Goal: Contribute content: Contribute content

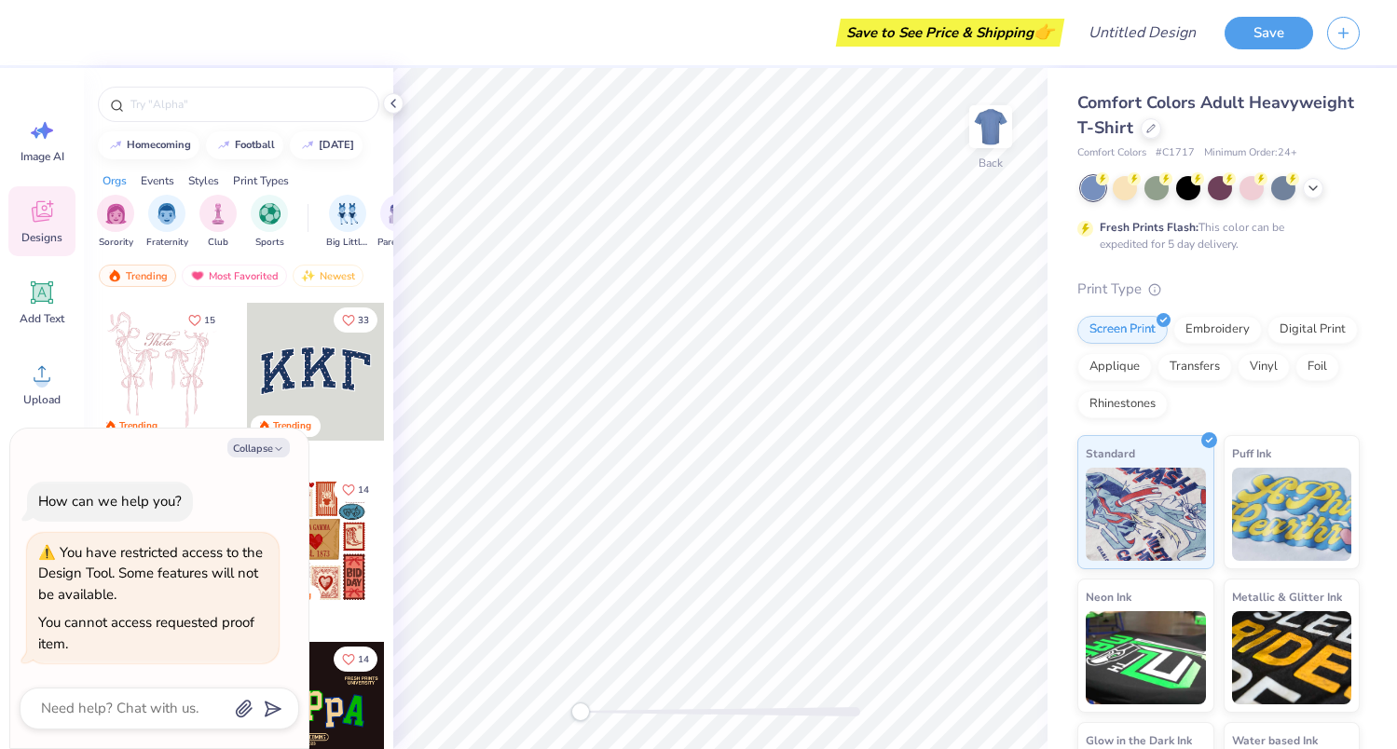
type textarea "x"
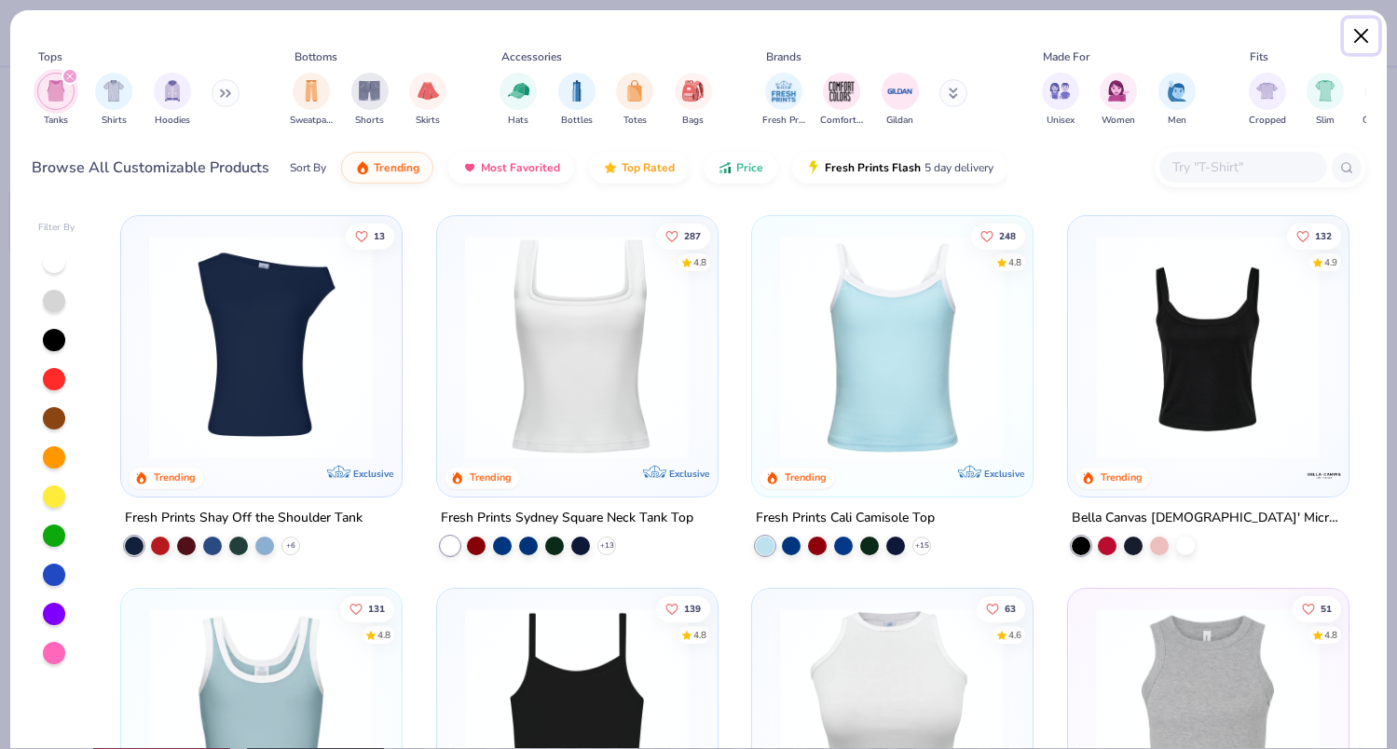
click at [1358, 37] on button "Close" at bounding box center [1361, 36] width 35 height 35
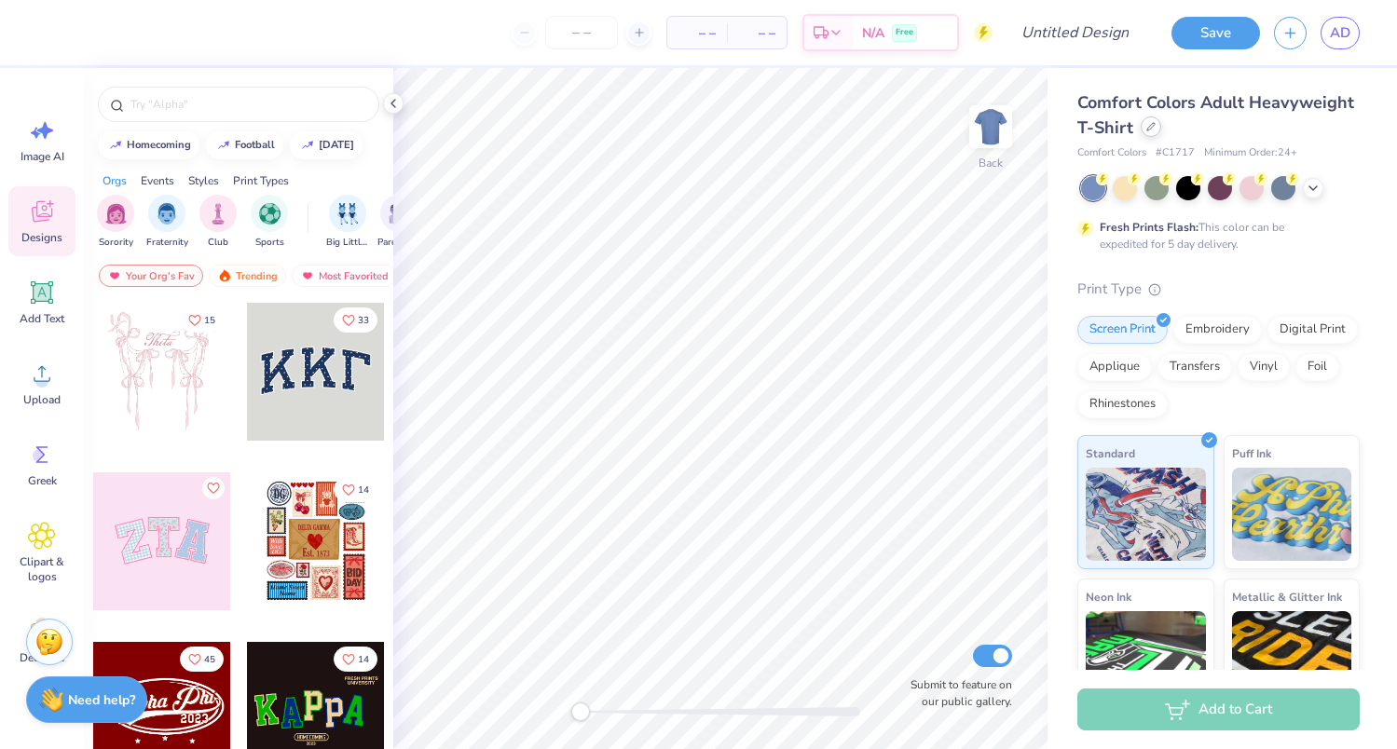
click at [1149, 130] on icon at bounding box center [1150, 126] width 9 height 9
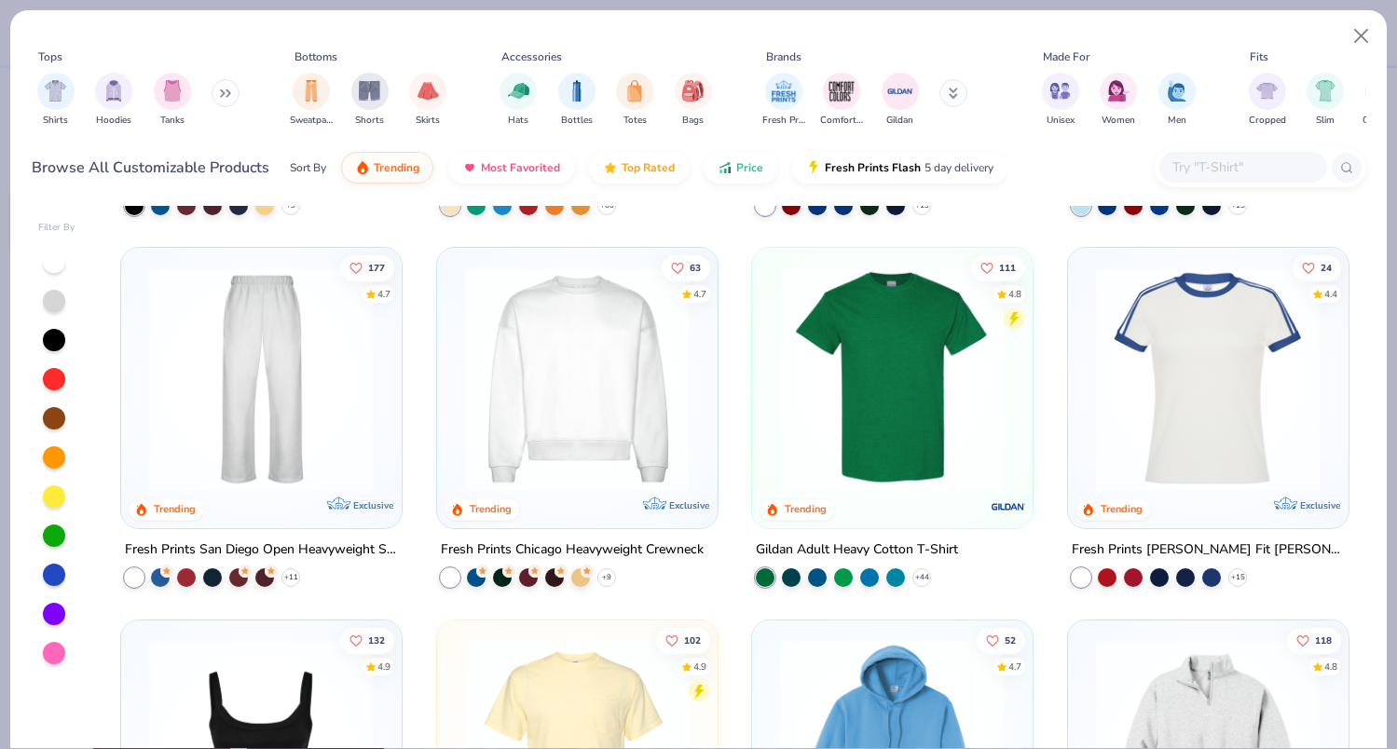
scroll to position [1106, 0]
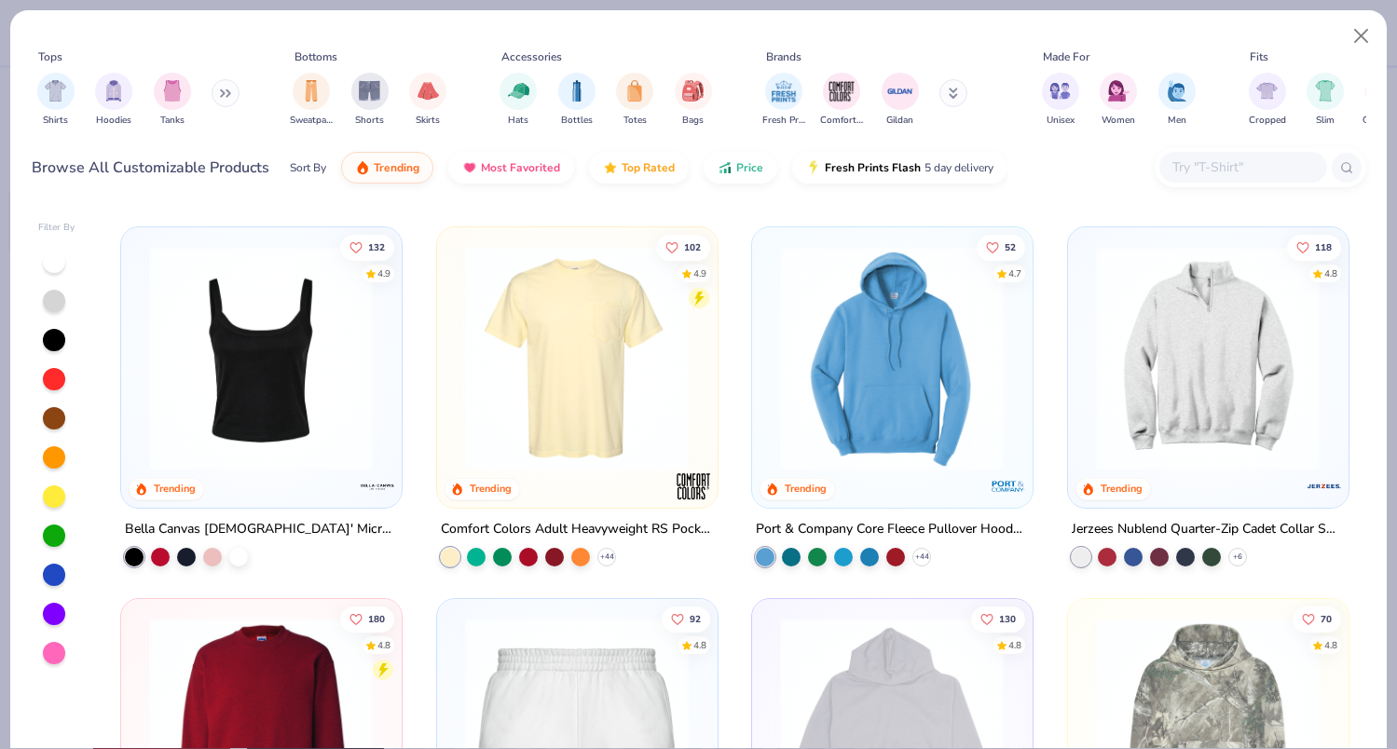
click at [221, 357] on img at bounding box center [261, 357] width 242 height 225
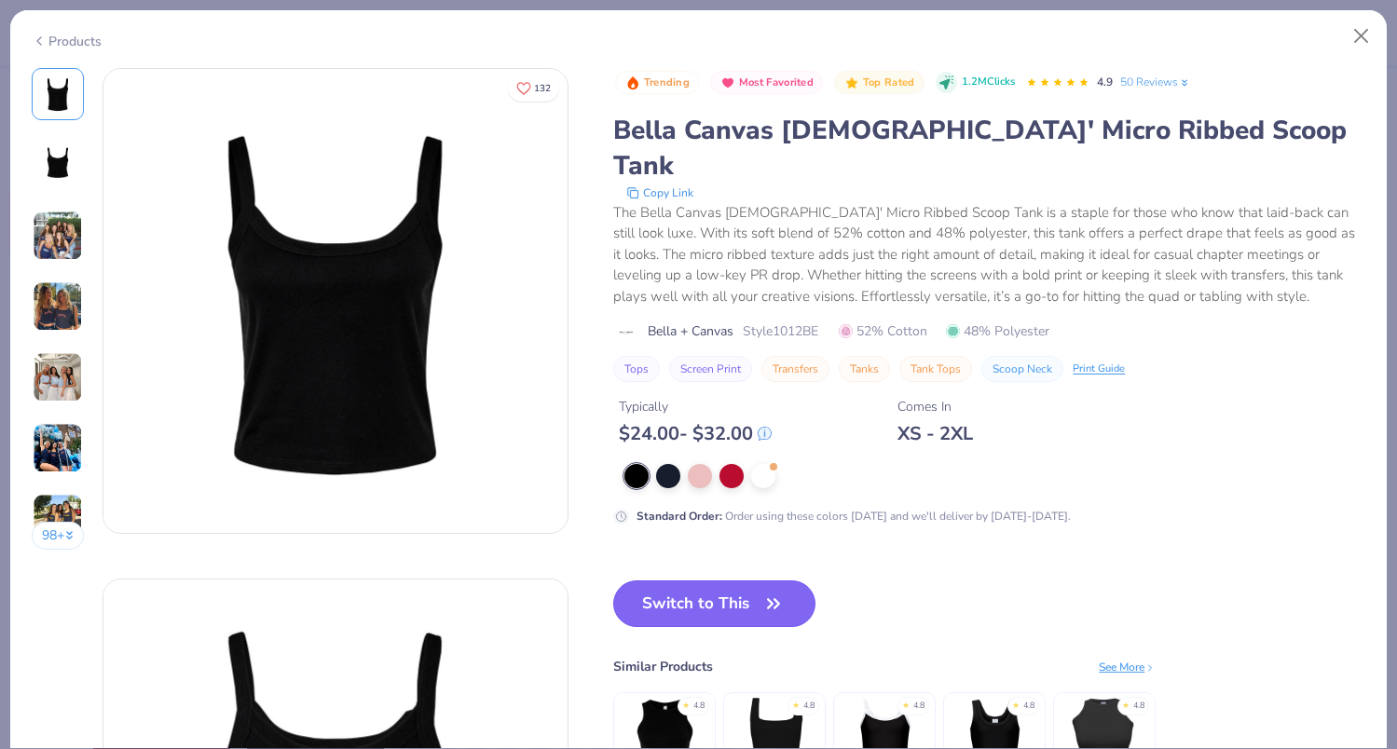
click at [700, 581] on button "Switch to This" at bounding box center [714, 604] width 202 height 47
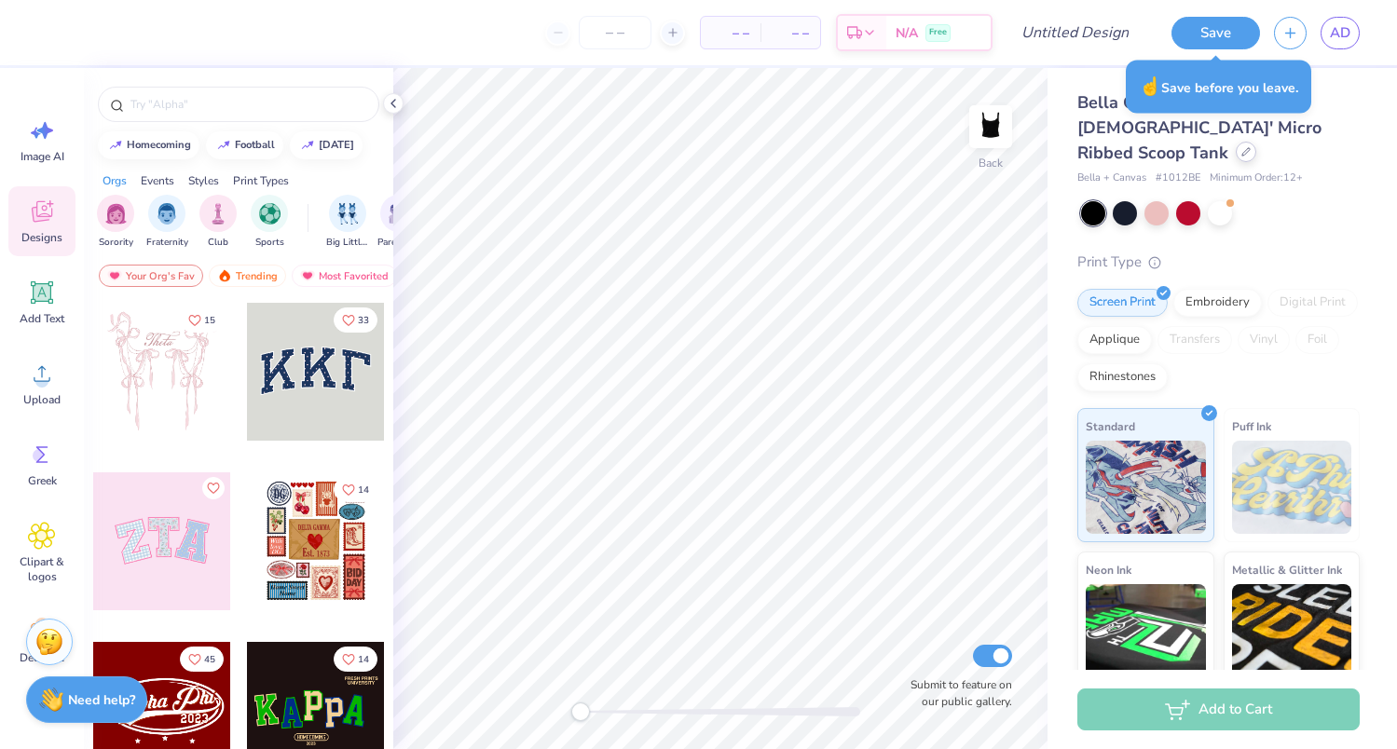
click at [1241, 147] on icon at bounding box center [1245, 151] width 9 height 9
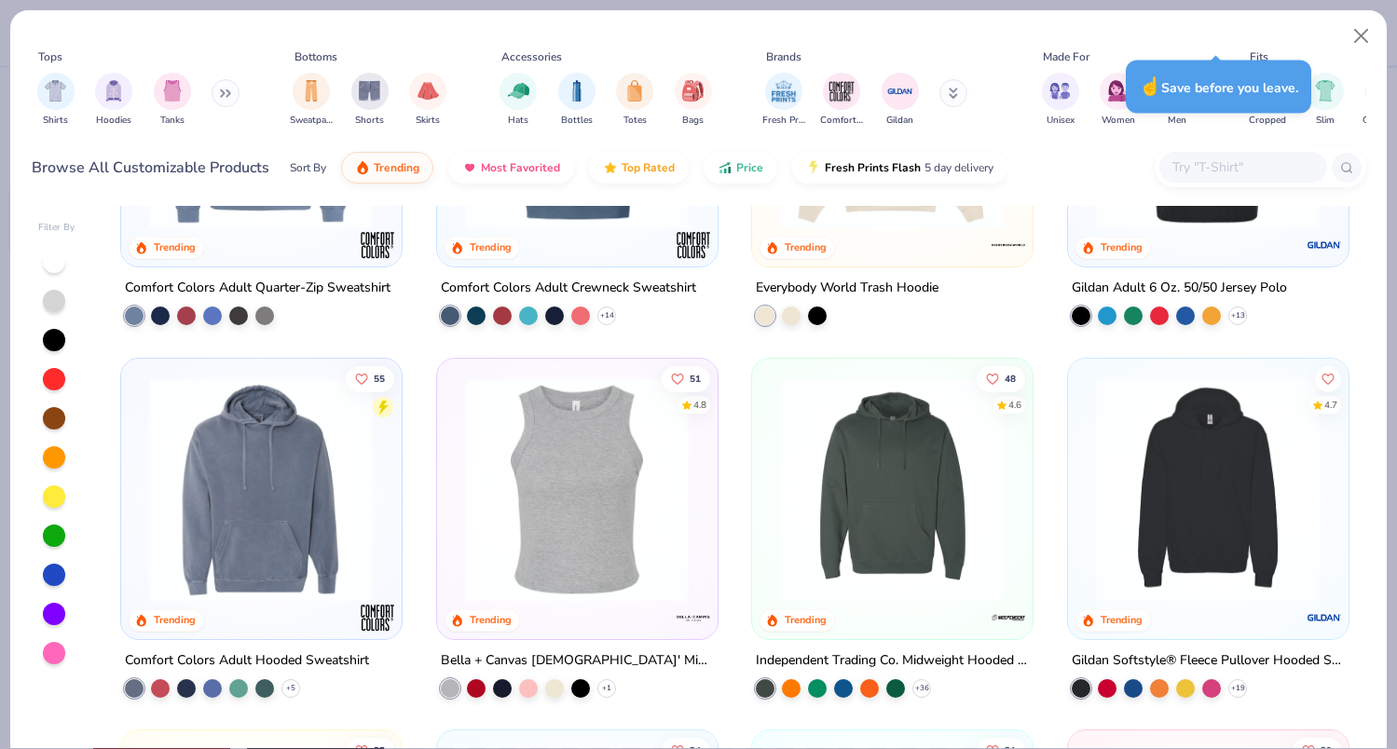
scroll to position [4698, 0]
click at [570, 569] on img at bounding box center [577, 488] width 242 height 225
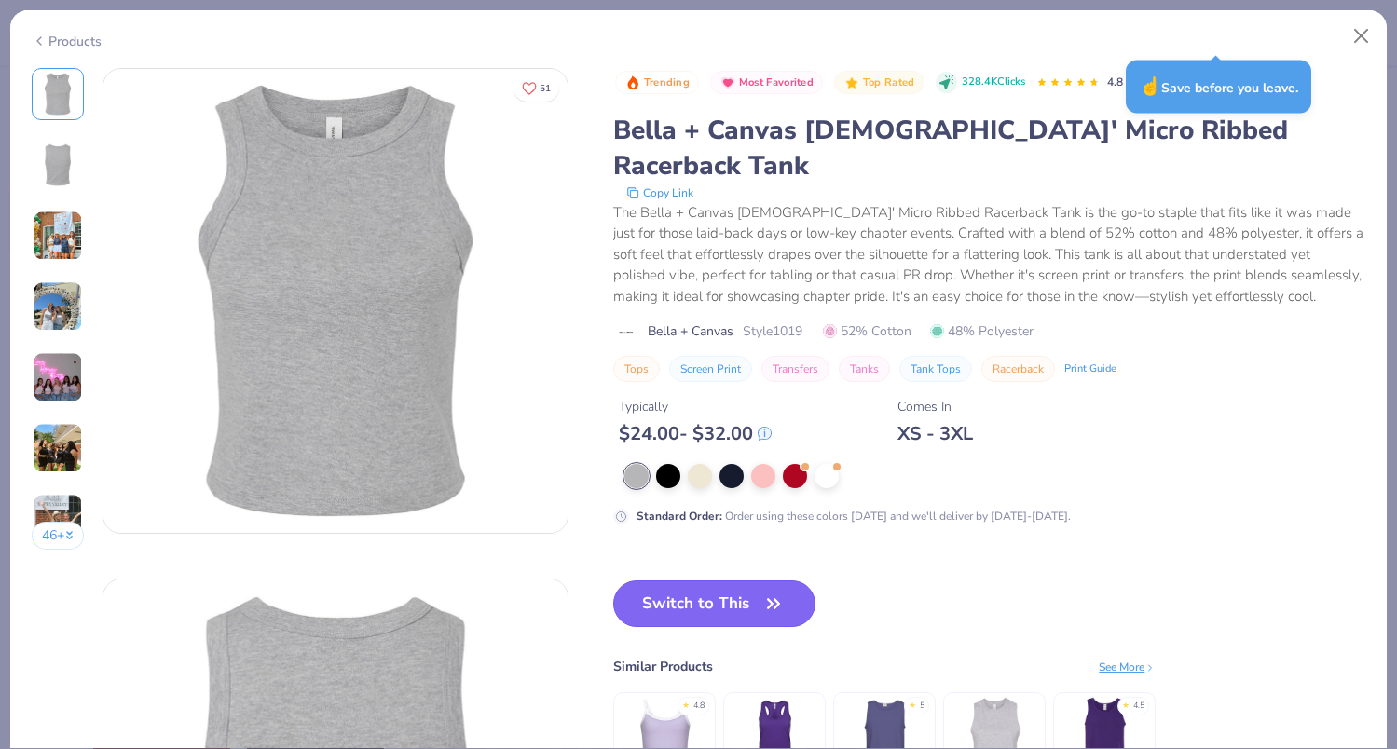
click at [662, 581] on button "Switch to This" at bounding box center [714, 604] width 202 height 47
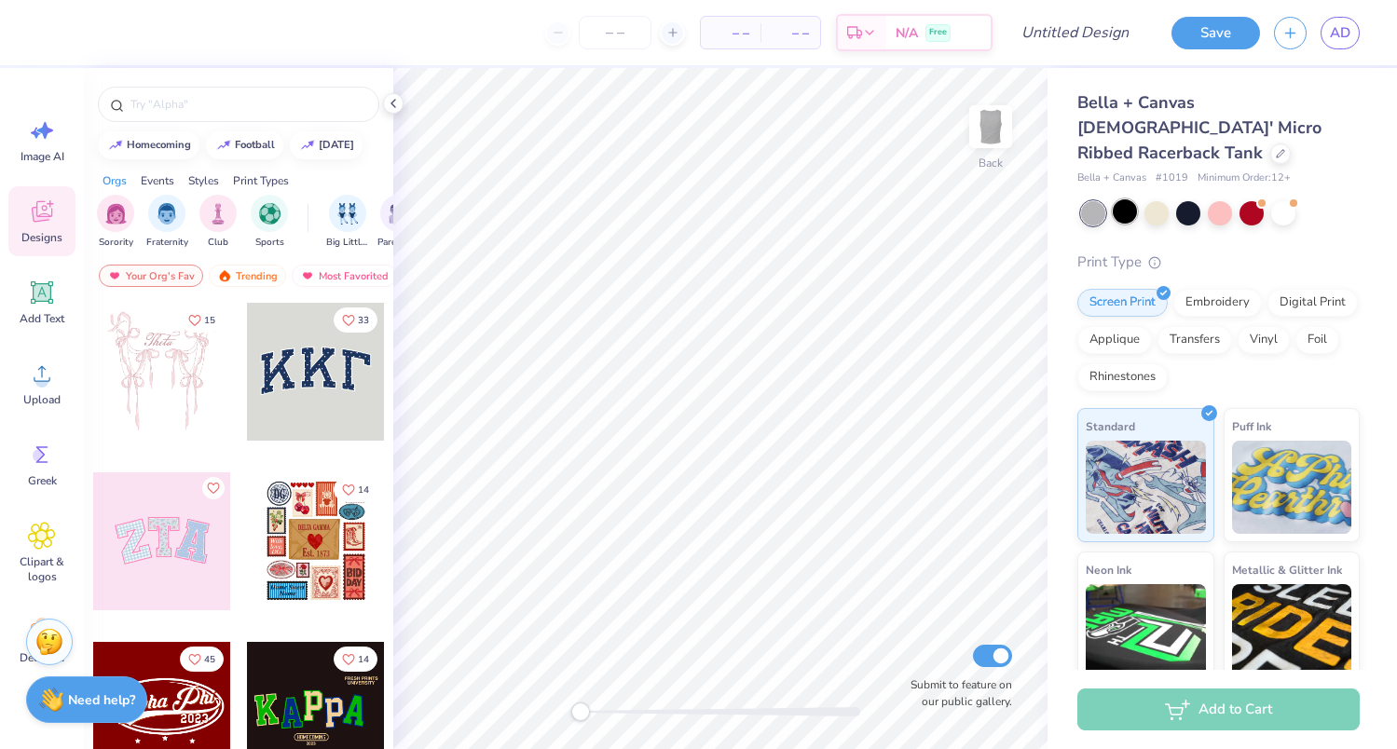
click at [1131, 199] on div at bounding box center [1125, 211] width 24 height 24
click at [1146, 199] on div at bounding box center [1156, 211] width 24 height 24
click at [1289, 199] on div at bounding box center [1283, 211] width 24 height 24
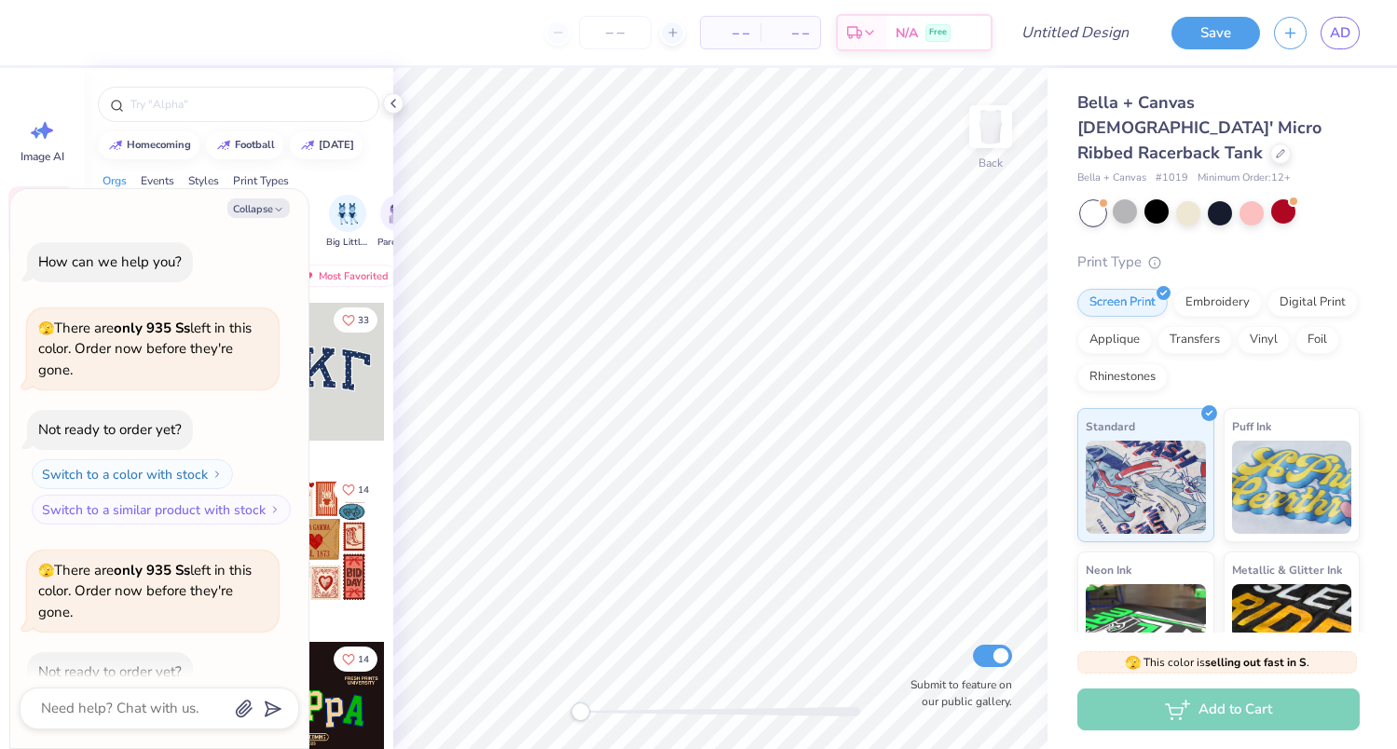
scroll to position [103, 0]
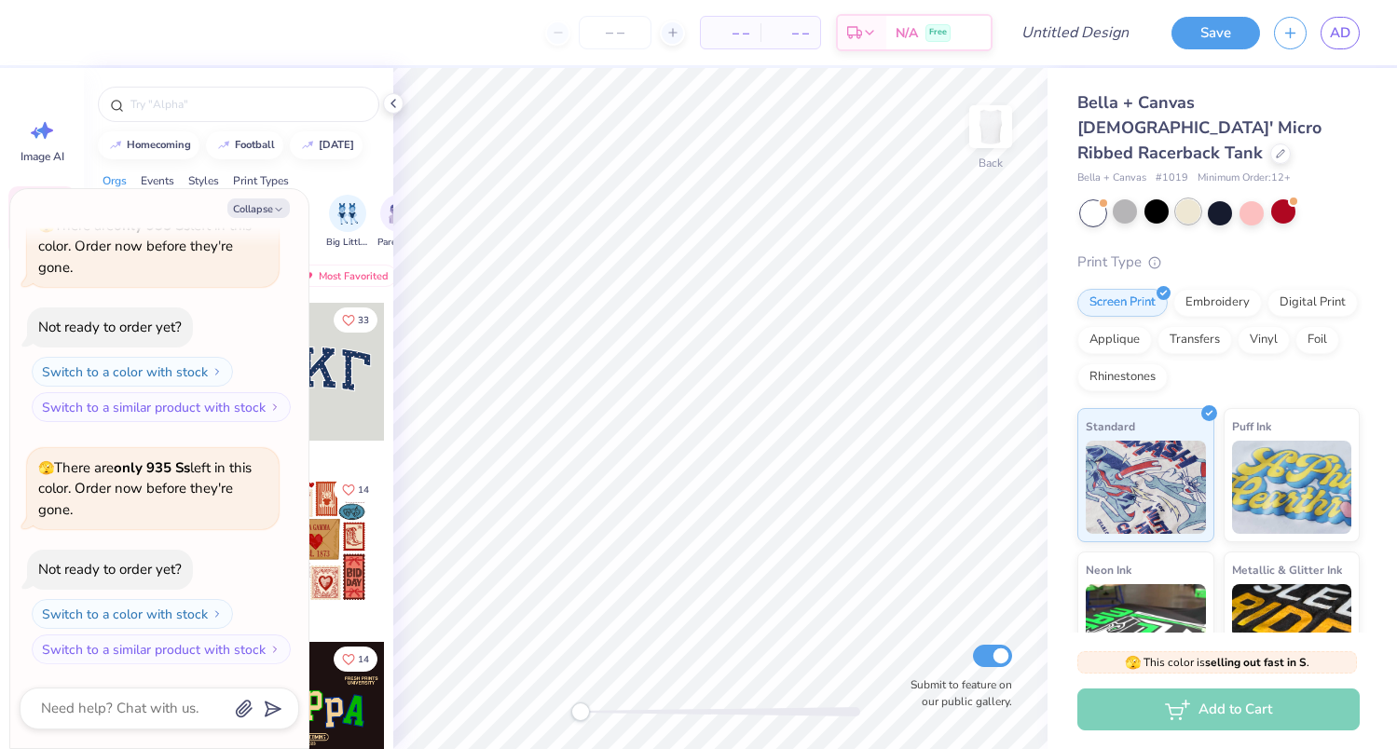
click at [1176, 199] on div at bounding box center [1188, 211] width 24 height 24
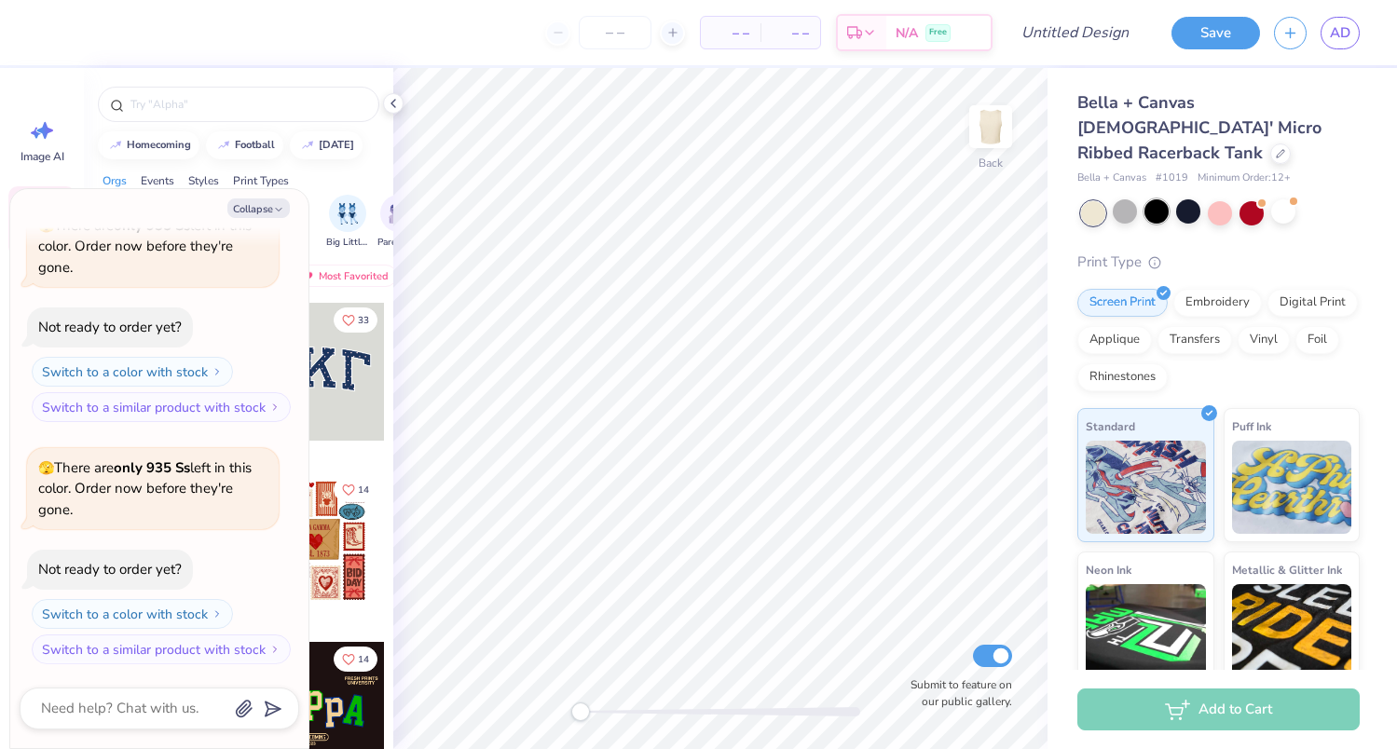
click at [1159, 199] on div at bounding box center [1156, 211] width 24 height 24
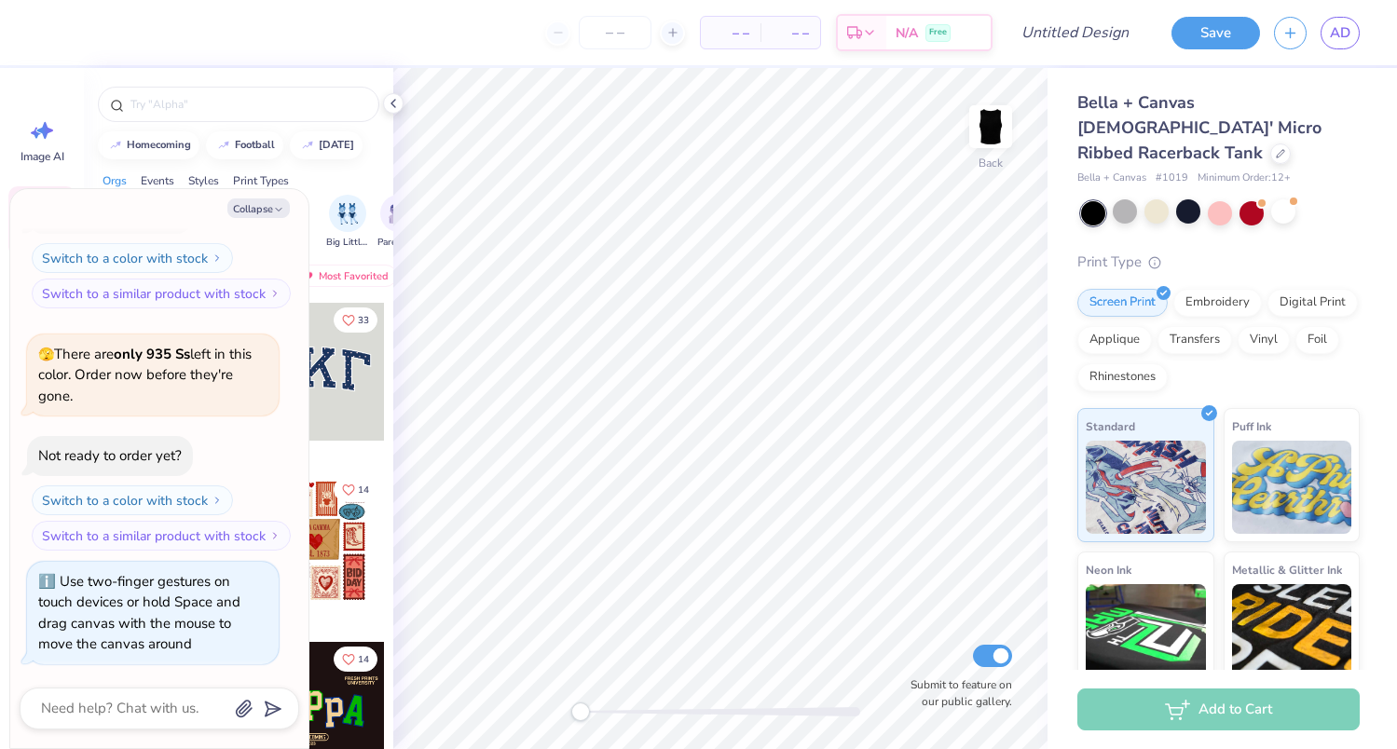
drag, startPoint x: 582, startPoint y: 709, endPoint x: 212, endPoint y: 645, distance: 375.5
click at [213, 645] on body "– – Per Item – – Total Est. Delivery N/A Free Design Title Save AD Image AI Des…" at bounding box center [698, 374] width 1397 height 749
click at [243, 205] on button "Collapse" at bounding box center [258, 208] width 62 height 20
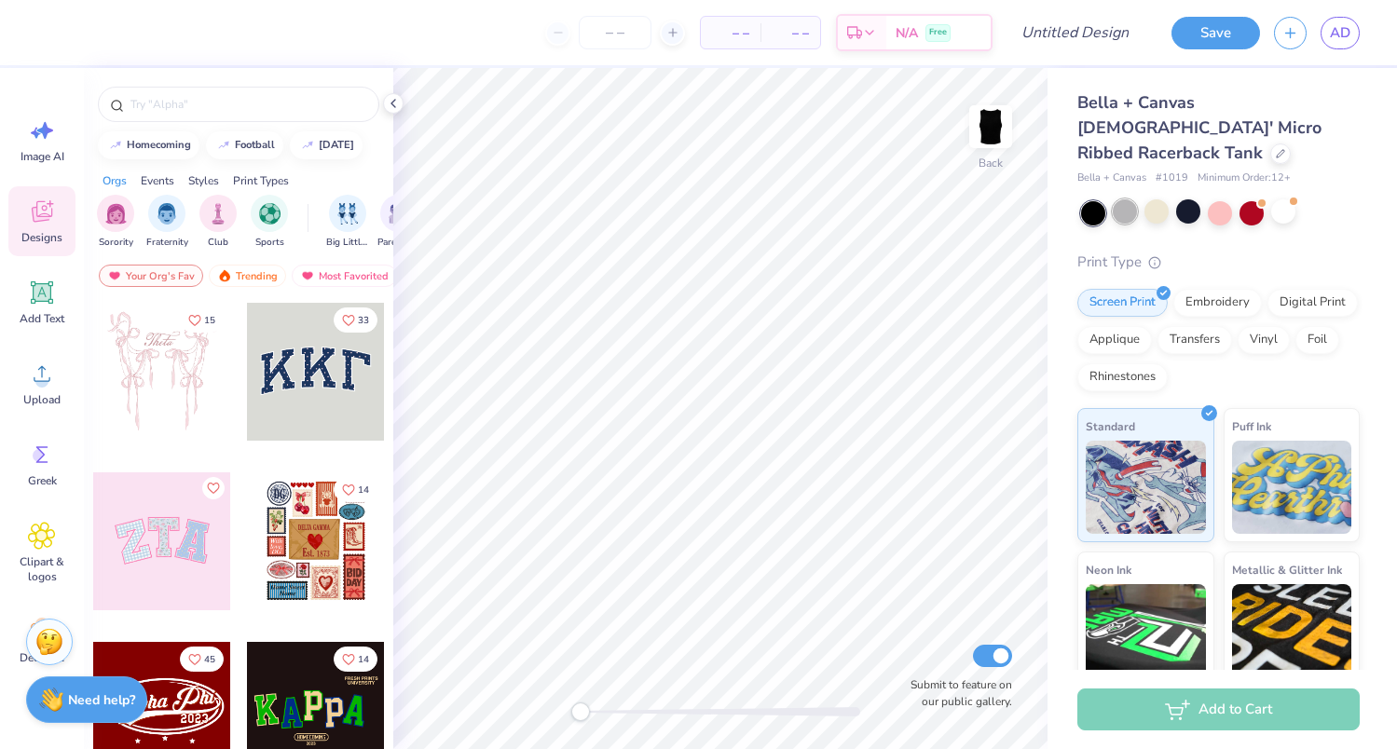
click at [1122, 199] on div at bounding box center [1125, 211] width 24 height 24
click at [1155, 199] on div at bounding box center [1156, 211] width 24 height 24
click at [1281, 199] on div at bounding box center [1283, 211] width 24 height 24
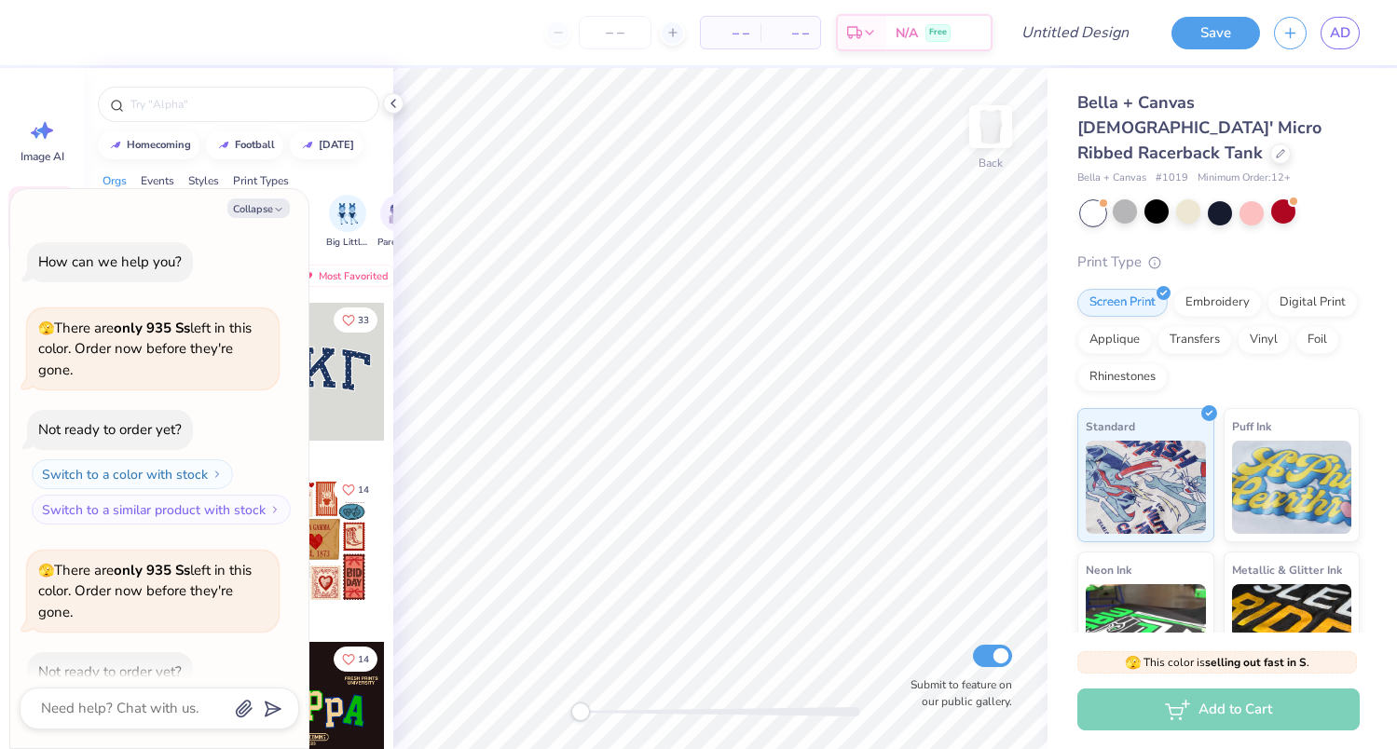
scroll to position [458, 0]
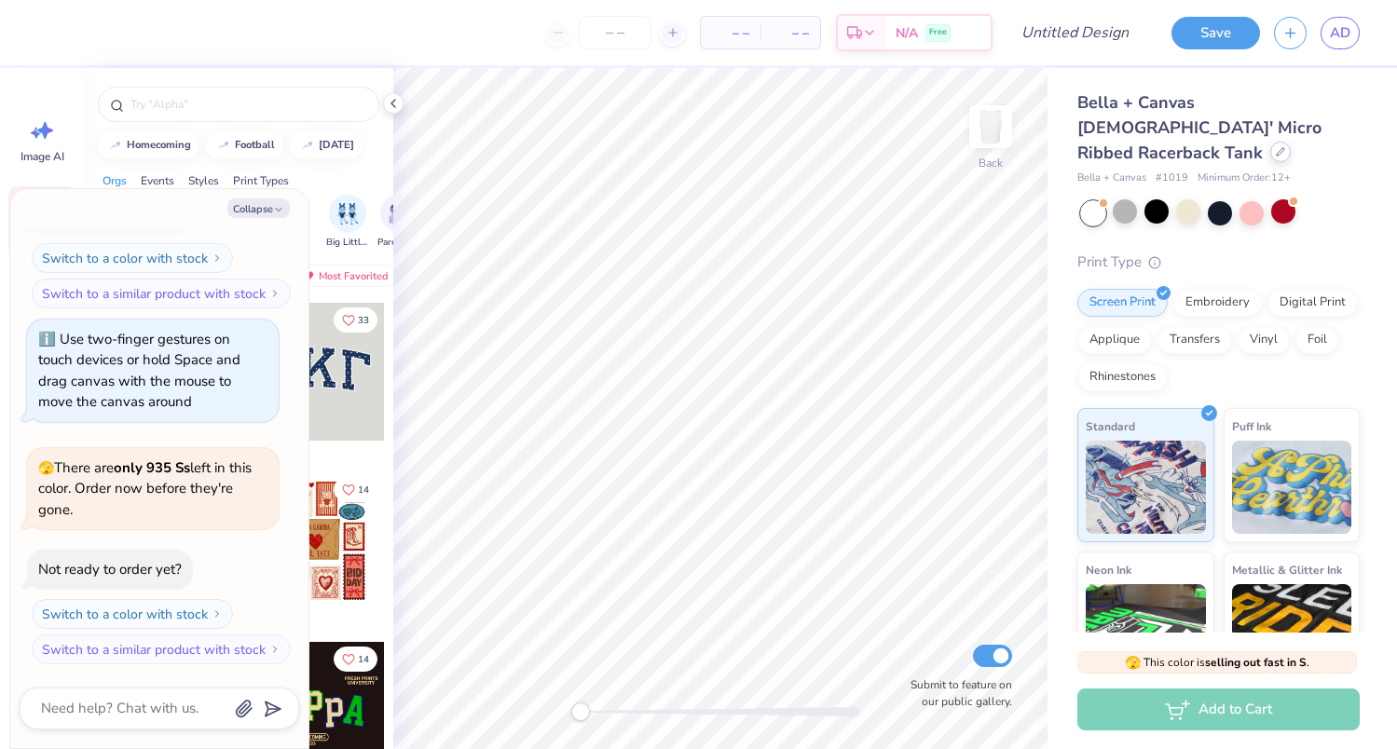
click at [1276, 147] on icon at bounding box center [1280, 151] width 9 height 9
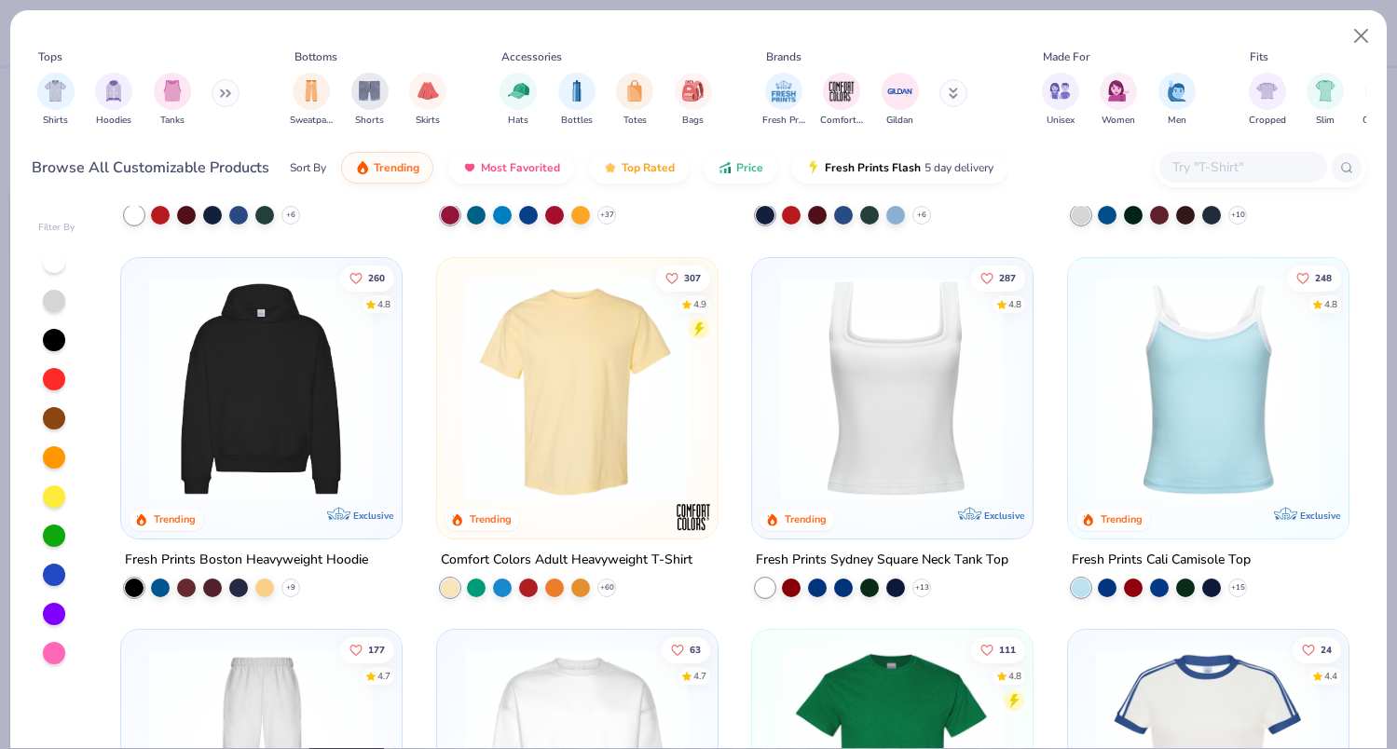
scroll to position [332, 0]
click at [1211, 587] on div at bounding box center [1211, 584] width 19 height 19
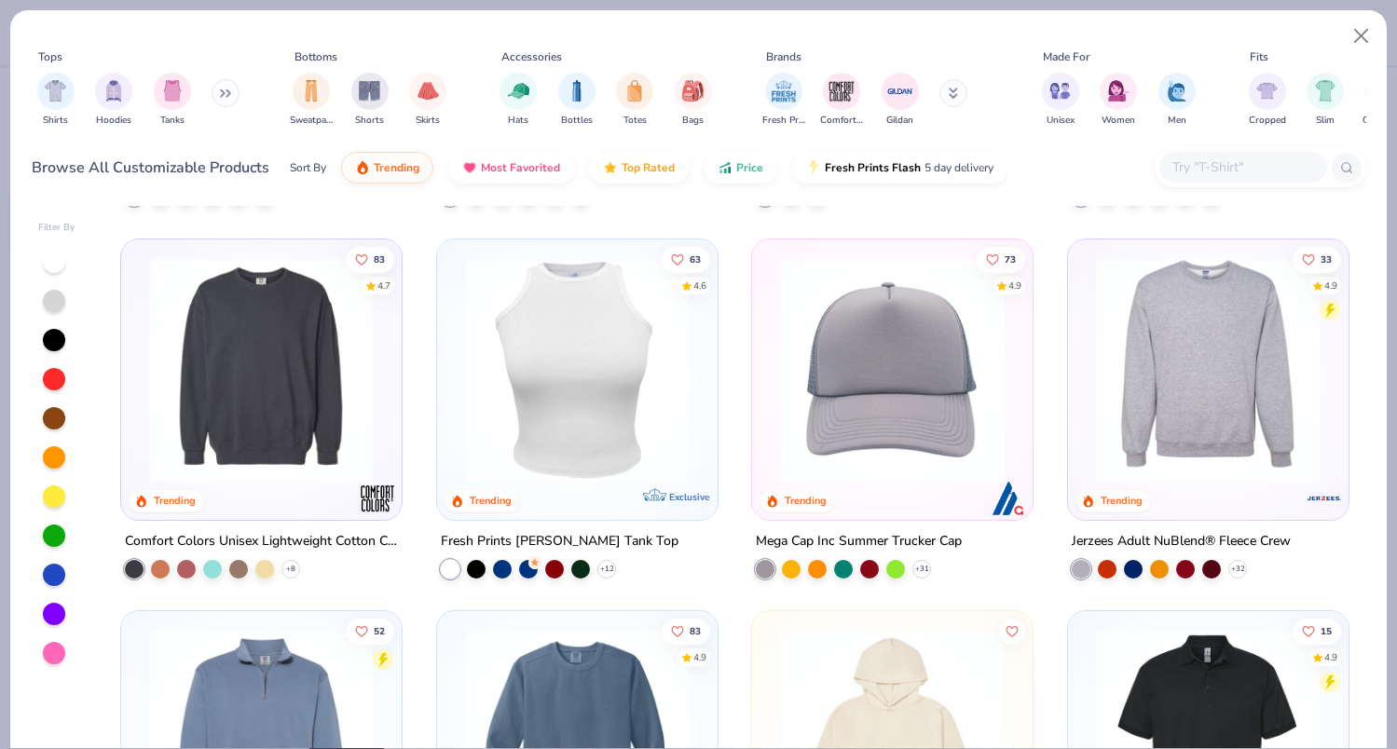
scroll to position [4126, 0]
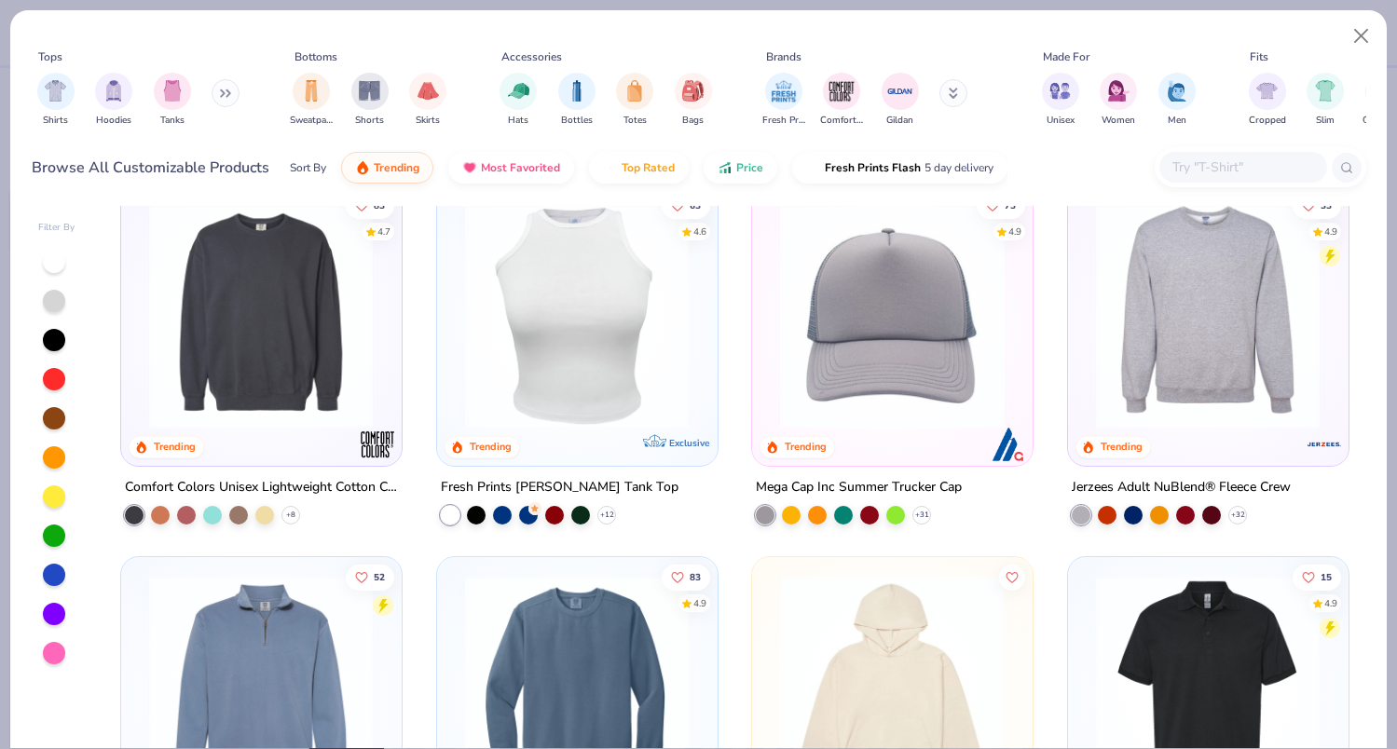
click at [584, 292] on img at bounding box center [577, 315] width 242 height 225
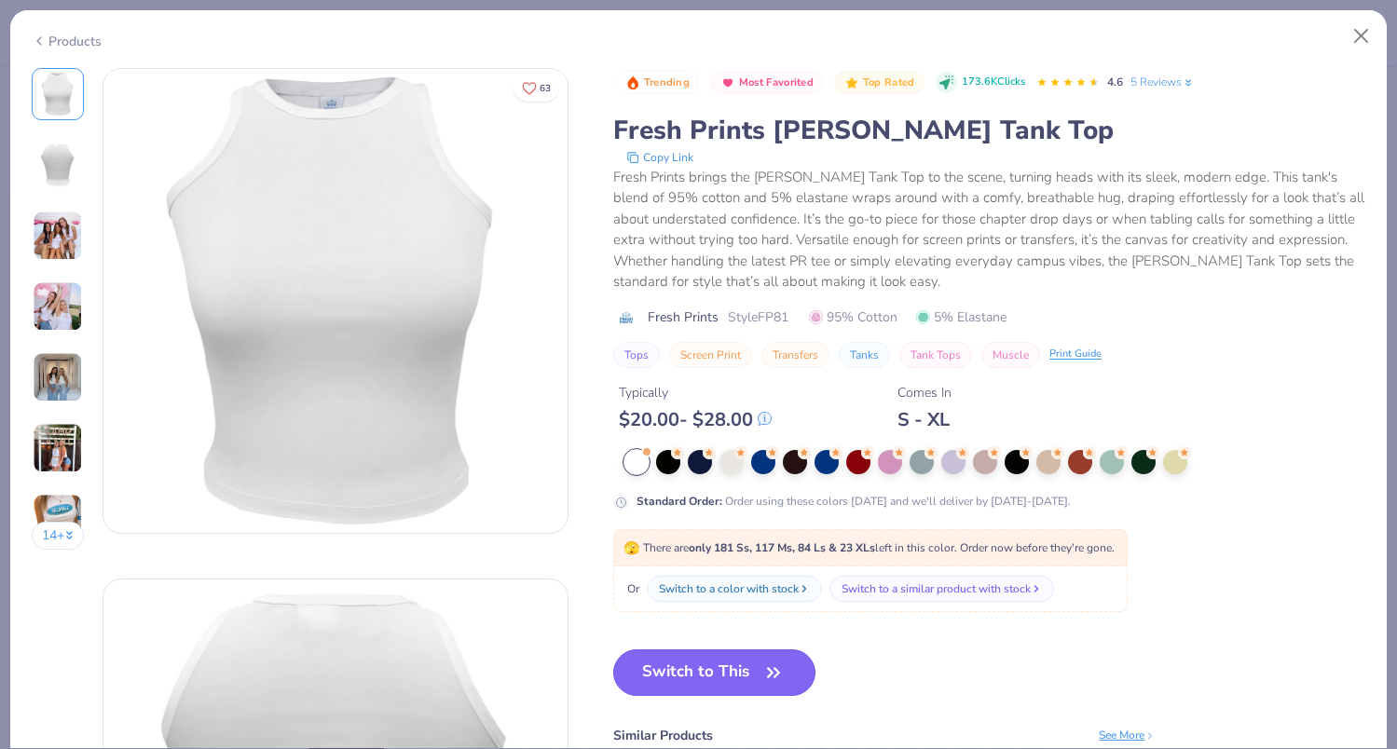
click at [725, 668] on button "Switch to This" at bounding box center [714, 672] width 202 height 47
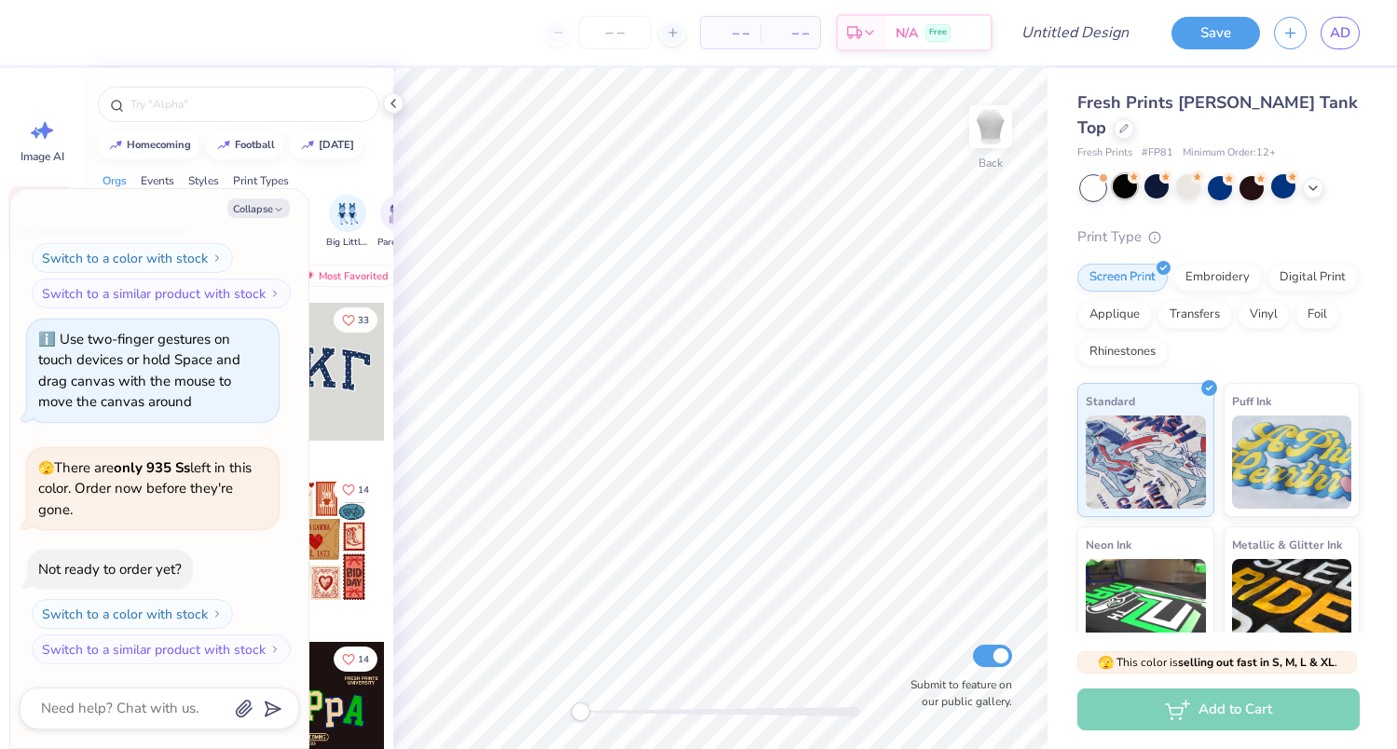
click at [1129, 174] on div at bounding box center [1125, 186] width 24 height 24
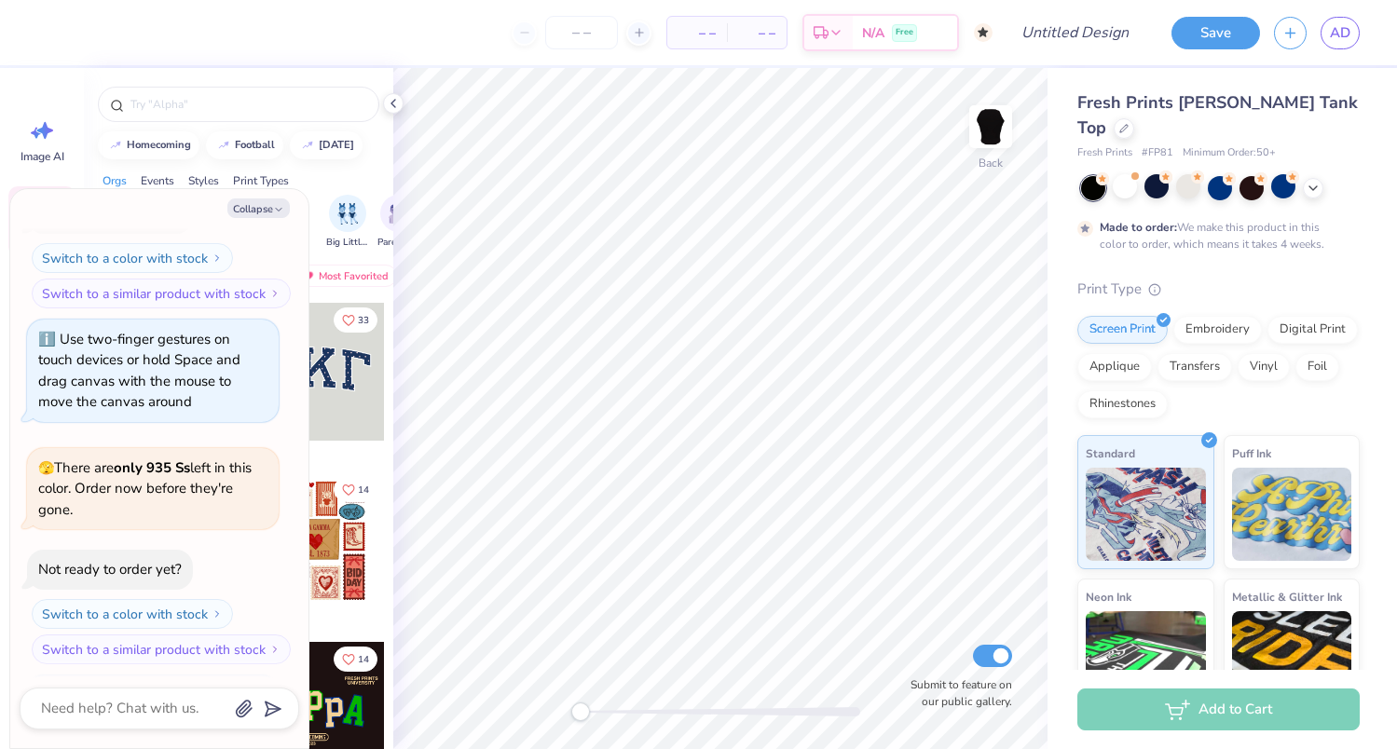
scroll to position [727, 0]
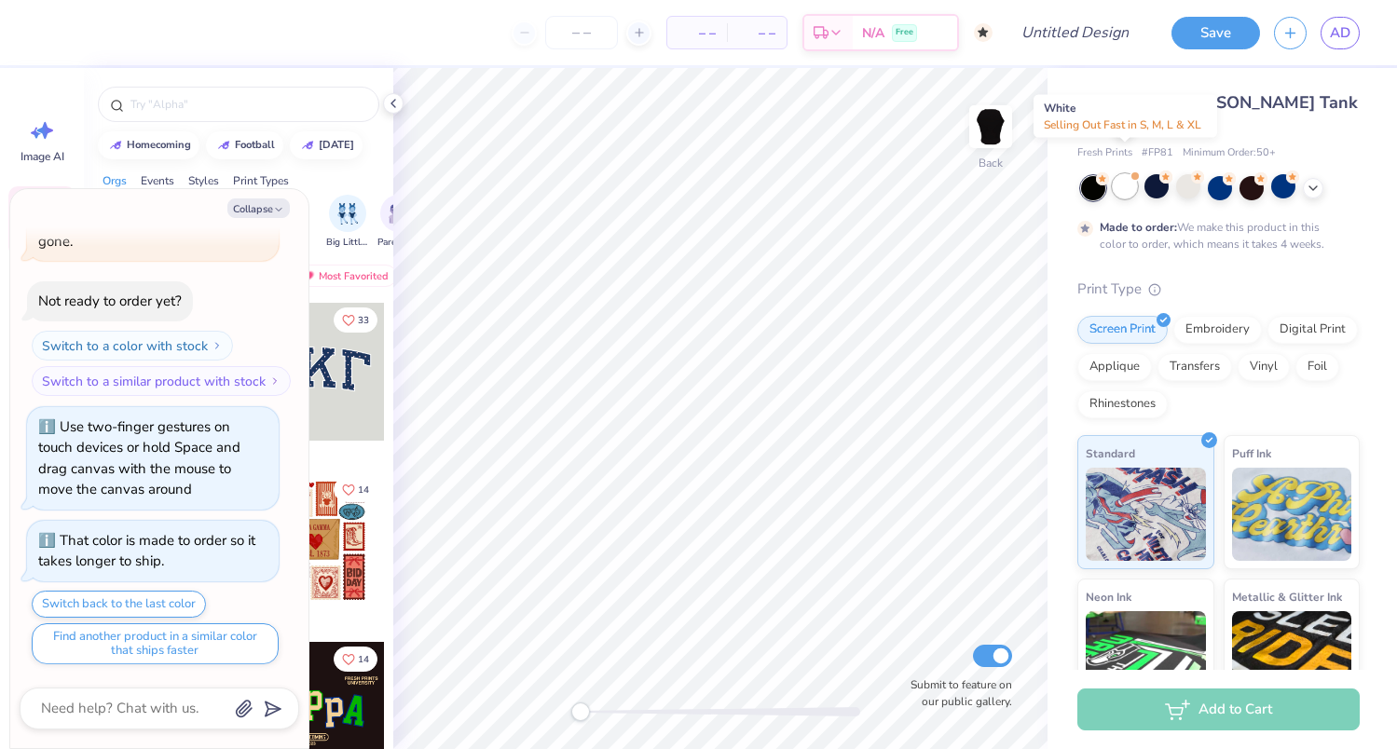
click at [1127, 174] on div at bounding box center [1125, 186] width 24 height 24
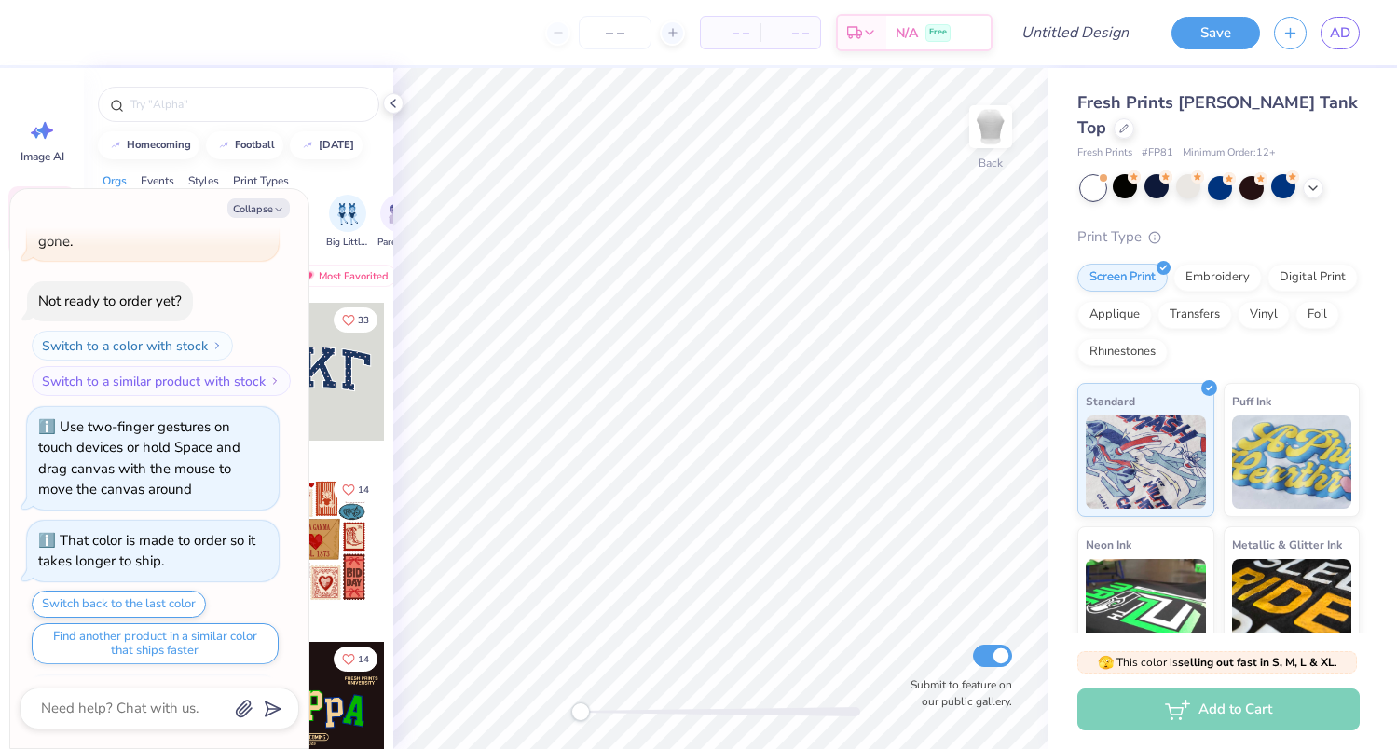
scroll to position [1176, 0]
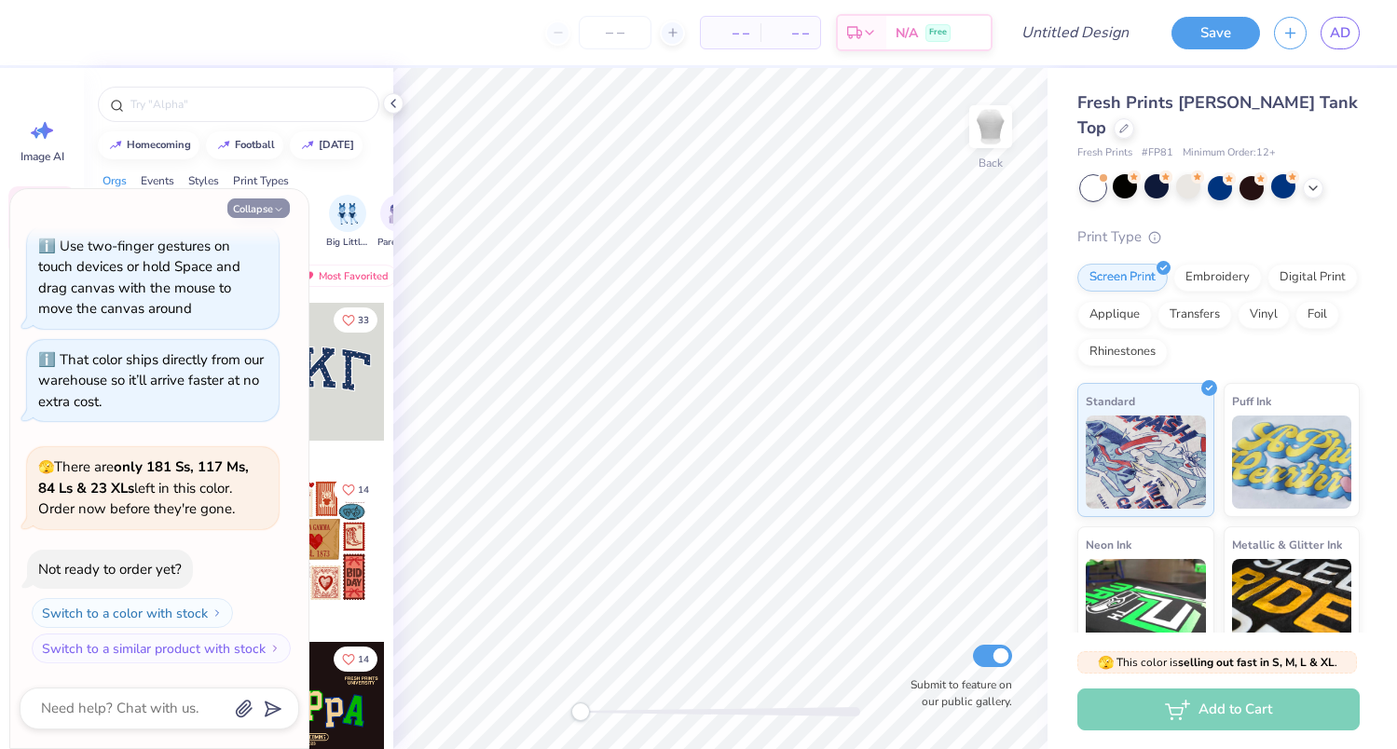
click at [269, 205] on button "Collapse" at bounding box center [258, 208] width 62 height 20
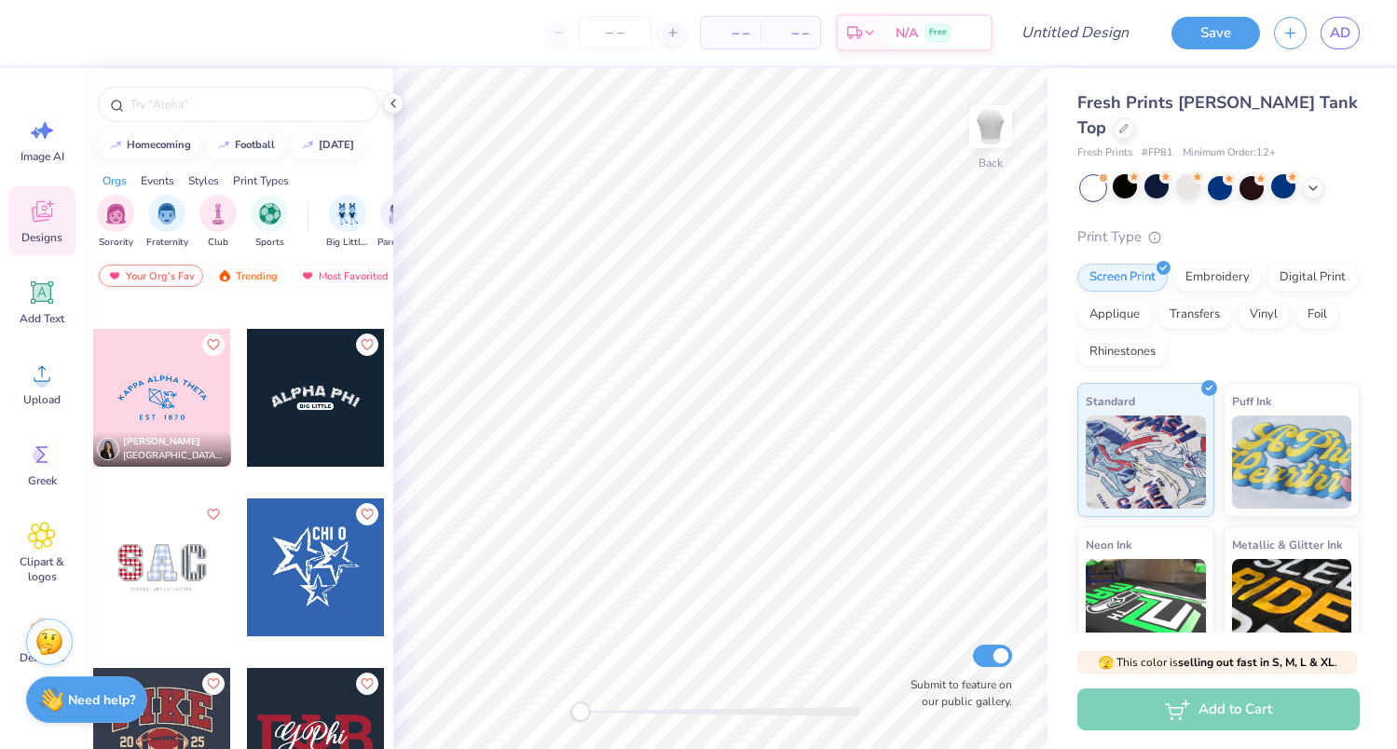
scroll to position [7271, 0]
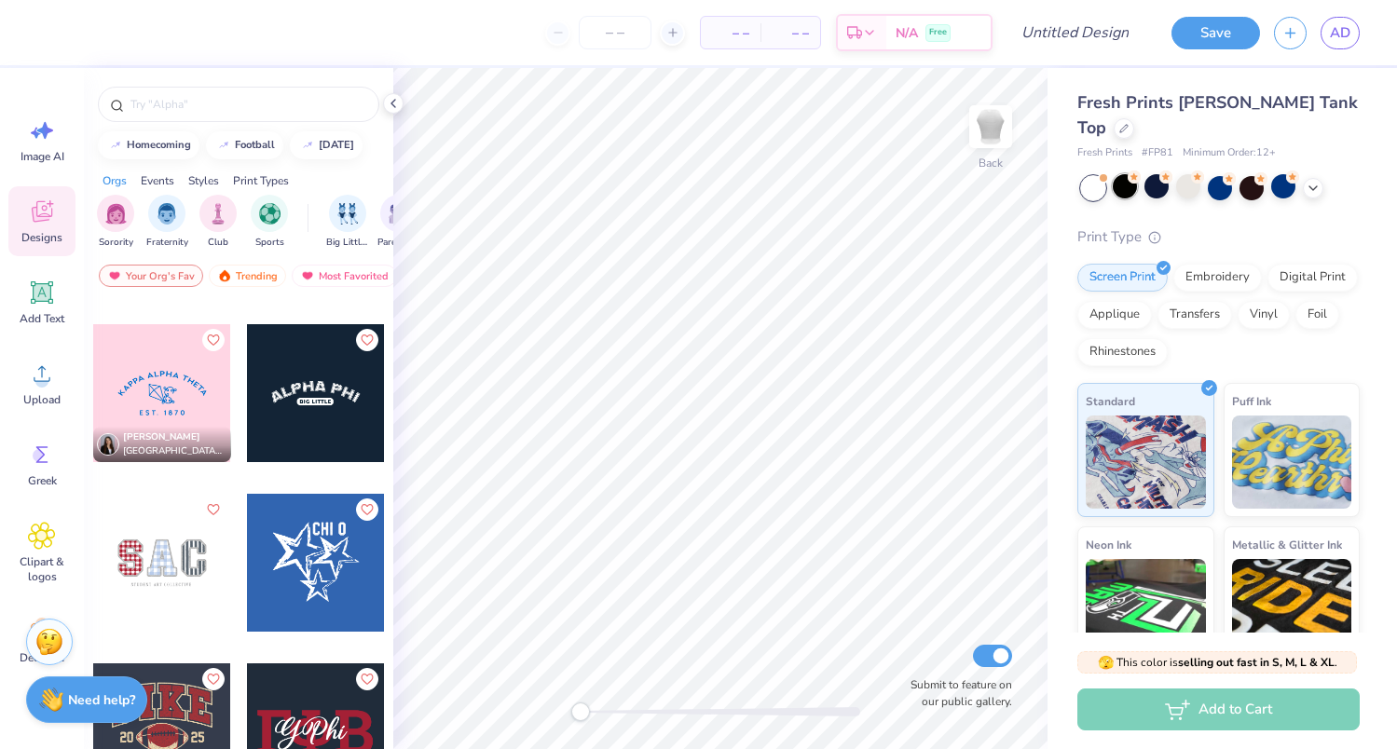
click at [1126, 174] on div at bounding box center [1125, 186] width 24 height 24
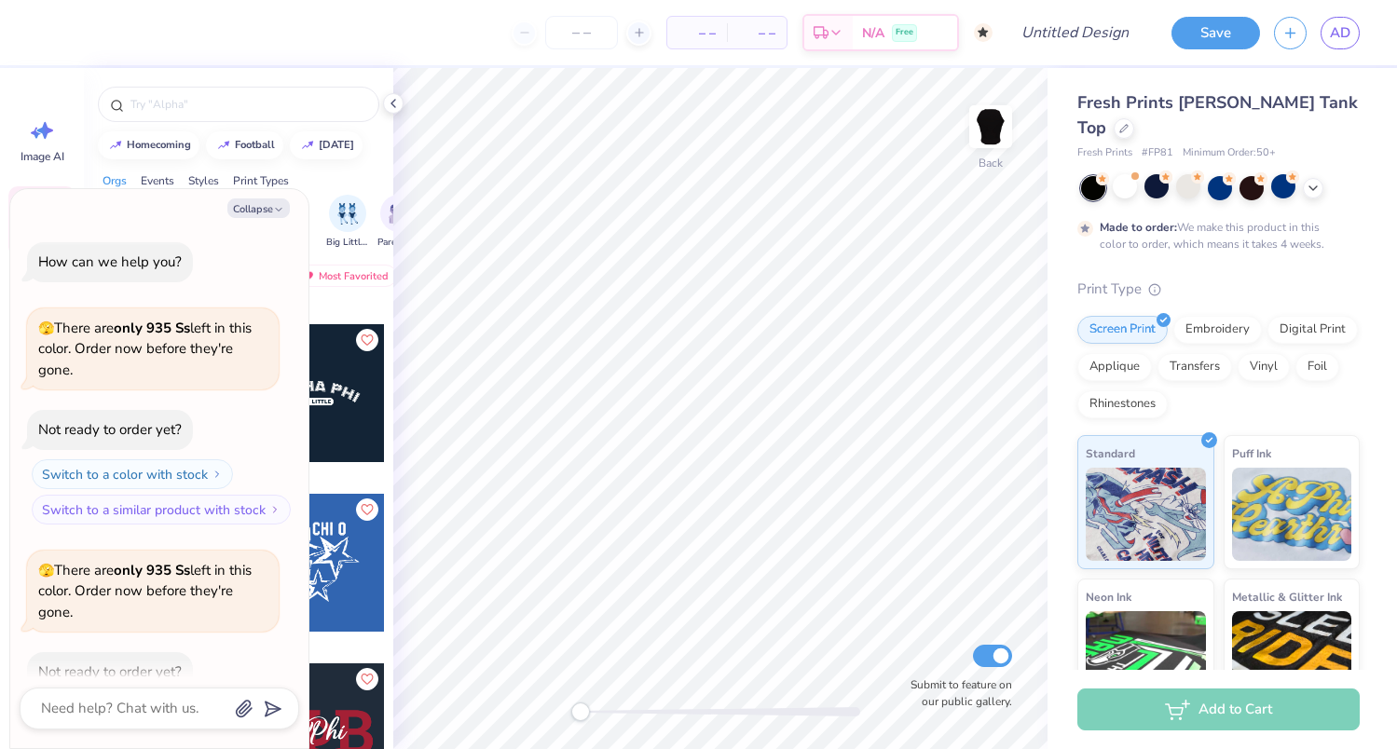
scroll to position [1444, 0]
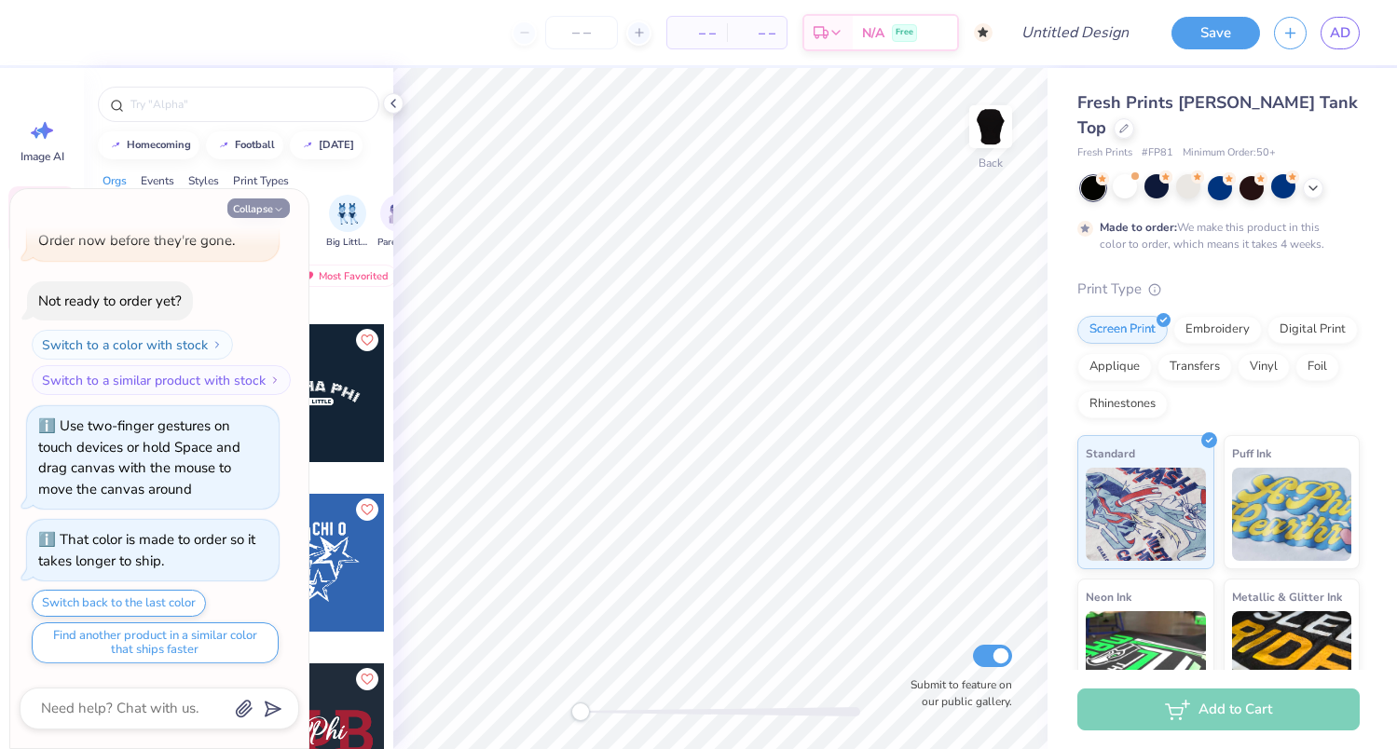
click at [273, 212] on icon "button" at bounding box center [278, 209] width 11 height 11
type textarea "x"
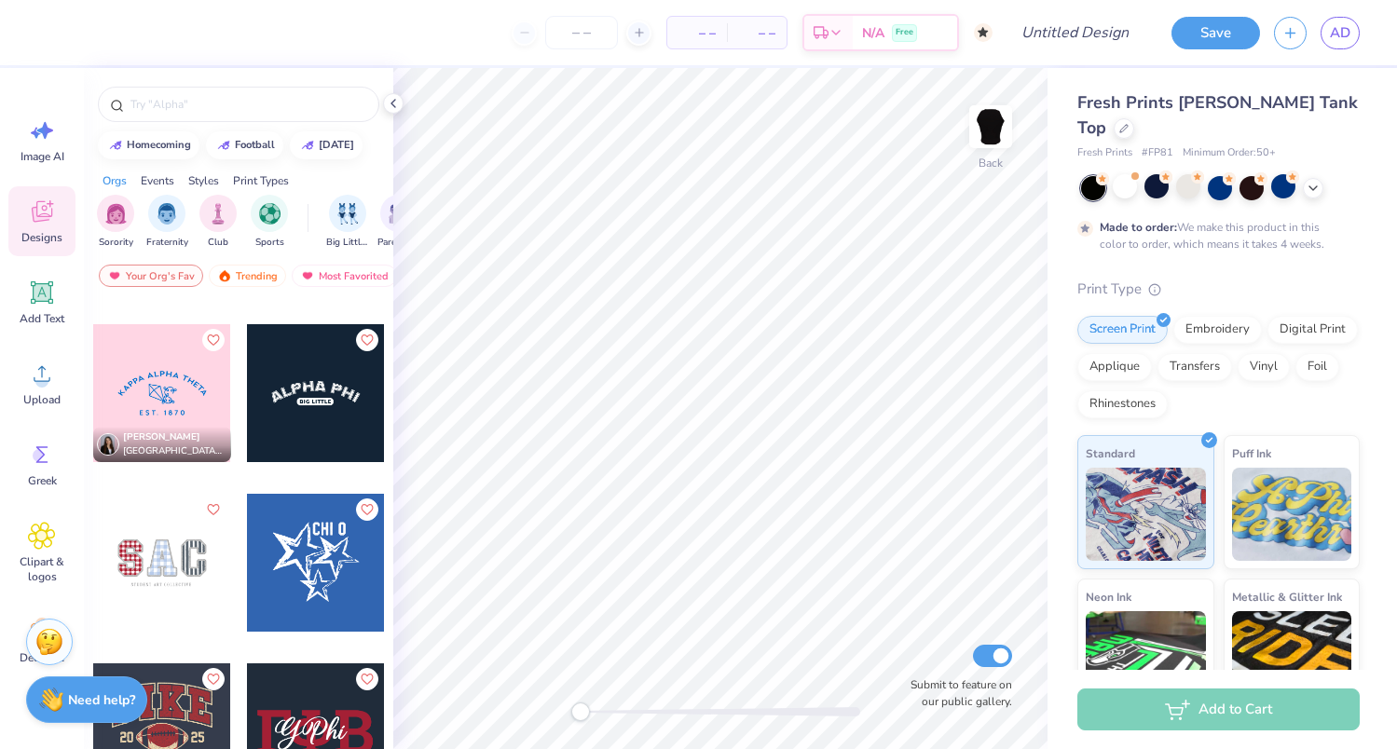
click at [314, 566] on div at bounding box center [316, 563] width 138 height 138
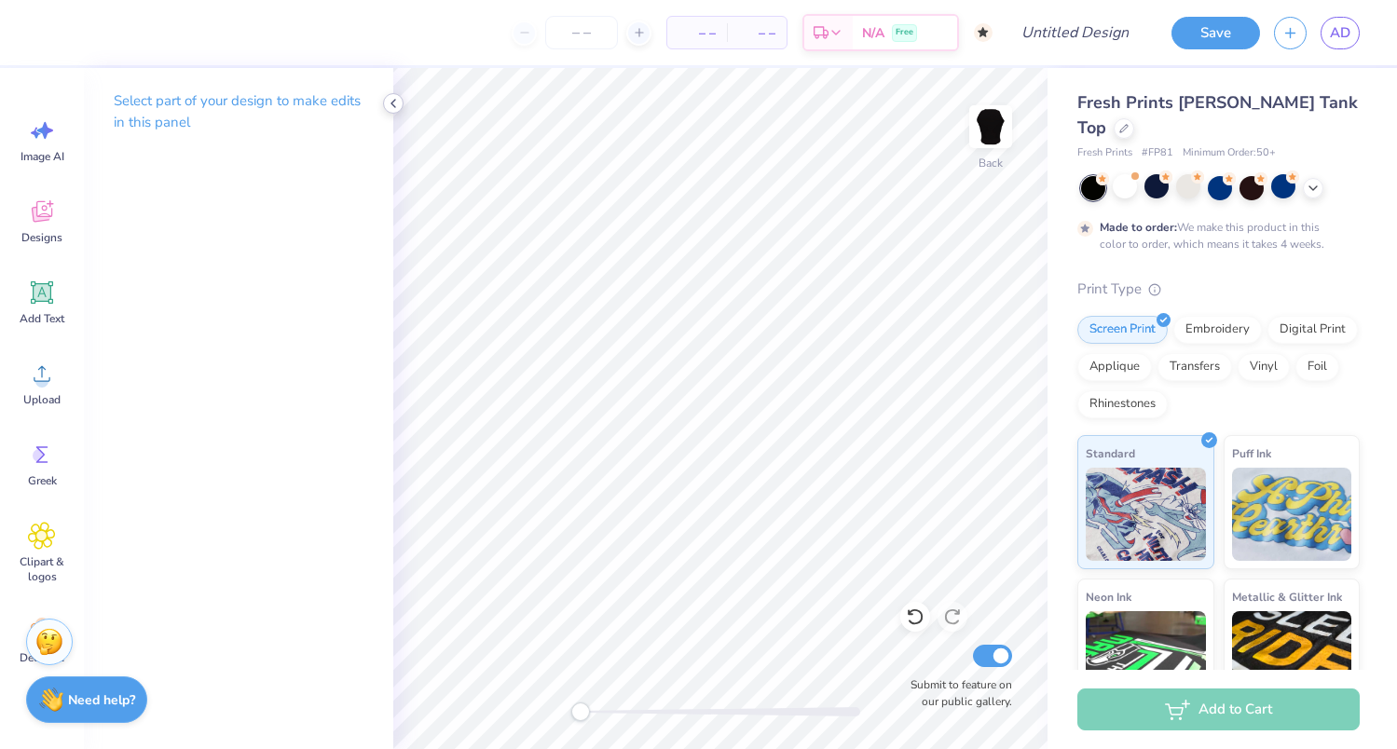
click at [390, 103] on icon at bounding box center [393, 103] width 15 height 15
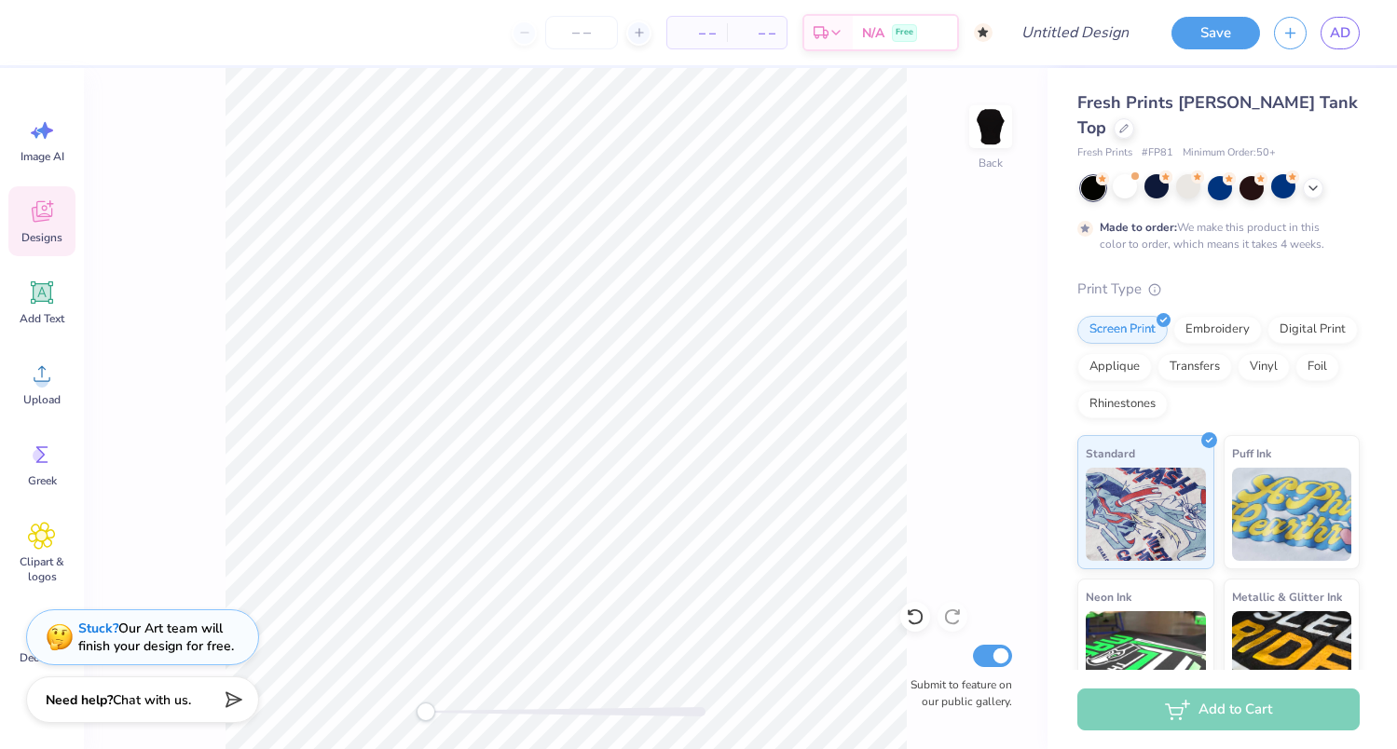
click at [39, 239] on span "Designs" at bounding box center [41, 237] width 41 height 15
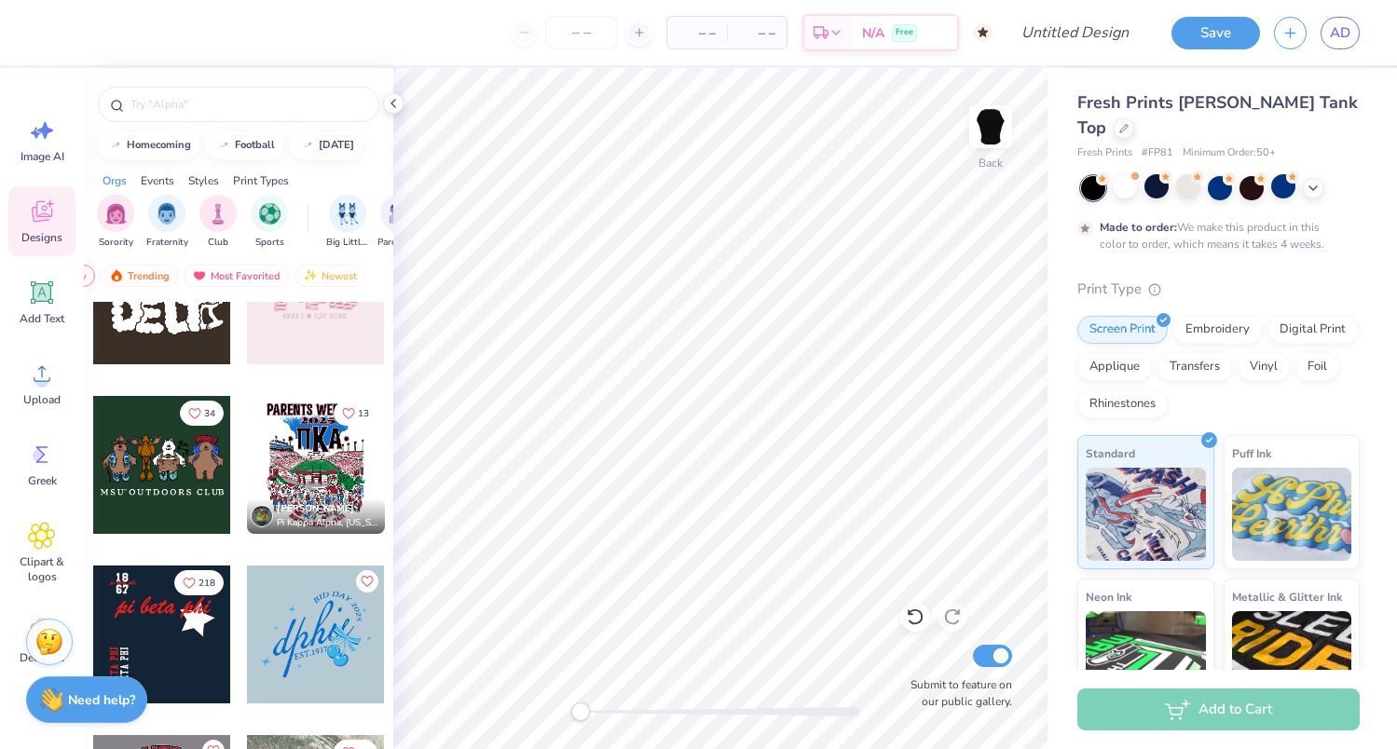
scroll to position [1524, 0]
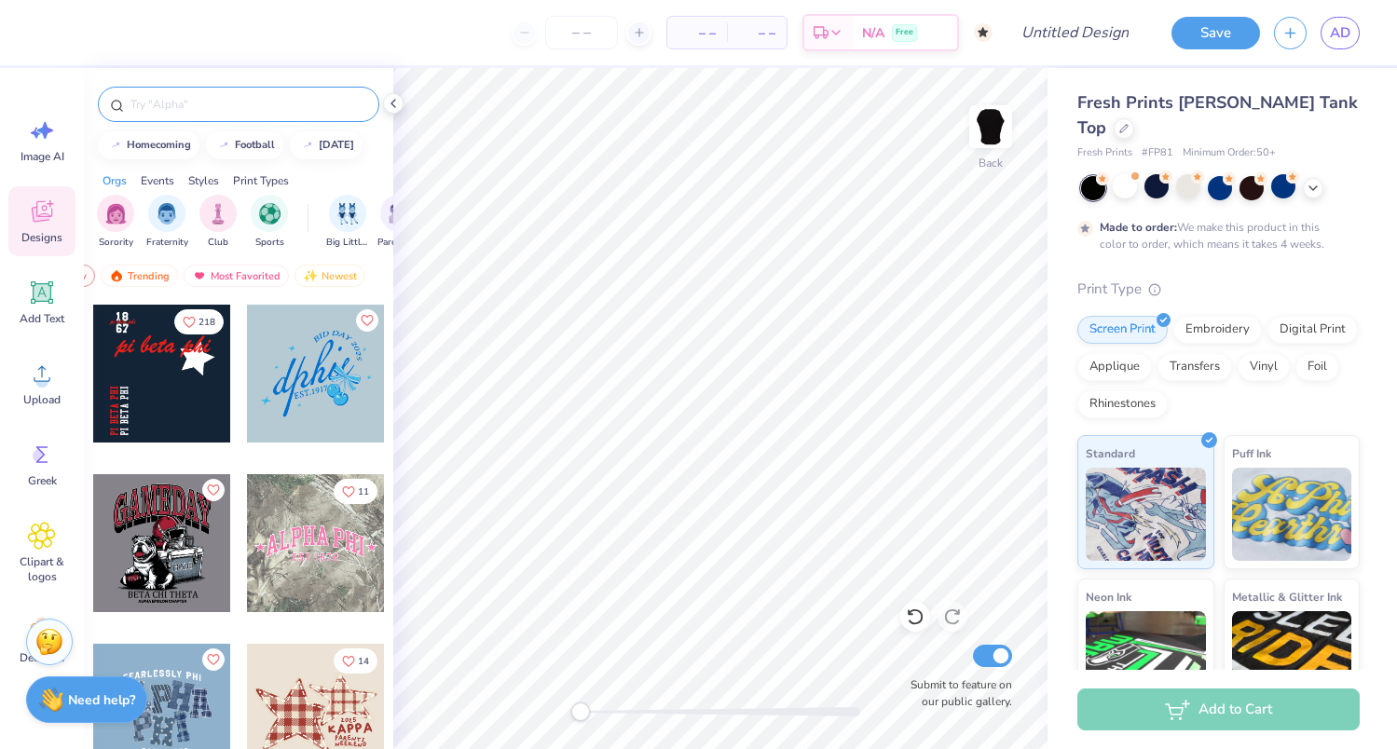
click at [271, 107] on input "text" at bounding box center [248, 104] width 239 height 19
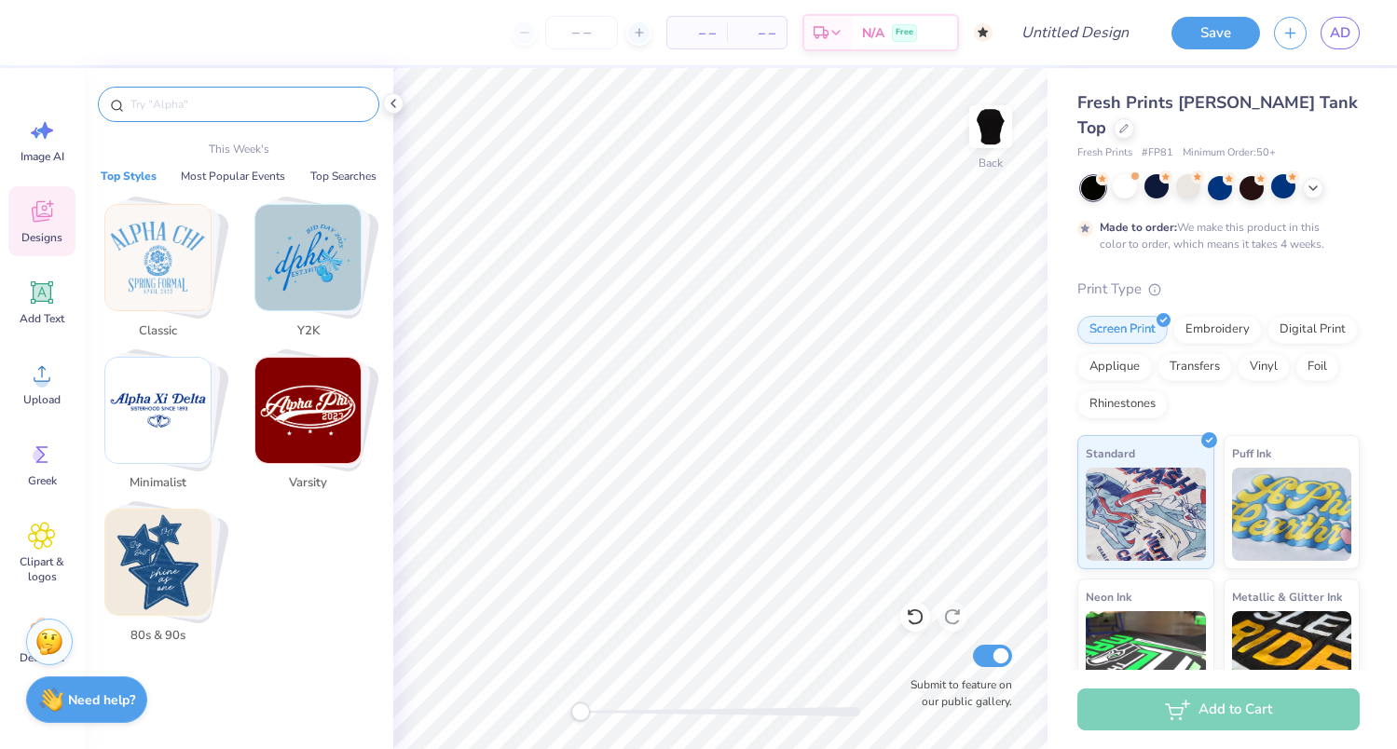
click at [337, 260] on img "Stack Card Button Y2K" at bounding box center [307, 257] width 105 height 105
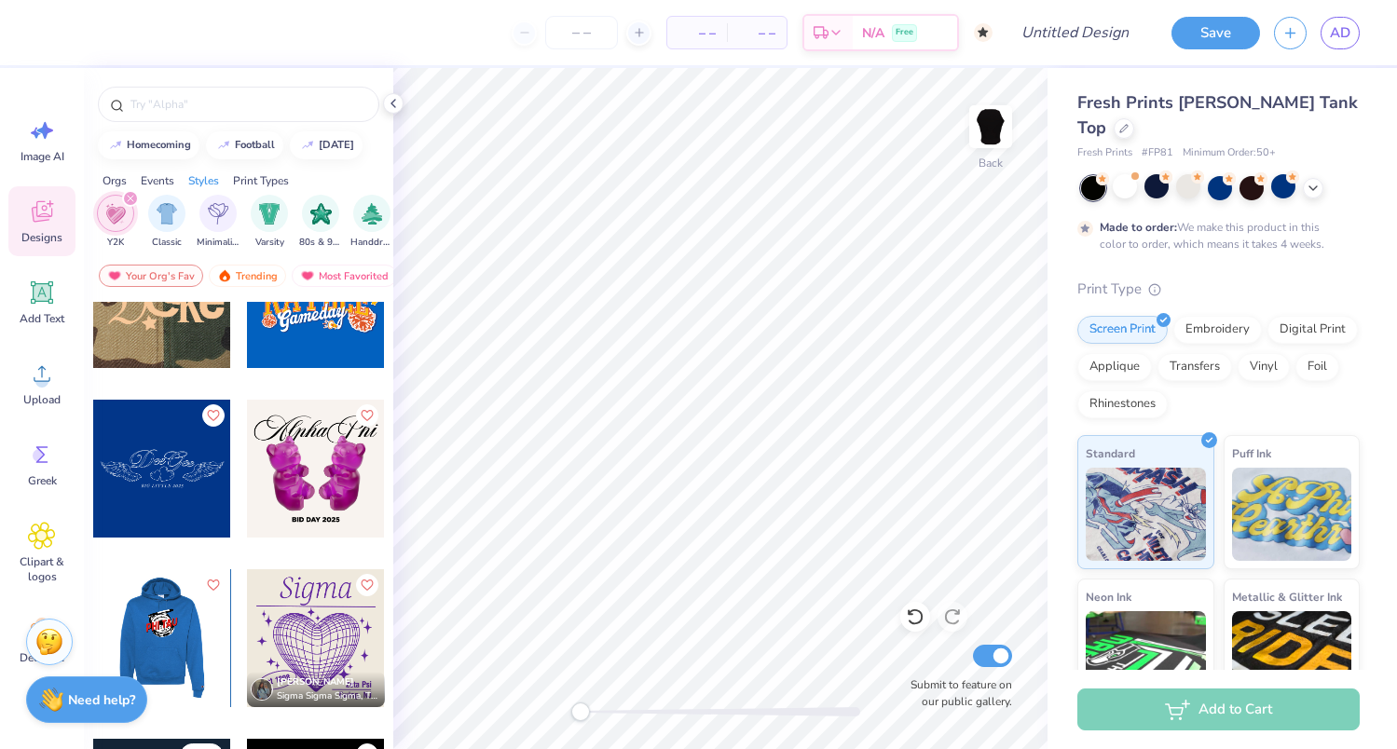
scroll to position [3470, 0]
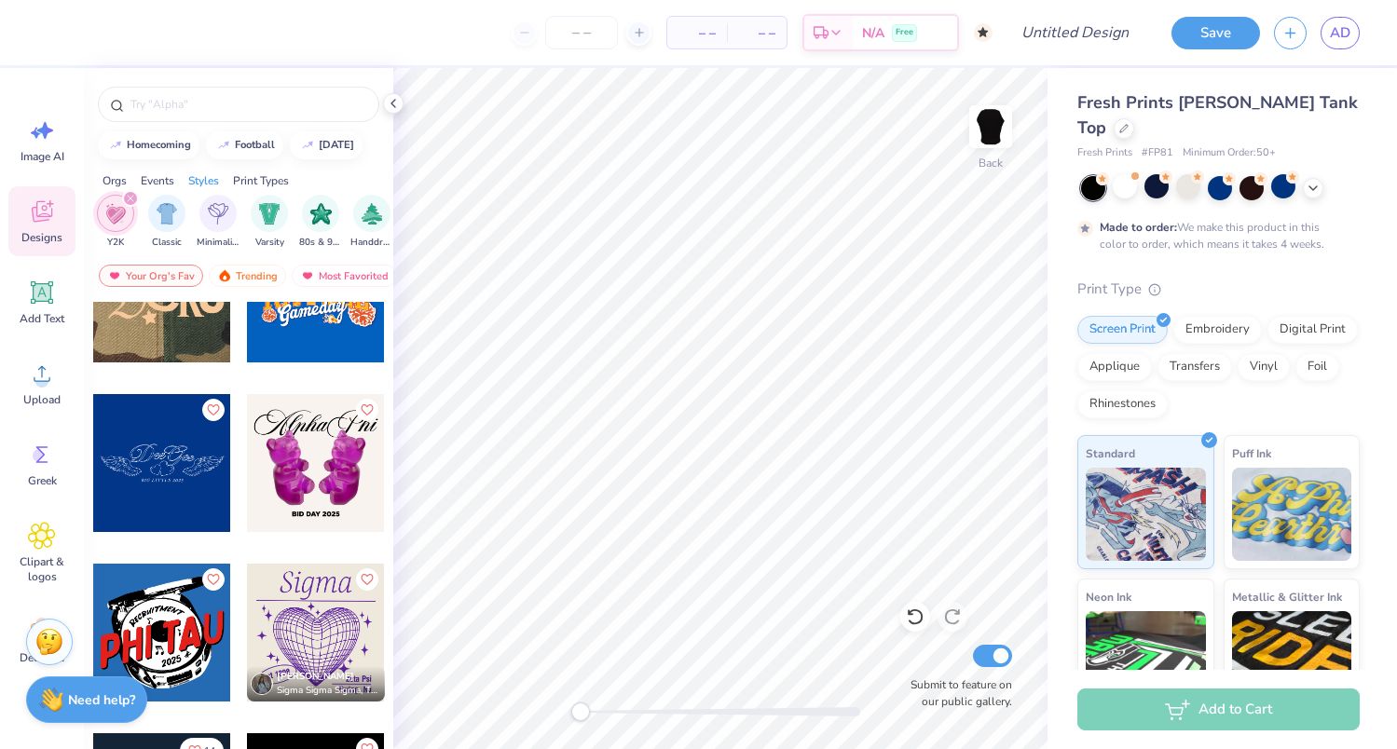
click at [173, 467] on div at bounding box center [162, 463] width 138 height 138
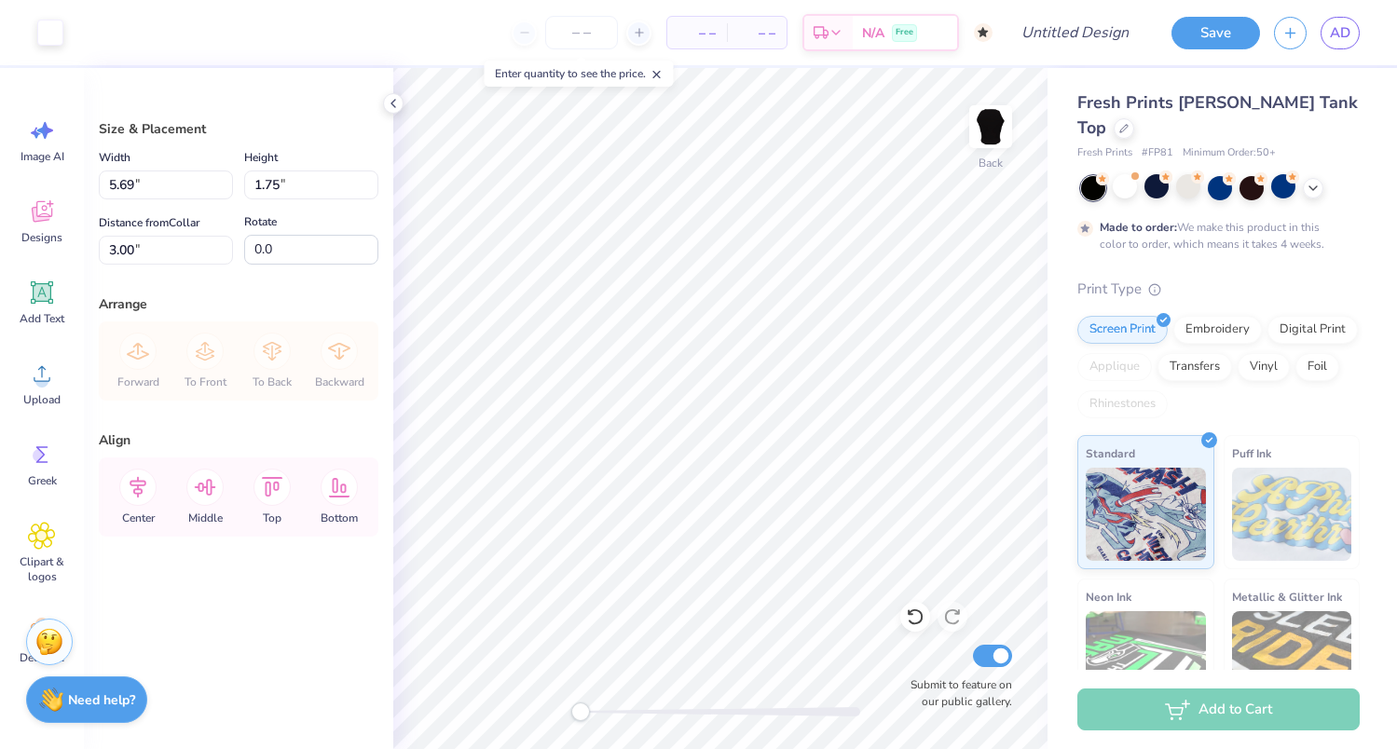
type input "102.8"
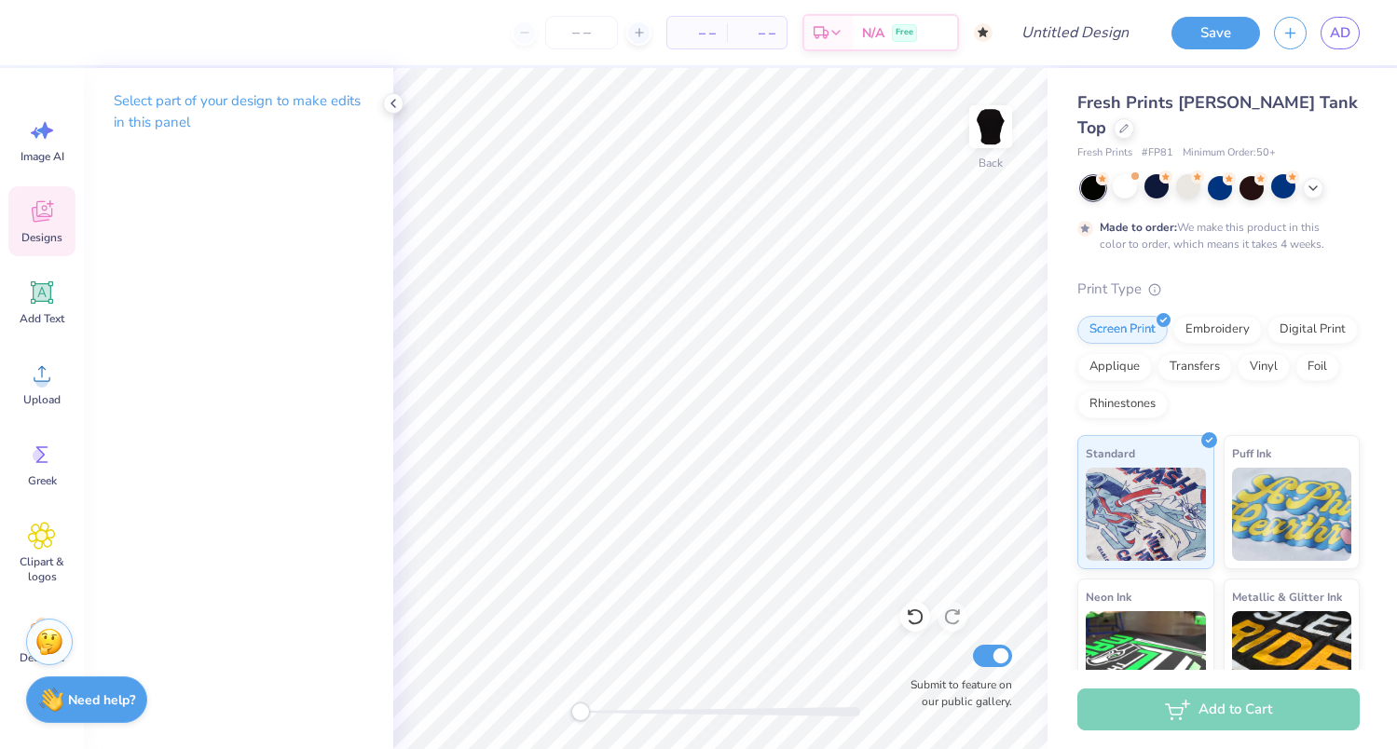
click at [37, 214] on icon at bounding box center [42, 212] width 28 height 28
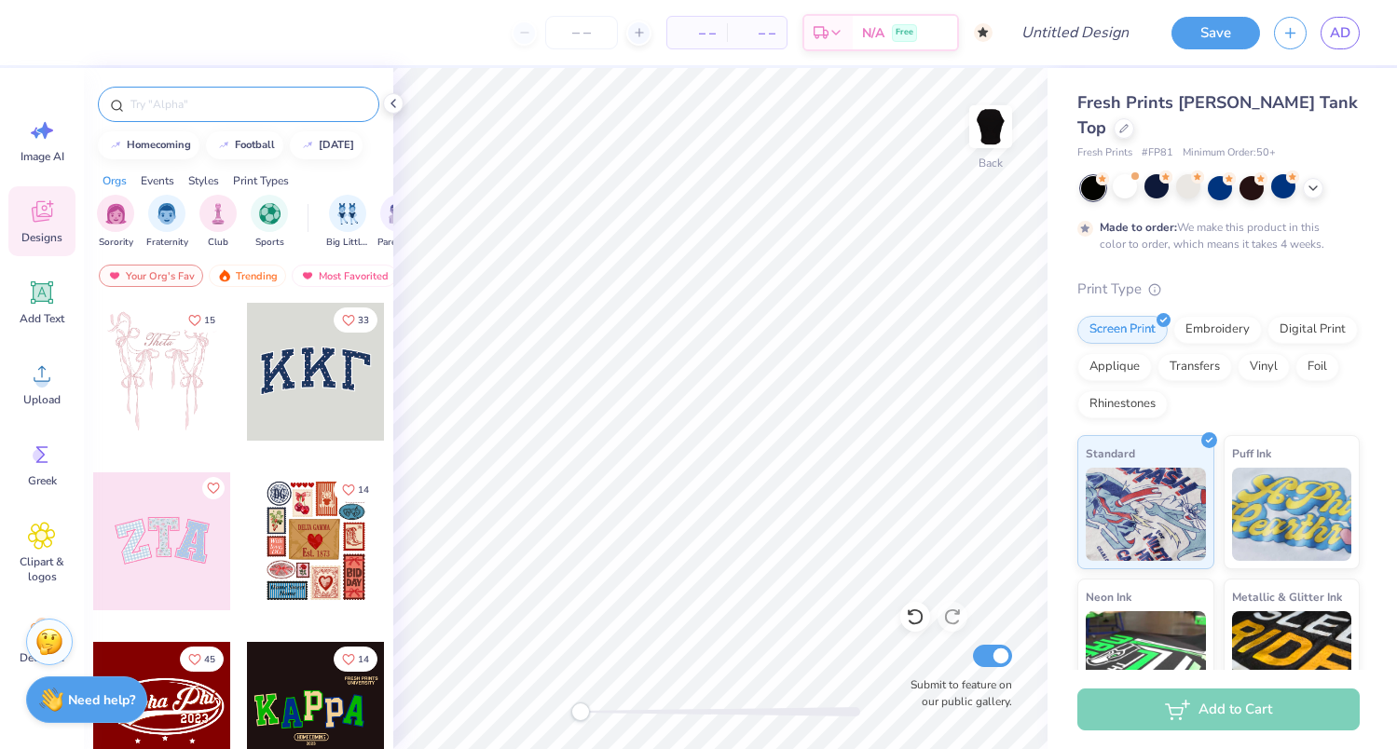
click at [252, 115] on div at bounding box center [238, 104] width 281 height 35
click at [229, 102] on input "text" at bounding box center [248, 104] width 239 height 19
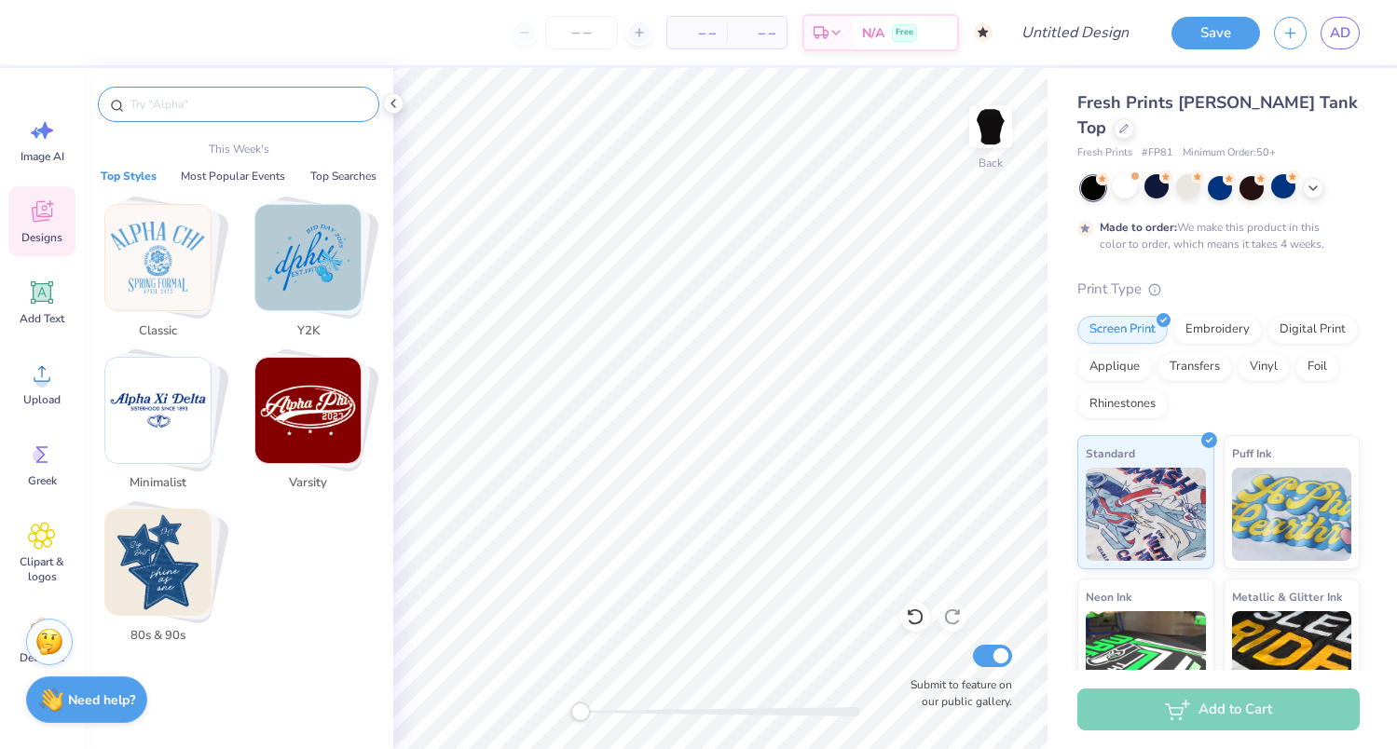
click at [344, 296] on img "Stack Card Button Y2K" at bounding box center [307, 257] width 105 height 105
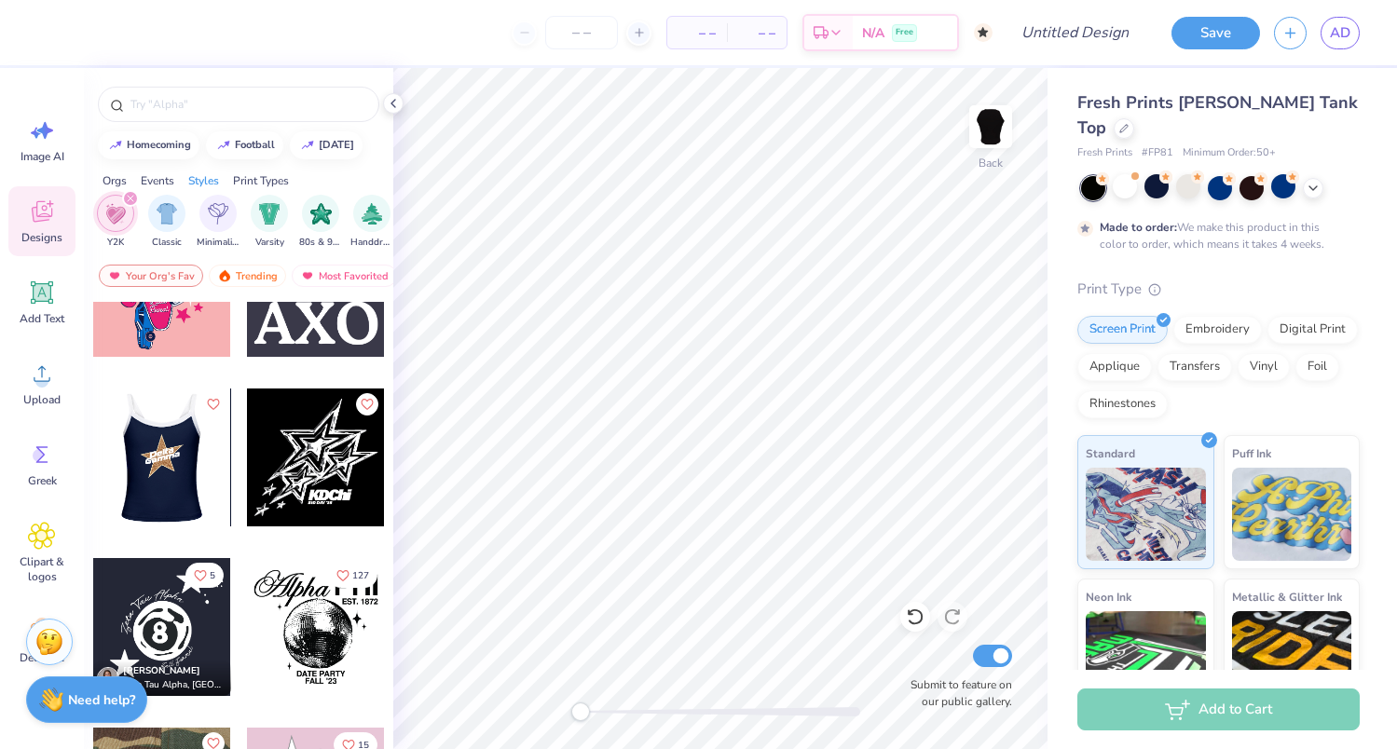
scroll to position [755, 0]
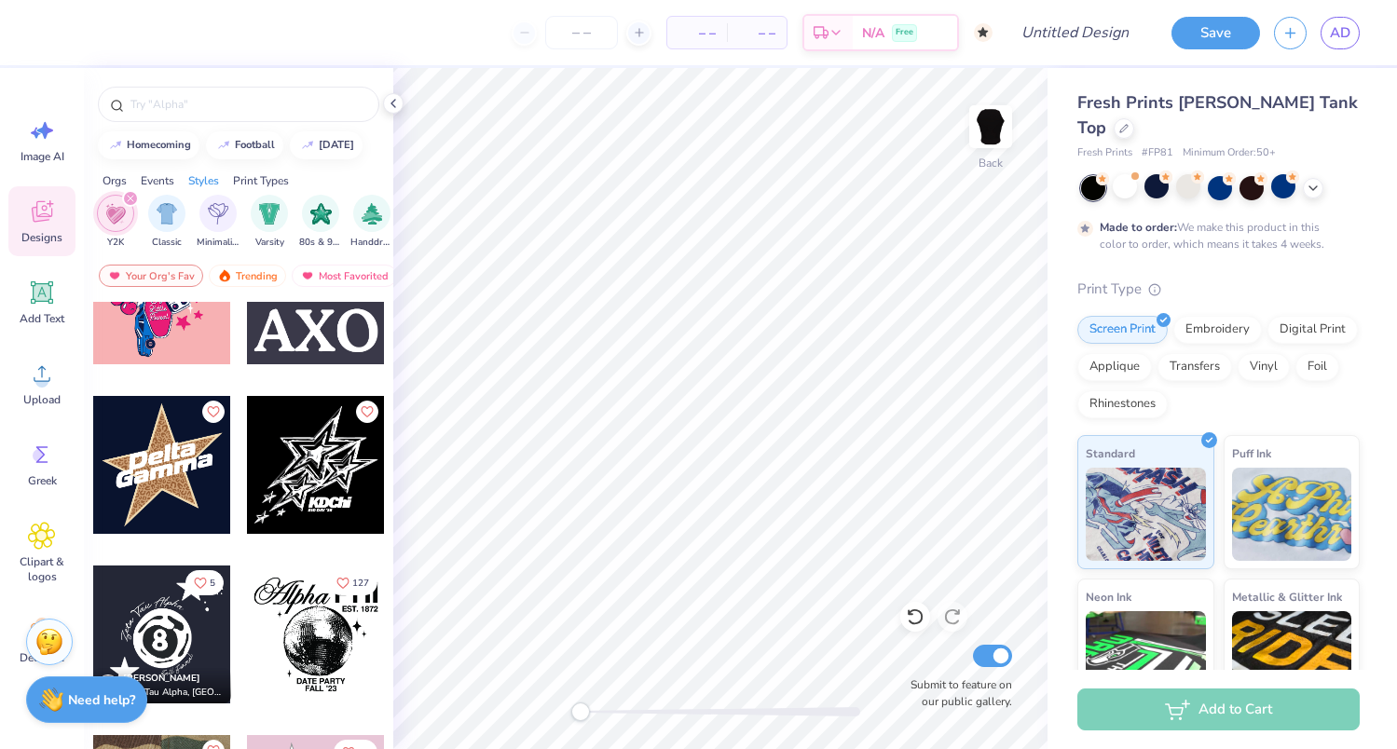
click at [159, 453] on div at bounding box center [162, 465] width 138 height 138
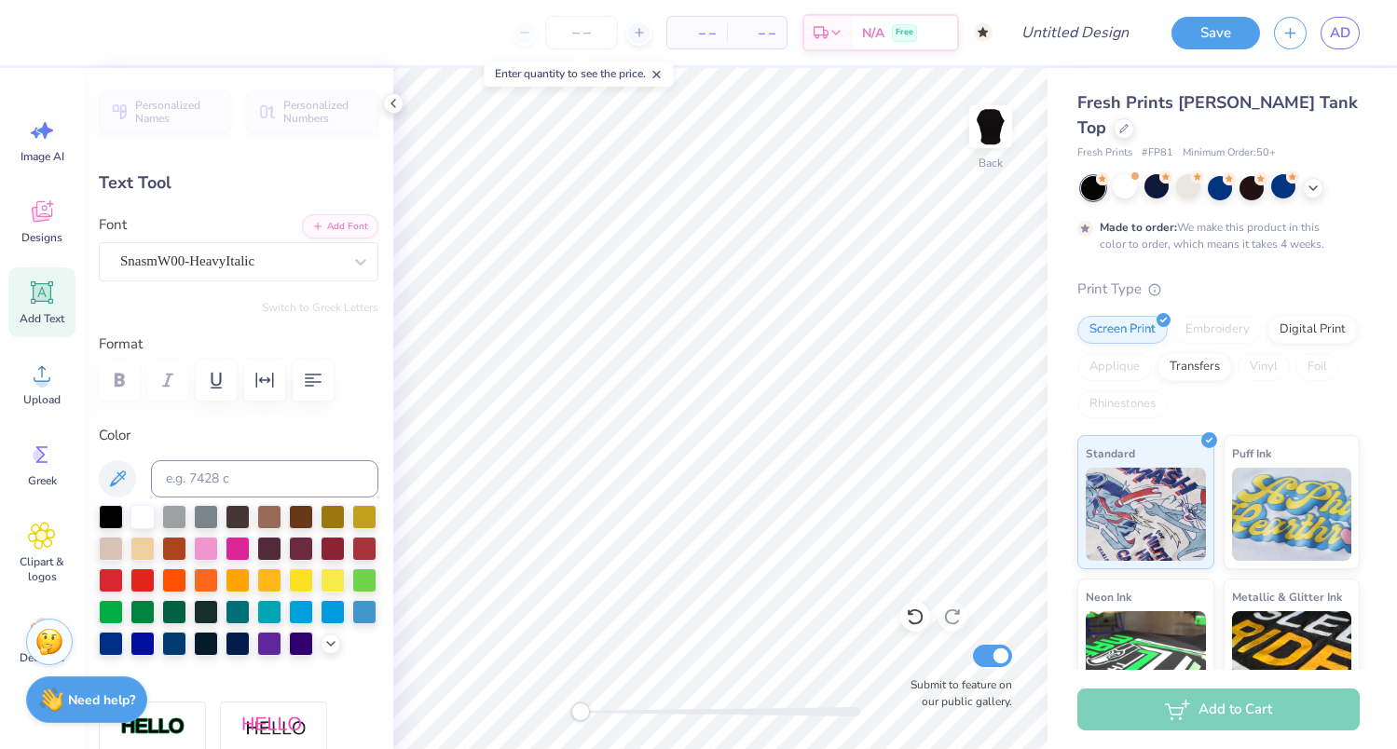
type textarea "ZetaX"
type input "5.42"
type input "1.91"
type input "5.85"
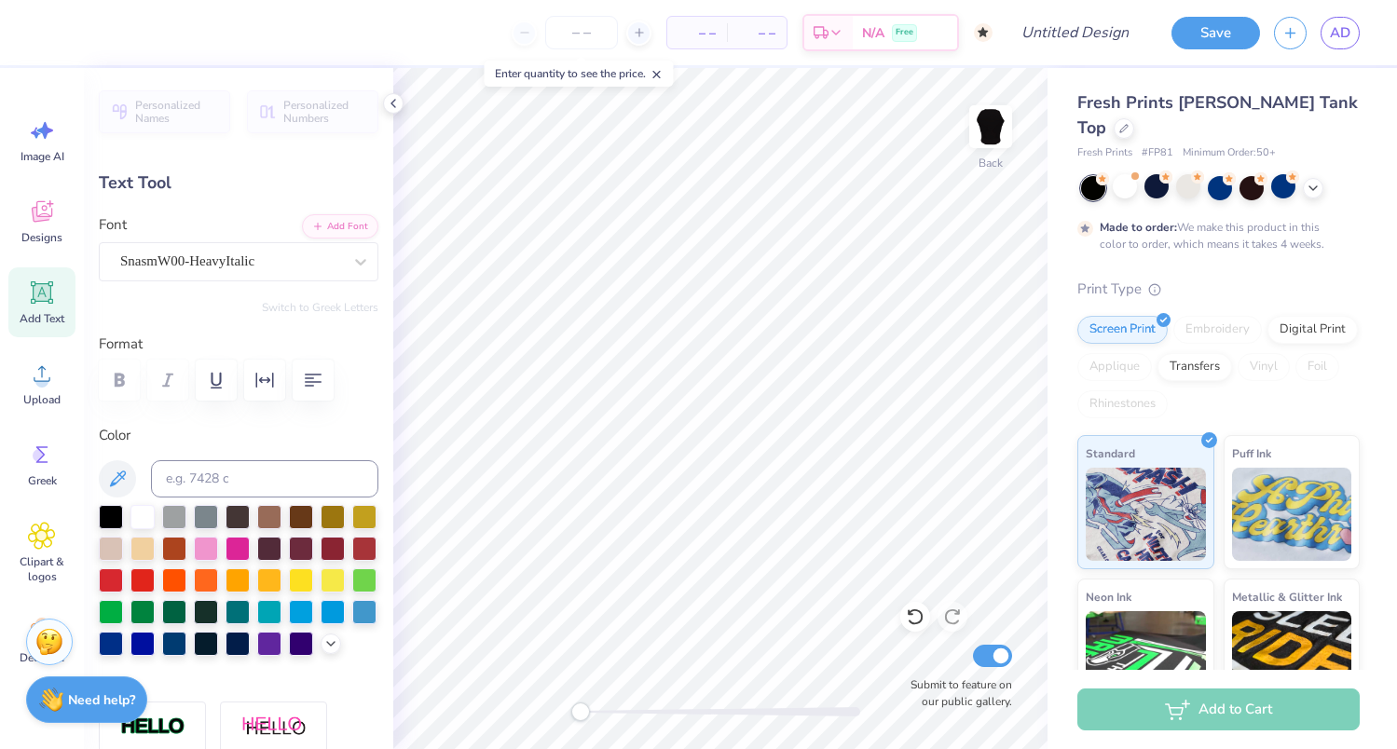
type textarea "Sig Chi"
type input "0.0"
type input "5.06"
type input "2.20"
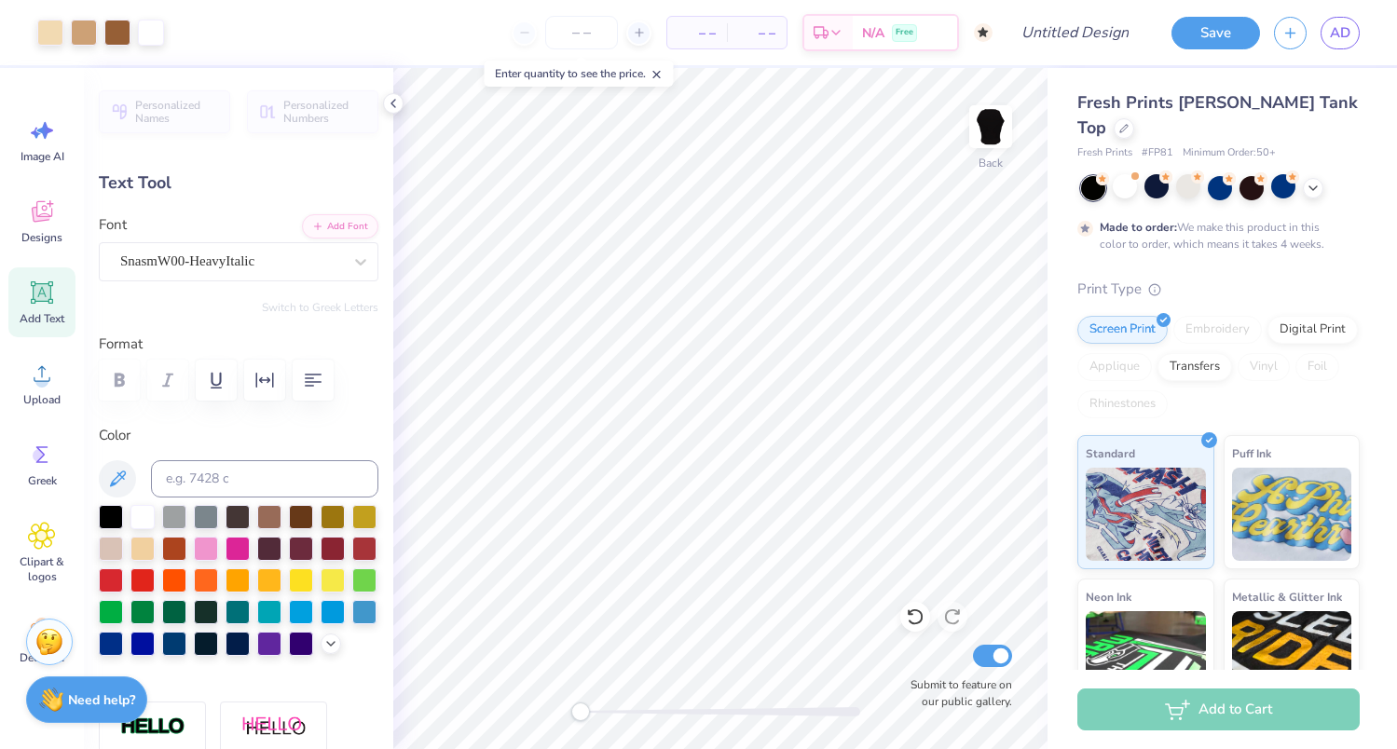
type input "5.48"
type input "0.0"
type input "4.60"
type input "2.05"
type input "4.87"
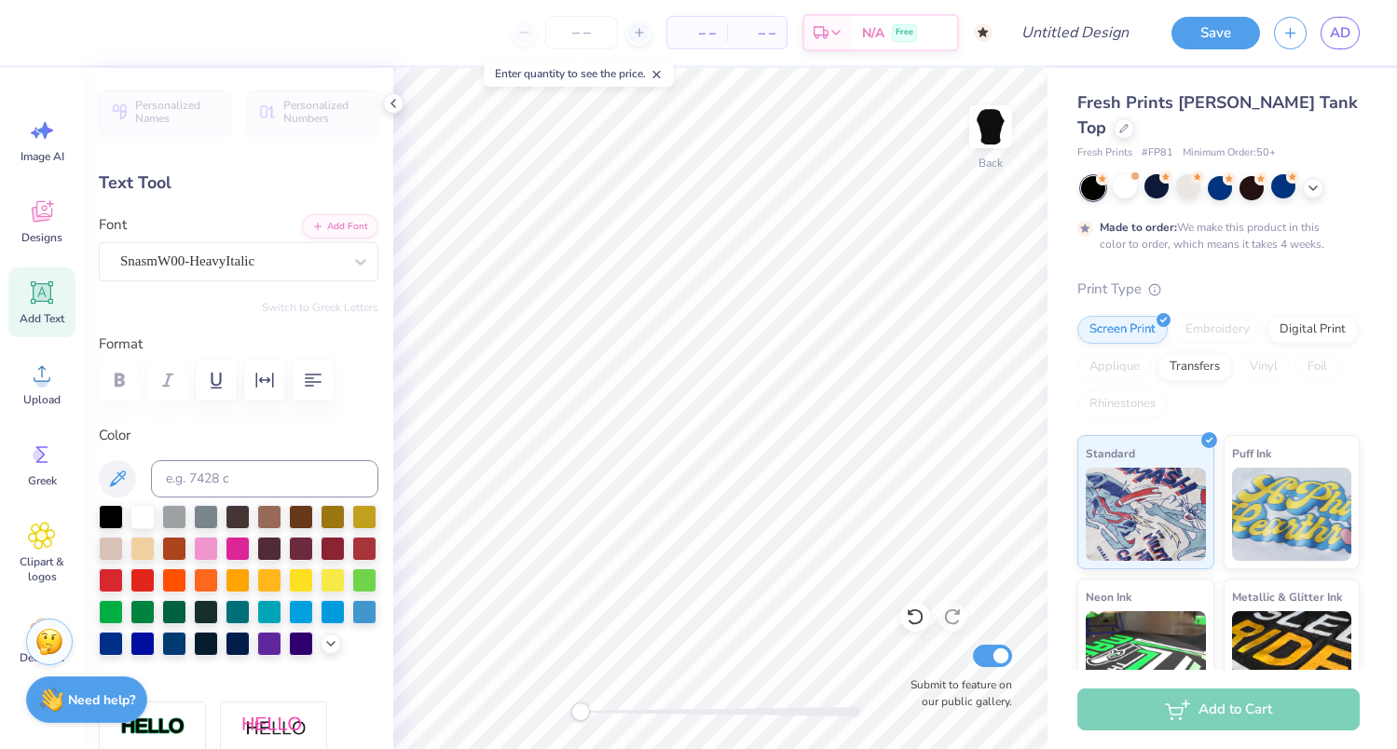
type input "0.0"
type input "5.06"
type input "2.20"
type input "5.82"
type input "0.0"
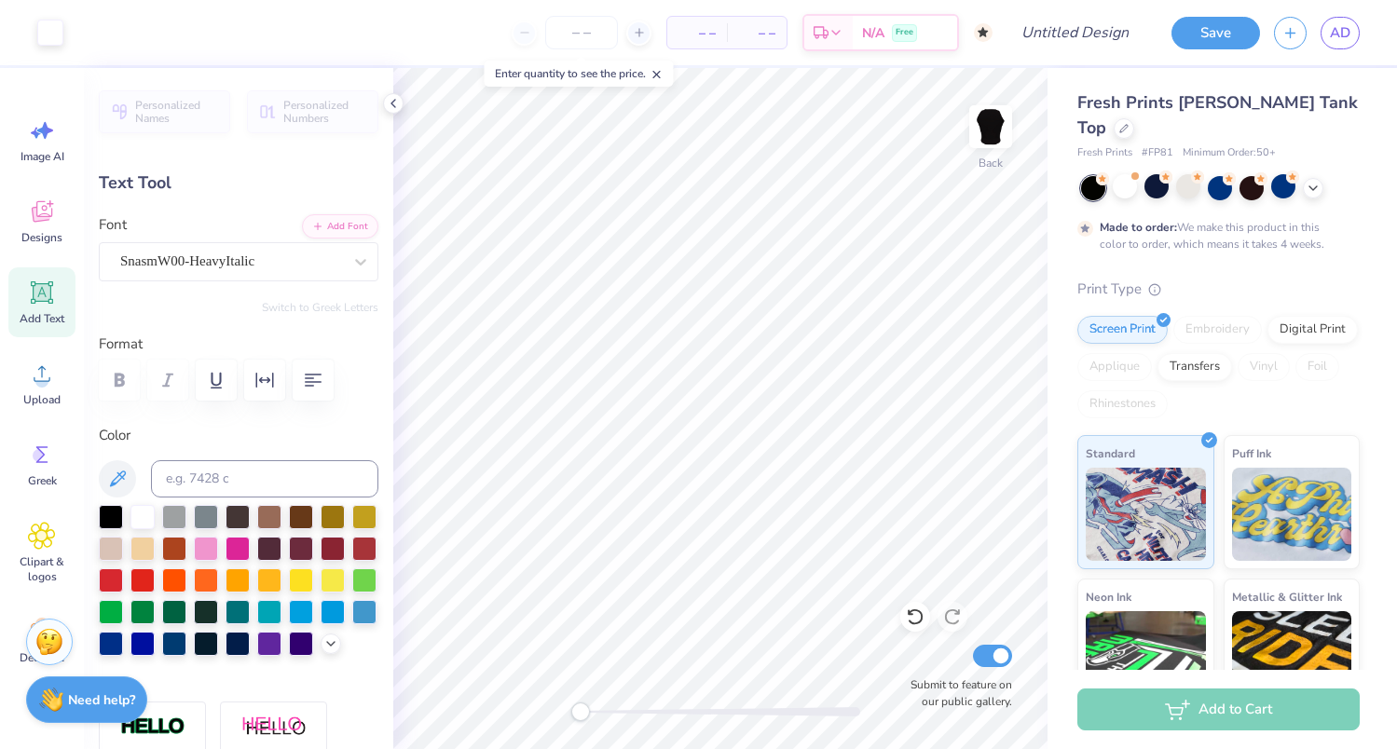
type input "4.60"
type input "2.05"
type input "4.87"
type input "0.0"
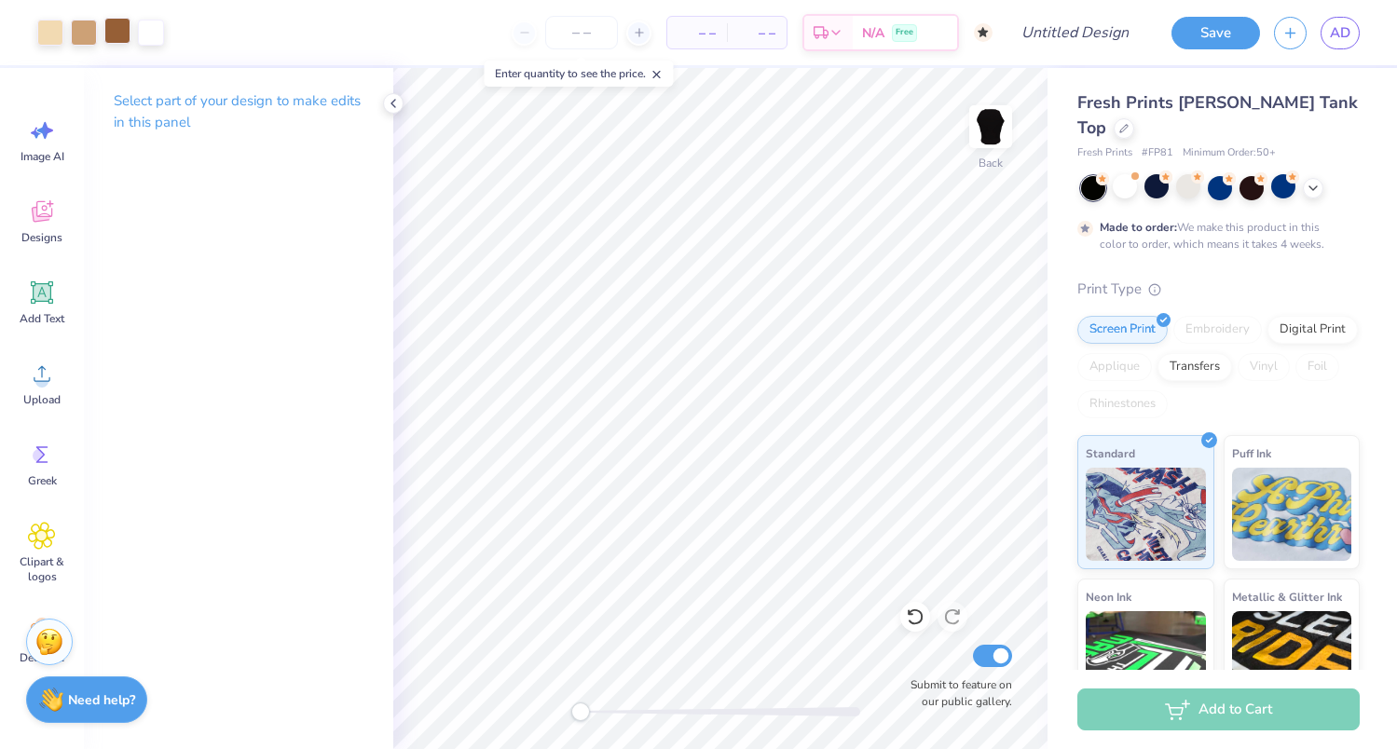
click at [108, 34] on div at bounding box center [117, 31] width 26 height 26
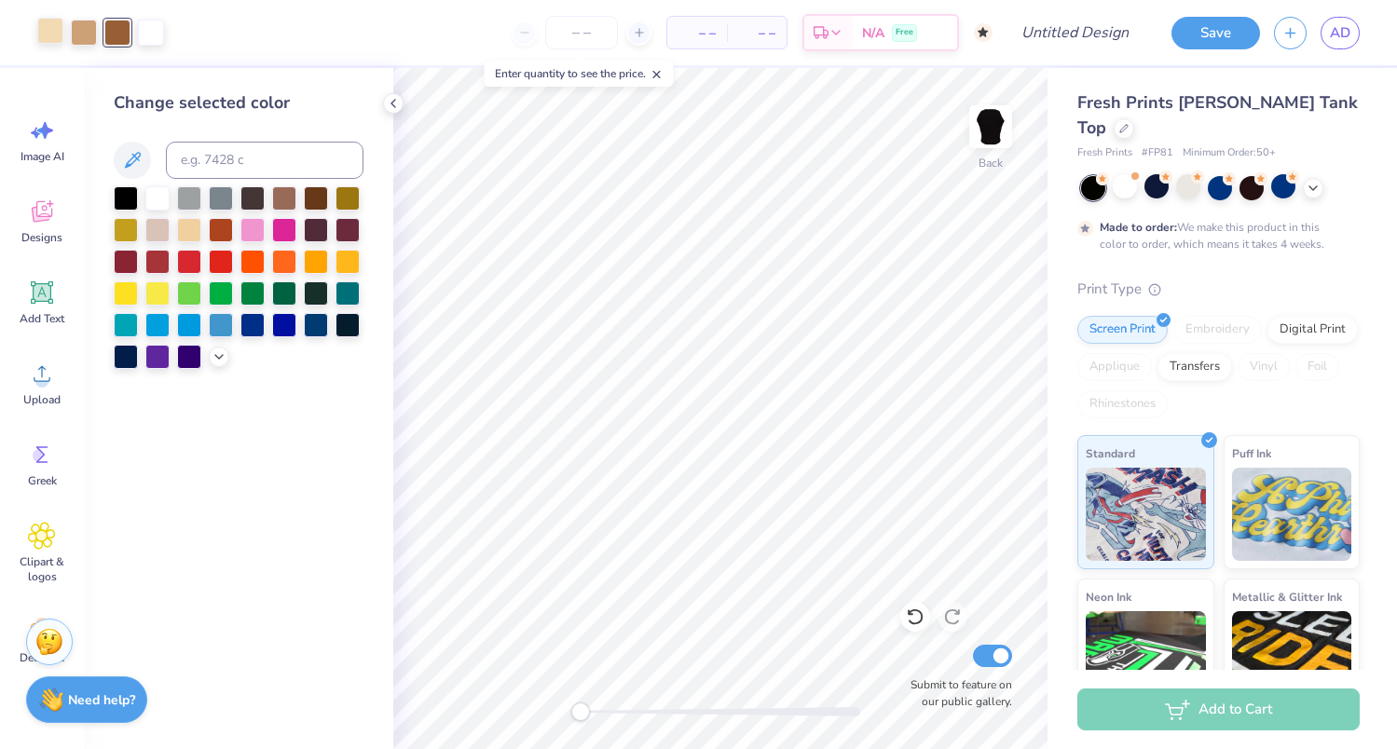
click at [49, 35] on div at bounding box center [50, 31] width 26 height 26
click at [224, 362] on icon at bounding box center [219, 355] width 15 height 15
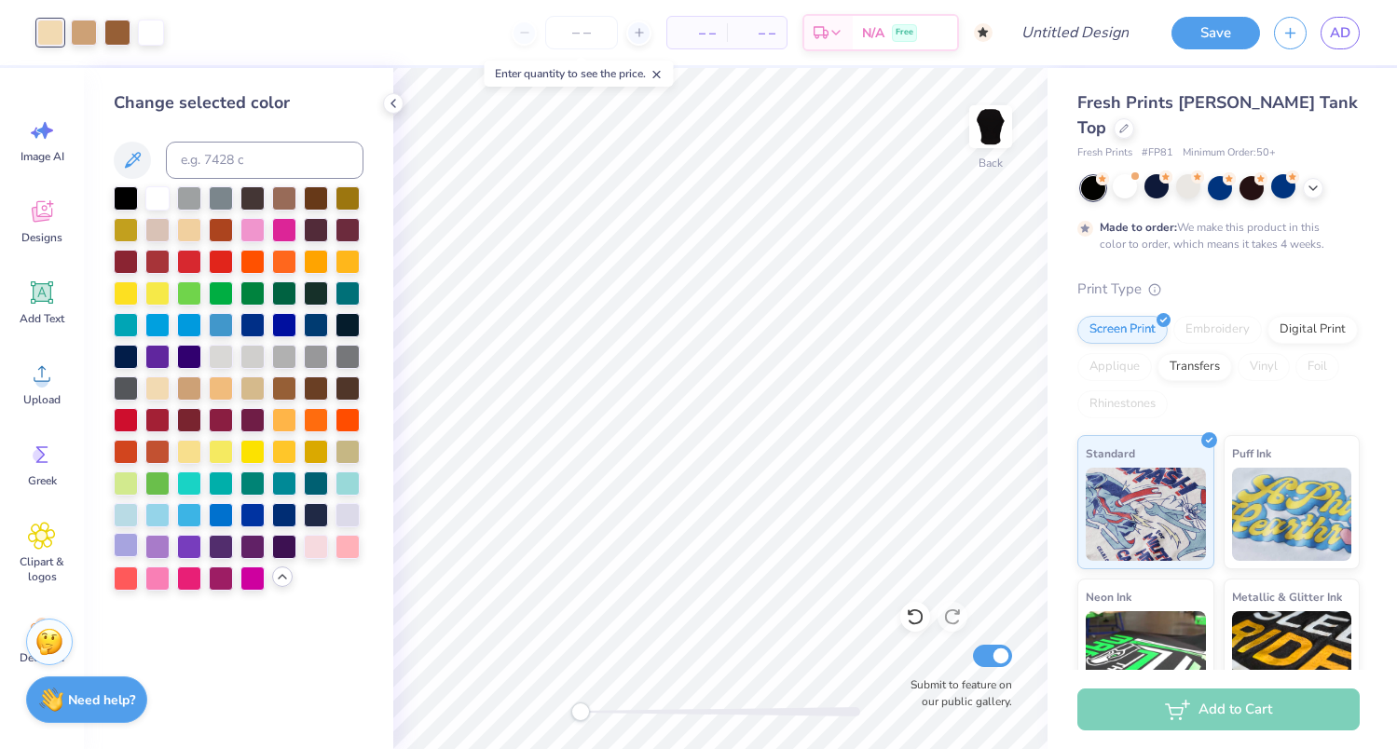
click at [130, 543] on div at bounding box center [126, 545] width 24 height 24
click at [81, 36] on div at bounding box center [84, 31] width 26 height 26
click at [161, 546] on div at bounding box center [157, 545] width 24 height 24
click at [123, 22] on div at bounding box center [117, 31] width 26 height 26
click at [222, 545] on div at bounding box center [221, 545] width 24 height 24
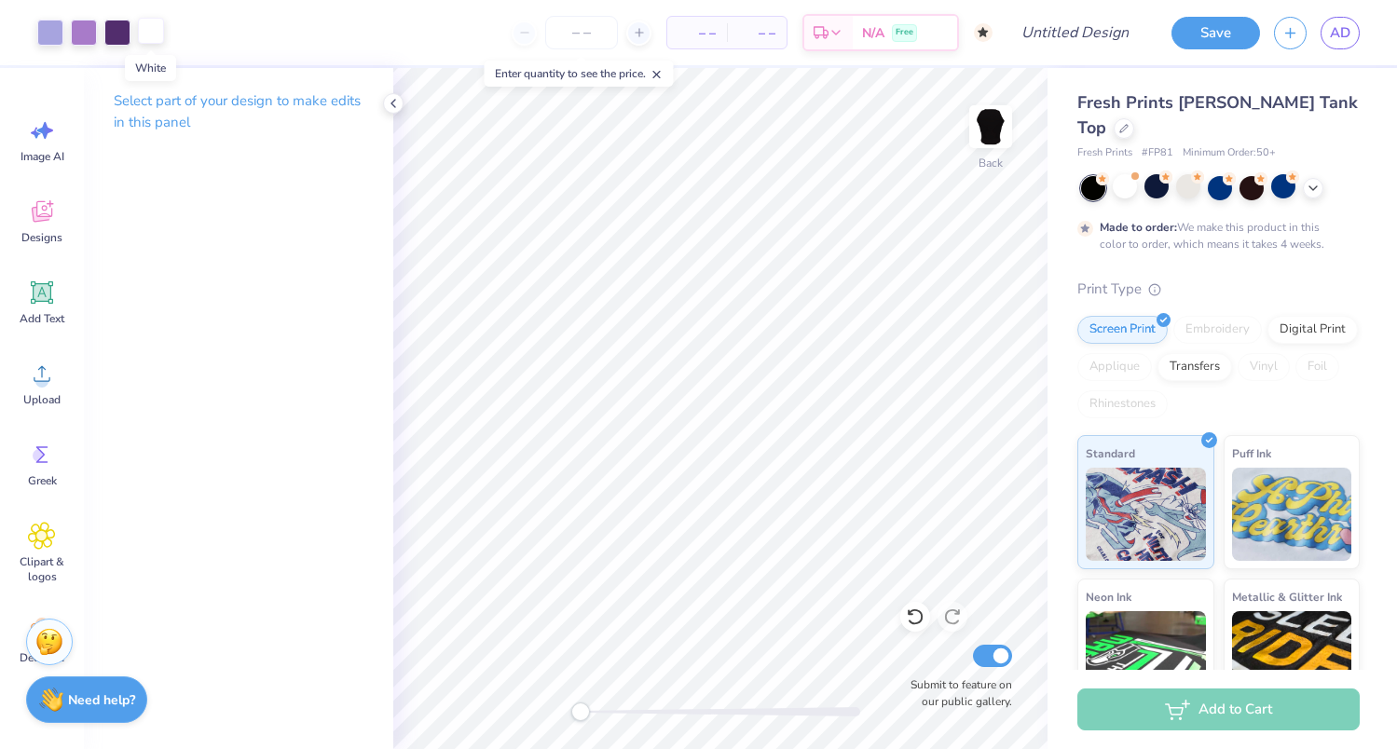
click at [146, 35] on div at bounding box center [151, 31] width 26 height 26
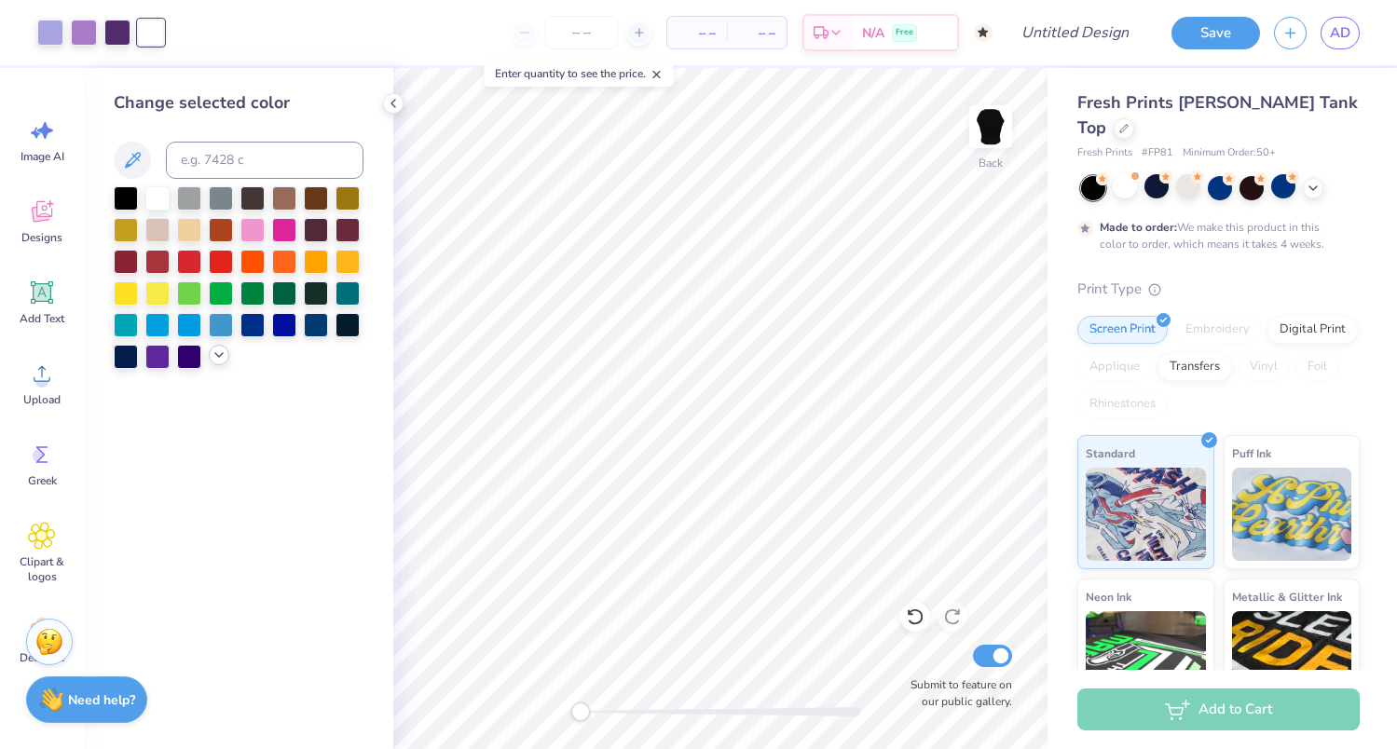
click at [213, 358] on icon at bounding box center [219, 355] width 15 height 15
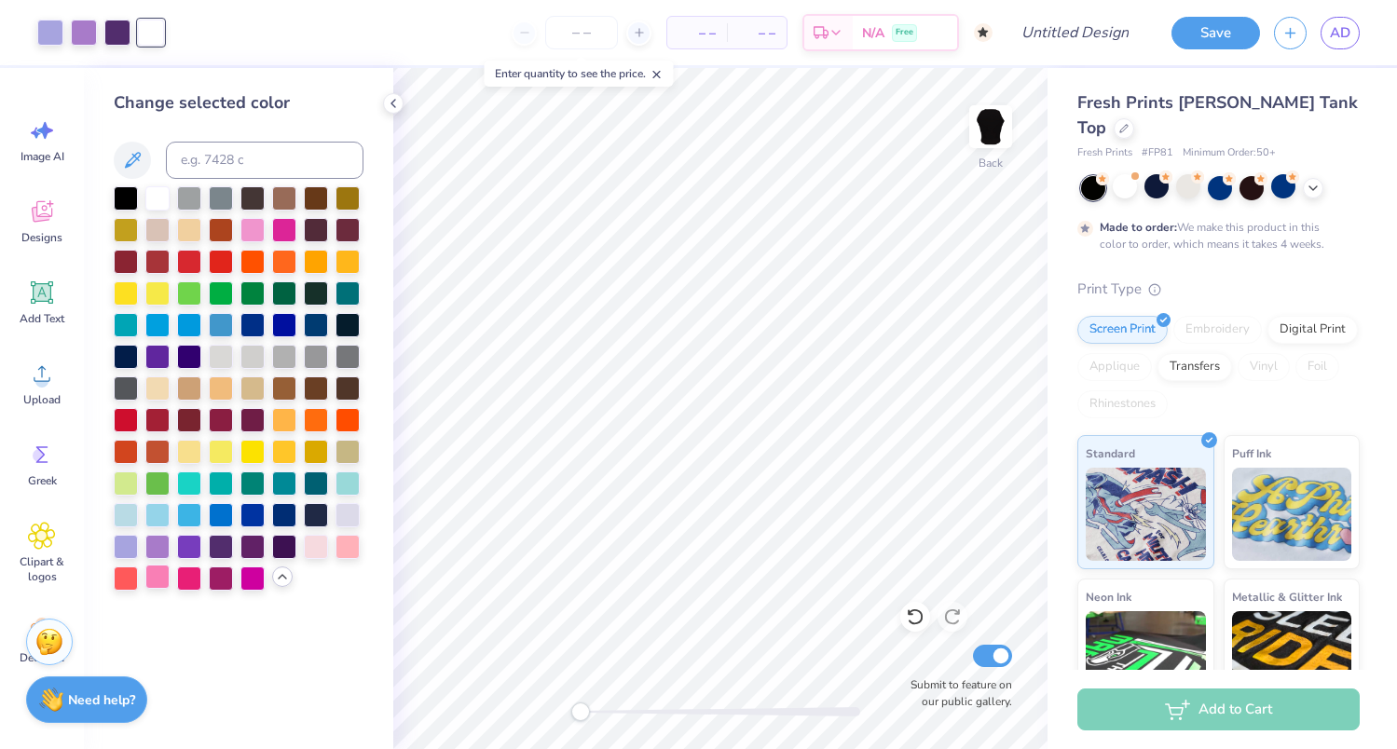
click at [160, 583] on div at bounding box center [157, 577] width 24 height 24
click at [189, 581] on div at bounding box center [189, 577] width 24 height 24
click at [226, 577] on div at bounding box center [221, 577] width 24 height 24
click at [250, 577] on div at bounding box center [252, 577] width 24 height 24
click at [220, 571] on div at bounding box center [221, 577] width 24 height 24
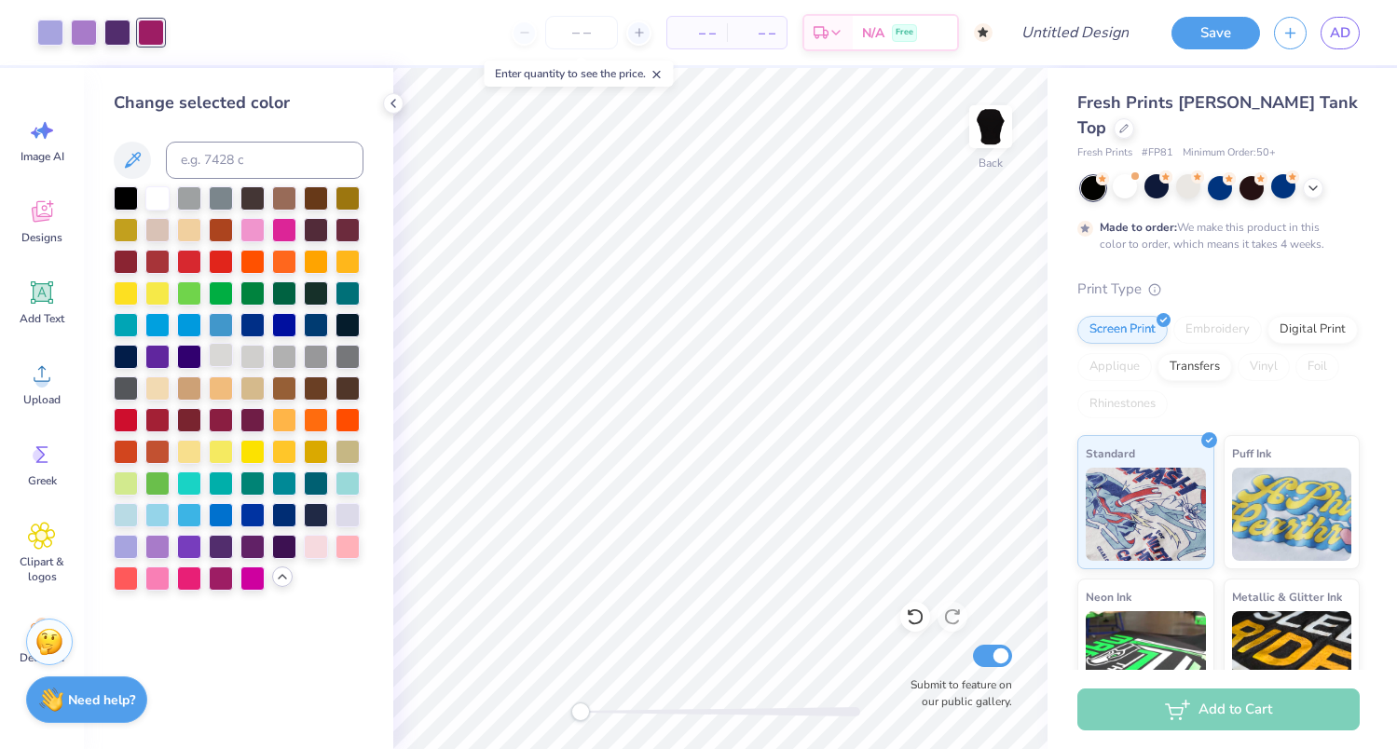
click at [224, 347] on div at bounding box center [221, 355] width 24 height 24
click at [254, 358] on div at bounding box center [252, 355] width 24 height 24
click at [220, 352] on div at bounding box center [221, 355] width 24 height 24
click at [145, 191] on div at bounding box center [157, 197] width 24 height 24
click at [351, 513] on div at bounding box center [347, 513] width 24 height 24
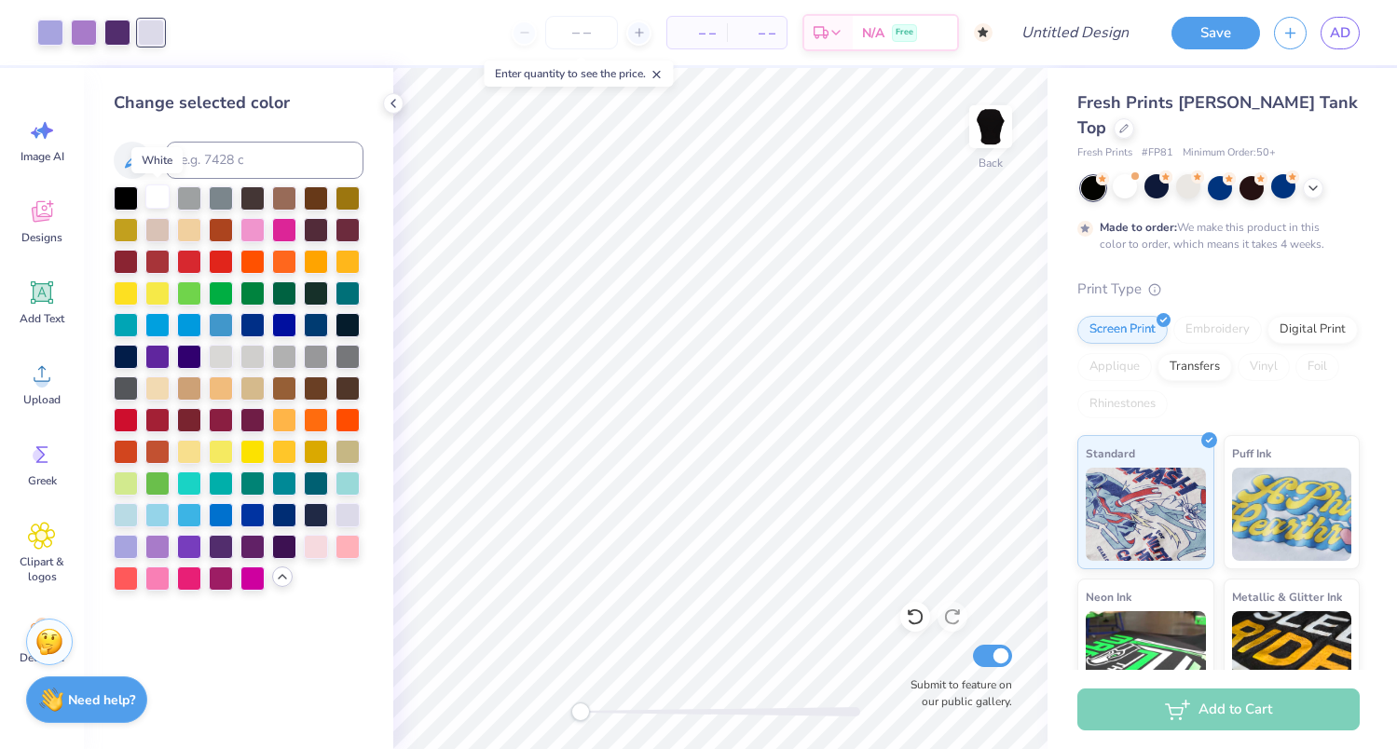
click at [156, 197] on div at bounding box center [157, 197] width 24 height 24
click at [1130, 38] on input "Design Title" at bounding box center [1097, 32] width 91 height 37
click at [1116, 43] on input "HOCO draft" at bounding box center [1097, 32] width 91 height 37
click at [1118, 34] on input "HOCO draft" at bounding box center [1097, 32] width 91 height 37
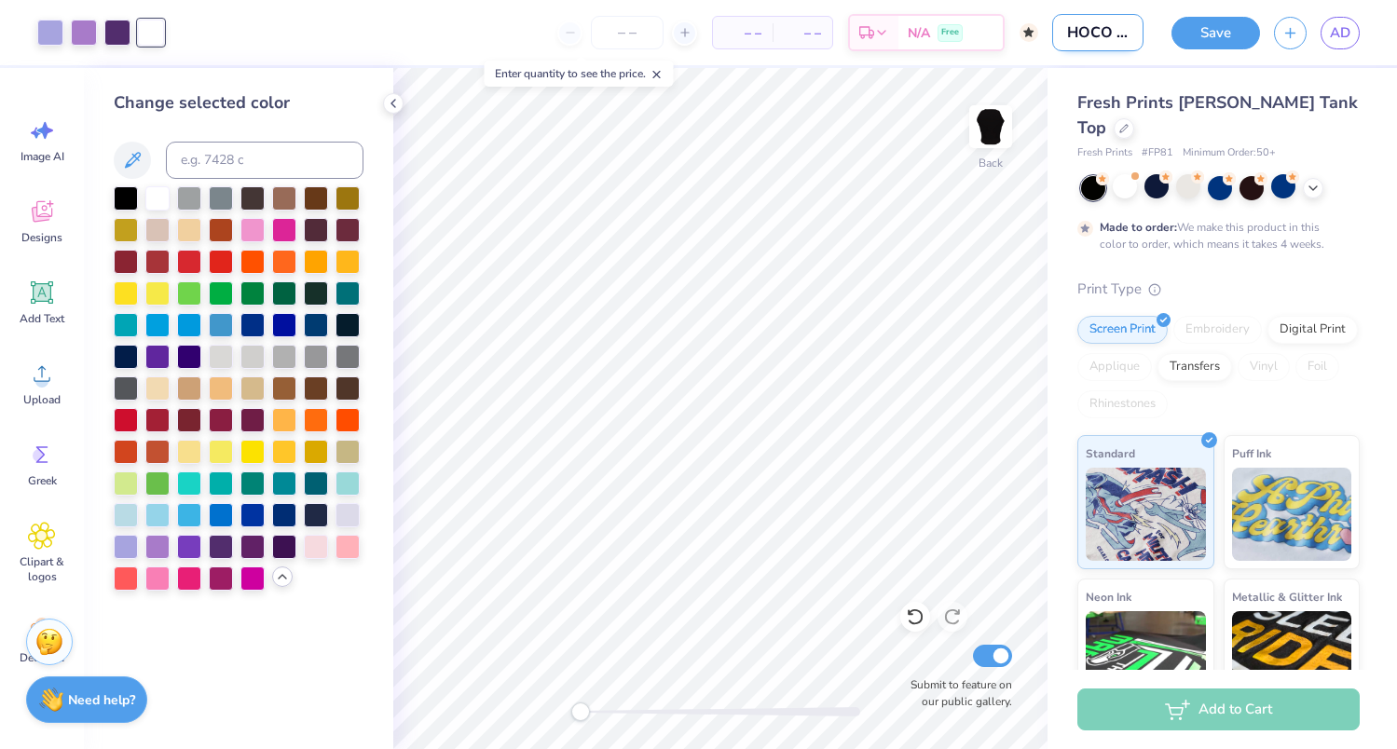
click at [1118, 34] on input "HOCO draft" at bounding box center [1097, 32] width 91 height 37
type input "HOCO draft1"
click at [1225, 30] on button "Save" at bounding box center [1215, 30] width 89 height 33
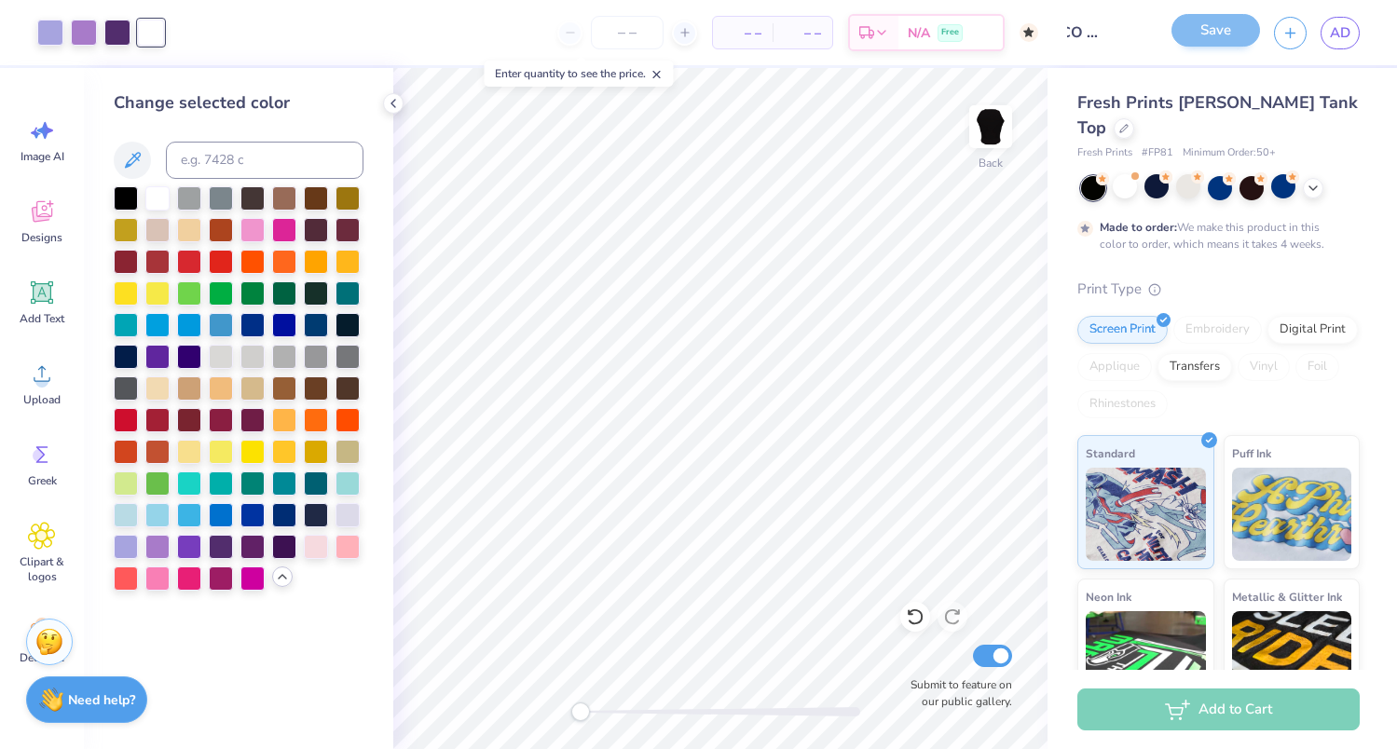
scroll to position [0, 0]
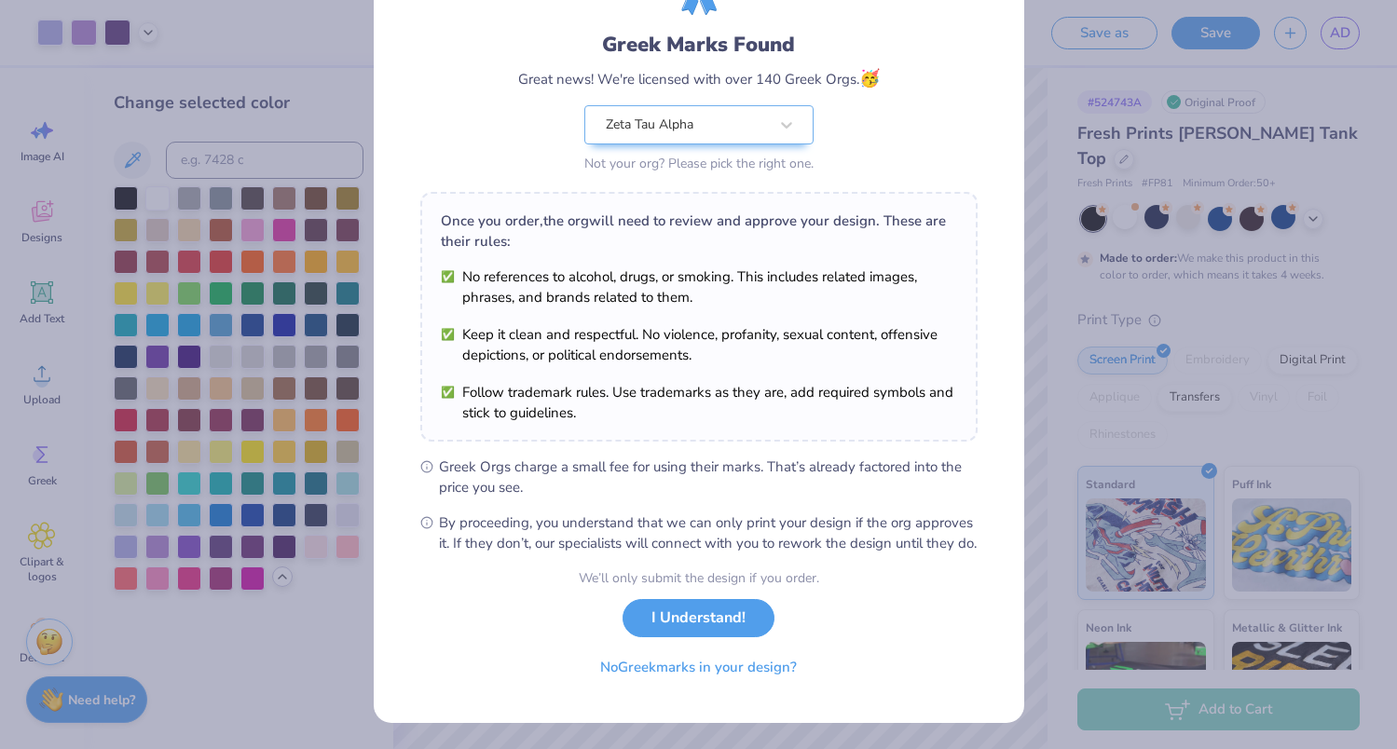
scroll to position [117, 0]
click at [693, 613] on button "I Understand!" at bounding box center [698, 614] width 152 height 38
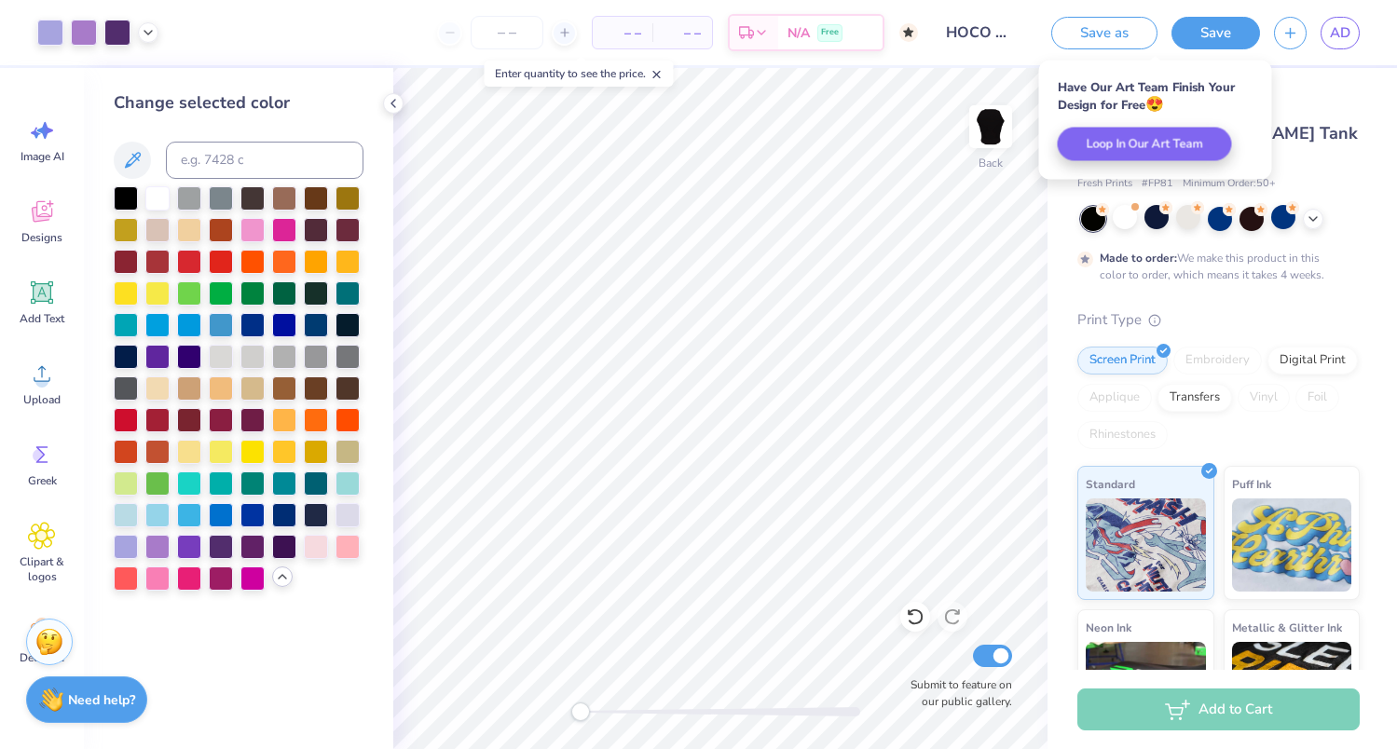
scroll to position [0, 0]
click at [1345, 39] on span "AD" at bounding box center [1340, 32] width 21 height 21
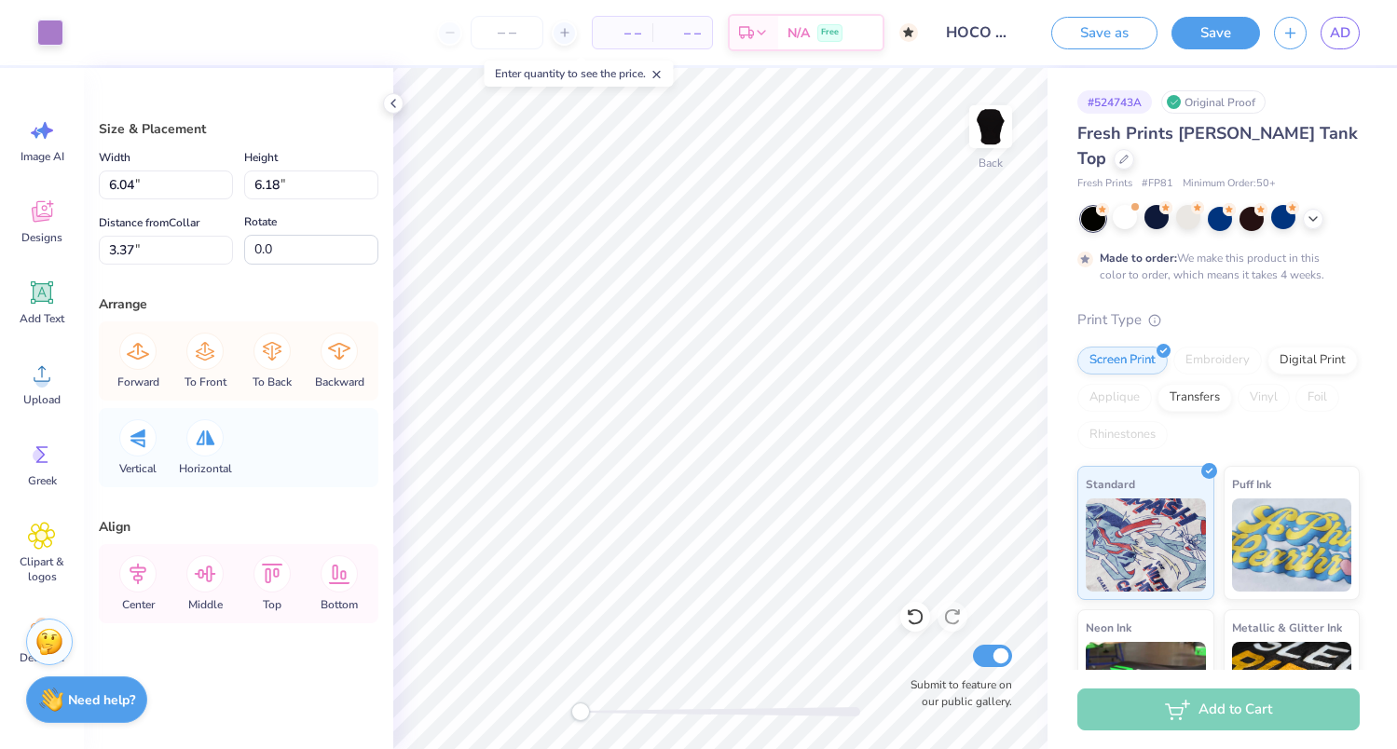
type input "3.37"
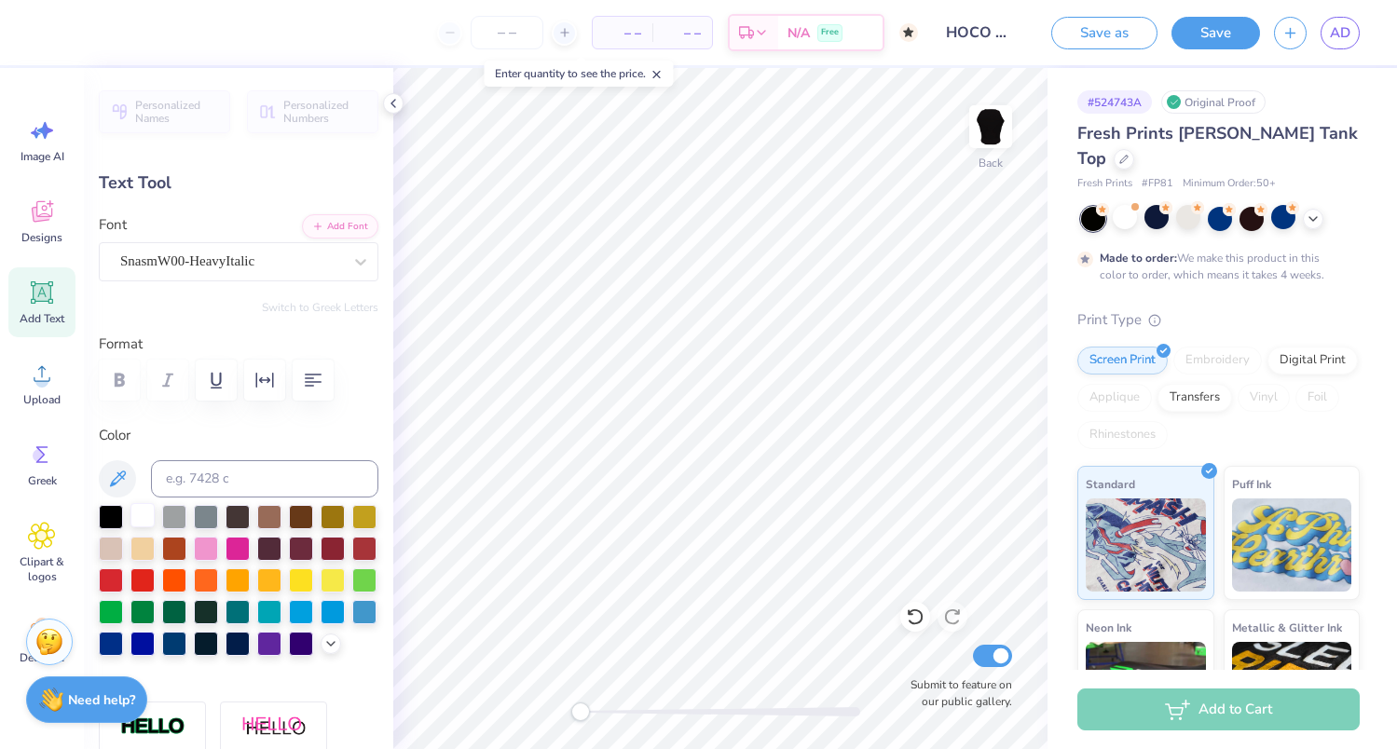
click at [140, 515] on div at bounding box center [142, 515] width 24 height 24
type input "4.60"
type input "2.05"
type input "4.87"
click at [139, 520] on div at bounding box center [142, 515] width 24 height 24
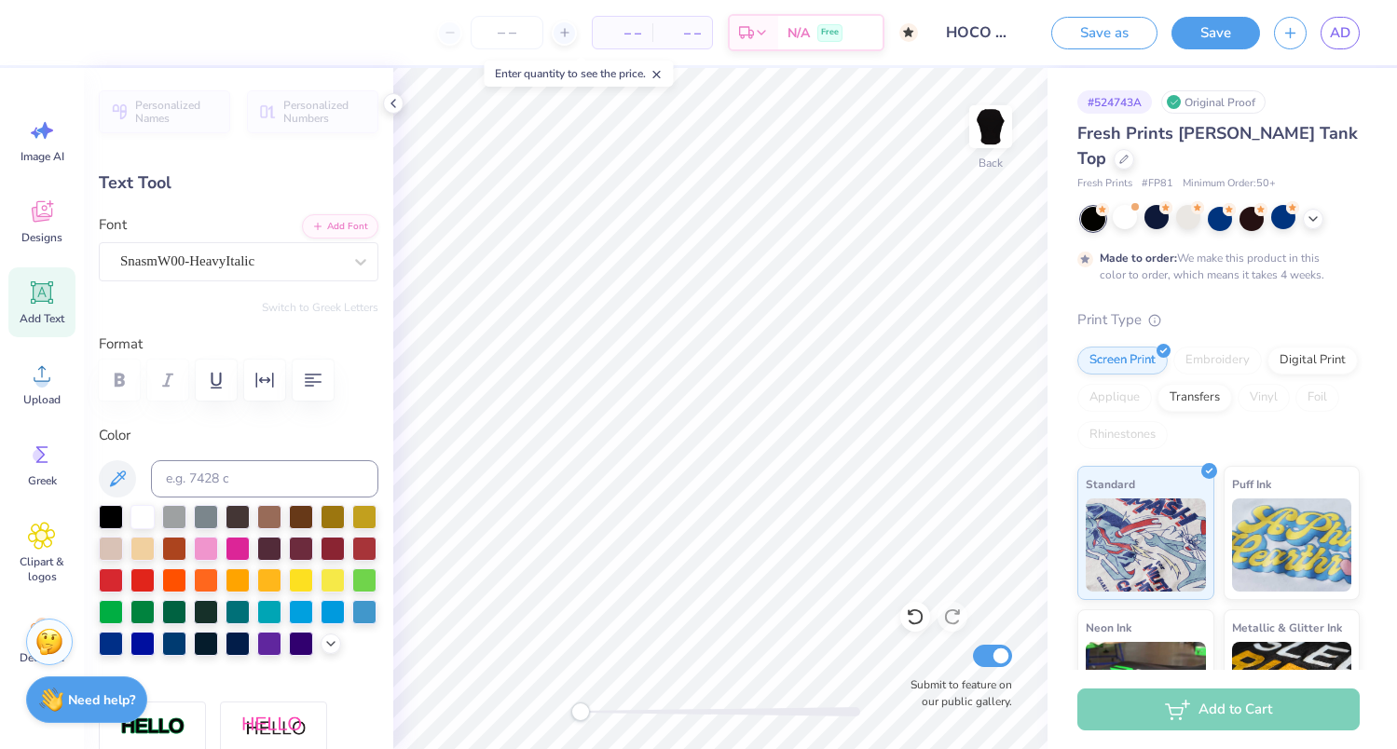
type input "0.0"
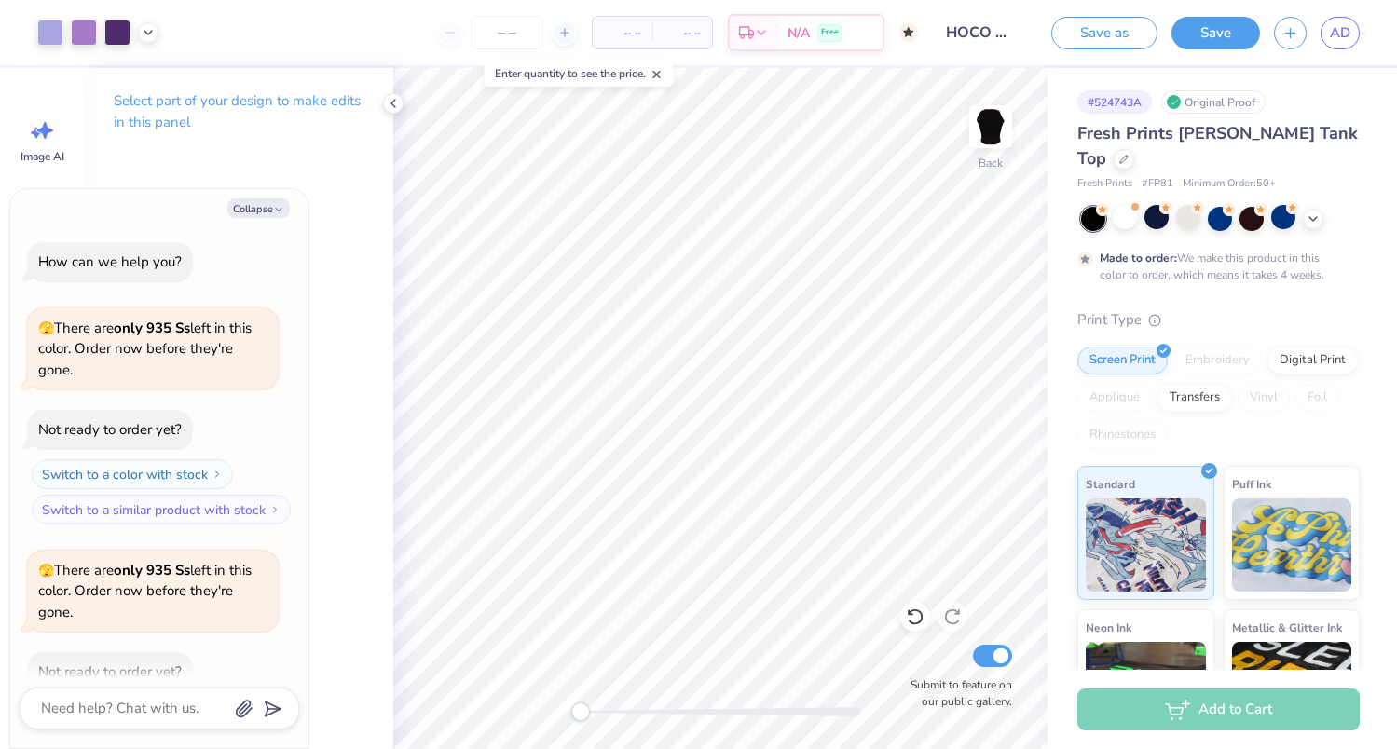
scroll to position [1544, 0]
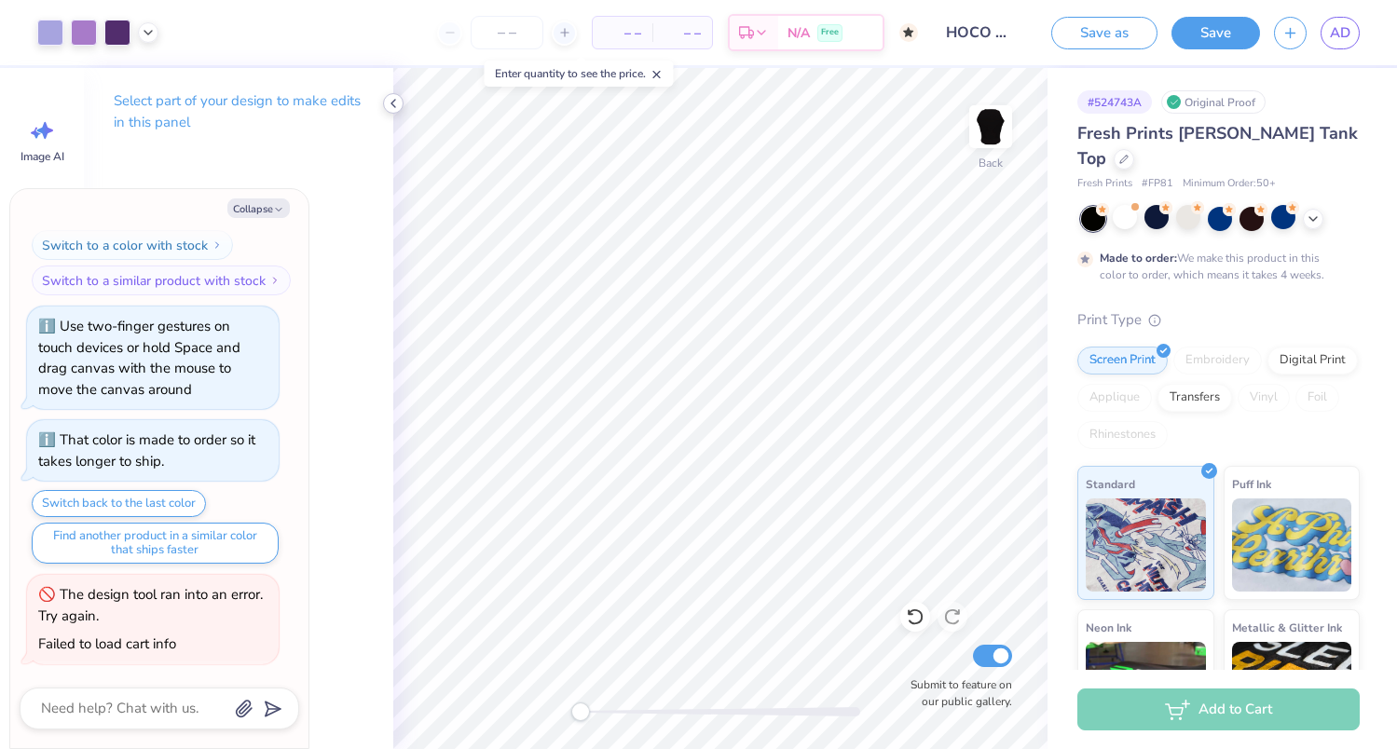
click at [391, 103] on polyline at bounding box center [393, 103] width 4 height 7
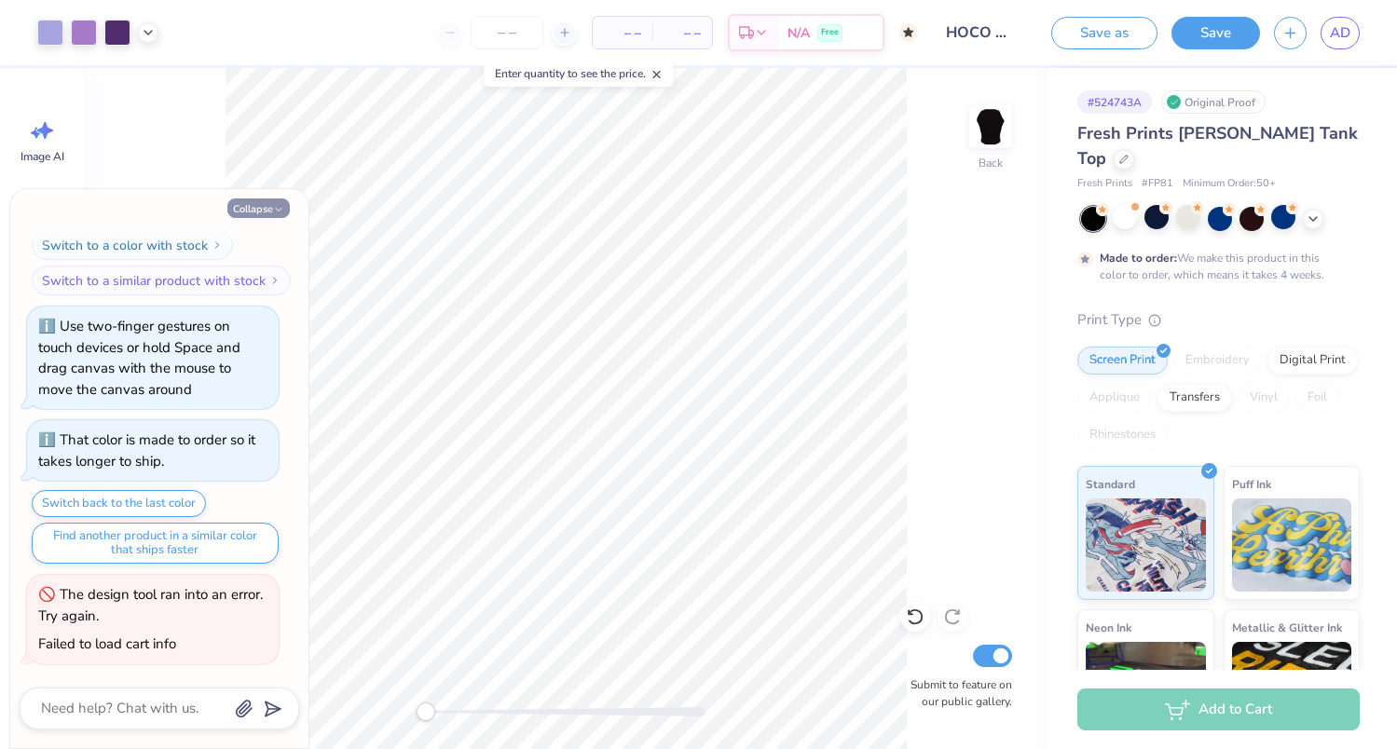
click at [245, 204] on button "Collapse" at bounding box center [258, 208] width 62 height 20
type textarea "x"
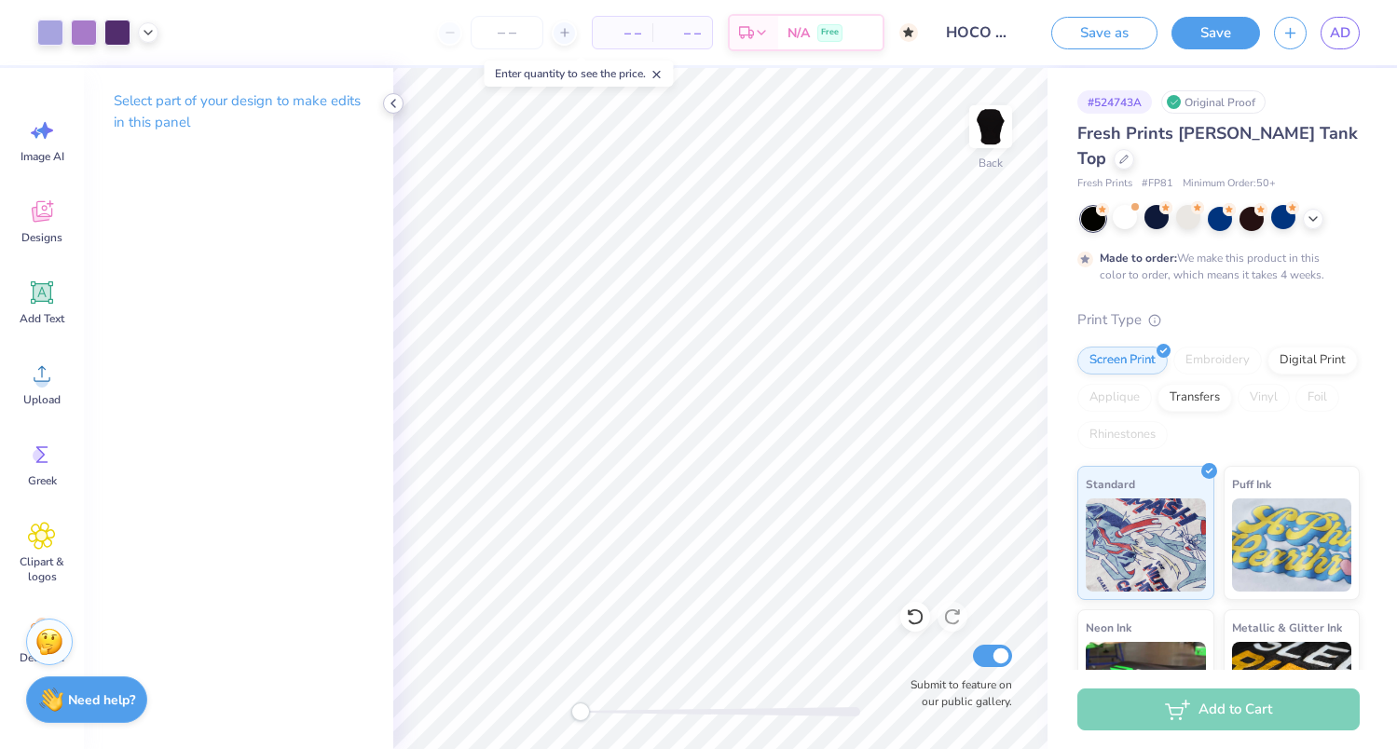
click at [390, 104] on icon at bounding box center [393, 103] width 15 height 15
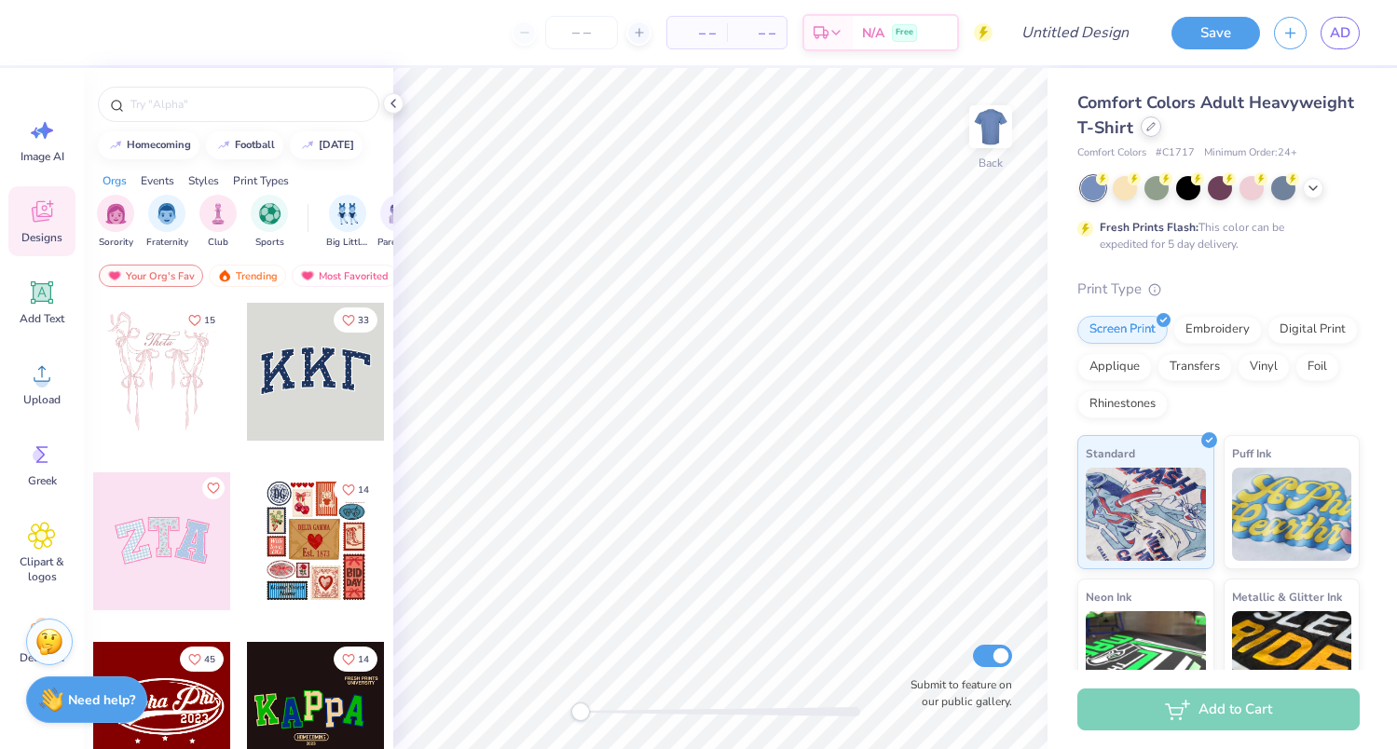
click at [1147, 130] on icon at bounding box center [1150, 126] width 7 height 7
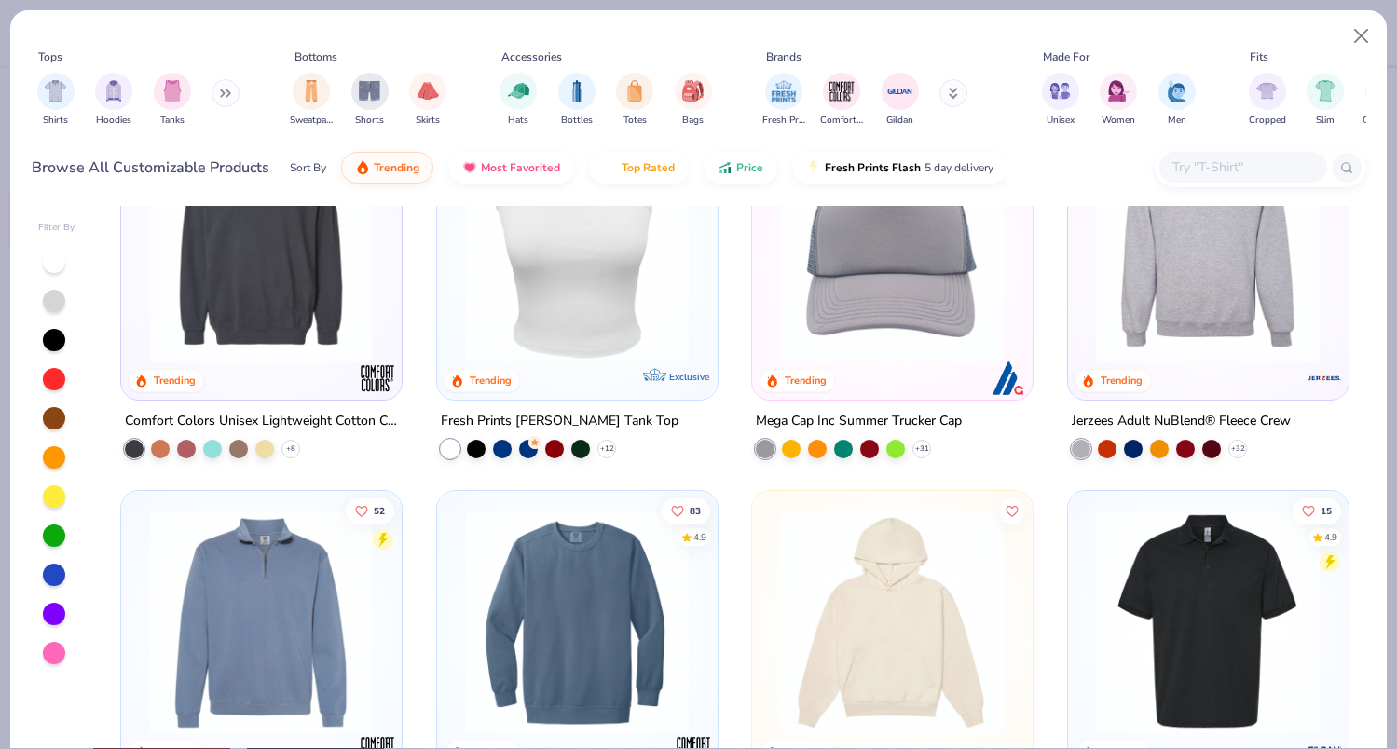
scroll to position [4174, 0]
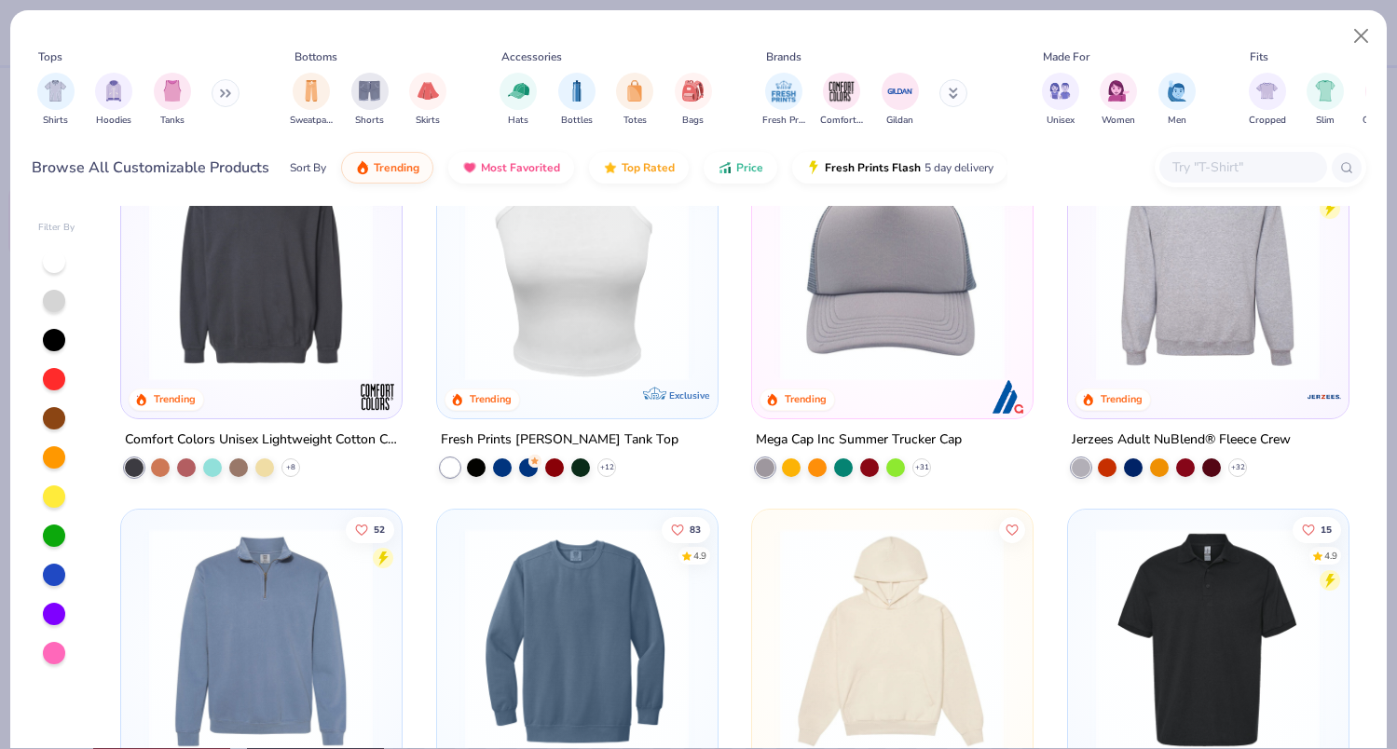
click at [578, 300] on img at bounding box center [577, 268] width 242 height 225
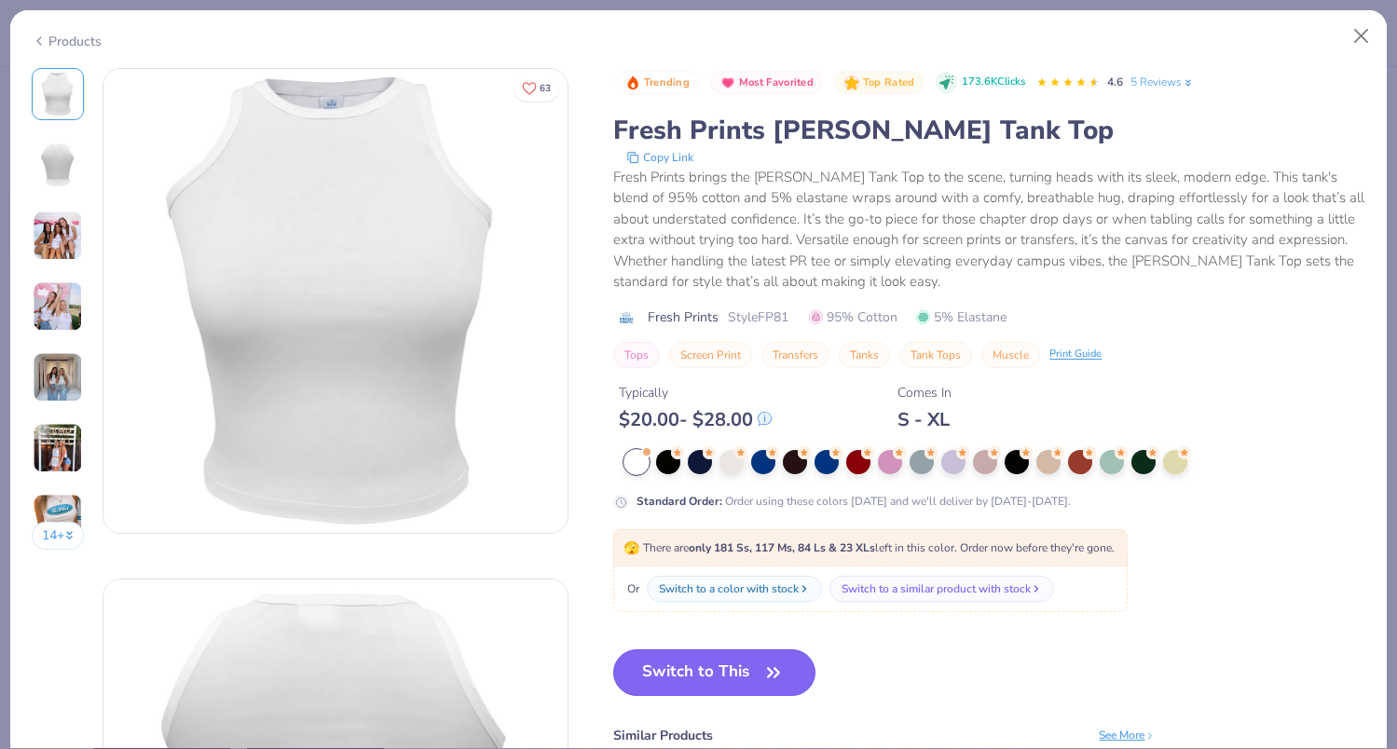
click at [704, 682] on button "Switch to This" at bounding box center [714, 672] width 202 height 47
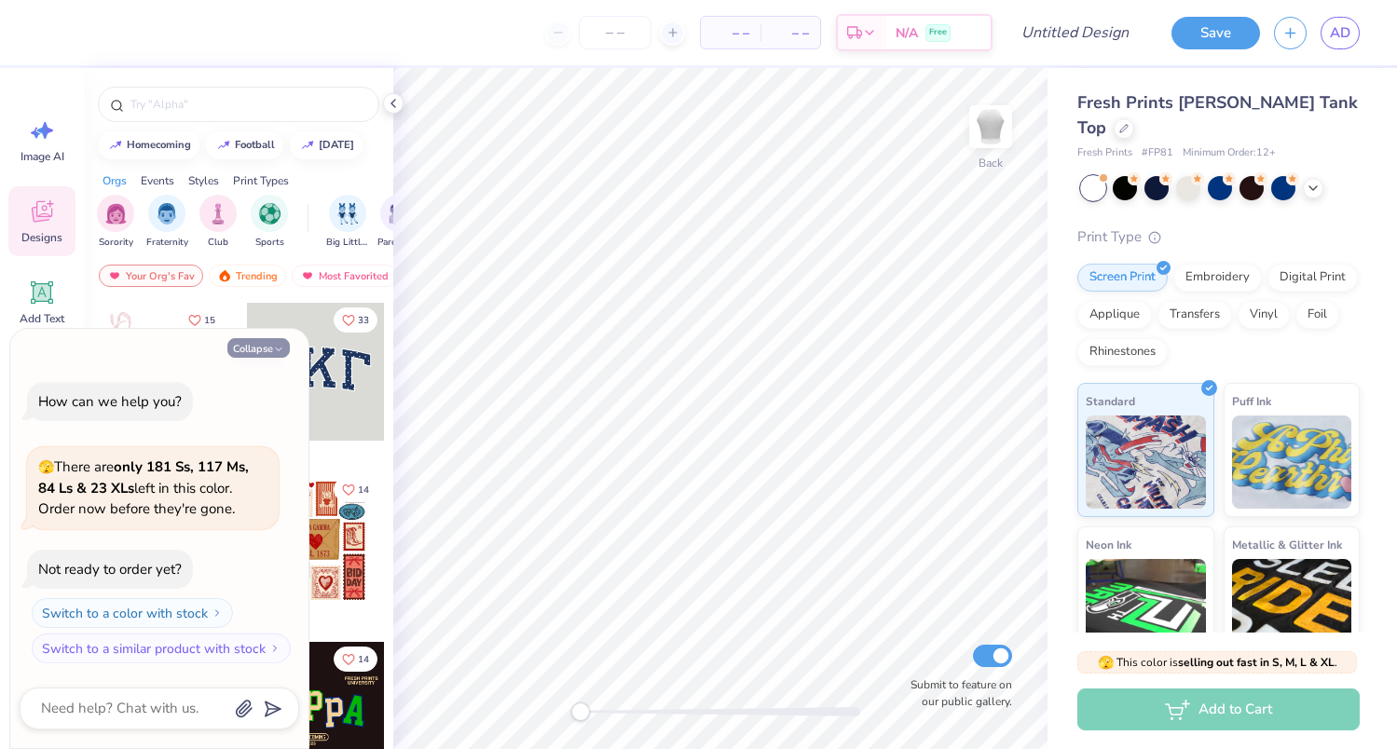
click at [270, 349] on button "Collapse" at bounding box center [258, 348] width 62 height 20
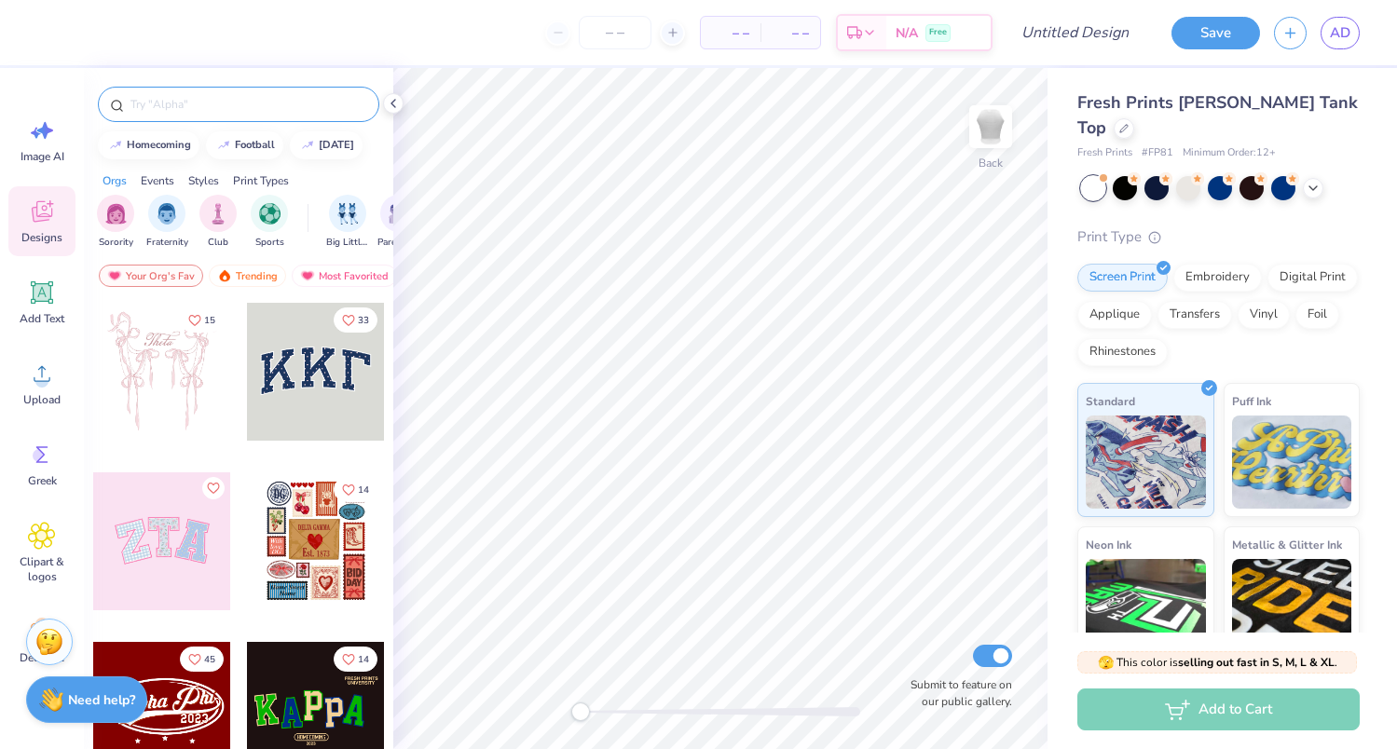
click at [225, 108] on input "text" at bounding box center [248, 104] width 239 height 19
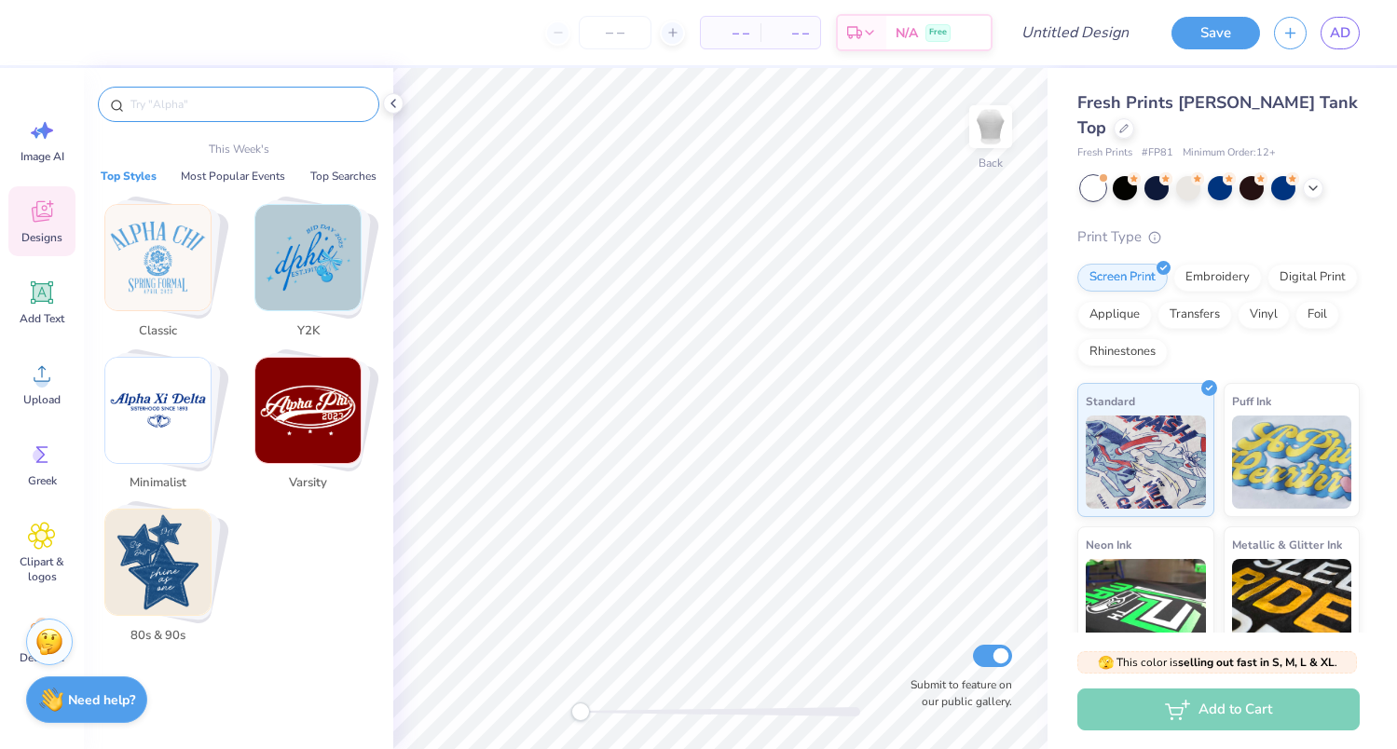
click at [310, 256] on img "Stack Card Button Y2K" at bounding box center [307, 257] width 105 height 105
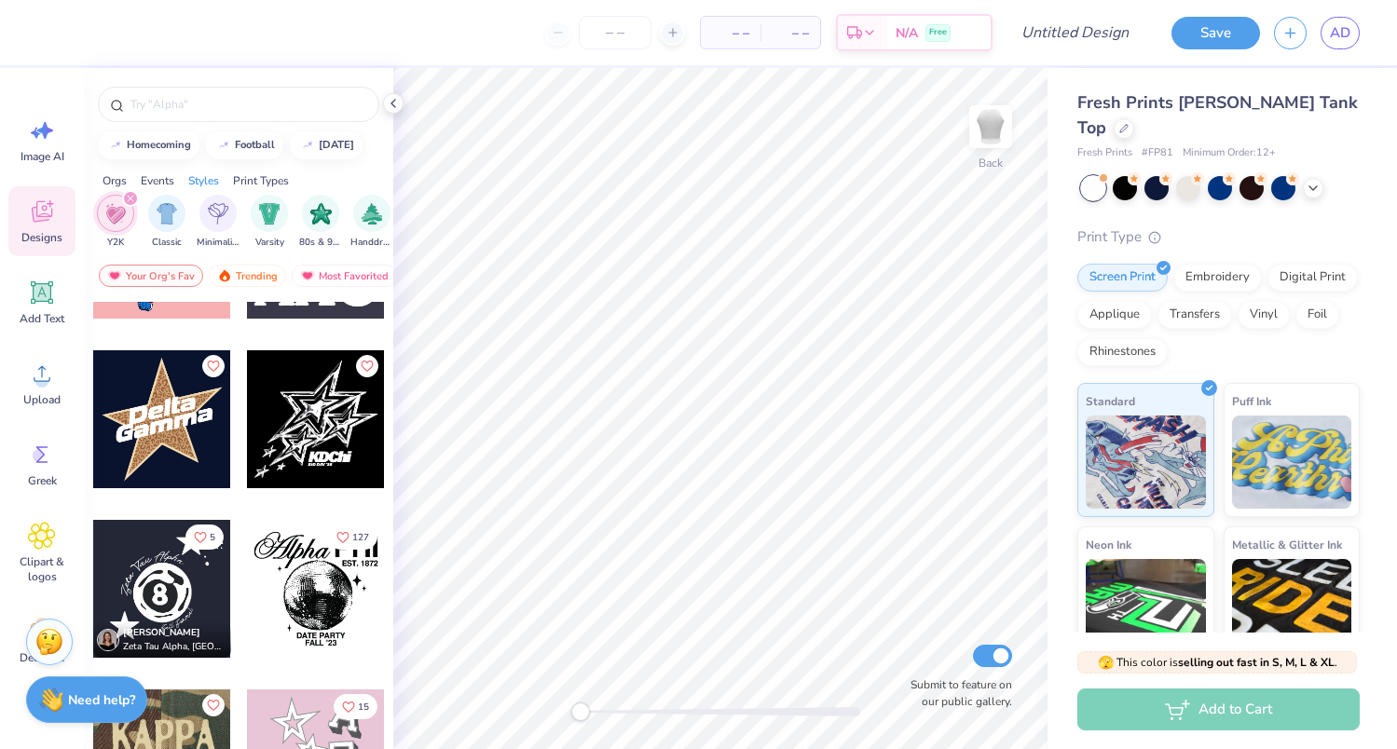
scroll to position [802, 0]
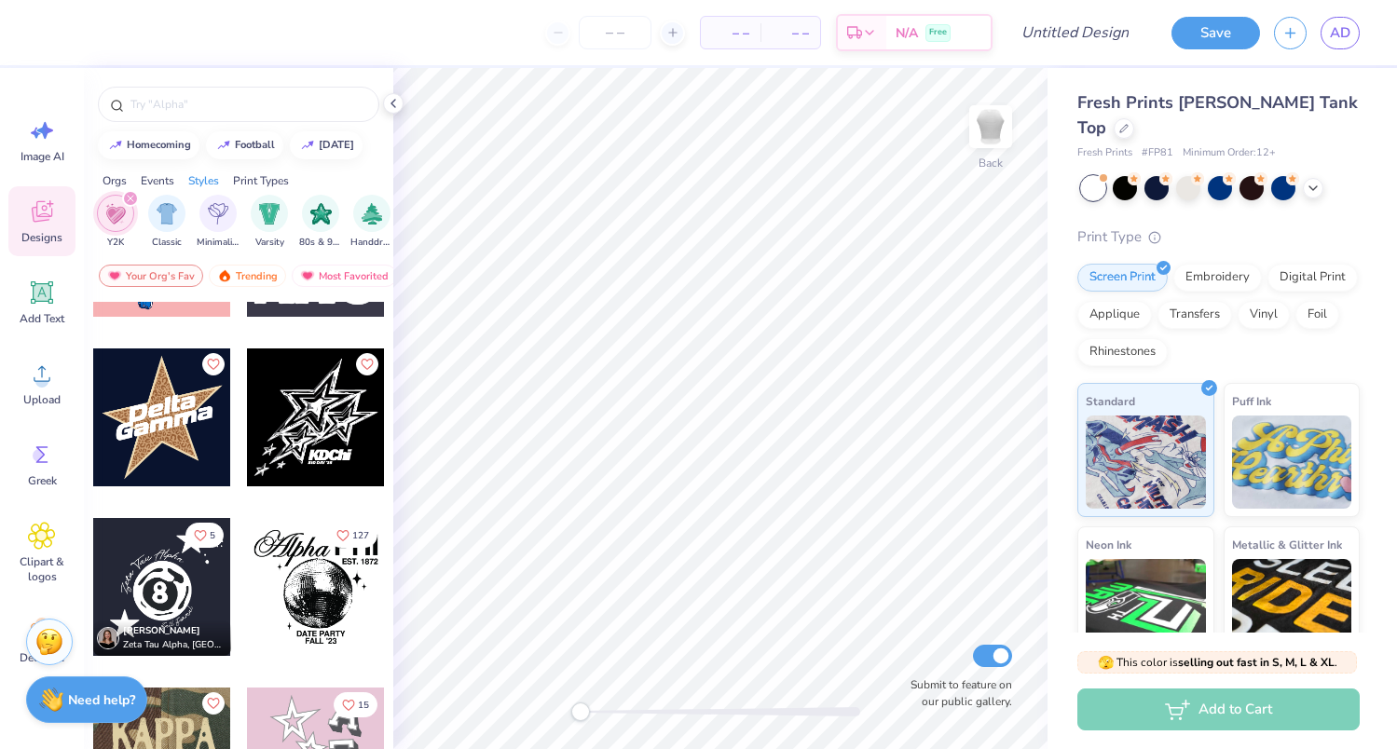
click at [320, 417] on div at bounding box center [316, 418] width 138 height 138
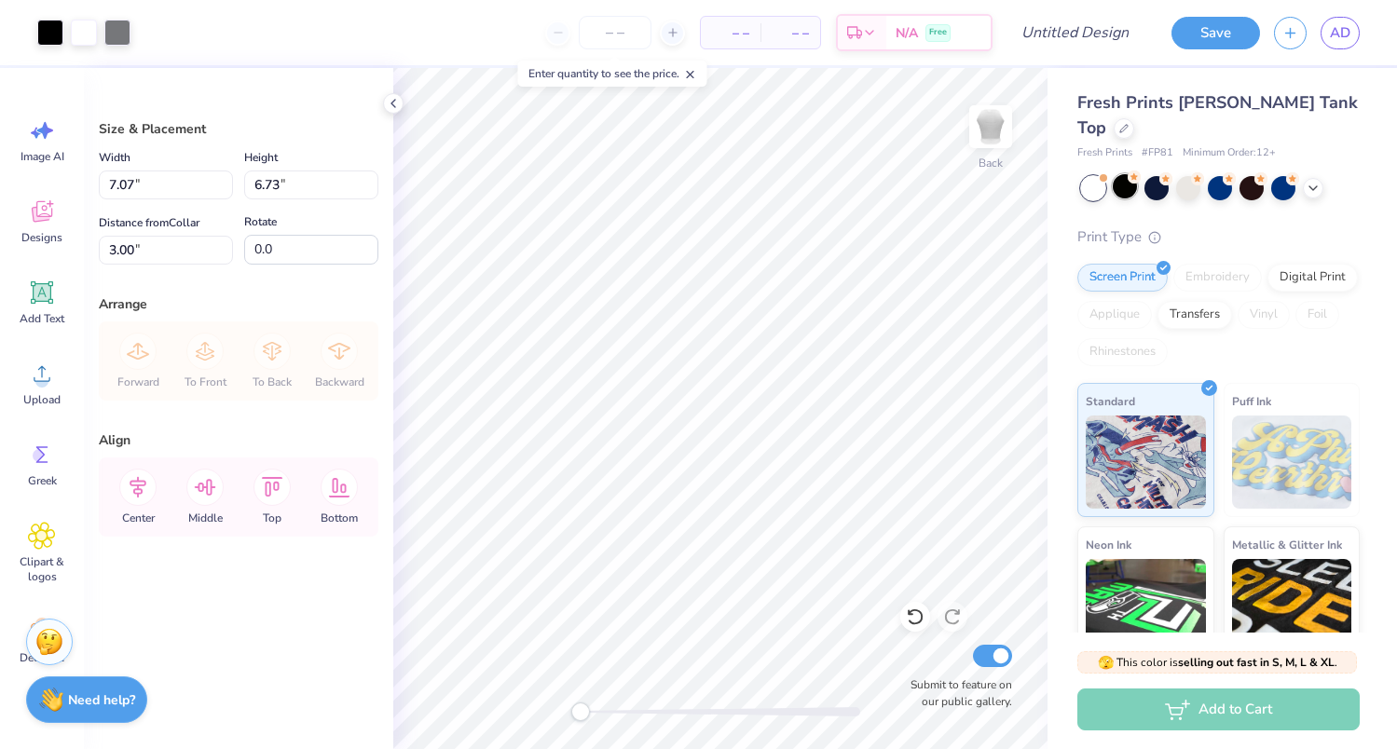
click at [1127, 174] on div at bounding box center [1125, 186] width 24 height 24
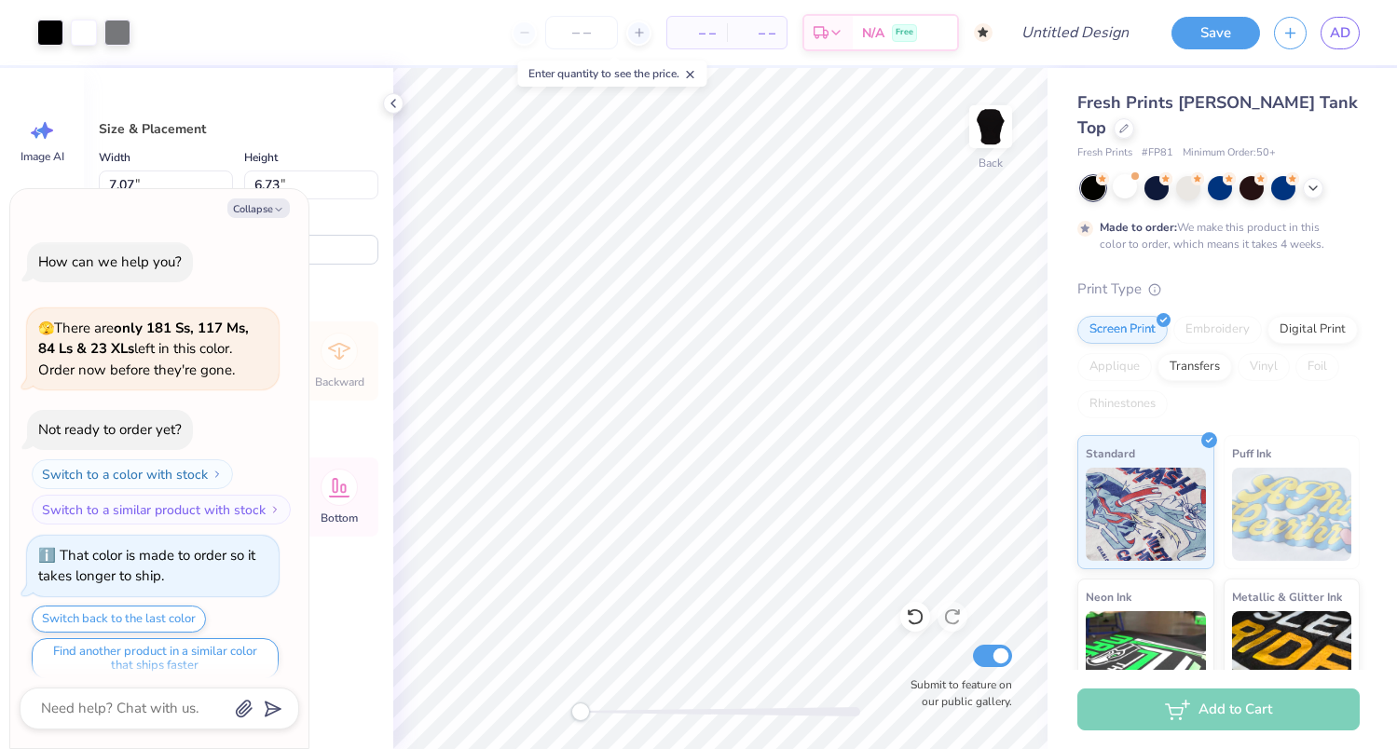
scroll to position [15, 0]
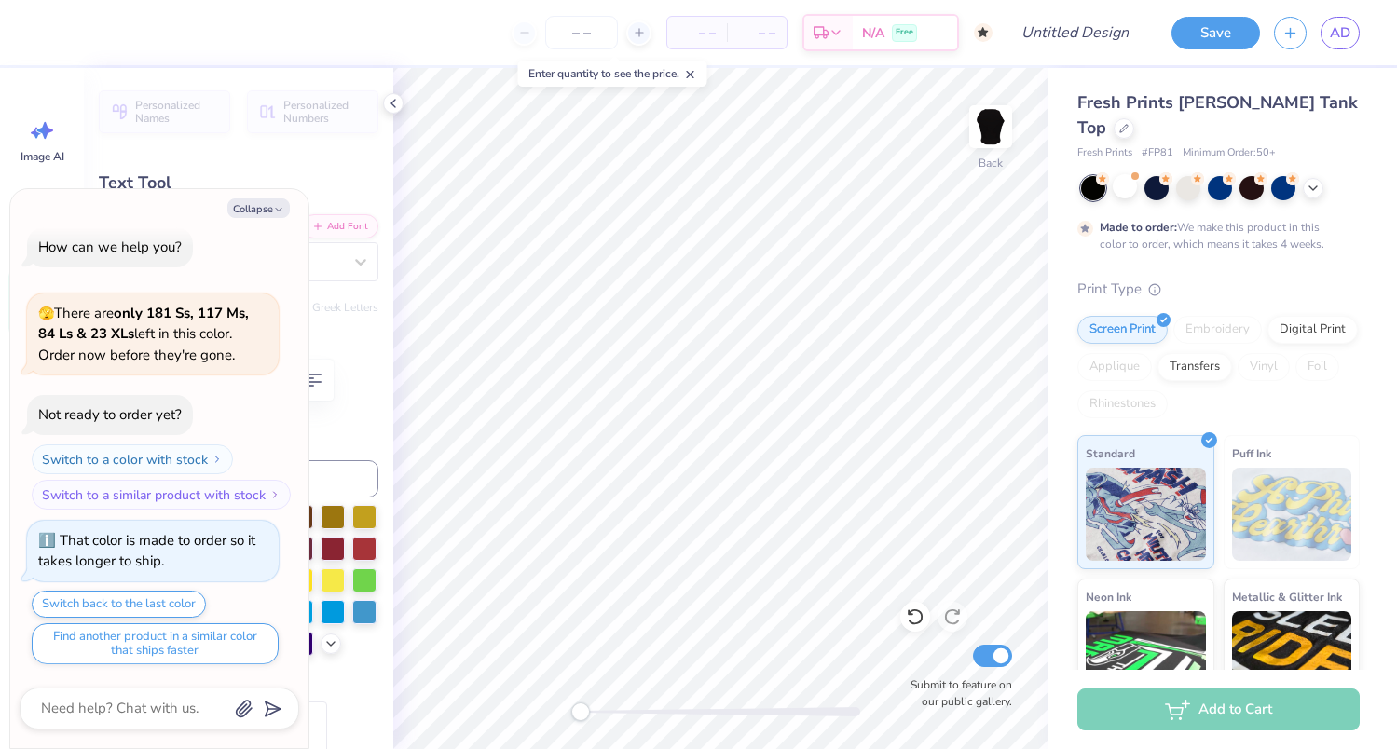
type textarea "x"
type input "0.66"
type input "0.60"
type input "8.22"
type textarea "x"
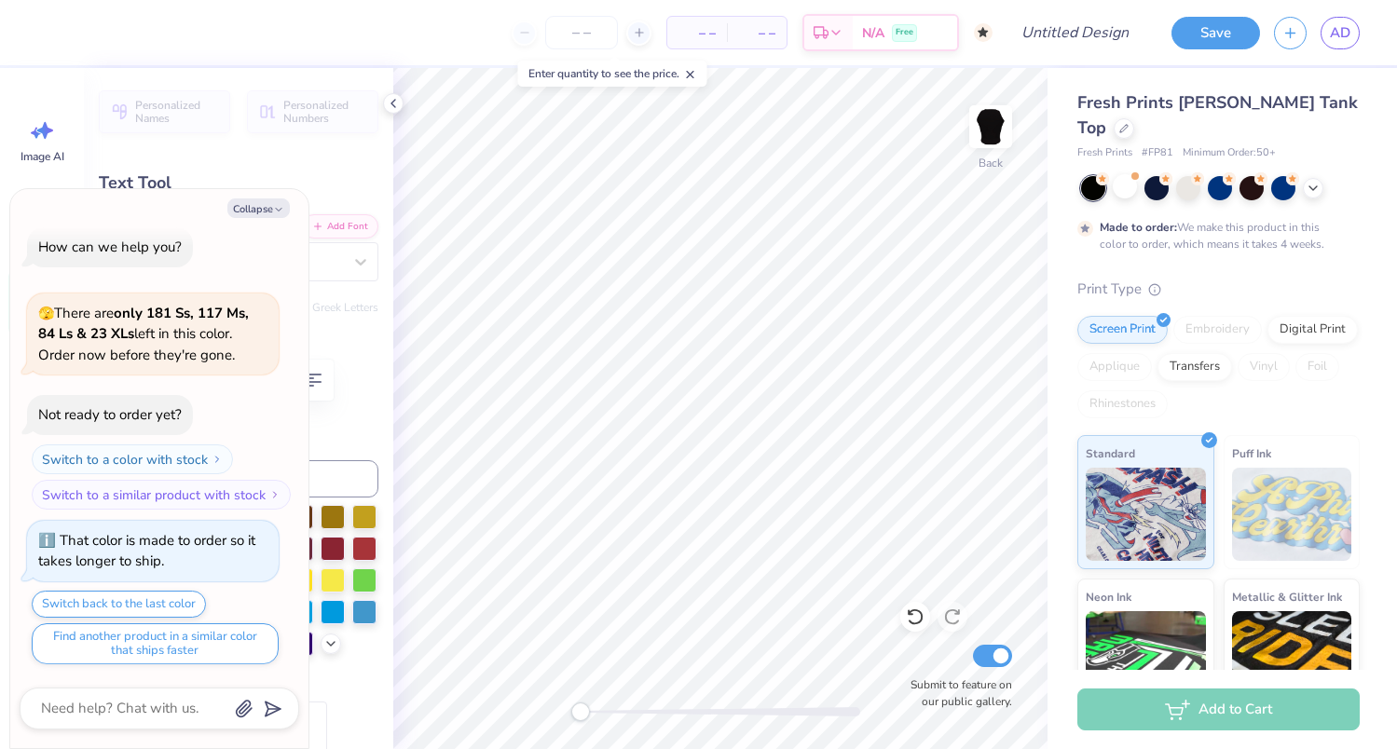
type input "0.74"
type textarea "x"
type input "0.62"
type input "0.63"
type input "8.20"
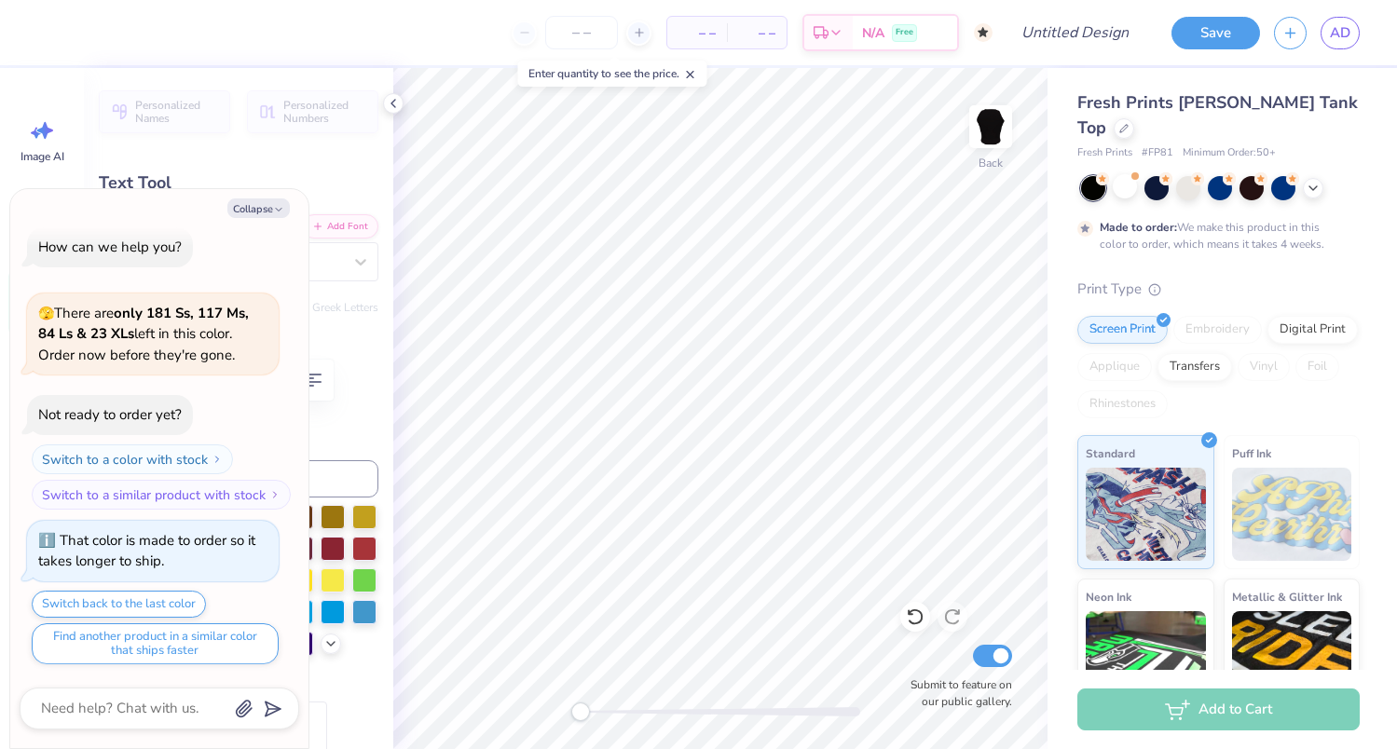
type textarea "x"
type input "0.56"
type input "8.19"
type textarea "x"
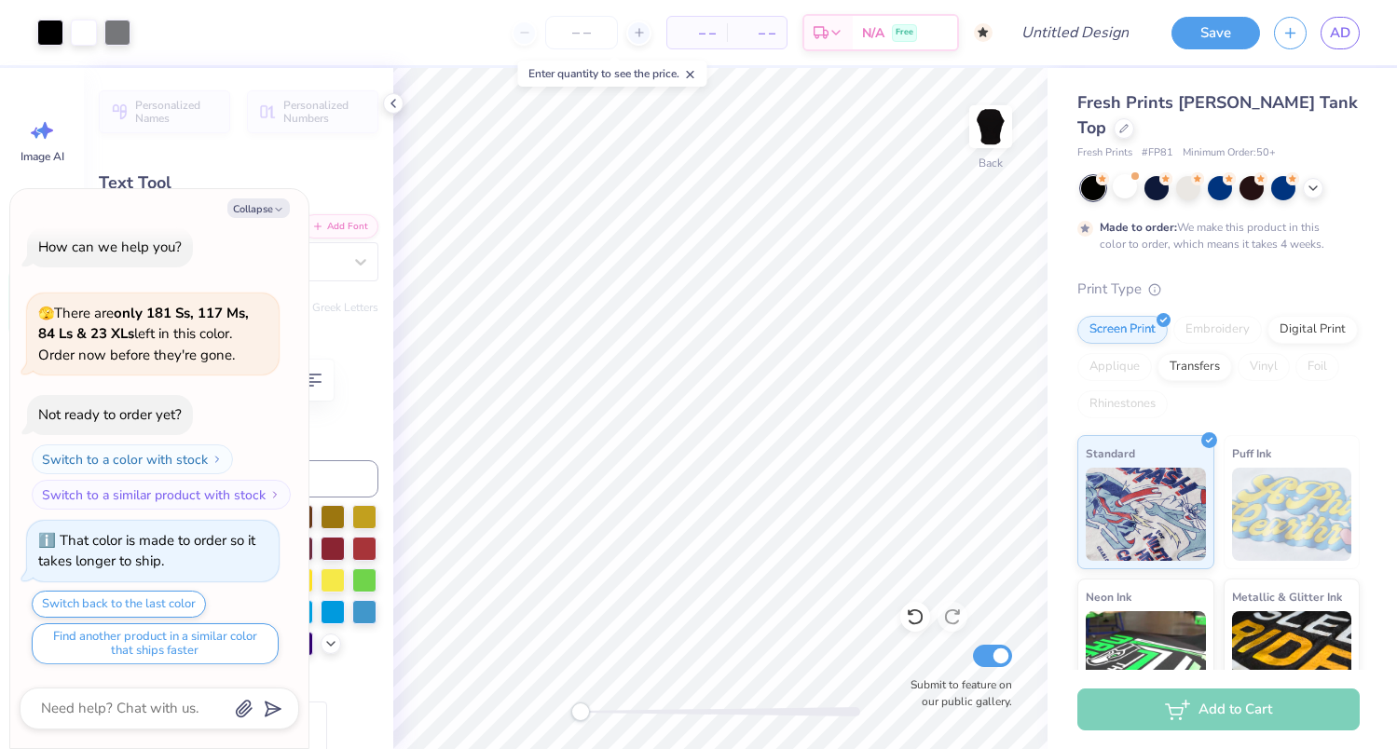
type input "0.66"
type input "0.60"
type input "8.22"
type textarea "x"
type input "0.74"
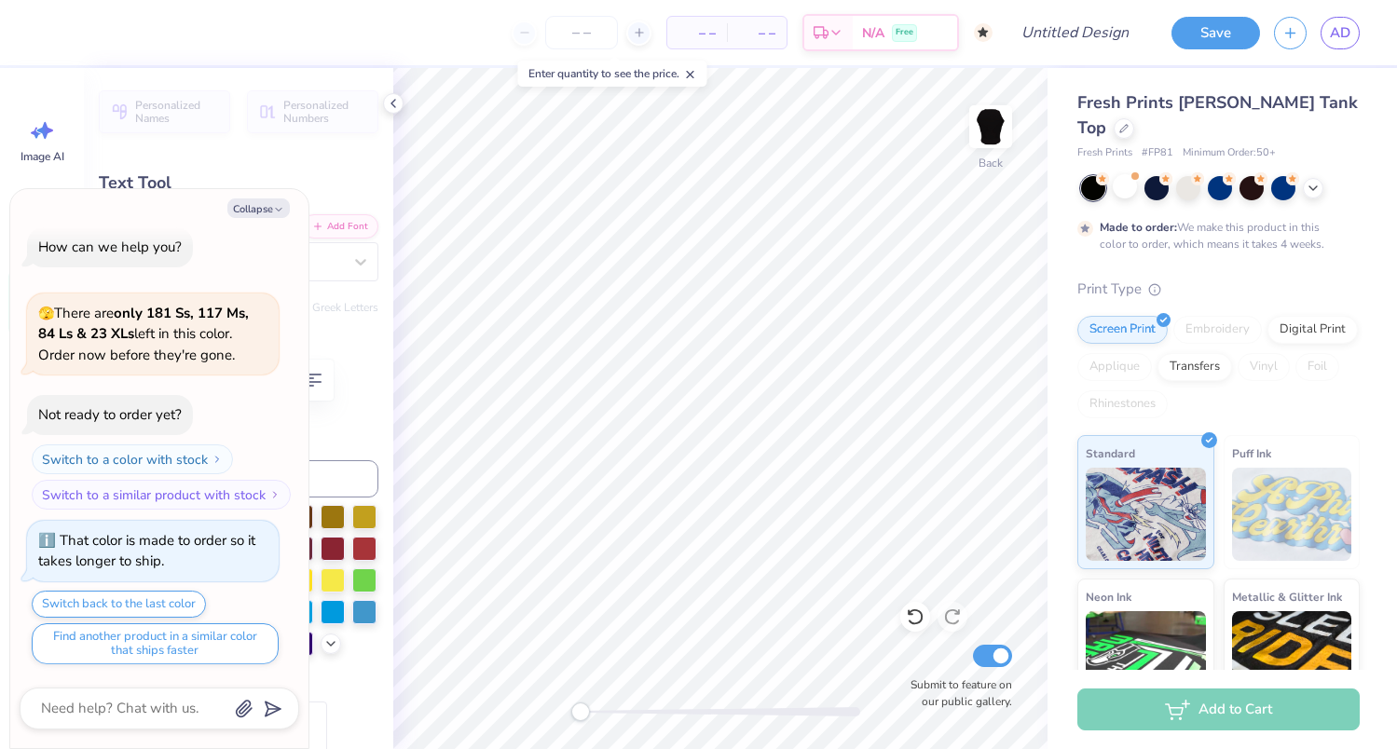
type textarea "x"
type textarea "z"
type textarea "x"
type input "0.66"
type input "8.26"
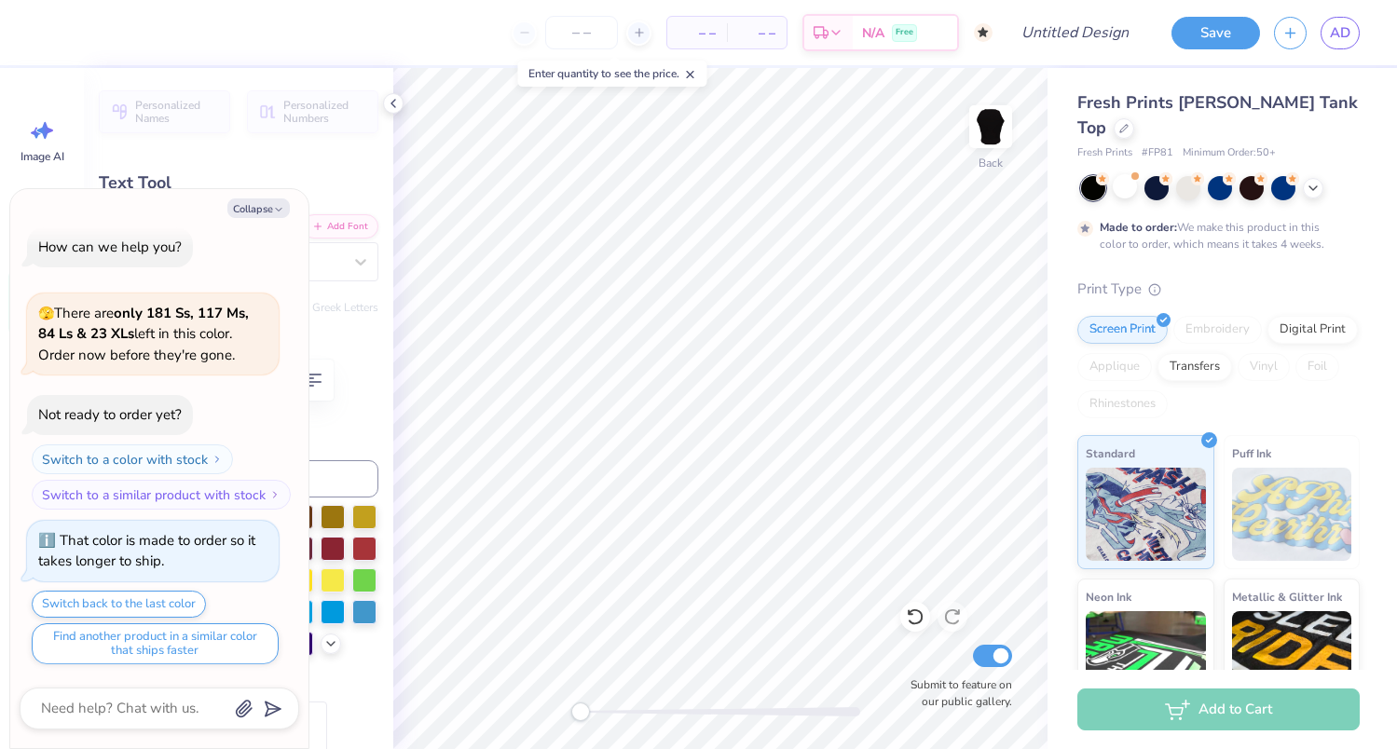
type textarea "x"
type textarea "t"
type textarea "x"
type textarea "T"
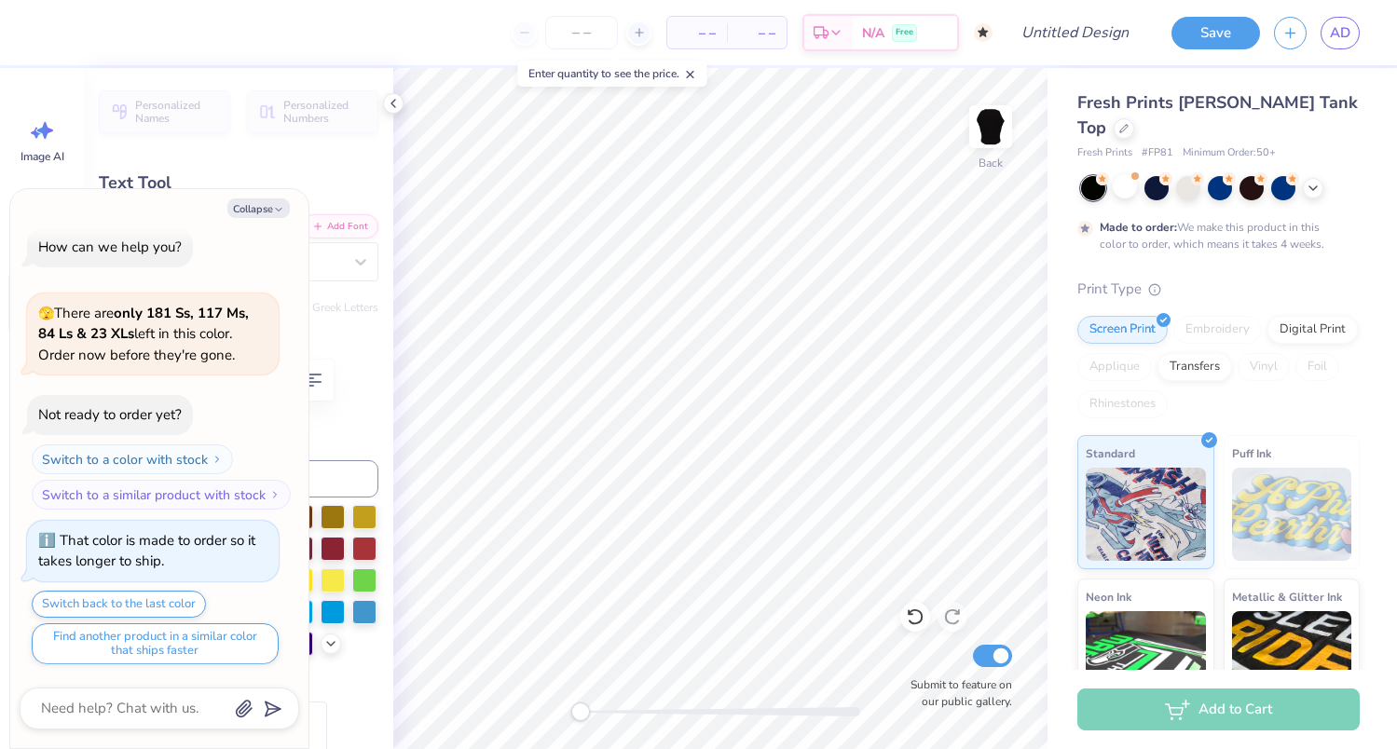
type textarea "x"
type input "0.51"
type input "0.46"
type input "8.29"
type textarea "x"
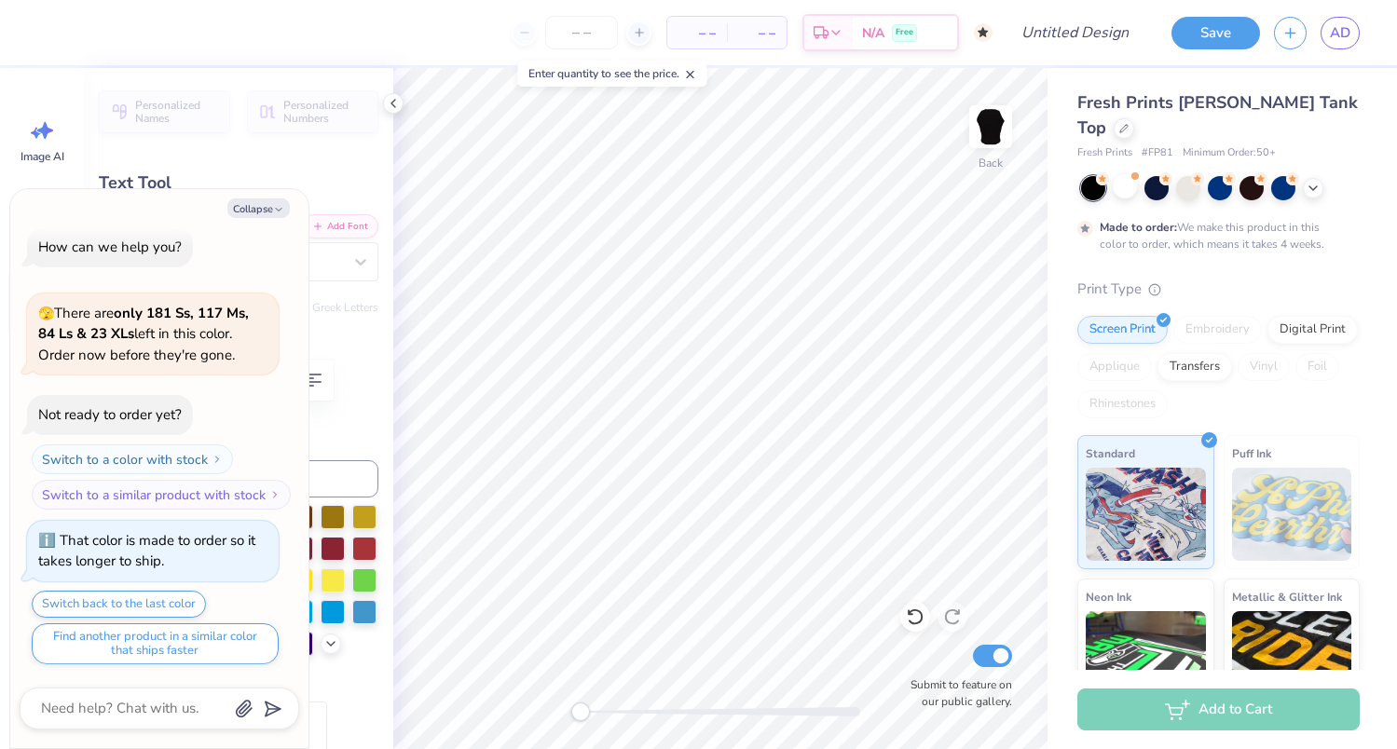
type textarea "Z"
type textarea "x"
type input "0.56"
type input "0.60"
type input "8.26"
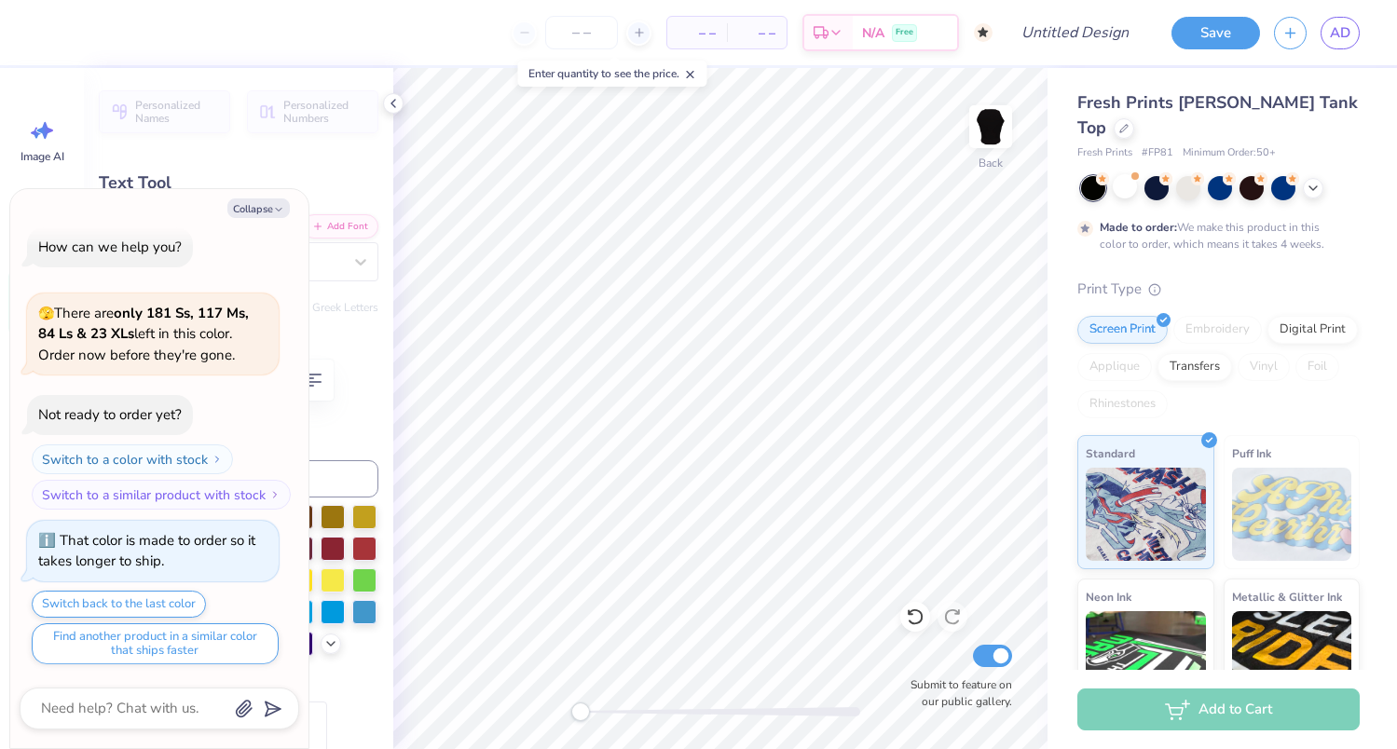
type textarea "x"
type input "0.63"
type input "8.19"
type textarea "x"
type textarea "A"
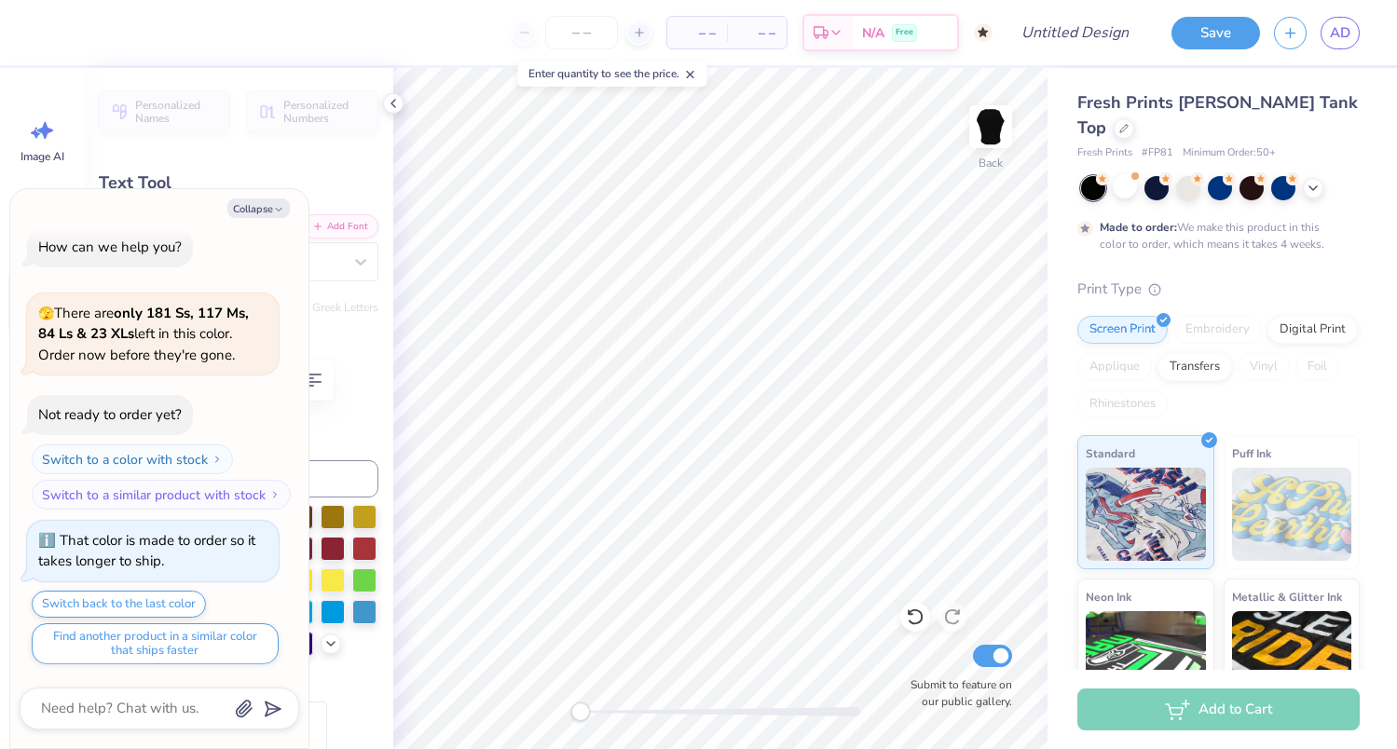
type textarea "x"
type input "0.60"
type input "8.26"
type textarea "x"
type input "0.64"
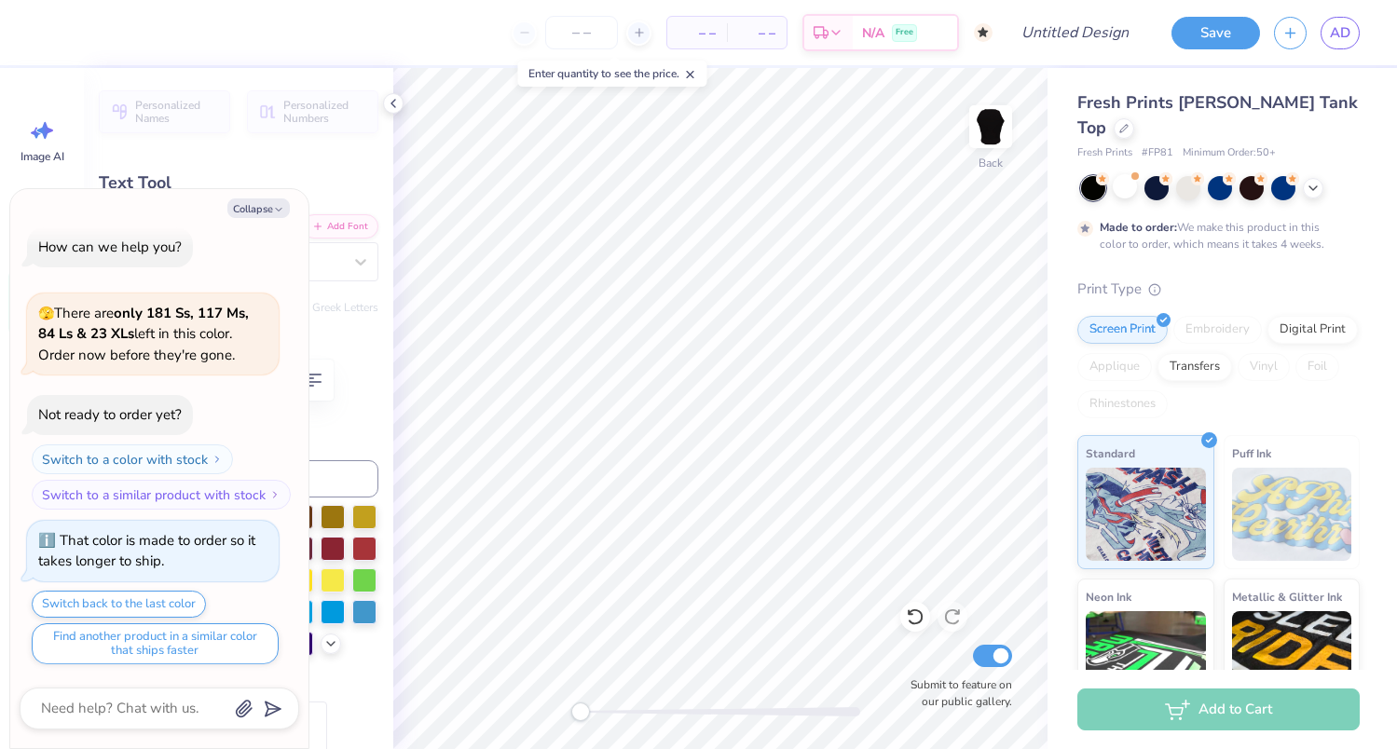
type input "8.25"
type textarea "x"
type input "0.56"
type input "8.26"
type textarea "x"
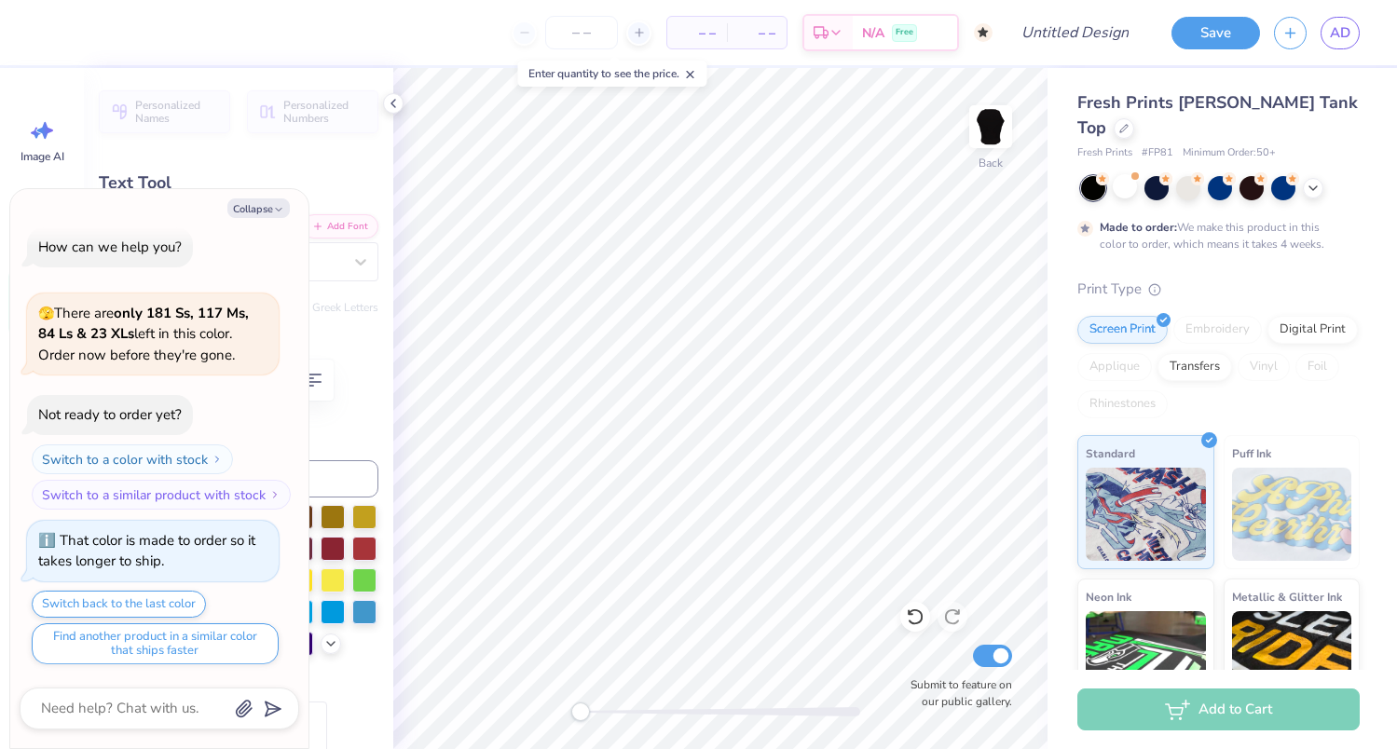
type input "0.64"
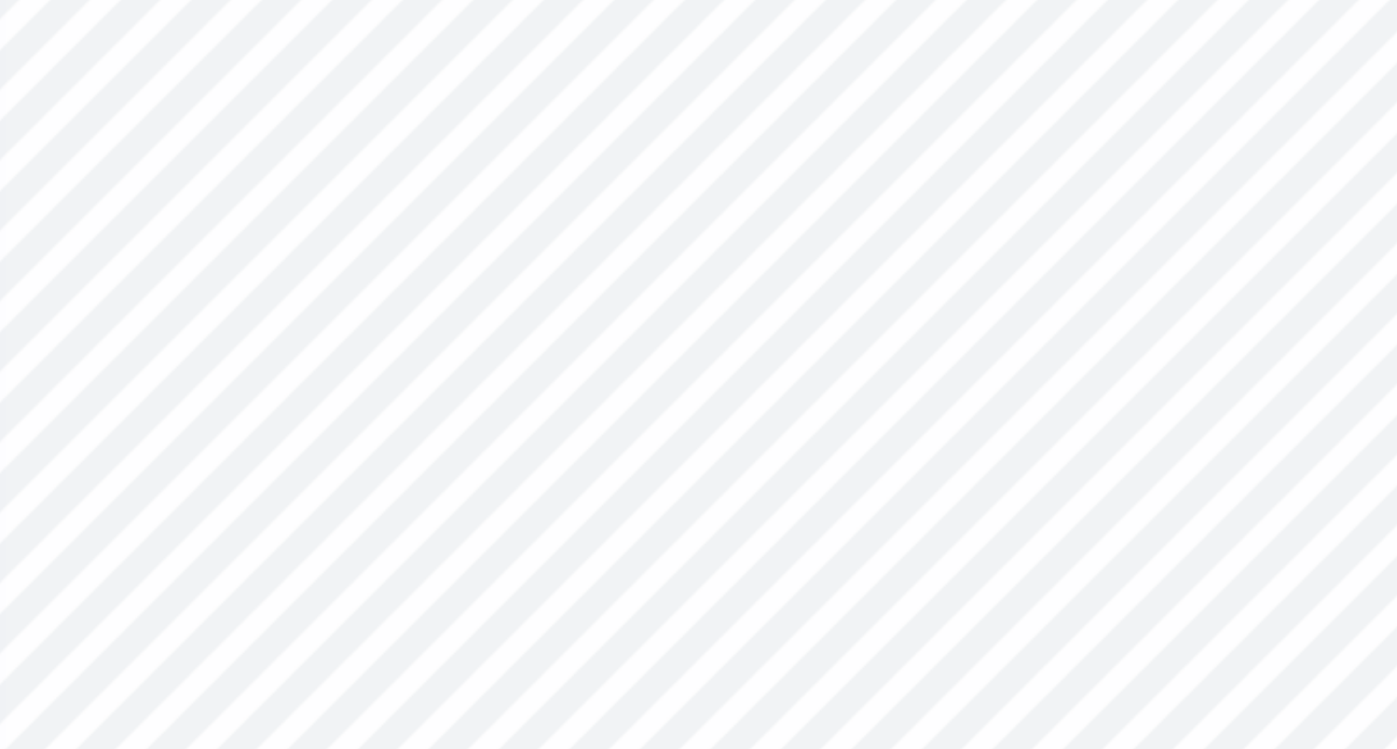
type textarea "x"
type input "0.56"
type textarea "x"
type input "0.64"
type textarea "x"
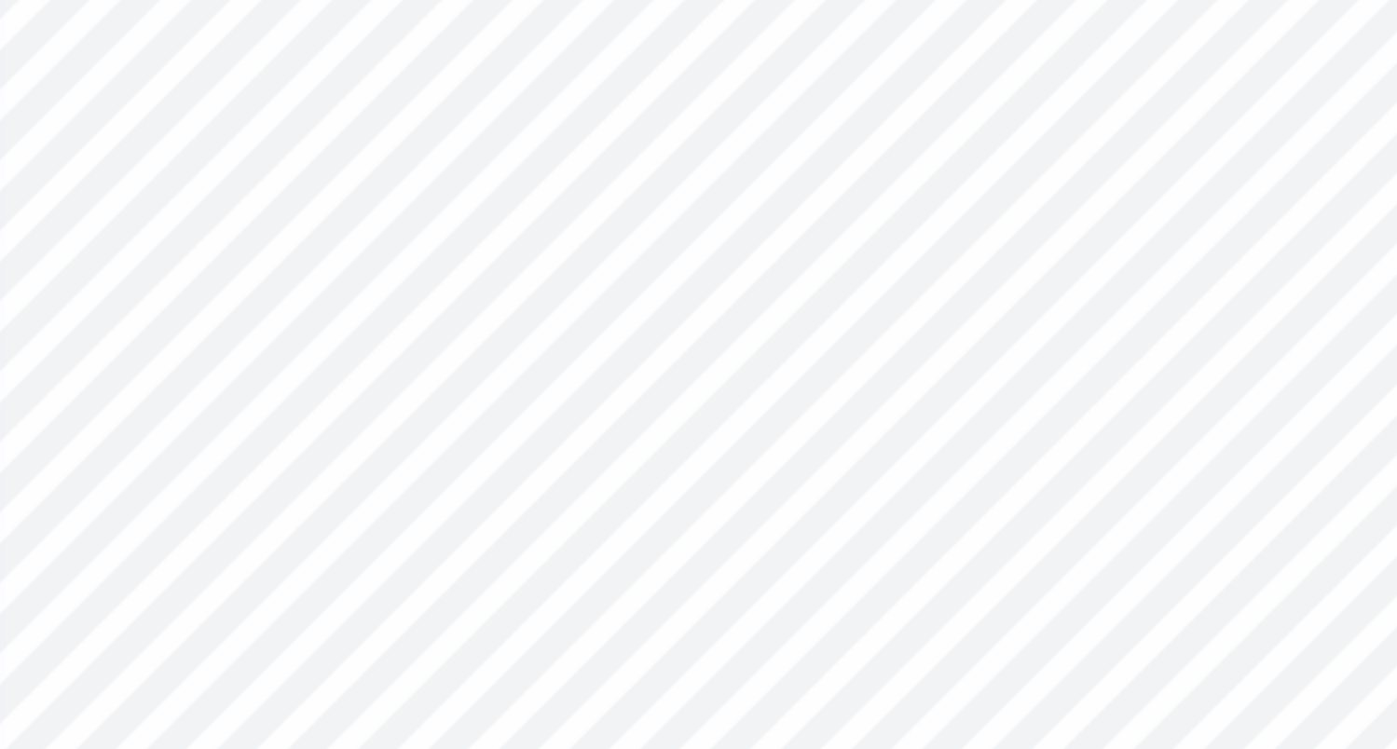
type input "0.56"
type textarea "x"
type input "0.64"
type textarea "x"
type input "0.56"
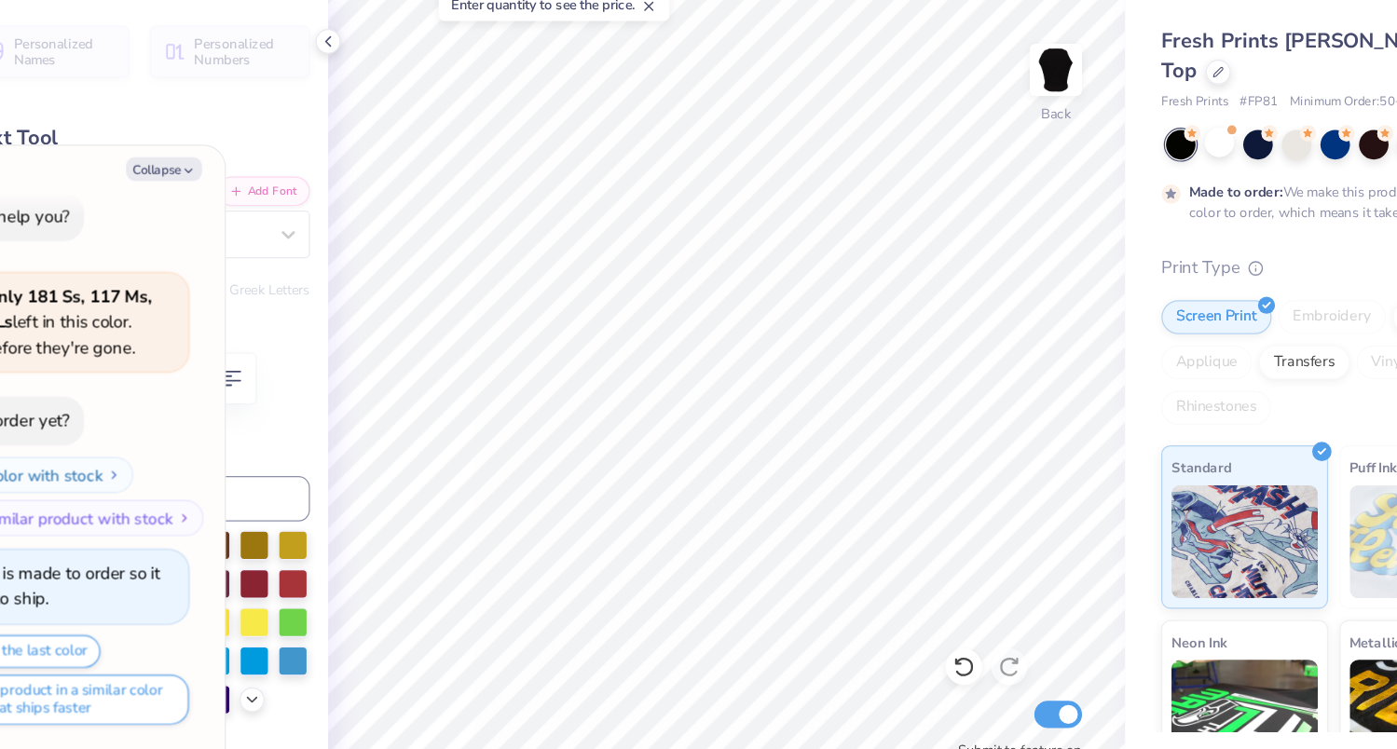
type textarea "x"
type input "8.19"
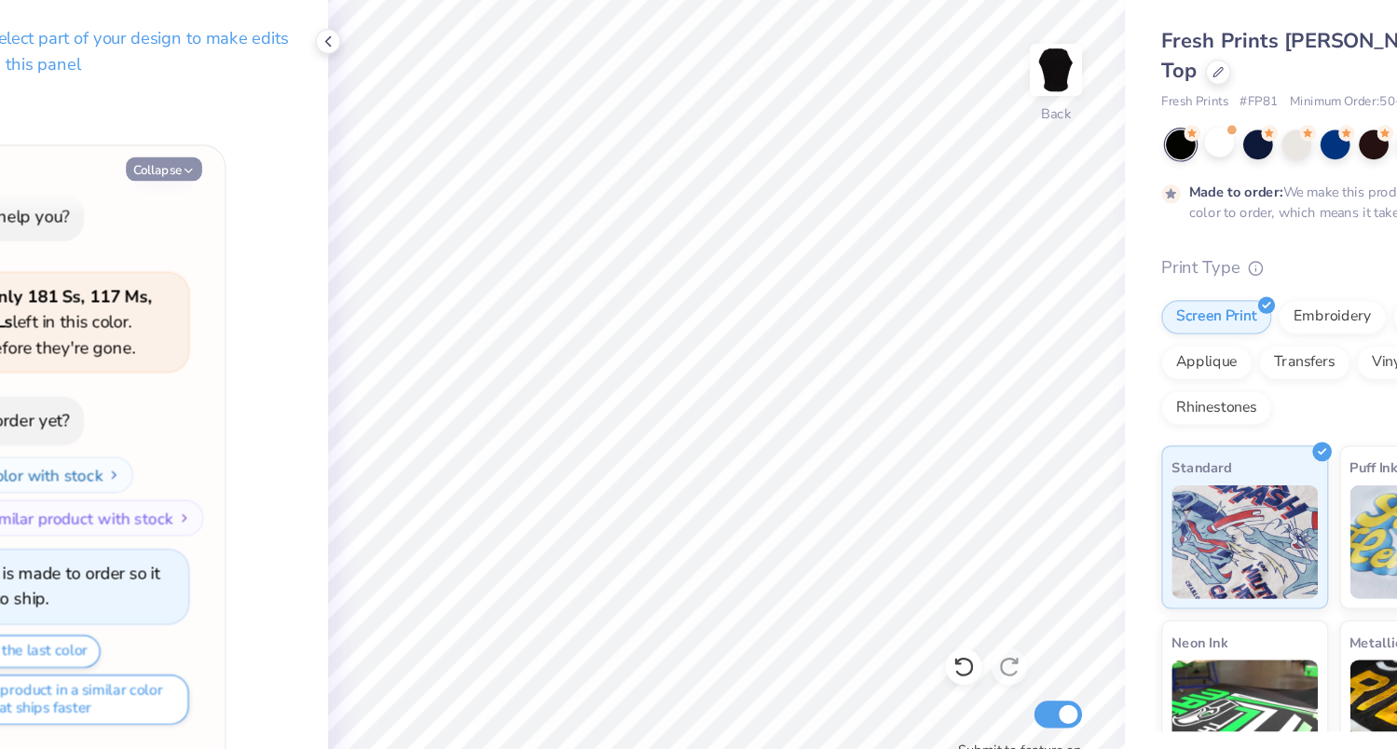
click at [253, 212] on button "Collapse" at bounding box center [258, 208] width 62 height 20
type textarea "x"
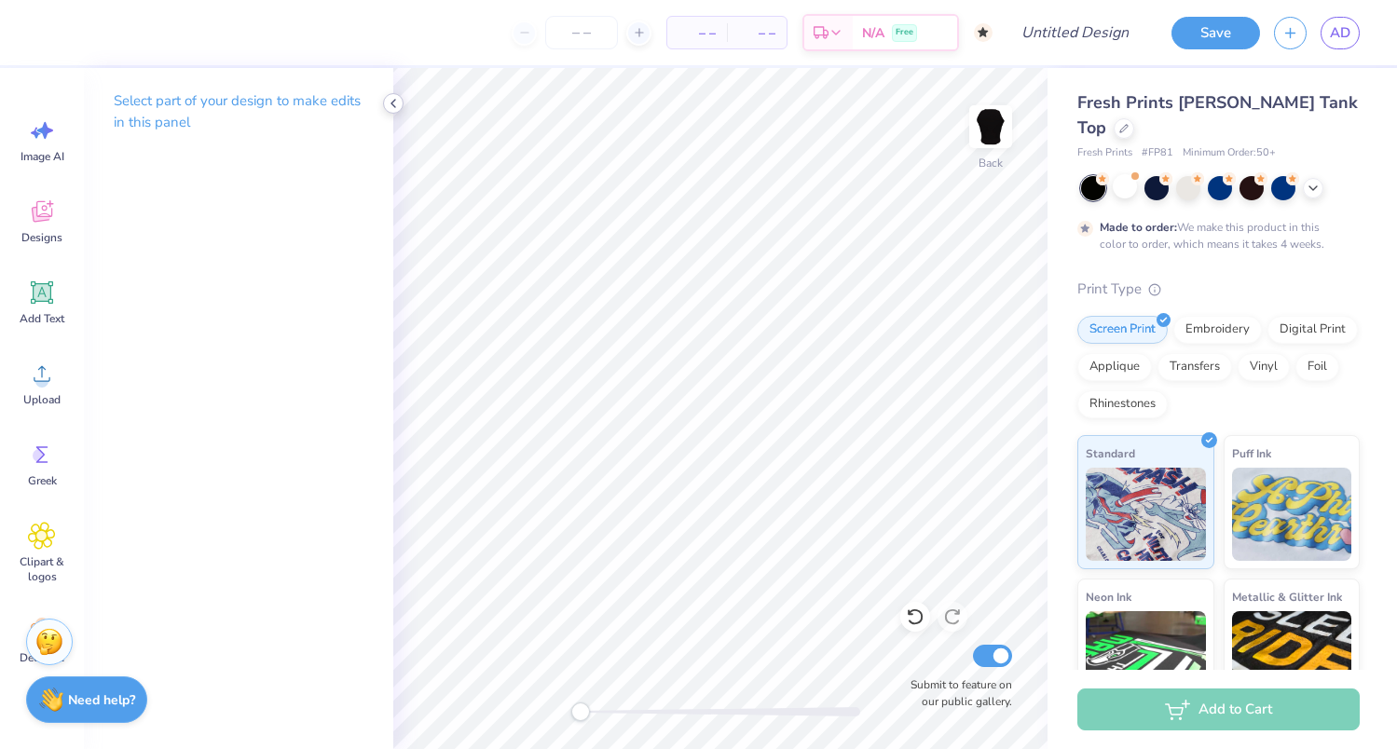
click at [390, 106] on icon at bounding box center [393, 103] width 15 height 15
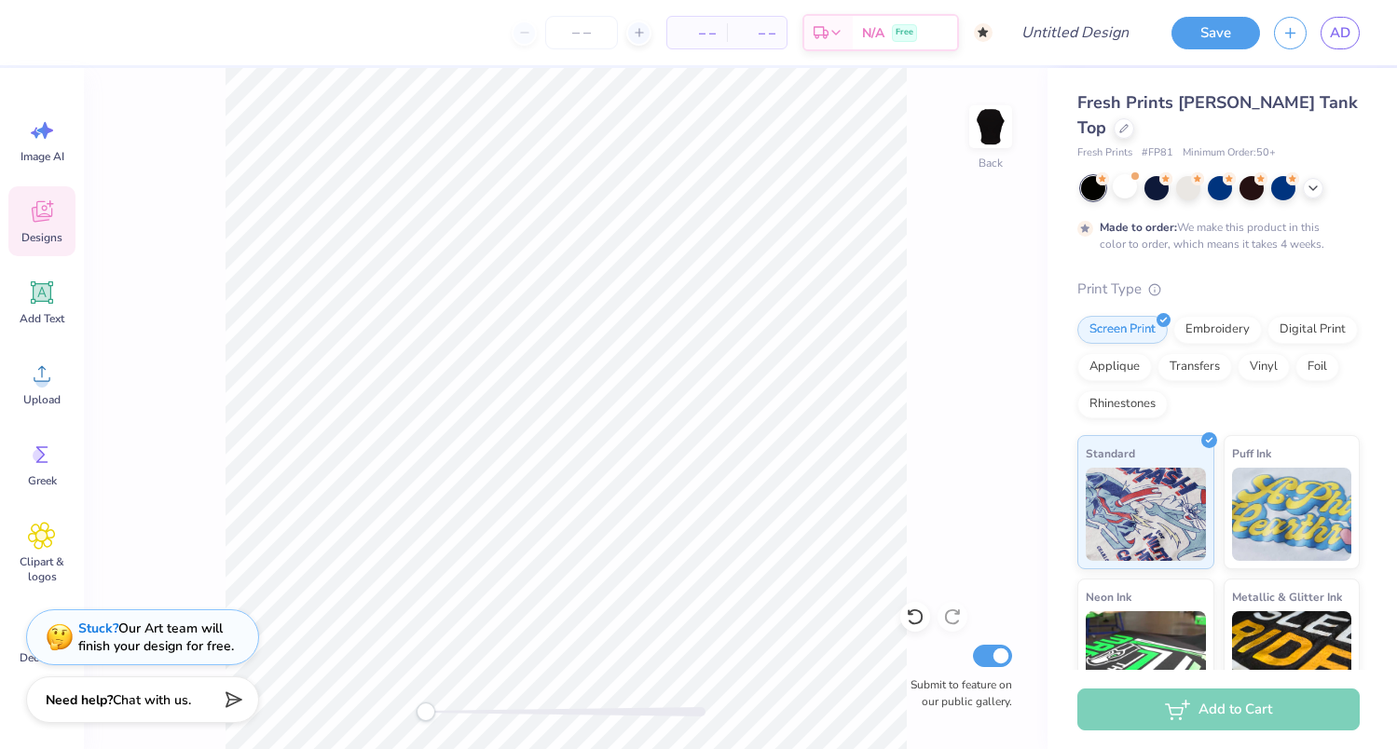
click at [24, 222] on div "Designs" at bounding box center [41, 221] width 67 height 70
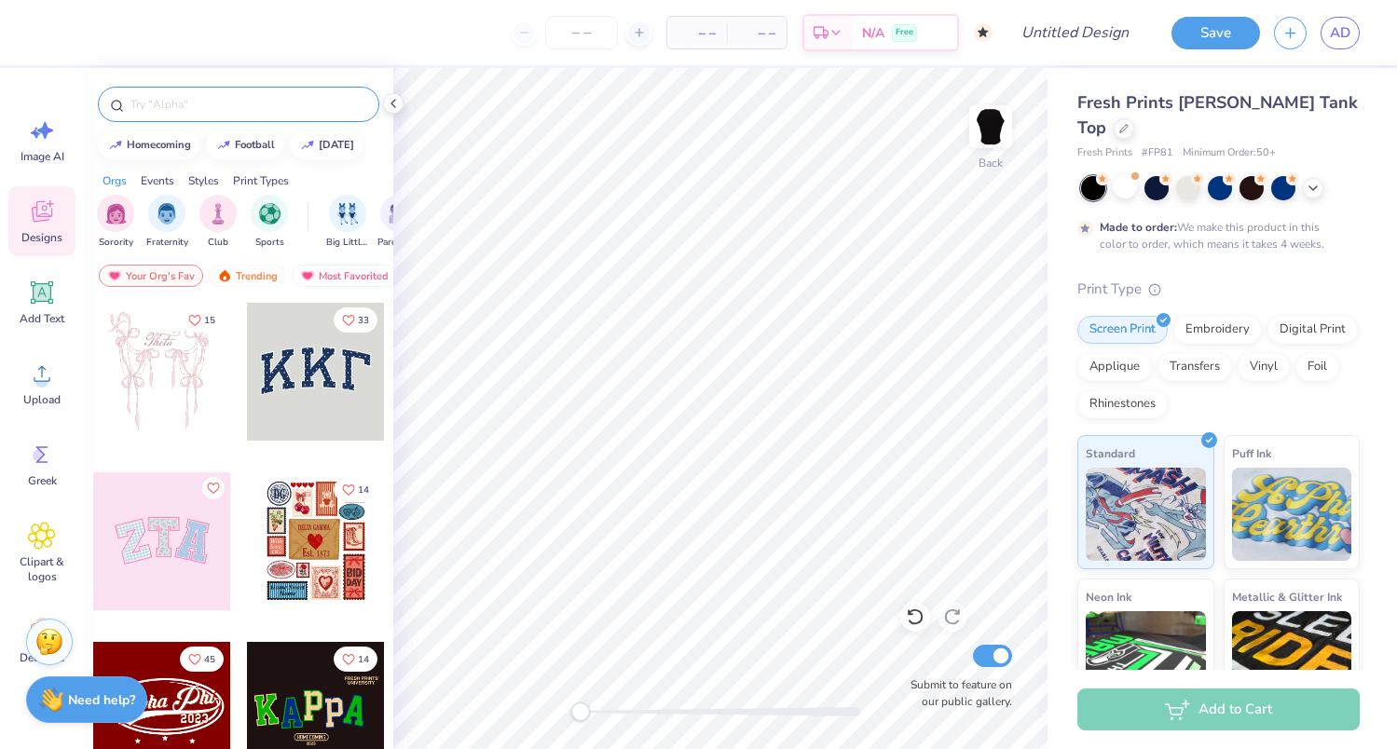
click at [299, 97] on input "text" at bounding box center [248, 104] width 239 height 19
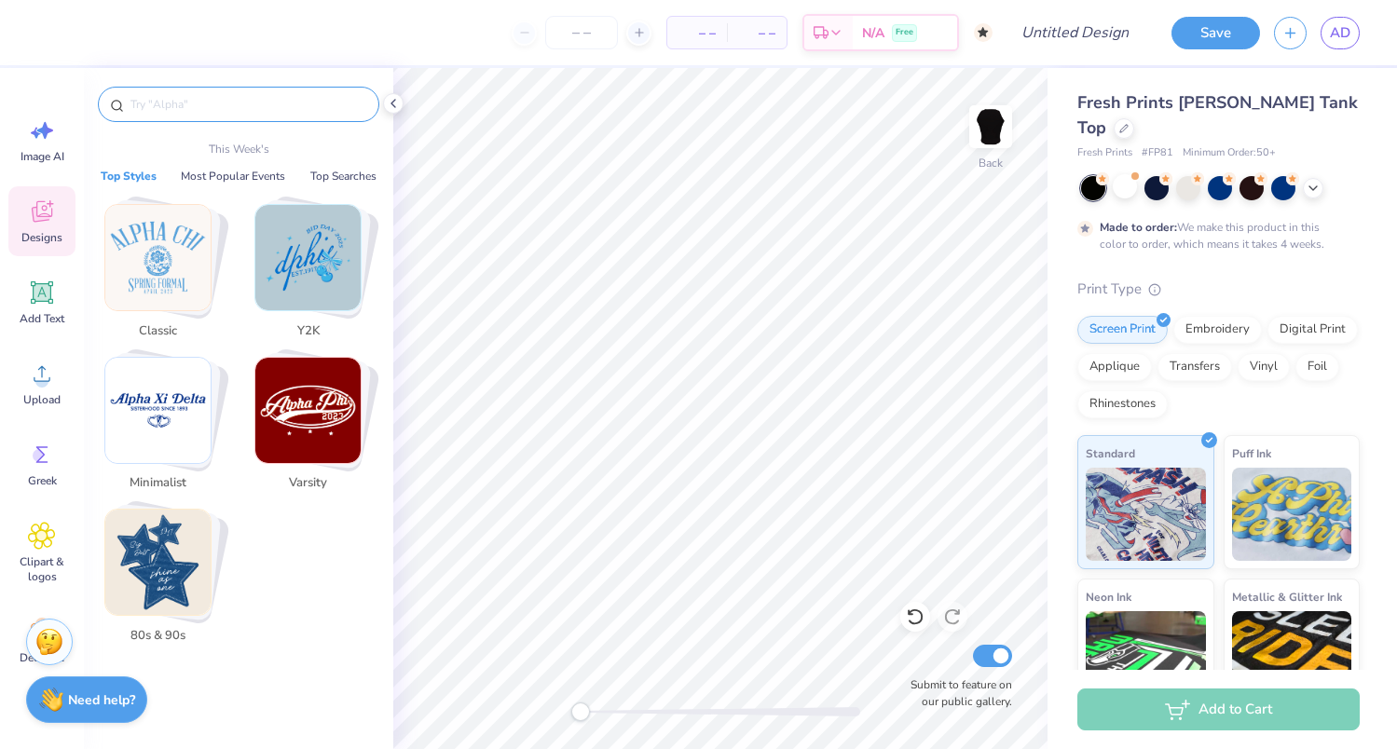
click at [296, 309] on img "Stack Card Button Y2K" at bounding box center [307, 257] width 105 height 105
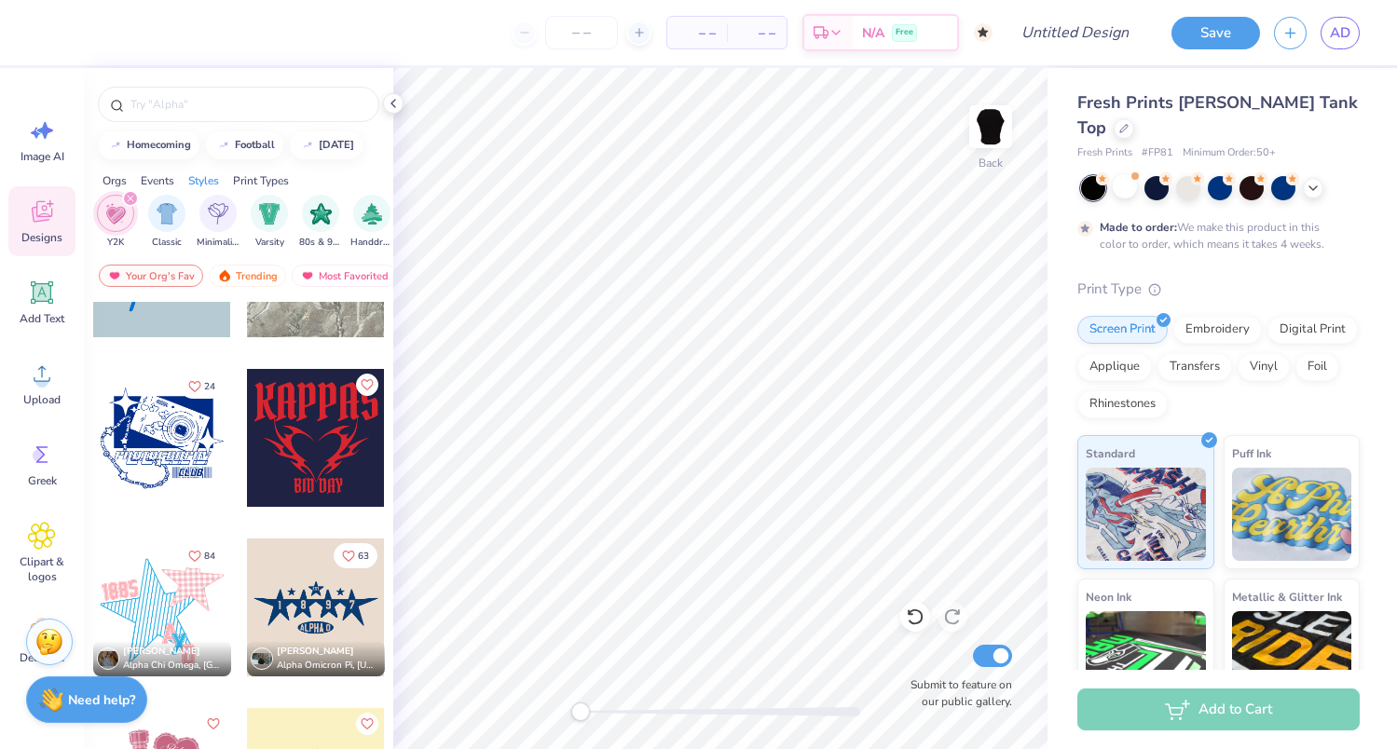
scroll to position [84, 0]
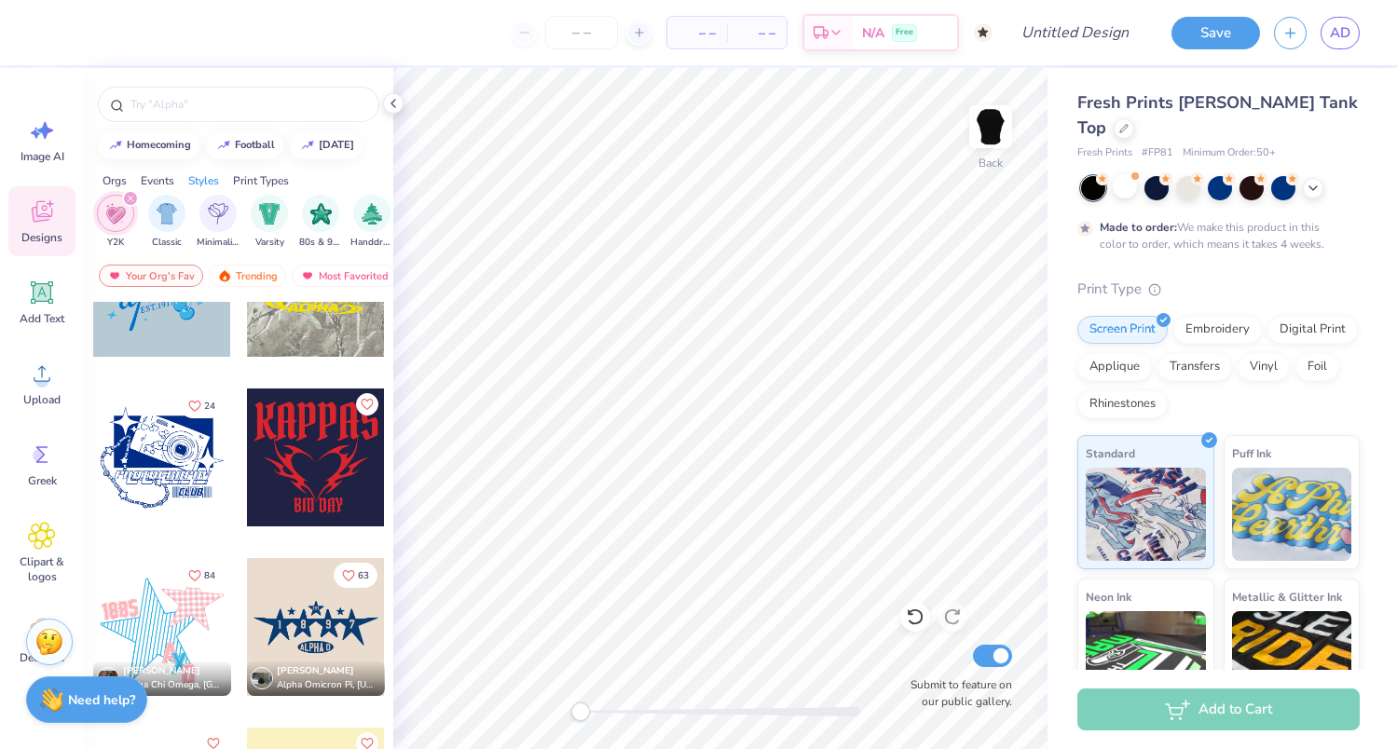
click at [342, 437] on div at bounding box center [316, 458] width 138 height 138
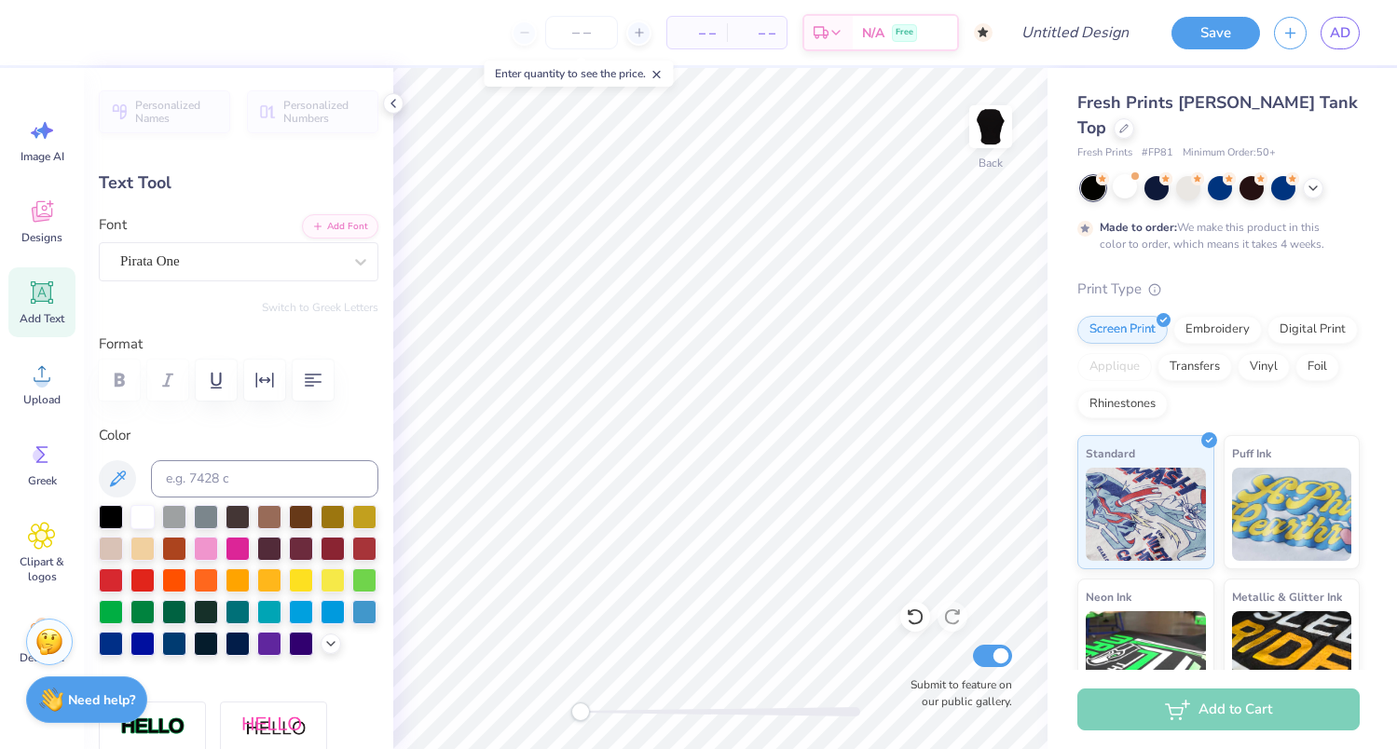
scroll to position [0, 0]
type textarea "ZTAxSigChi"
type input "6.58"
type input "1.72"
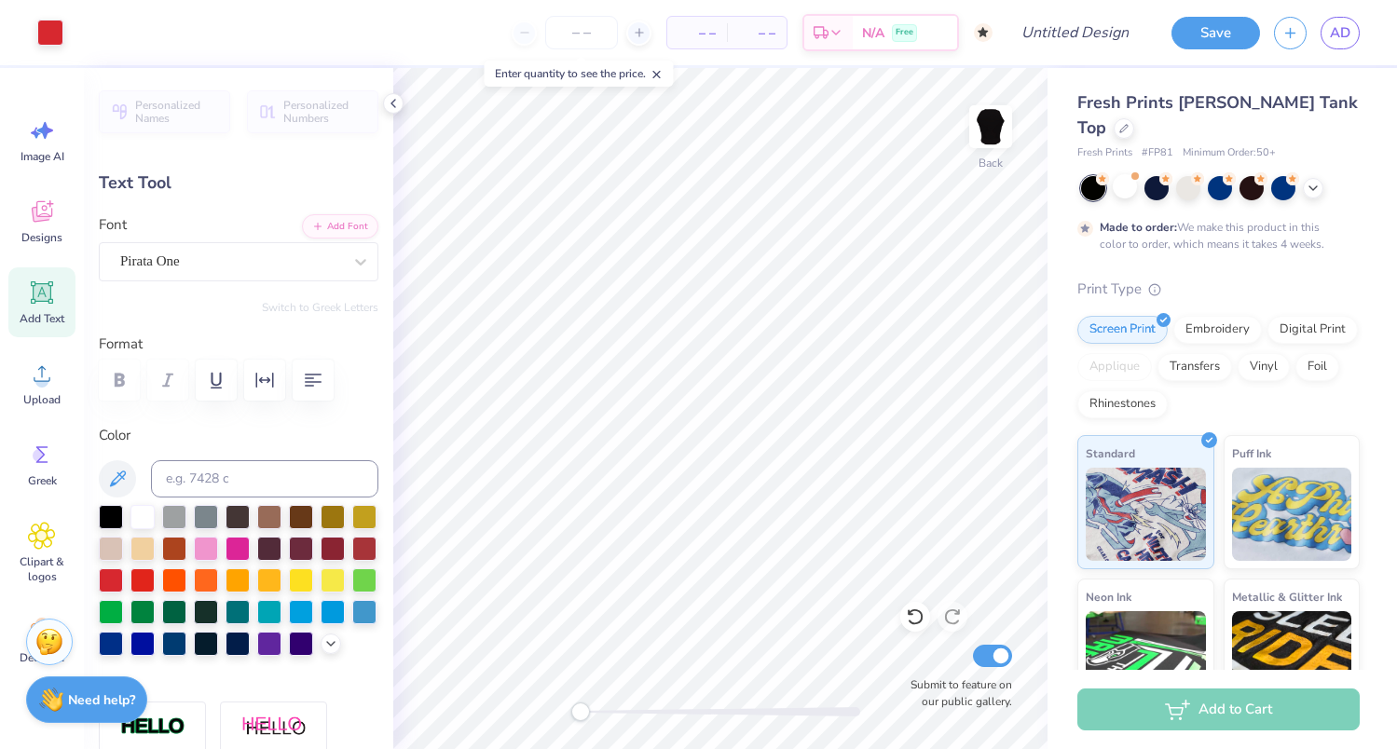
type input "2.85"
type input "1.76"
type input "0.57"
type input "6.46"
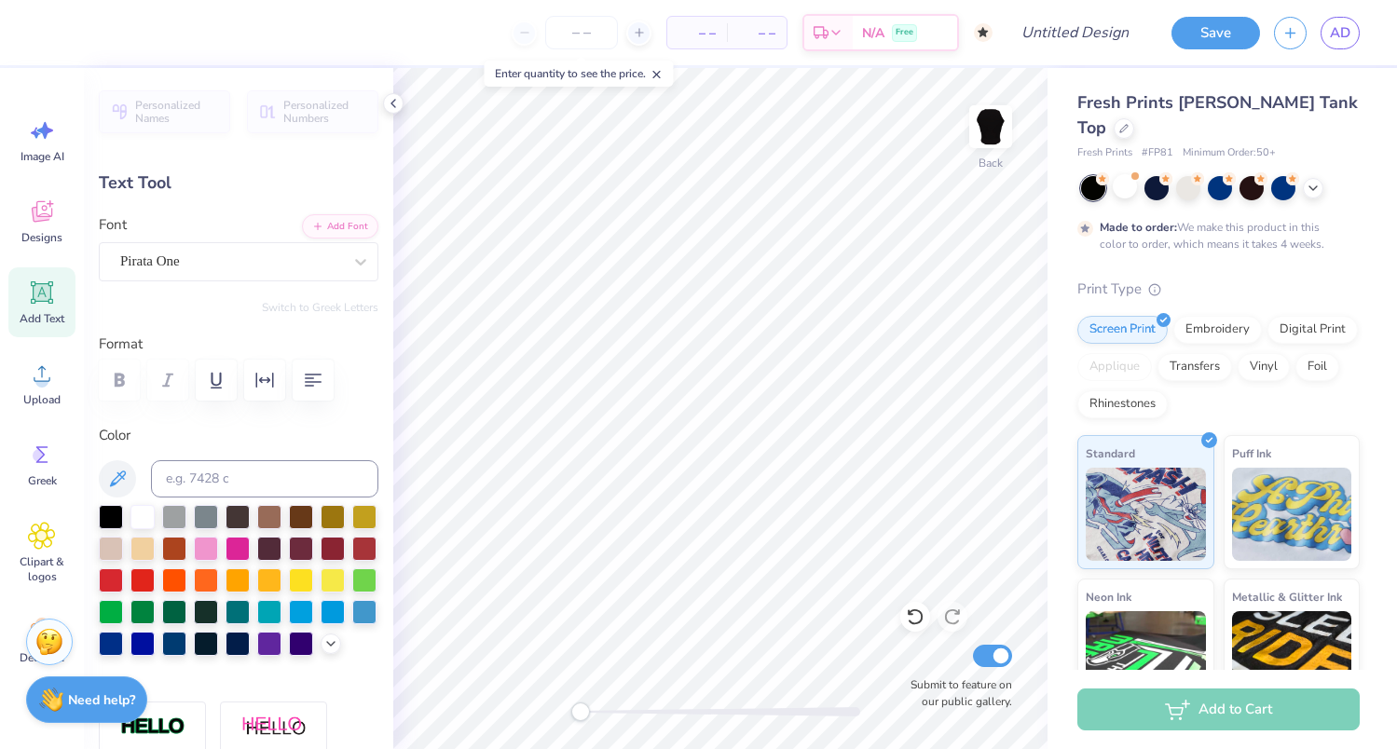
type textarea "HOCO 2025"
type input "2.48"
type input "0.59"
type input "6.36"
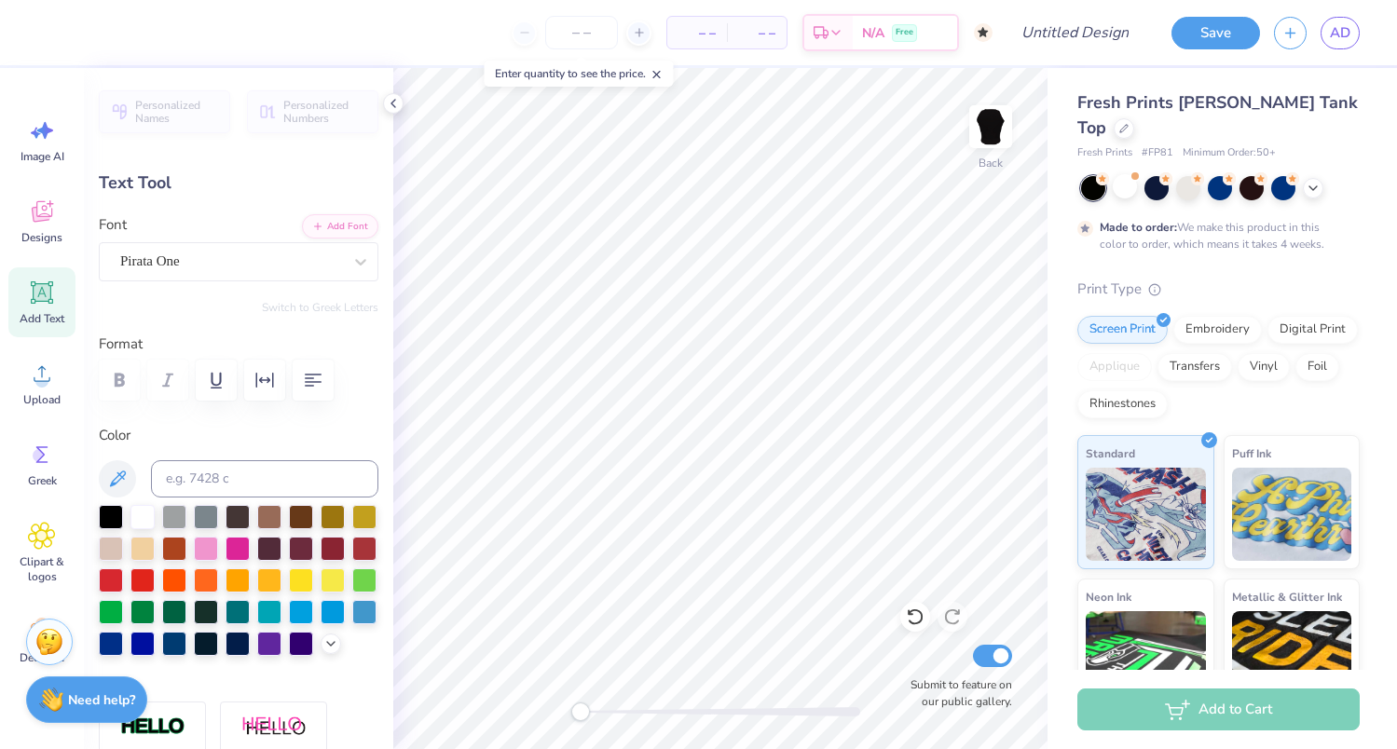
type input "6.58"
type input "1.72"
type input "2.85"
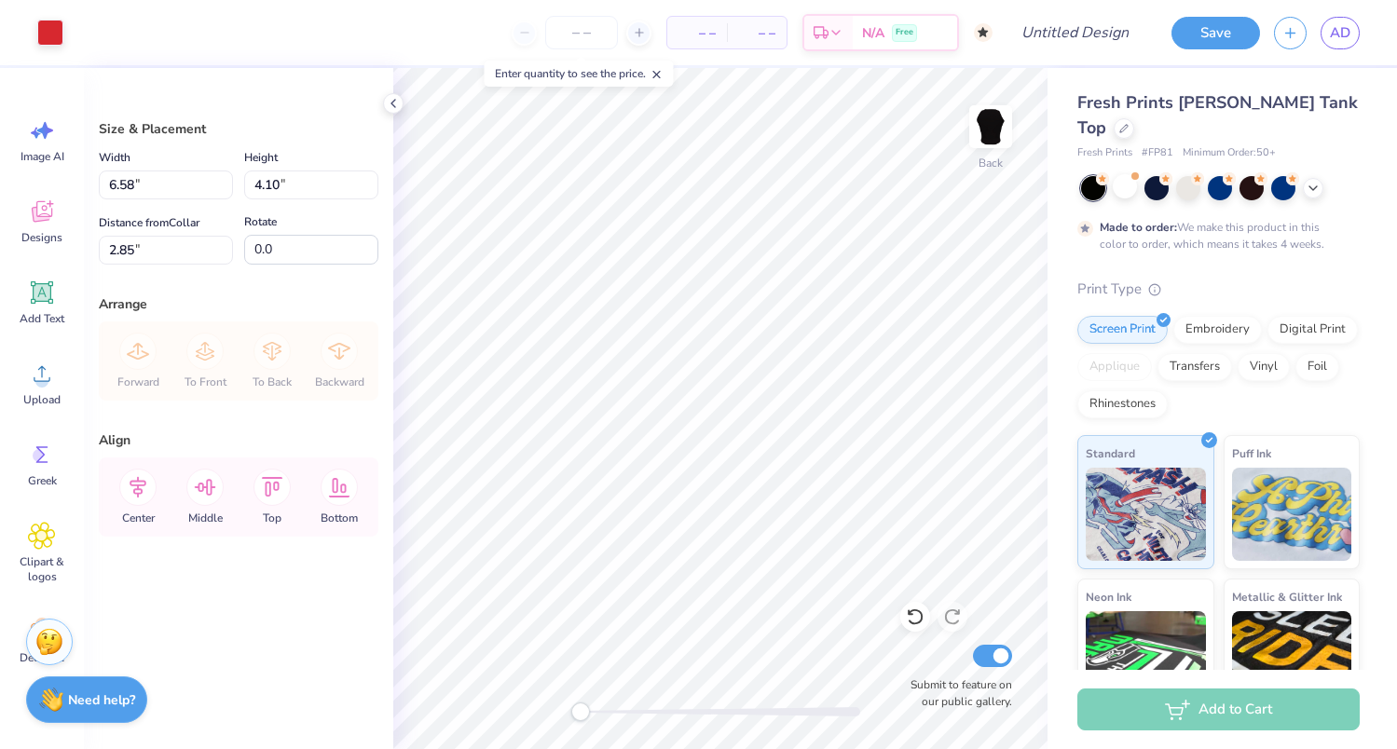
type input "4.28"
type input "3.86"
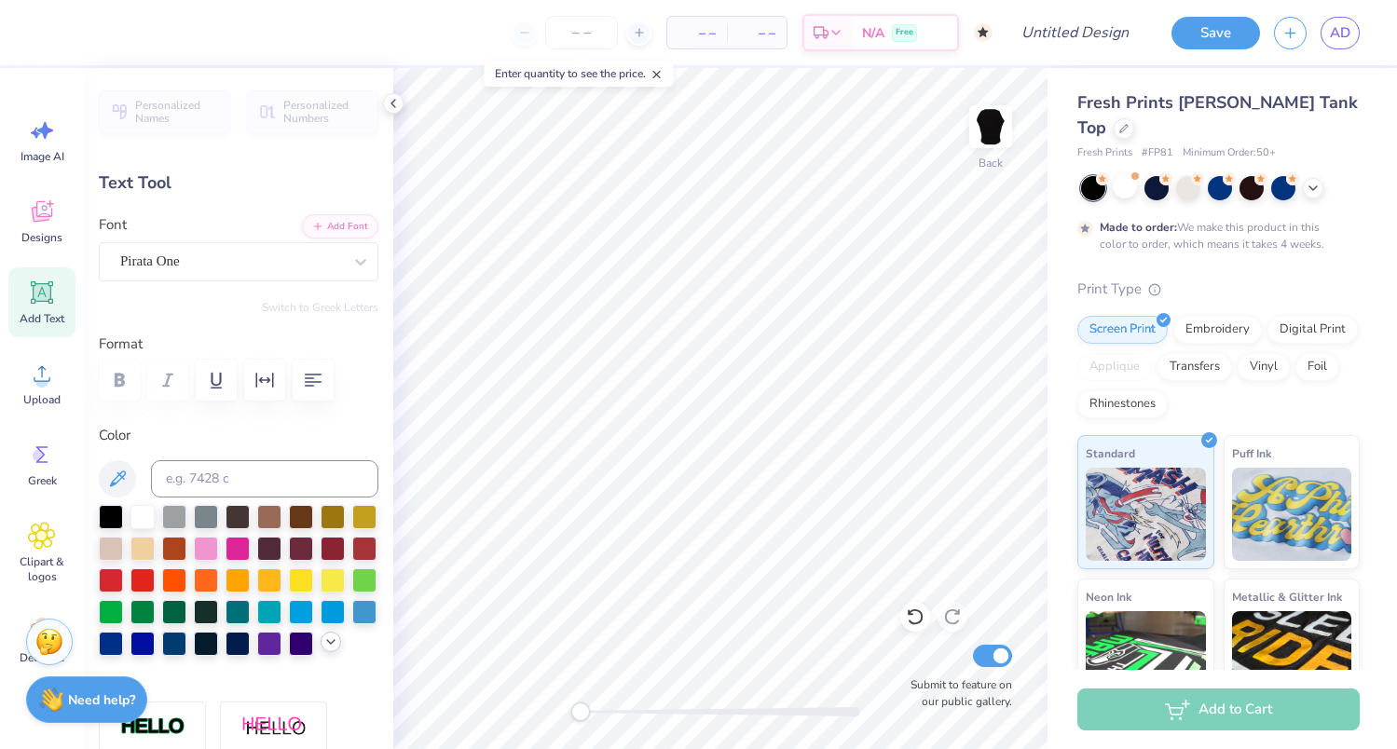
click at [324, 649] on div at bounding box center [331, 642] width 21 height 21
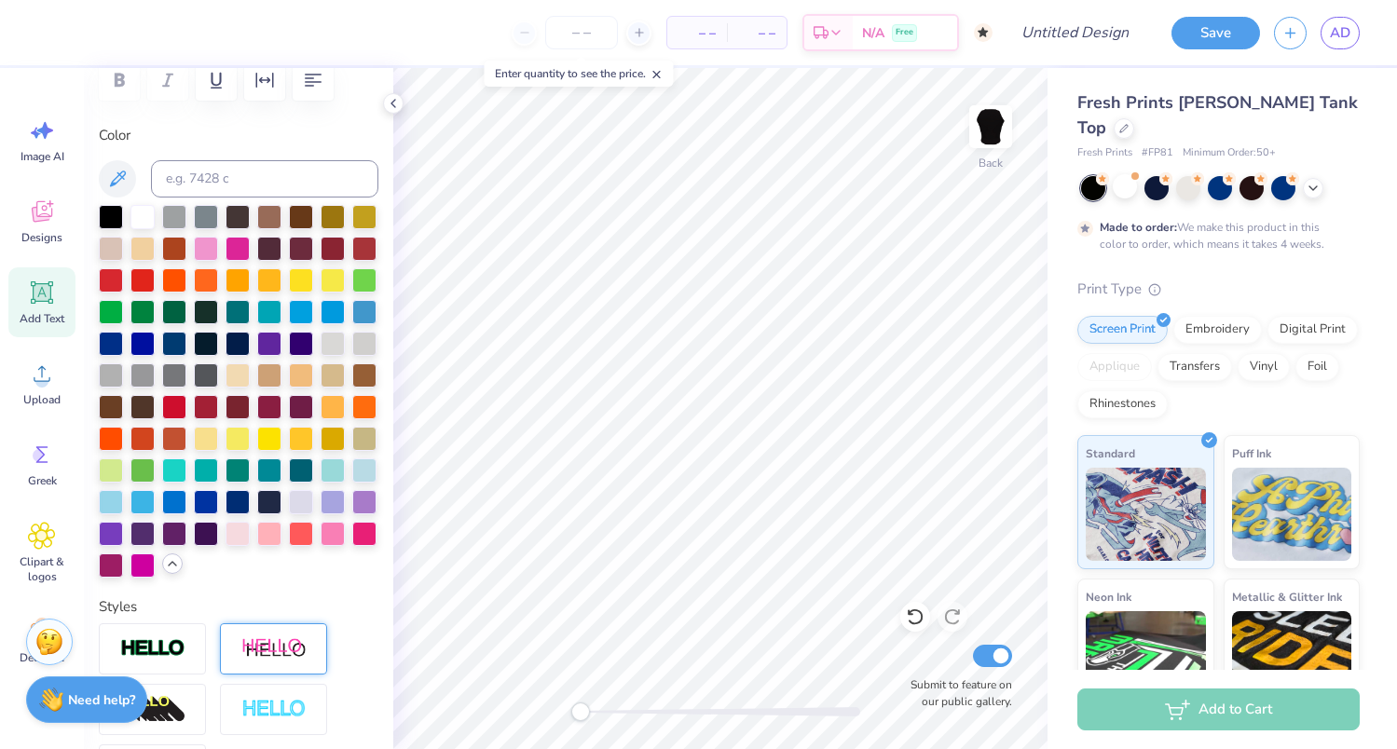
scroll to position [307, 0]
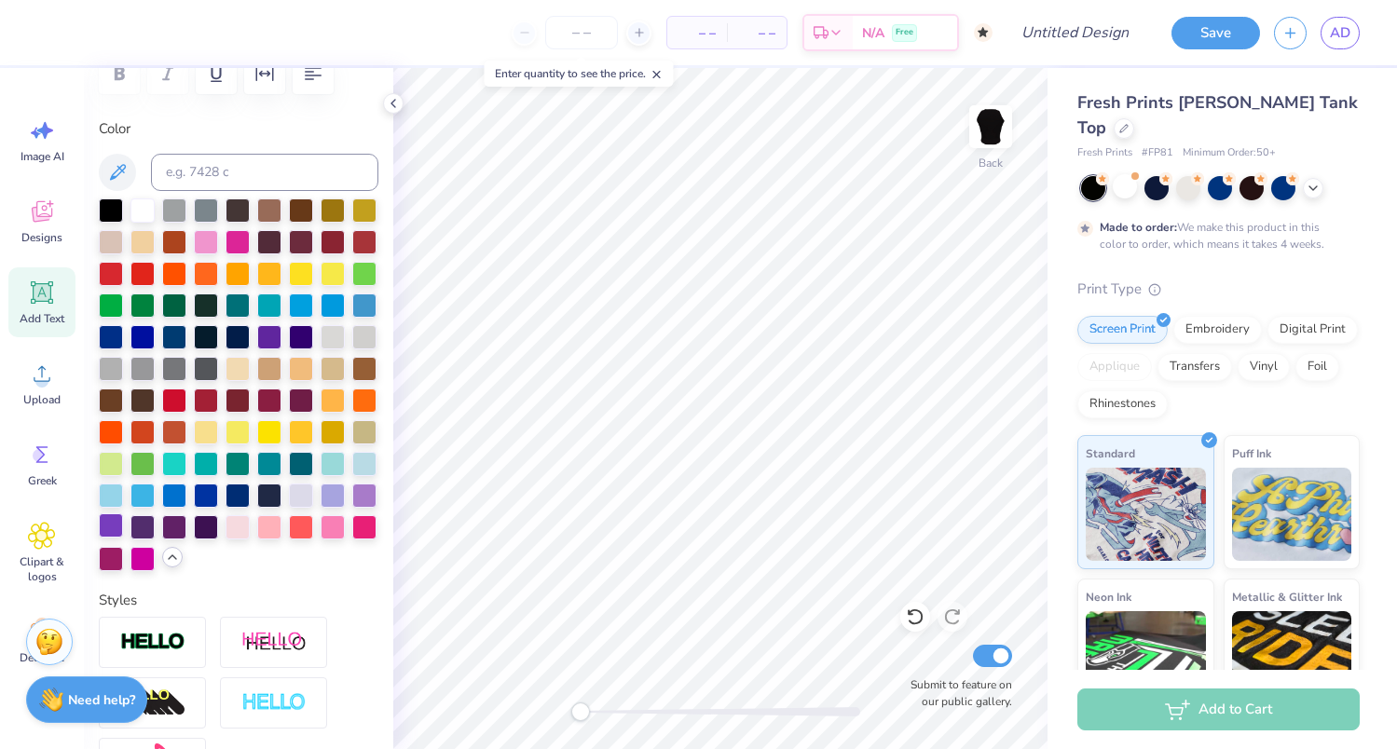
click at [103, 521] on div at bounding box center [111, 525] width 24 height 24
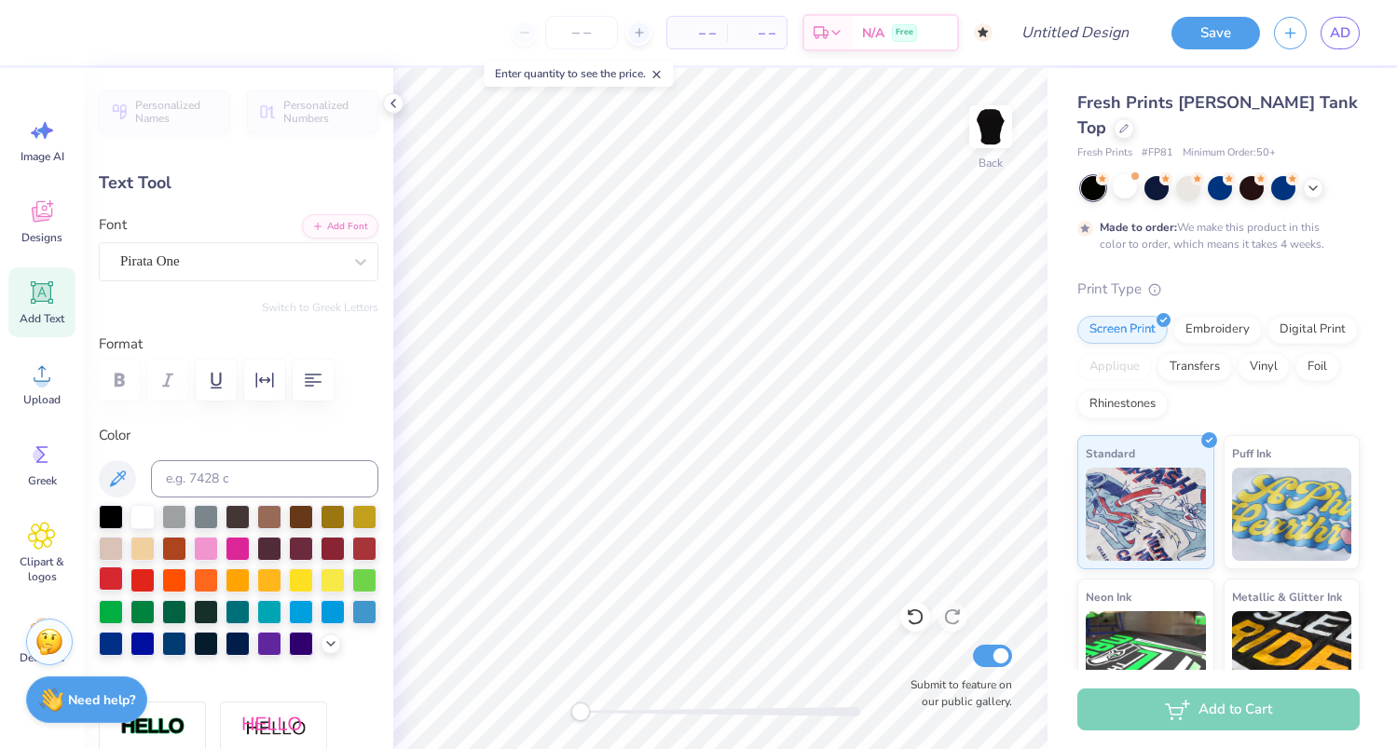
click at [105, 588] on div at bounding box center [111, 579] width 24 height 24
type input "2.48"
type input "0.59"
type input "7.37"
type input "2.86"
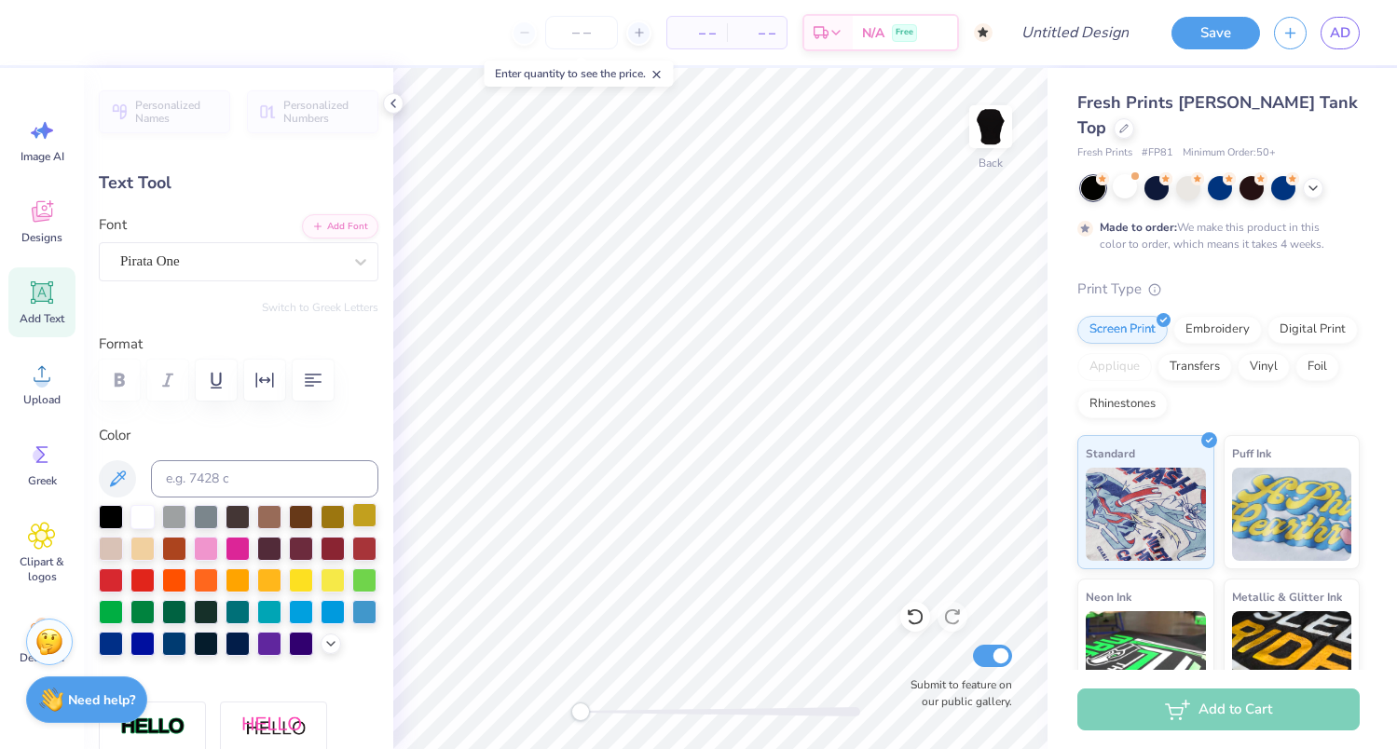
type input "0.68"
type input "7.28"
type input "6.58"
type input "1.72"
type input "3.86"
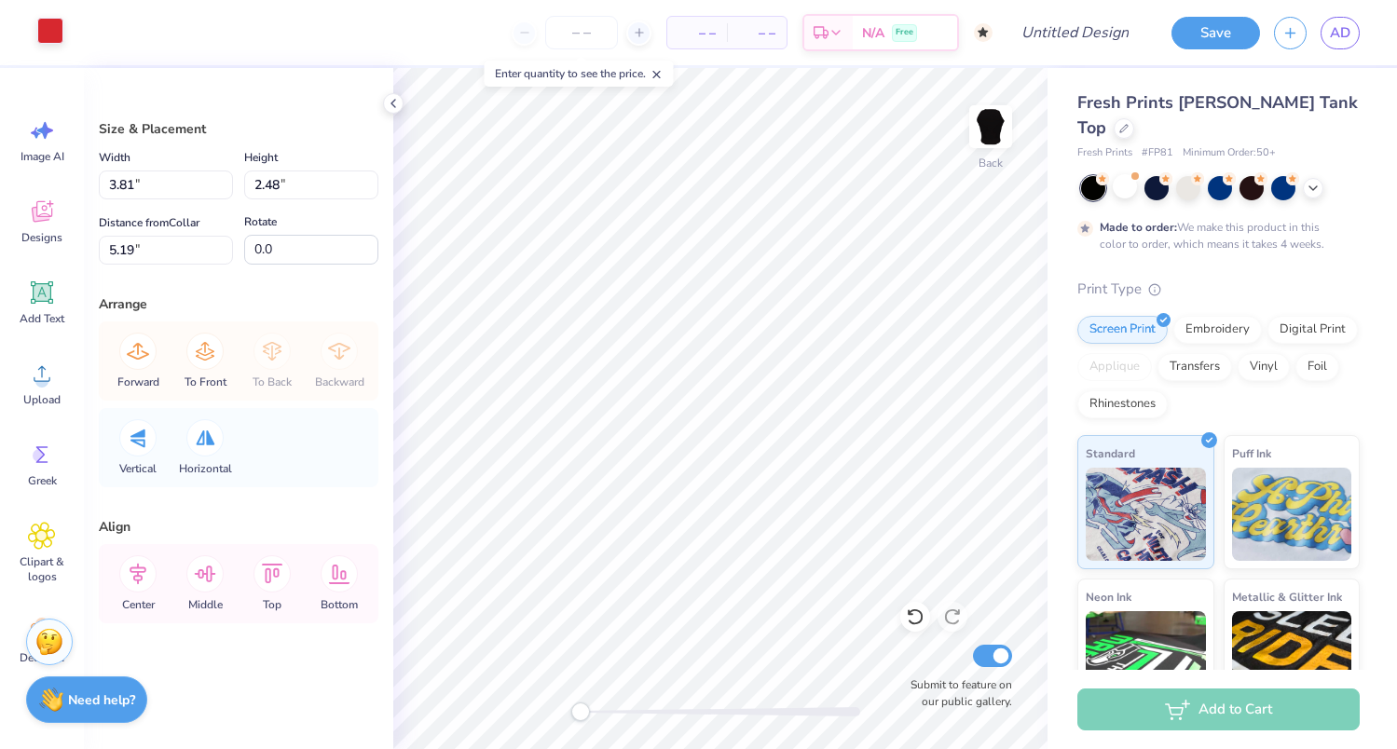
click at [52, 27] on div at bounding box center [50, 31] width 26 height 26
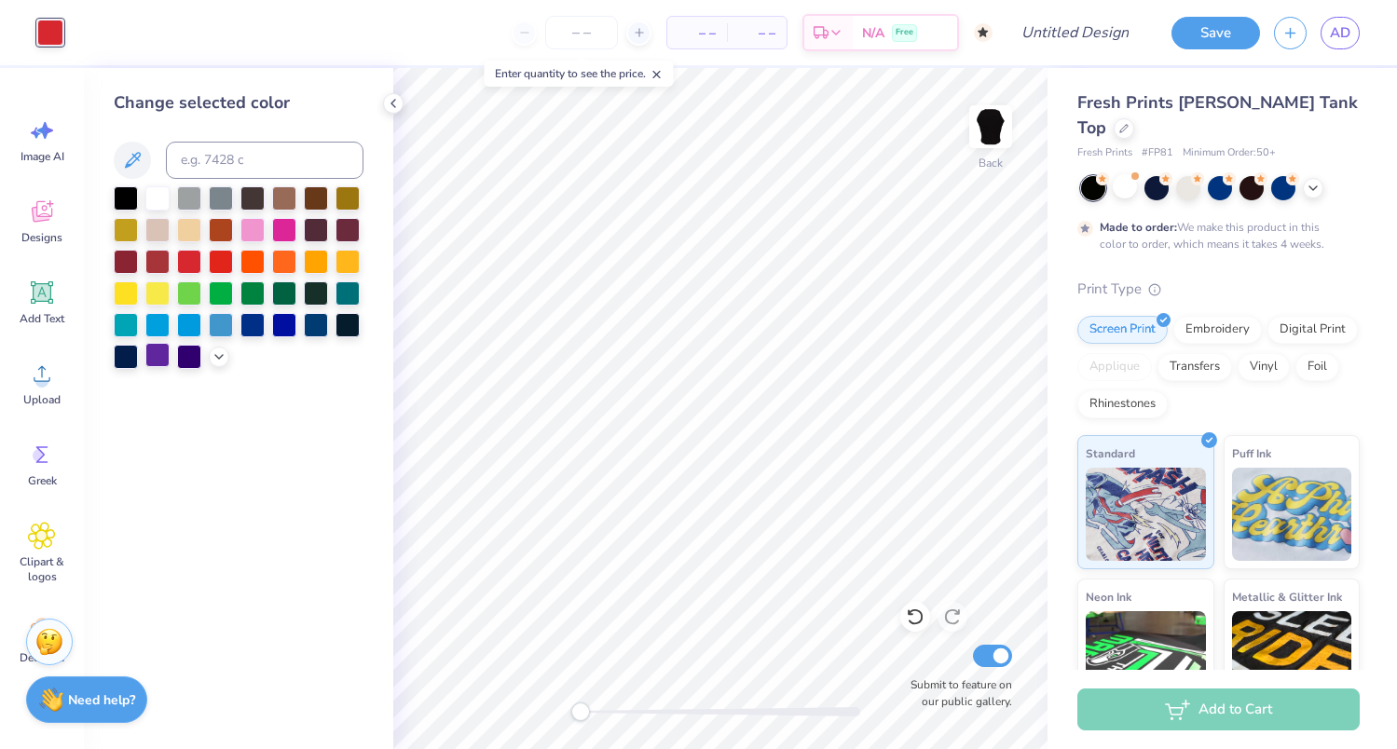
click at [160, 351] on div at bounding box center [157, 355] width 24 height 24
click at [214, 360] on icon at bounding box center [219, 355] width 15 height 15
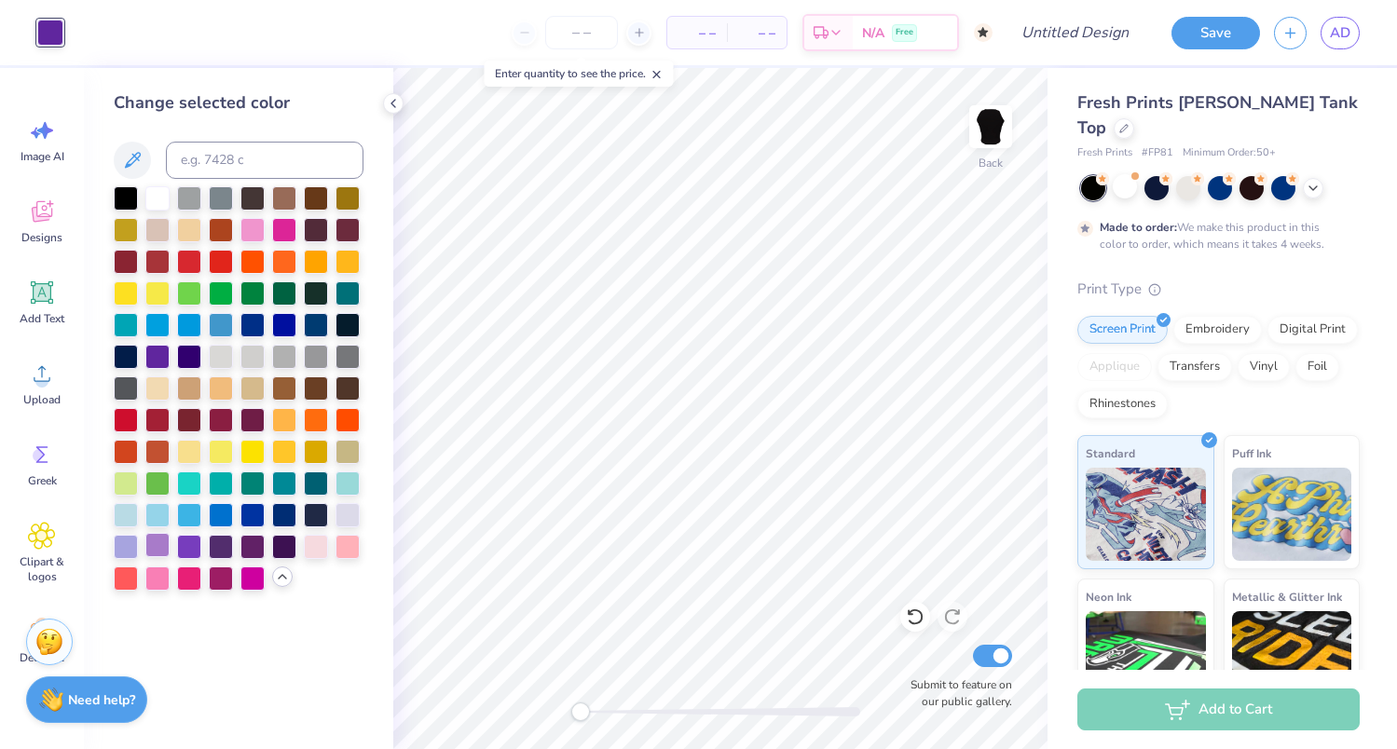
click at [157, 557] on div at bounding box center [157, 545] width 24 height 24
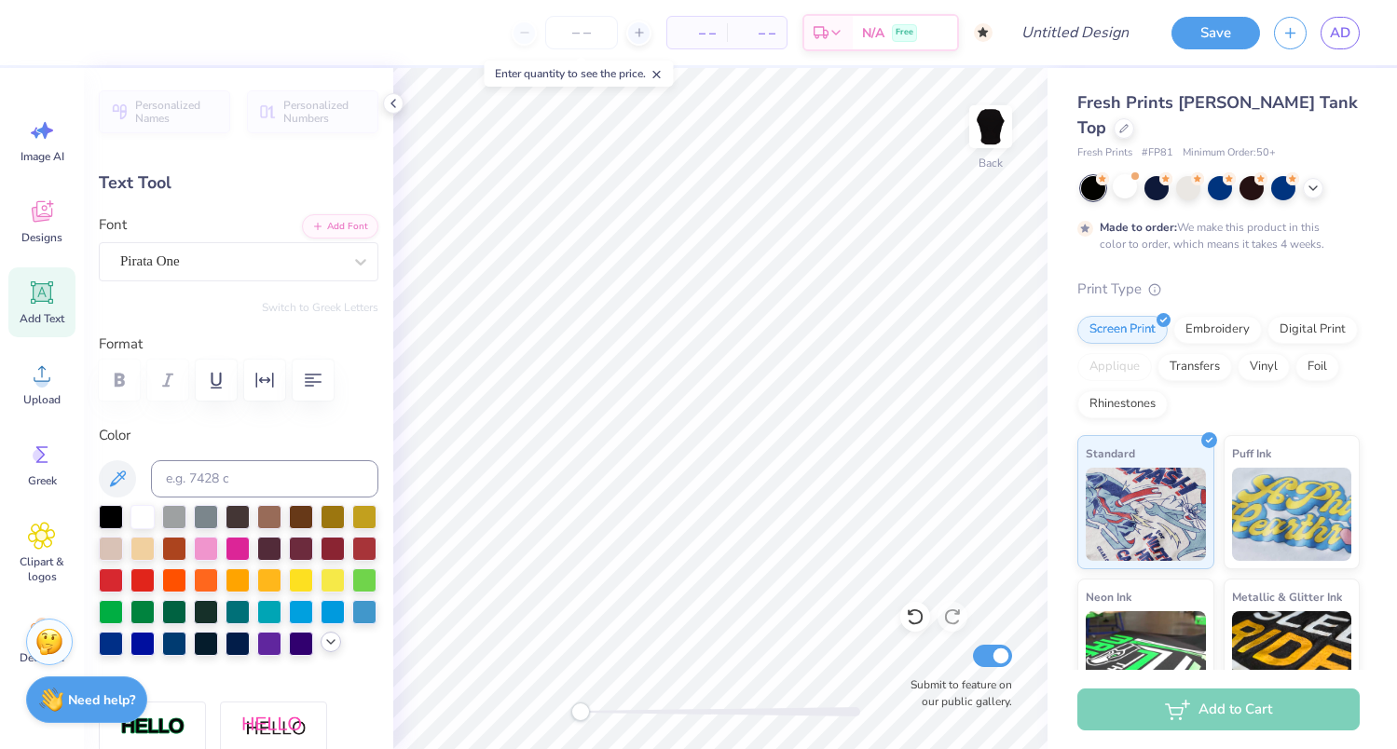
click at [335, 644] on icon at bounding box center [330, 642] width 15 height 15
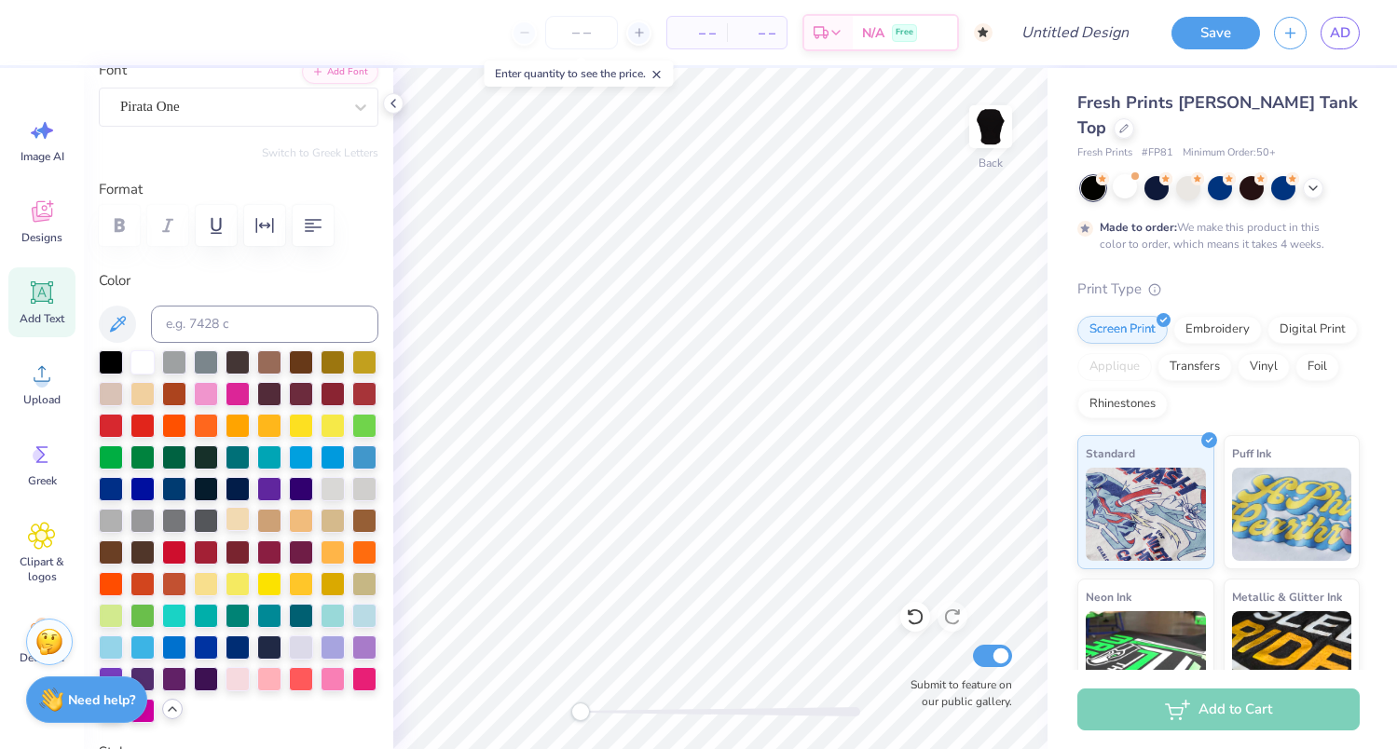
scroll to position [160, 0]
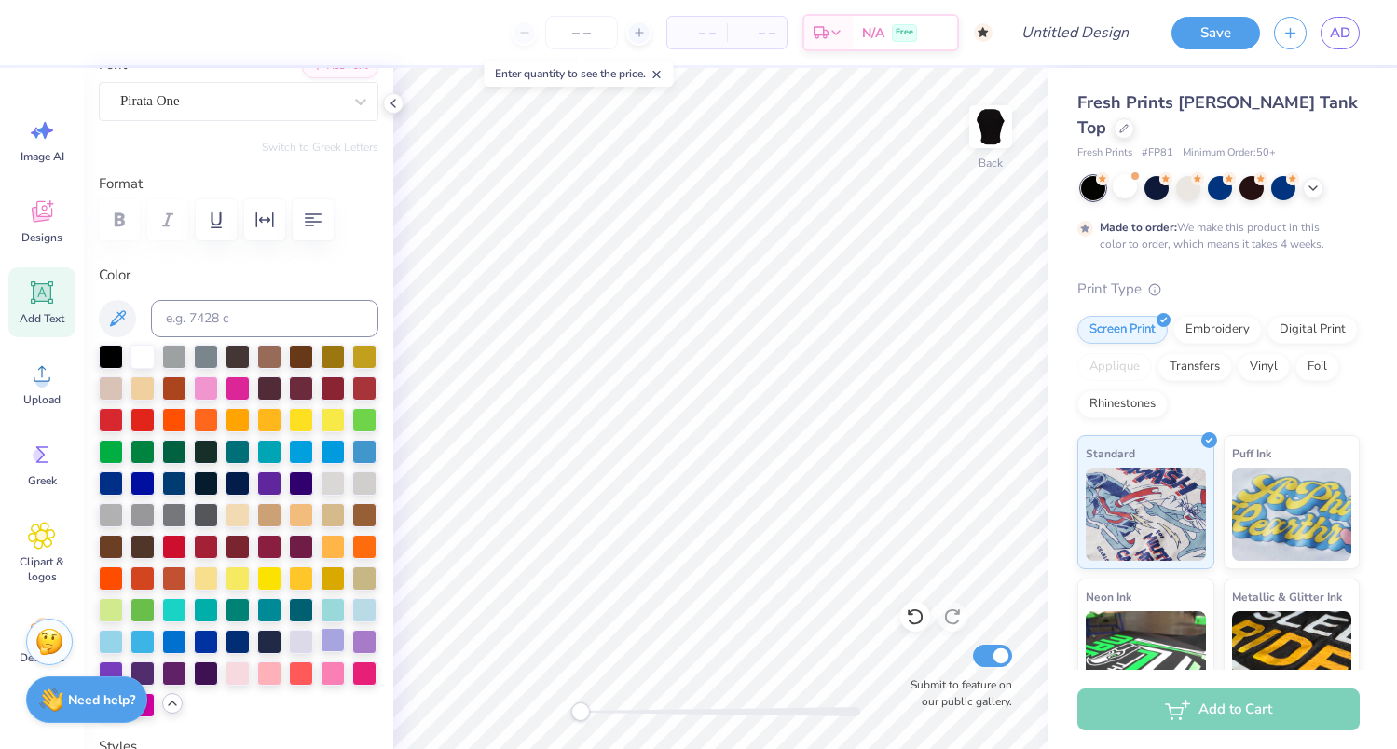
click at [335, 636] on div at bounding box center [333, 640] width 24 height 24
click at [364, 645] on div at bounding box center [364, 640] width 24 height 24
type input "2.86"
type input "0.68"
type input "7.67"
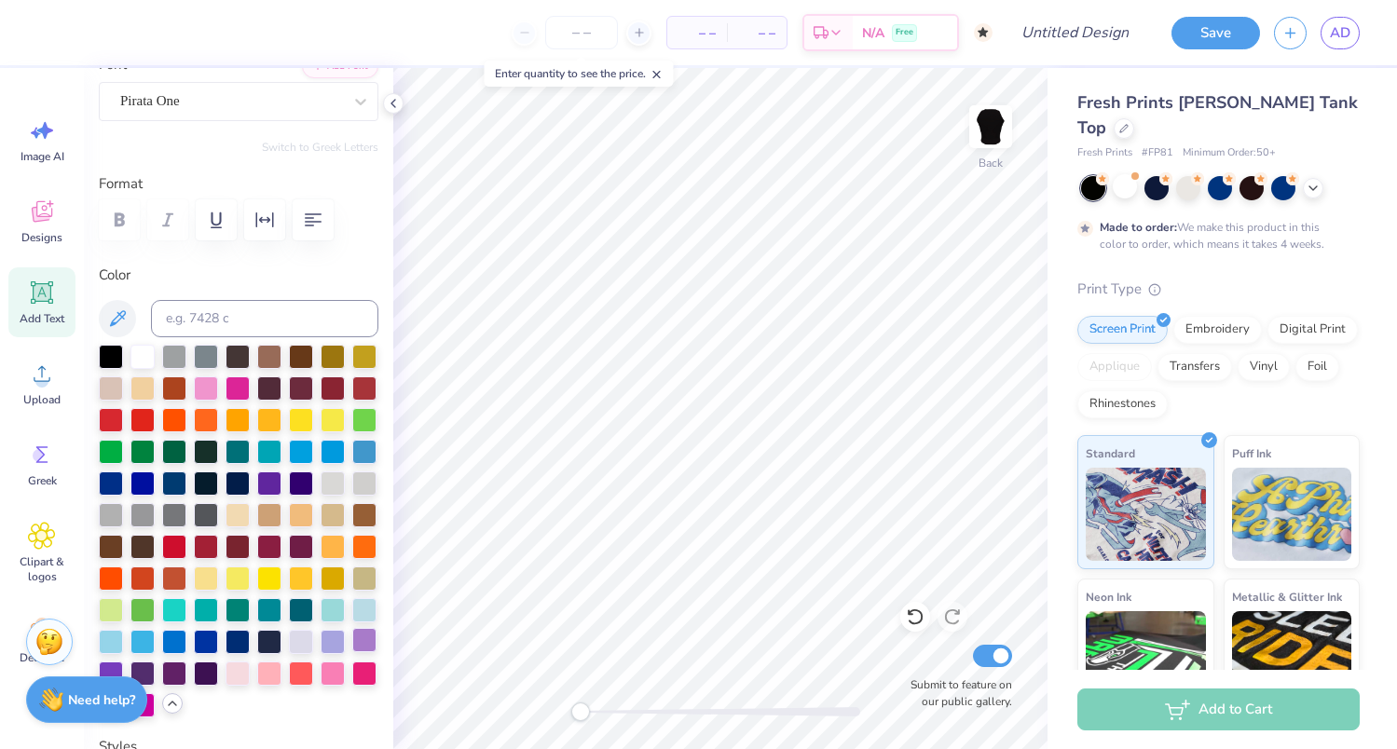
click at [376, 633] on div at bounding box center [364, 640] width 24 height 24
type input "6.58"
type input "1.72"
type input "3.86"
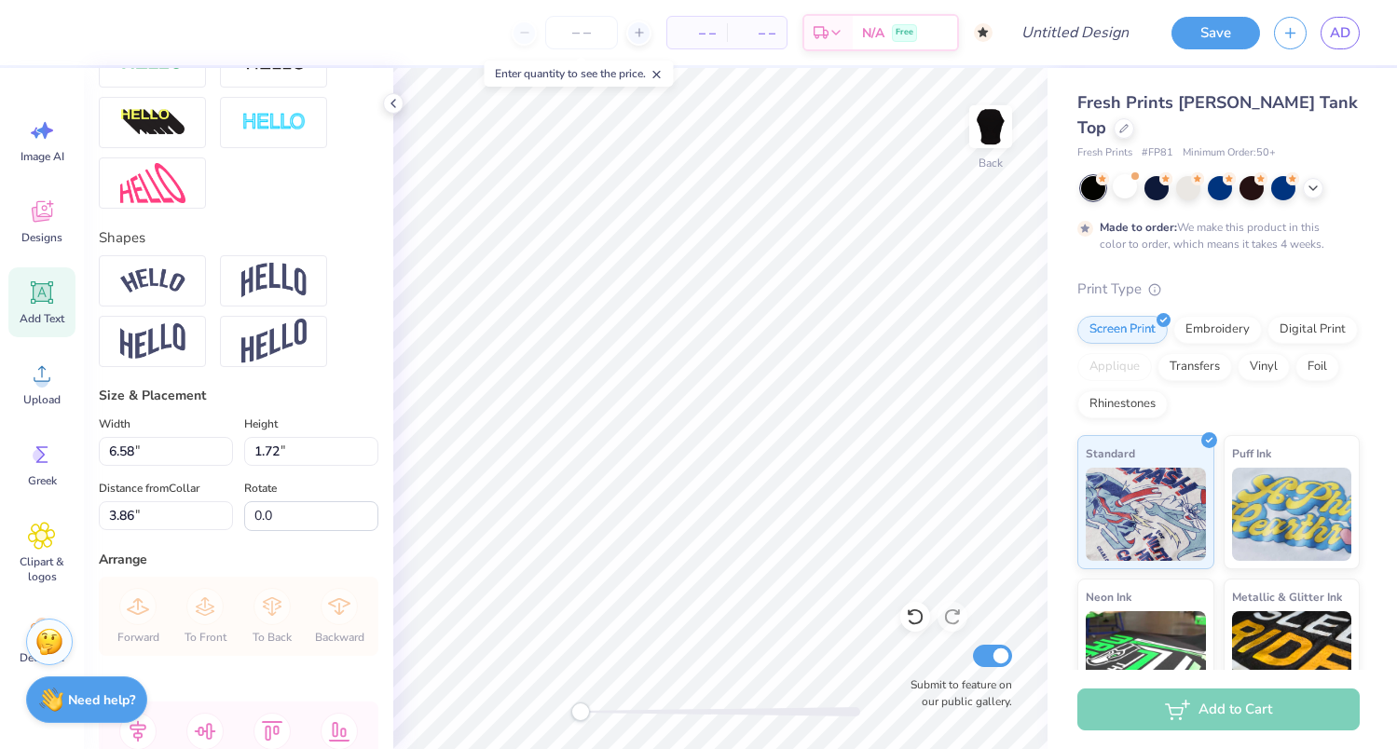
scroll to position [908, 0]
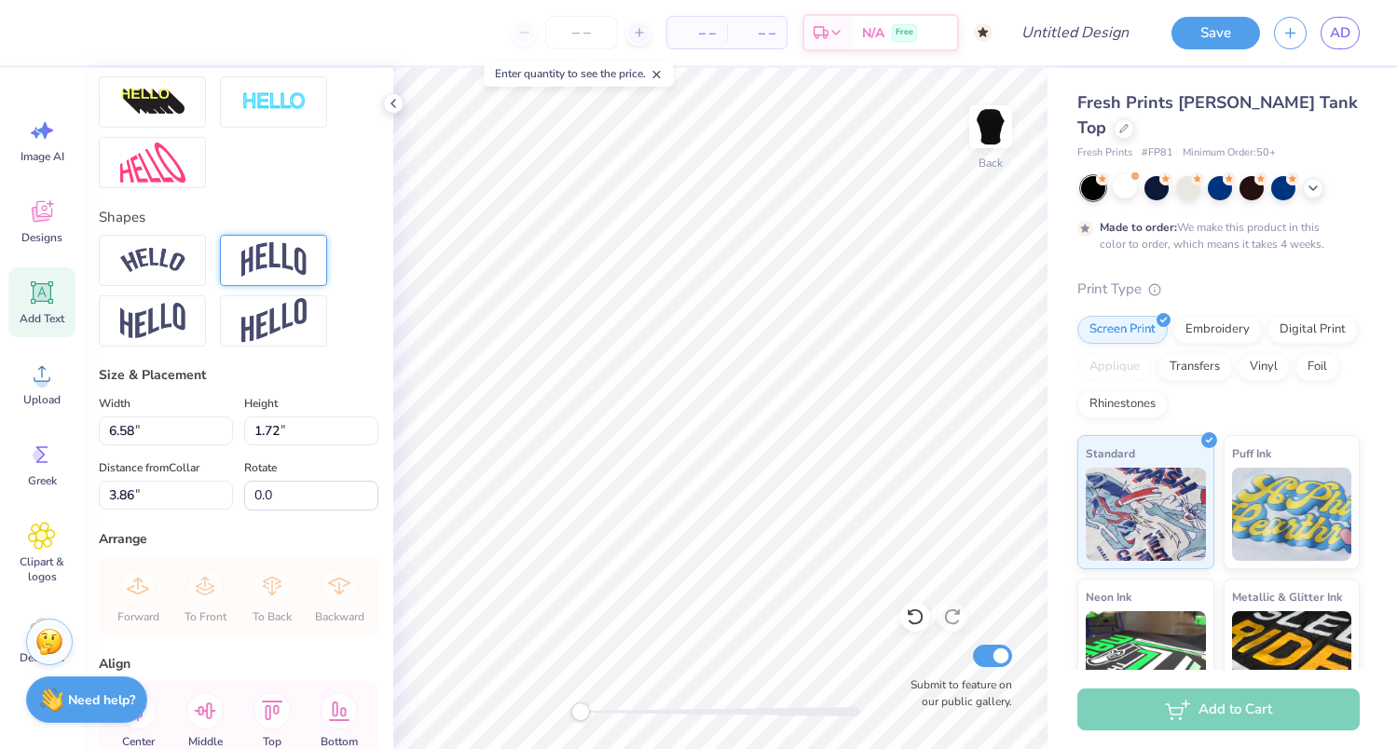
click at [266, 267] on img at bounding box center [273, 259] width 65 height 35
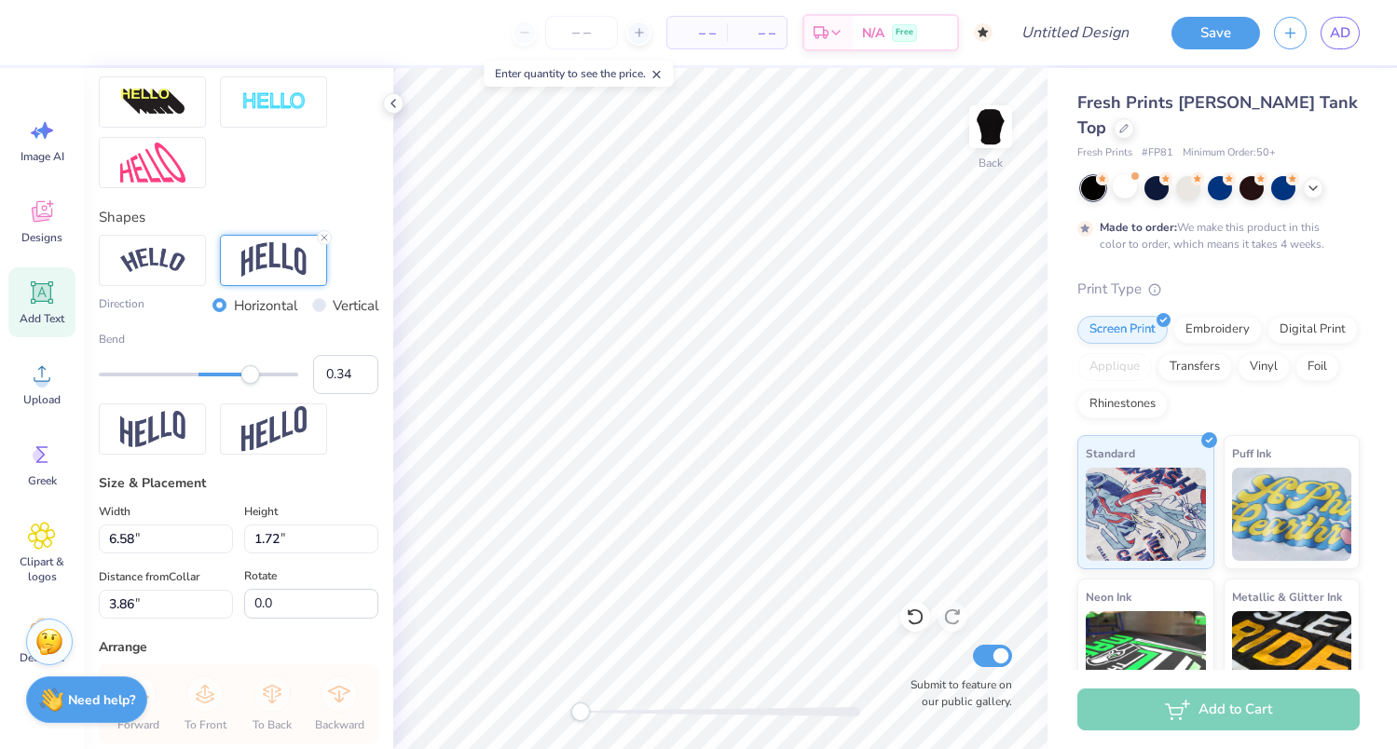
type input "0.33"
drag, startPoint x: 251, startPoint y: 374, endPoint x: 231, endPoint y: 374, distance: 19.6
click at [231, 374] on div "Accessibility label" at bounding box center [231, 374] width 19 height 19
type input "0.13"
drag, startPoint x: 231, startPoint y: 374, endPoint x: 212, endPoint y: 373, distance: 19.6
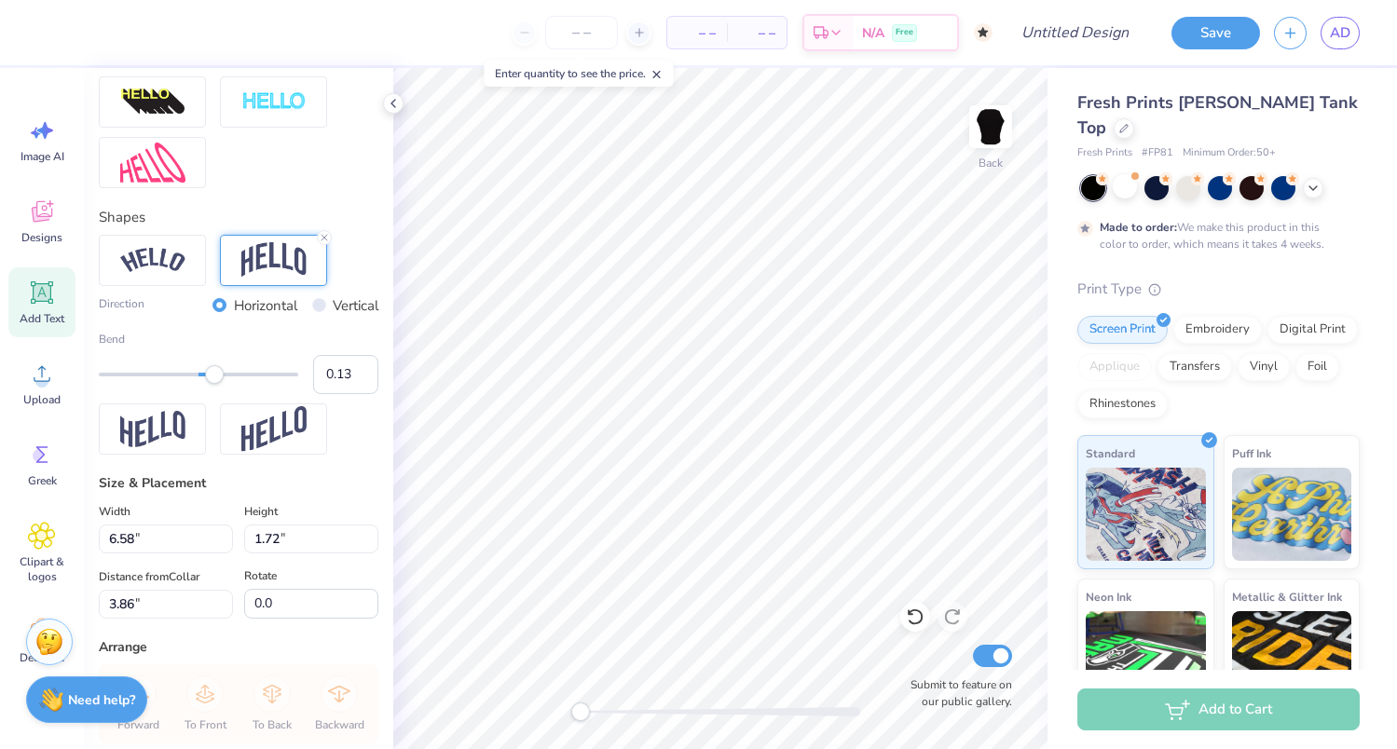
click at [212, 373] on div "Accessibility label" at bounding box center [214, 374] width 19 height 19
type input "0.26"
drag, startPoint x: 221, startPoint y: 381, endPoint x: 258, endPoint y: 381, distance: 37.3
click at [225, 381] on div at bounding box center [198, 374] width 199 height 19
type input "0.63"
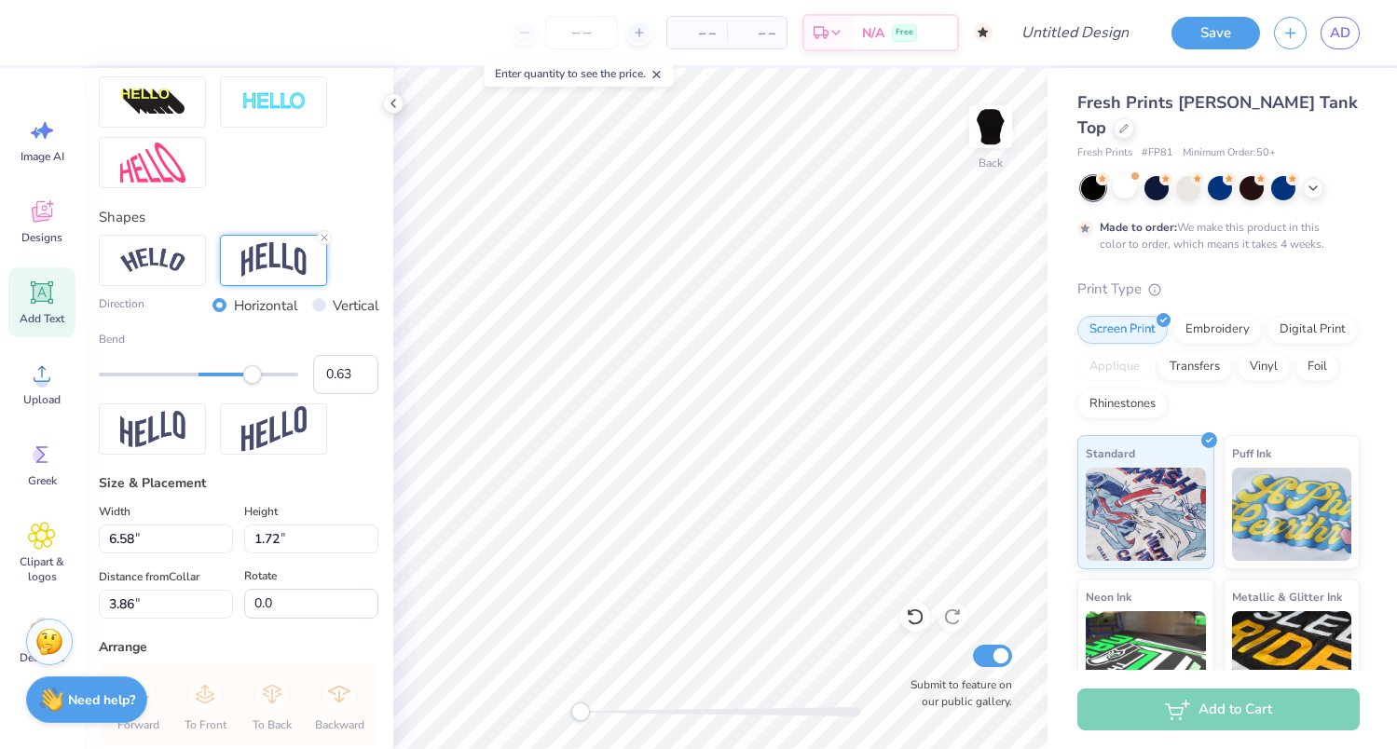
drag, startPoint x: 231, startPoint y: 376, endPoint x: 262, endPoint y: 377, distance: 30.8
click at [261, 376] on div "Accessibility label" at bounding box center [252, 374] width 19 height 19
type input "0.02"
drag, startPoint x: 261, startPoint y: 377, endPoint x: 200, endPoint y: 376, distance: 60.6
click at [210, 376] on div "Accessibility label" at bounding box center [219, 374] width 19 height 19
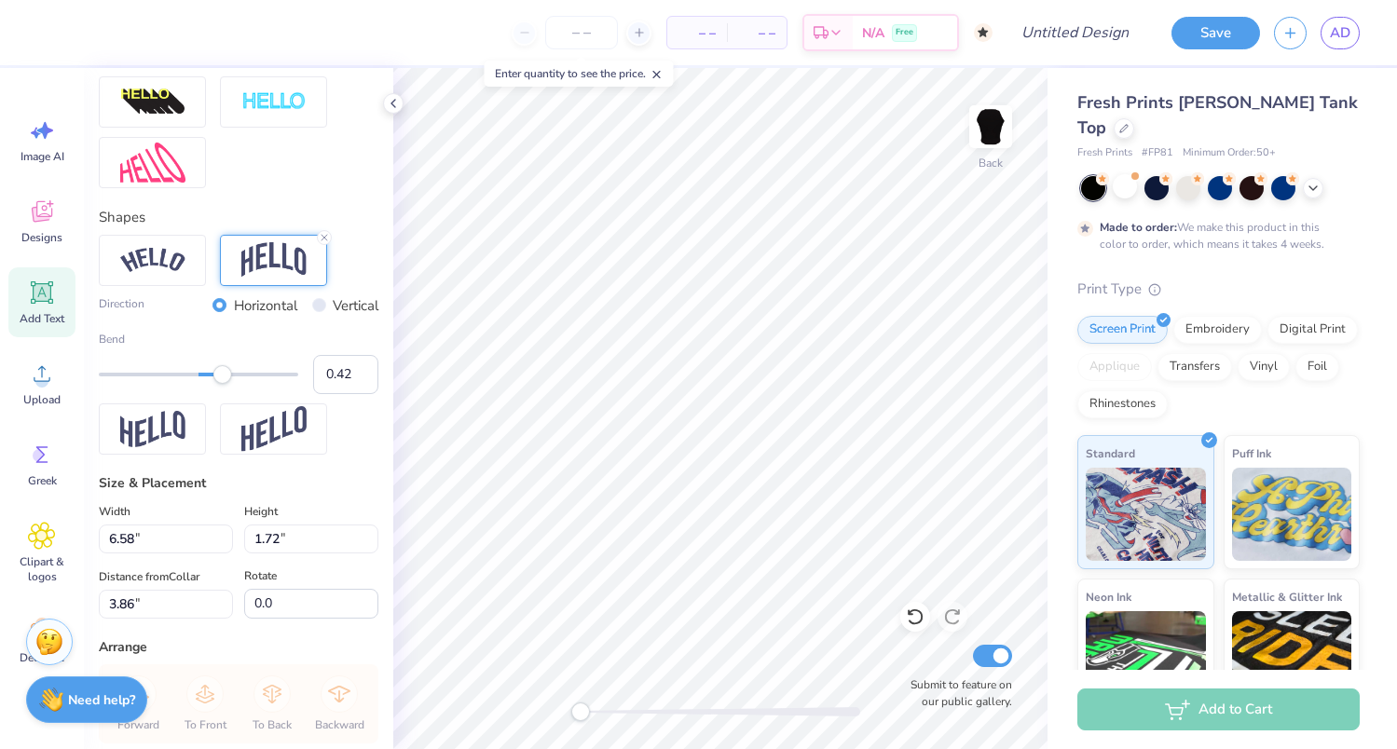
type input "0.43"
drag, startPoint x: 198, startPoint y: 376, endPoint x: 241, endPoint y: 376, distance: 43.8
click at [232, 376] on div "Accessibility label" at bounding box center [222, 374] width 19 height 19
type input "0.33"
click at [231, 377] on div "Accessibility label" at bounding box center [231, 374] width 19 height 19
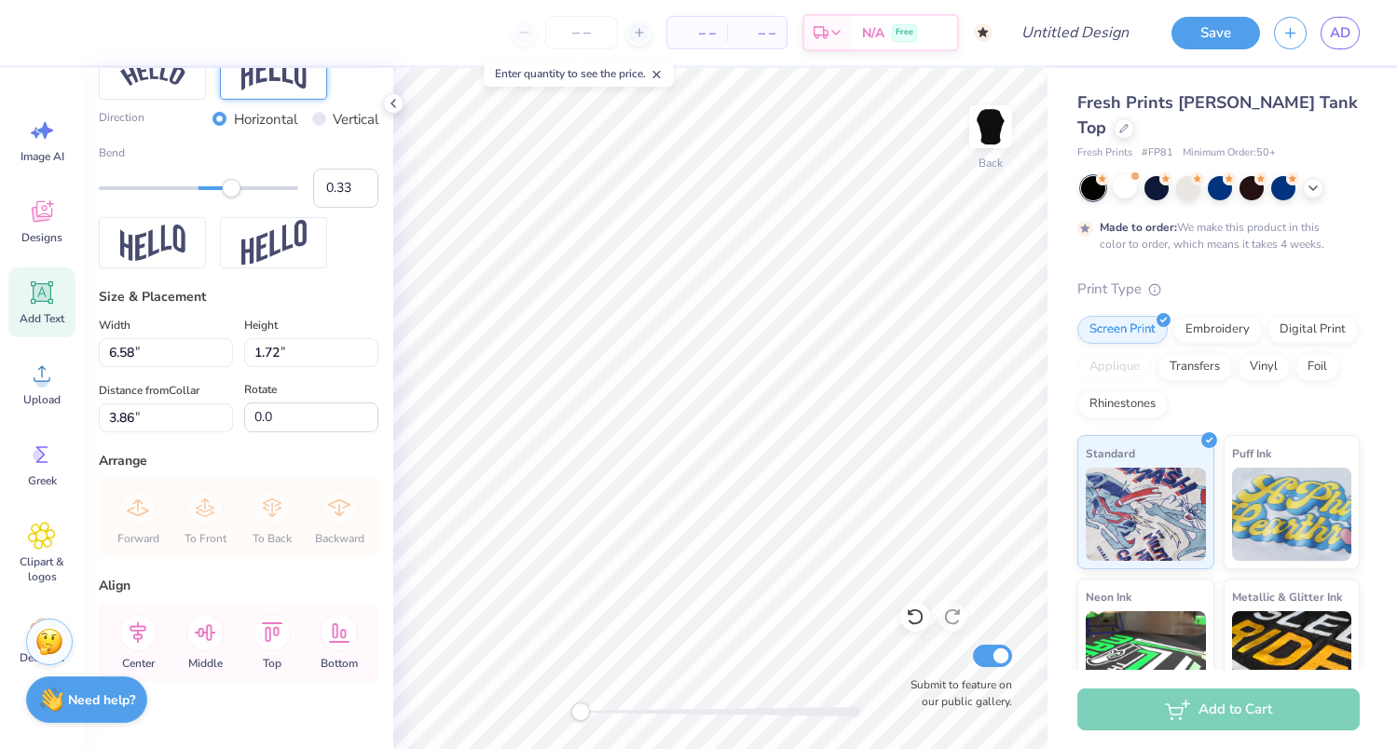
scroll to position [1120, 0]
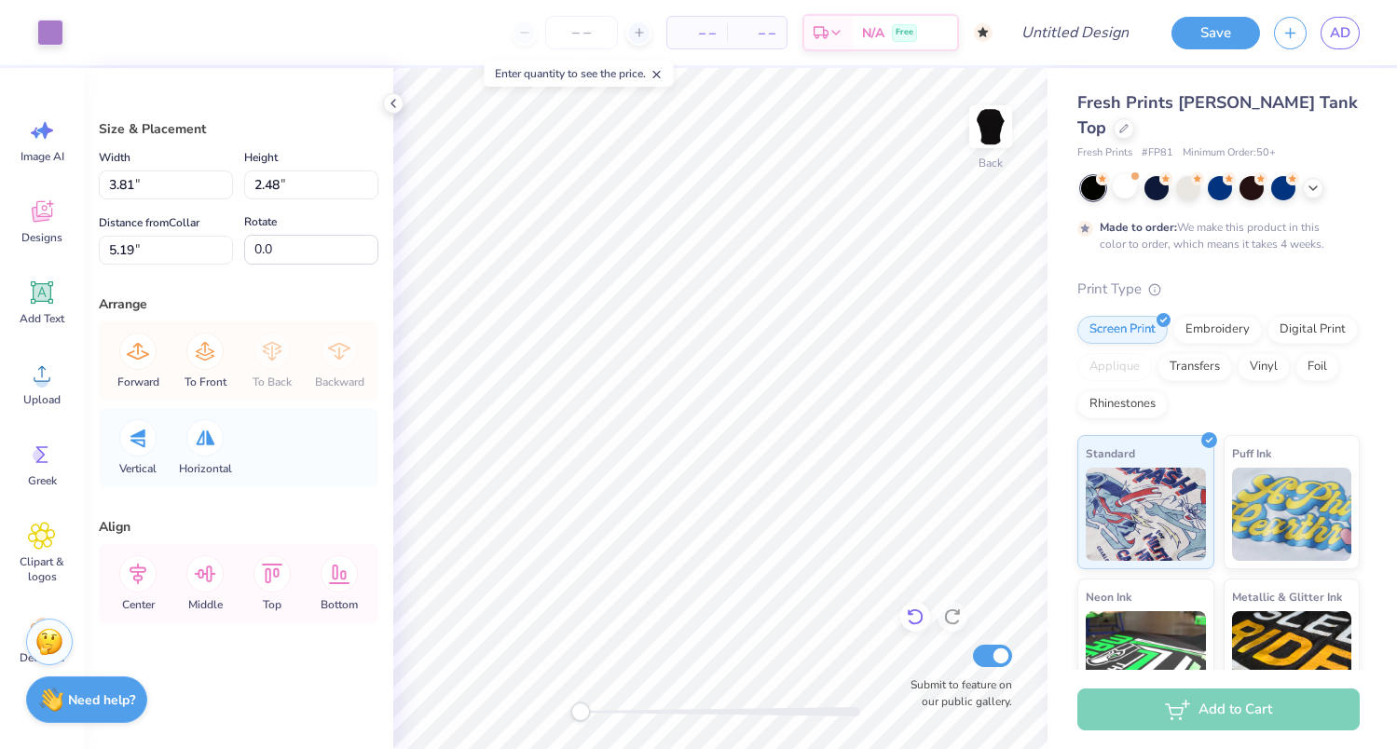
type input "4.01"
type input "2.61"
type input "5.06"
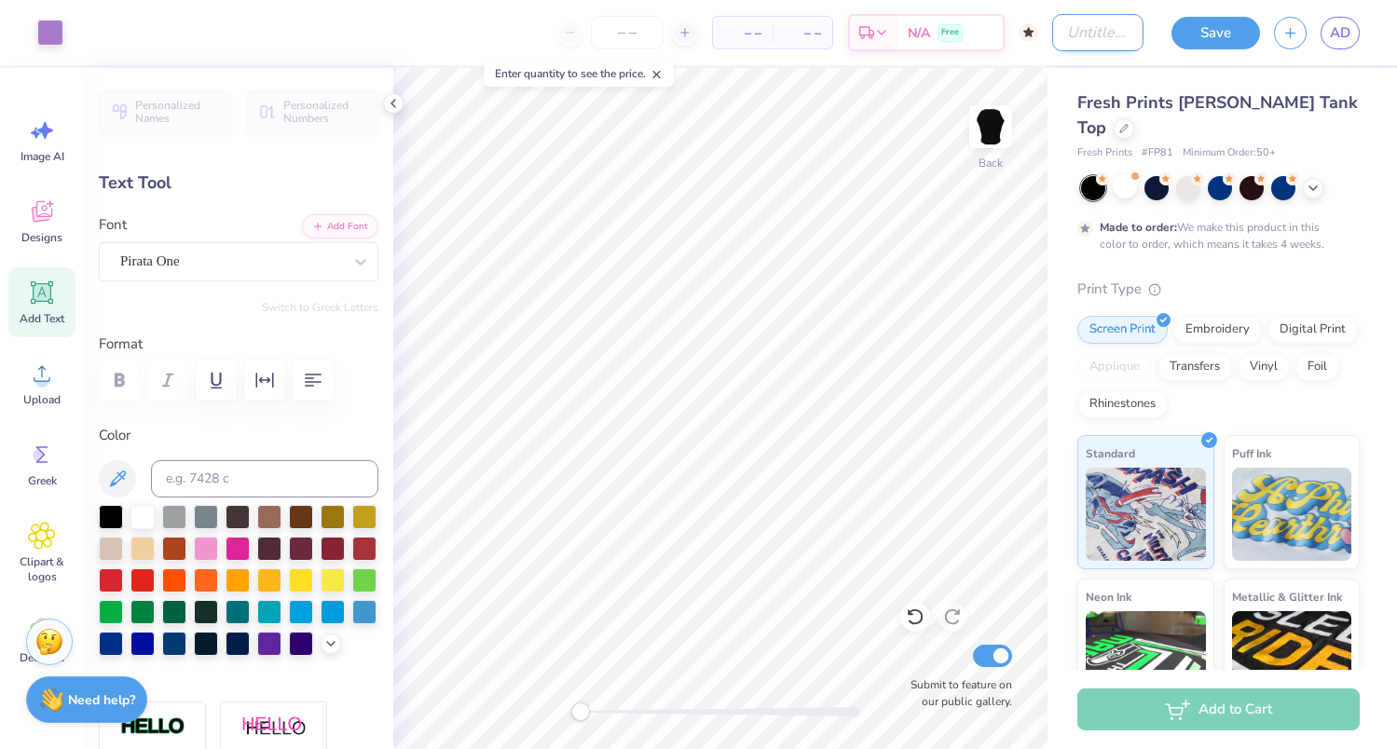
click at [1053, 27] on input "Design Title" at bounding box center [1097, 32] width 91 height 37
click at [1113, 39] on input "HOCO draft" at bounding box center [1097, 32] width 91 height 37
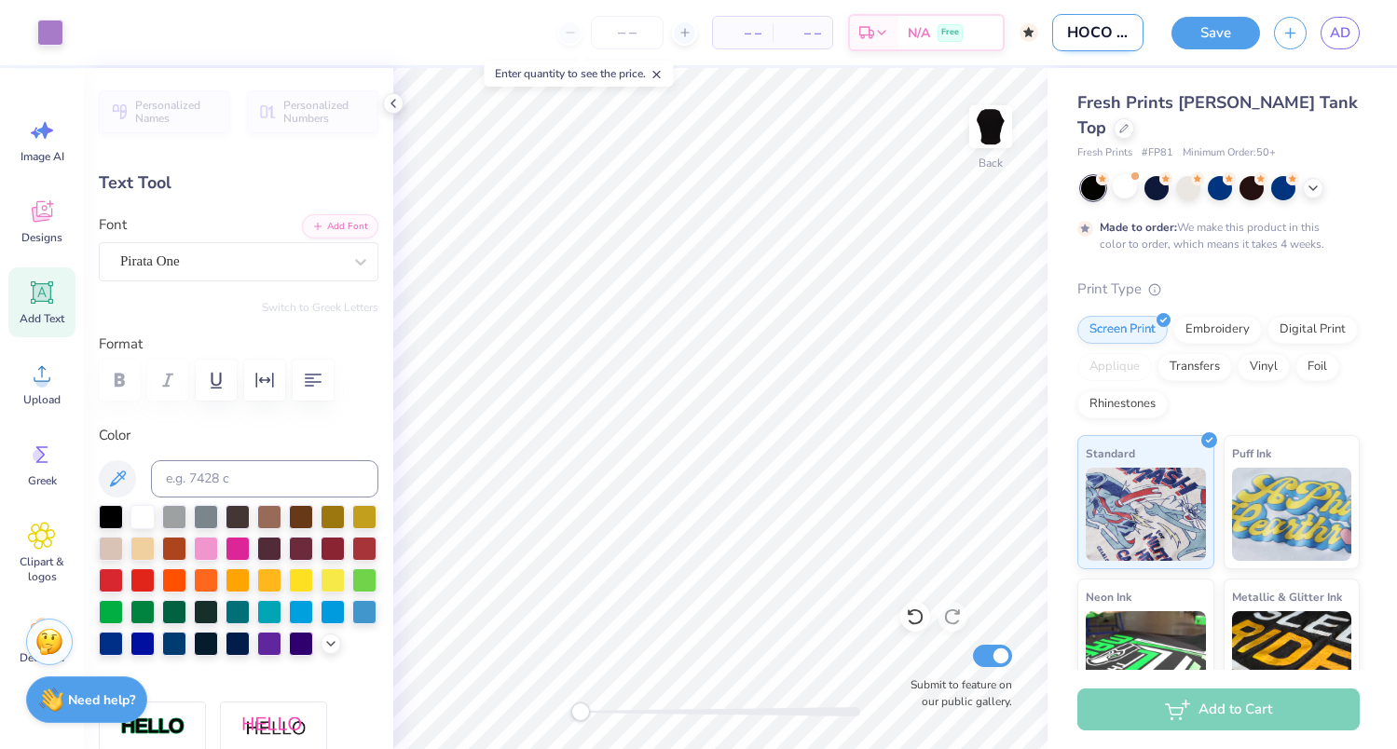
click at [1113, 39] on input "HOCO draft" at bounding box center [1097, 32] width 91 height 37
type input "HOCO draft2"
click at [1193, 35] on button "Save" at bounding box center [1215, 30] width 89 height 33
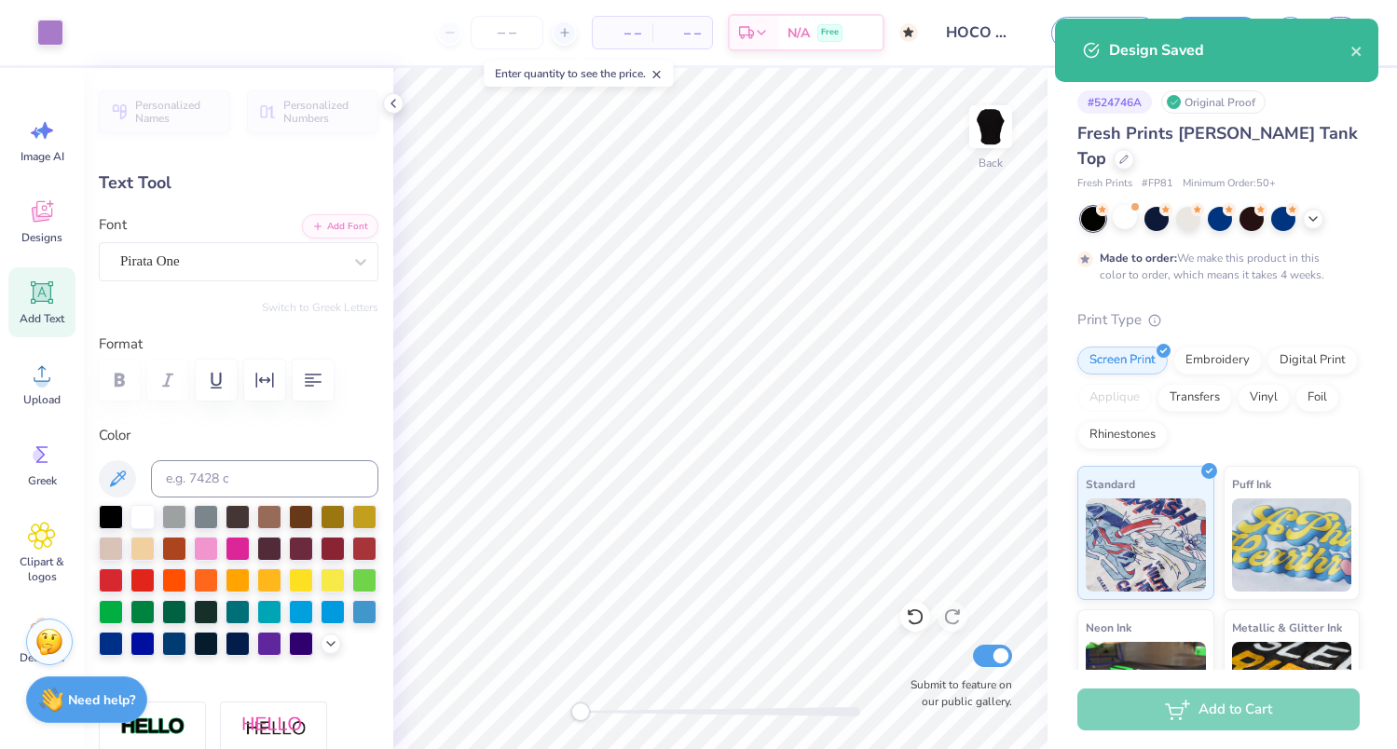
click at [1340, 47] on div "Design Saved" at bounding box center [1229, 50] width 241 height 22
click at [1356, 48] on icon "close" at bounding box center [1356, 51] width 13 height 15
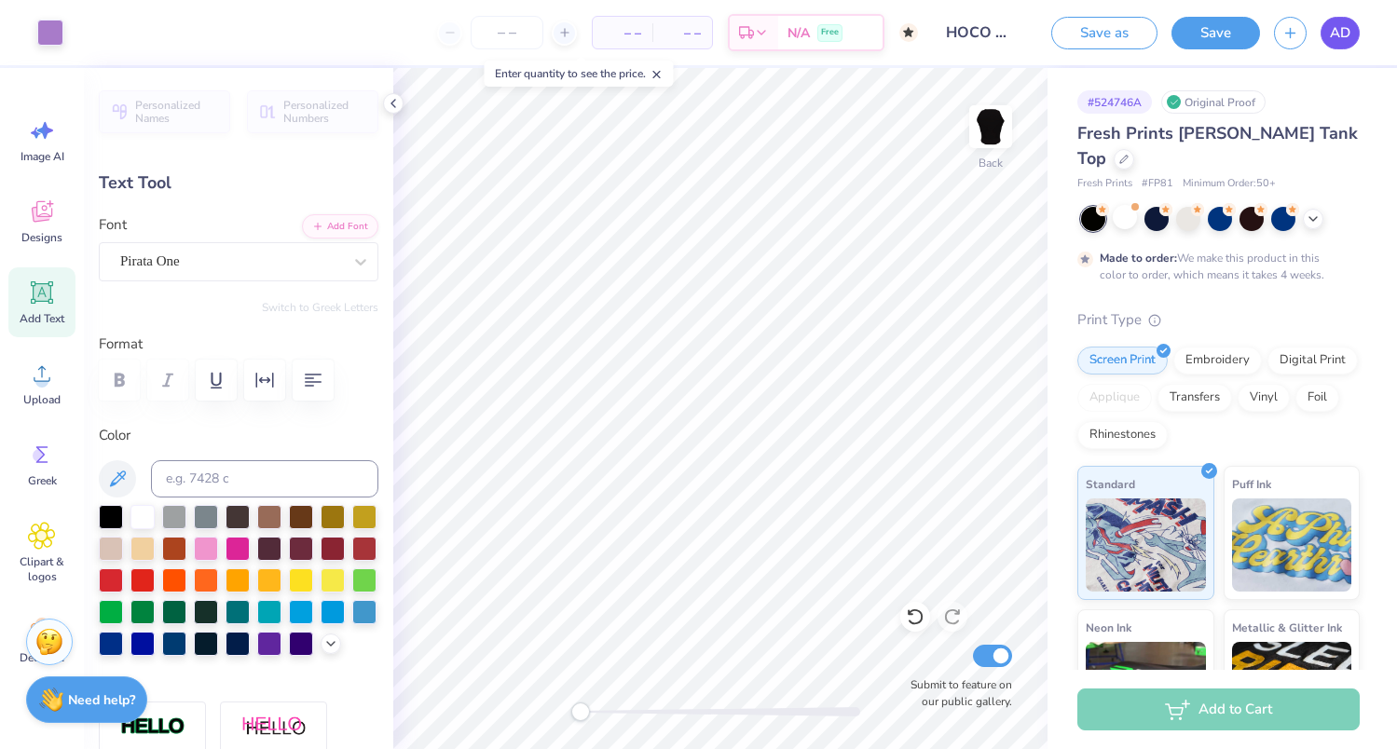
click at [1349, 33] on span "AD" at bounding box center [1340, 32] width 21 height 21
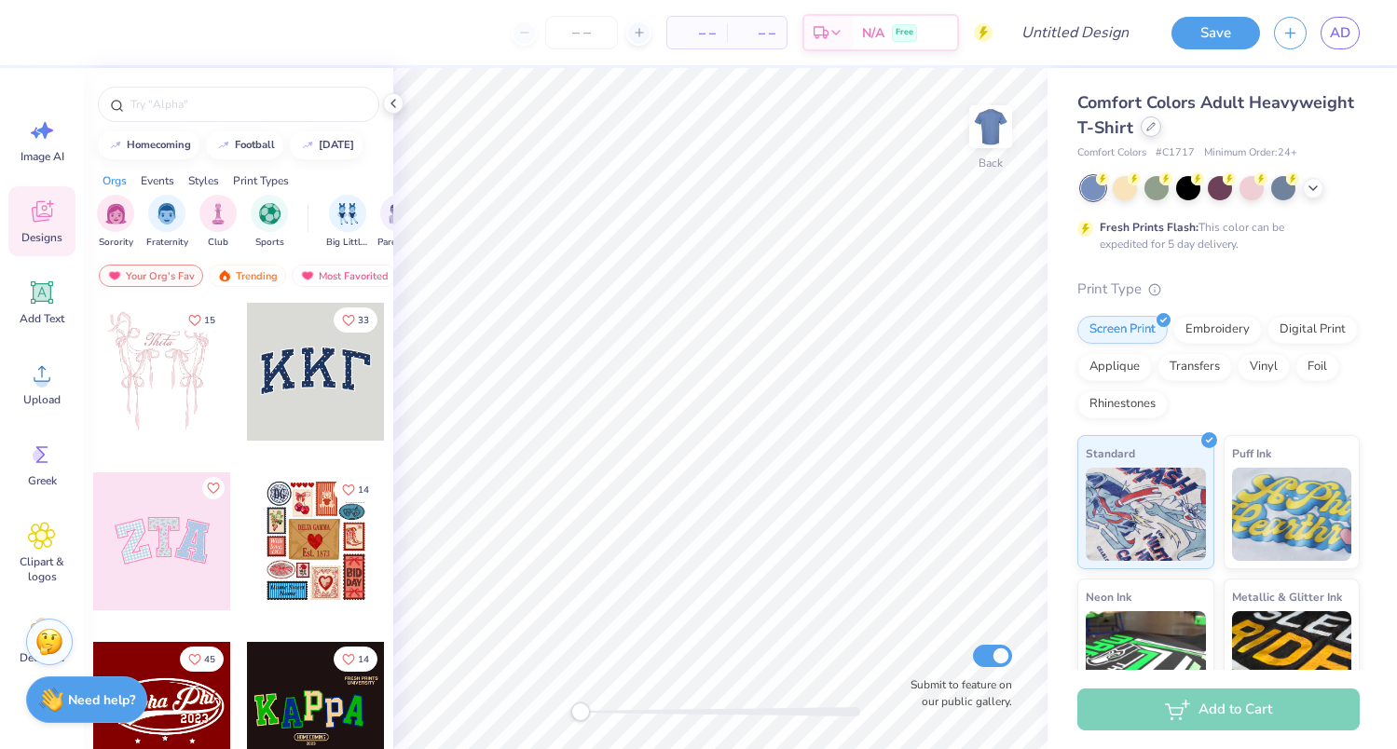
click at [1147, 131] on div at bounding box center [1151, 126] width 21 height 21
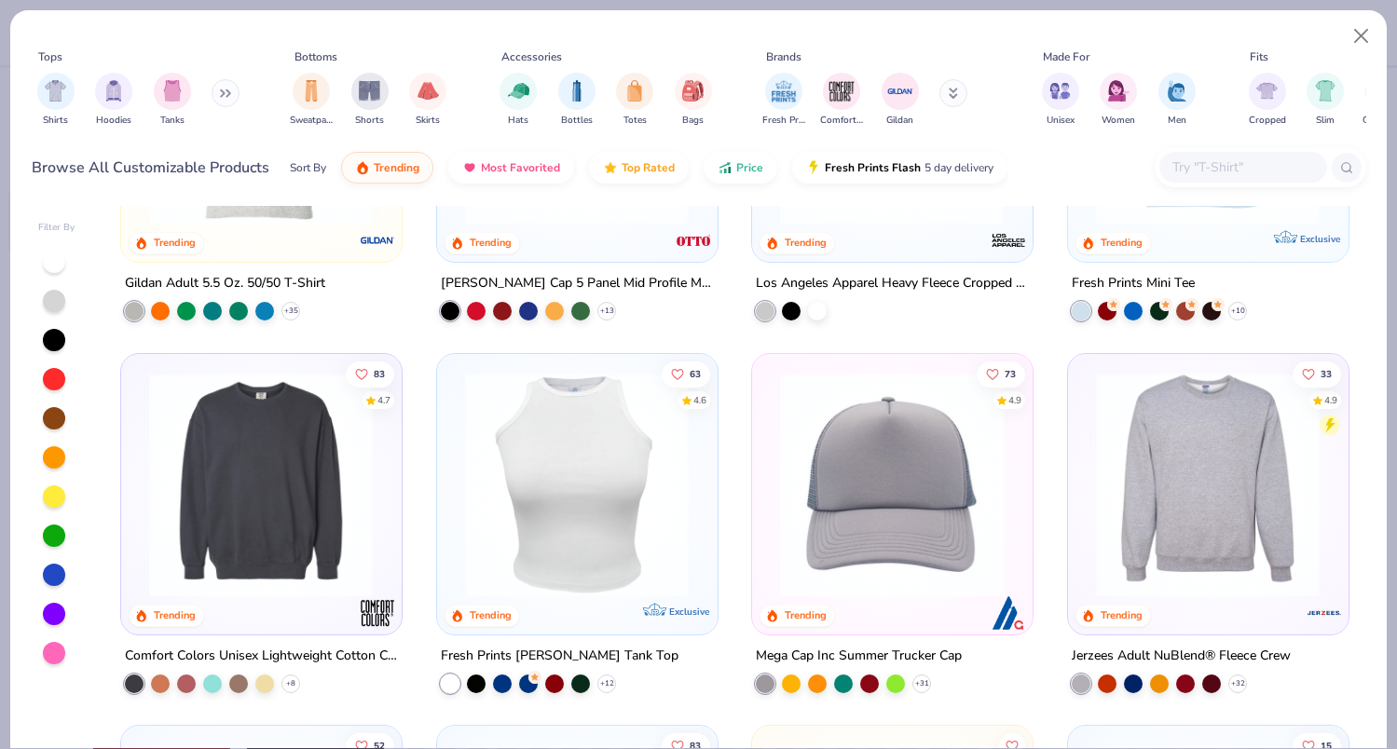
scroll to position [4084, 0]
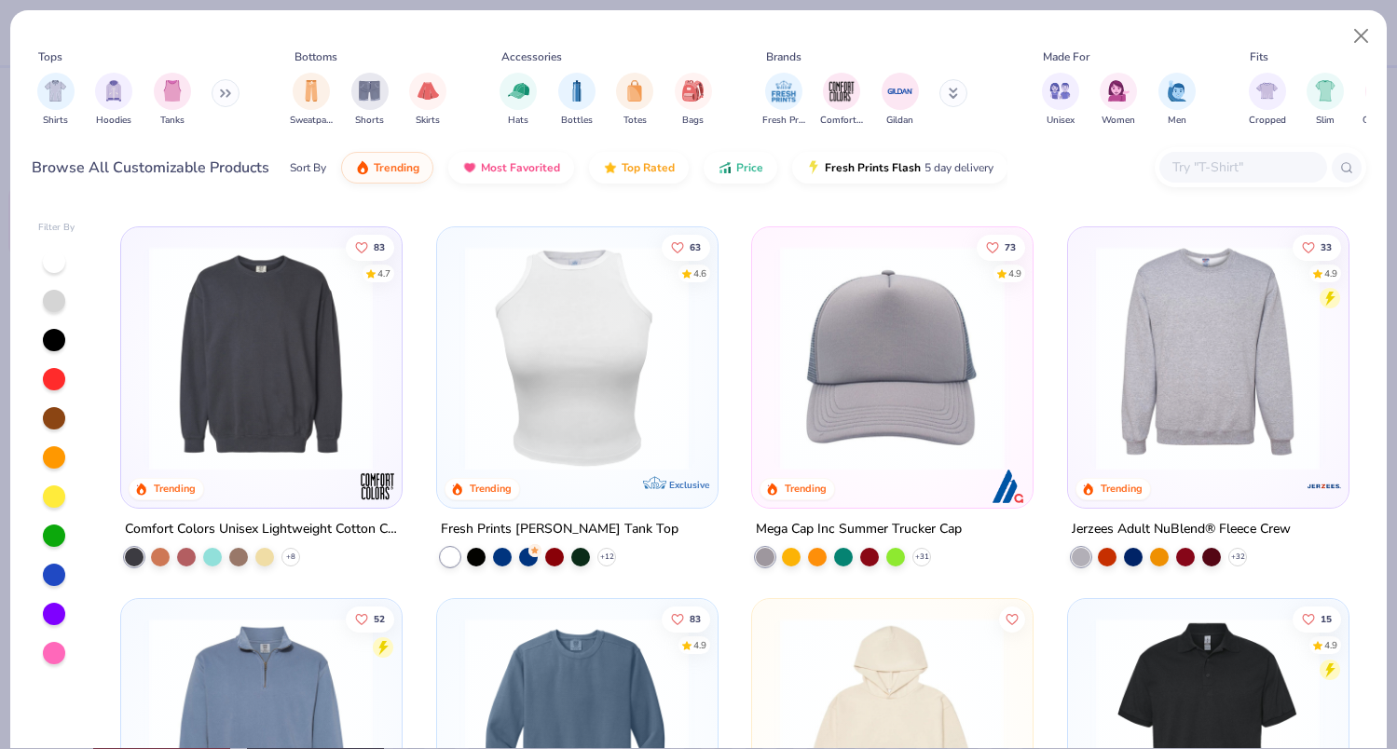
click at [529, 383] on img at bounding box center [577, 357] width 242 height 225
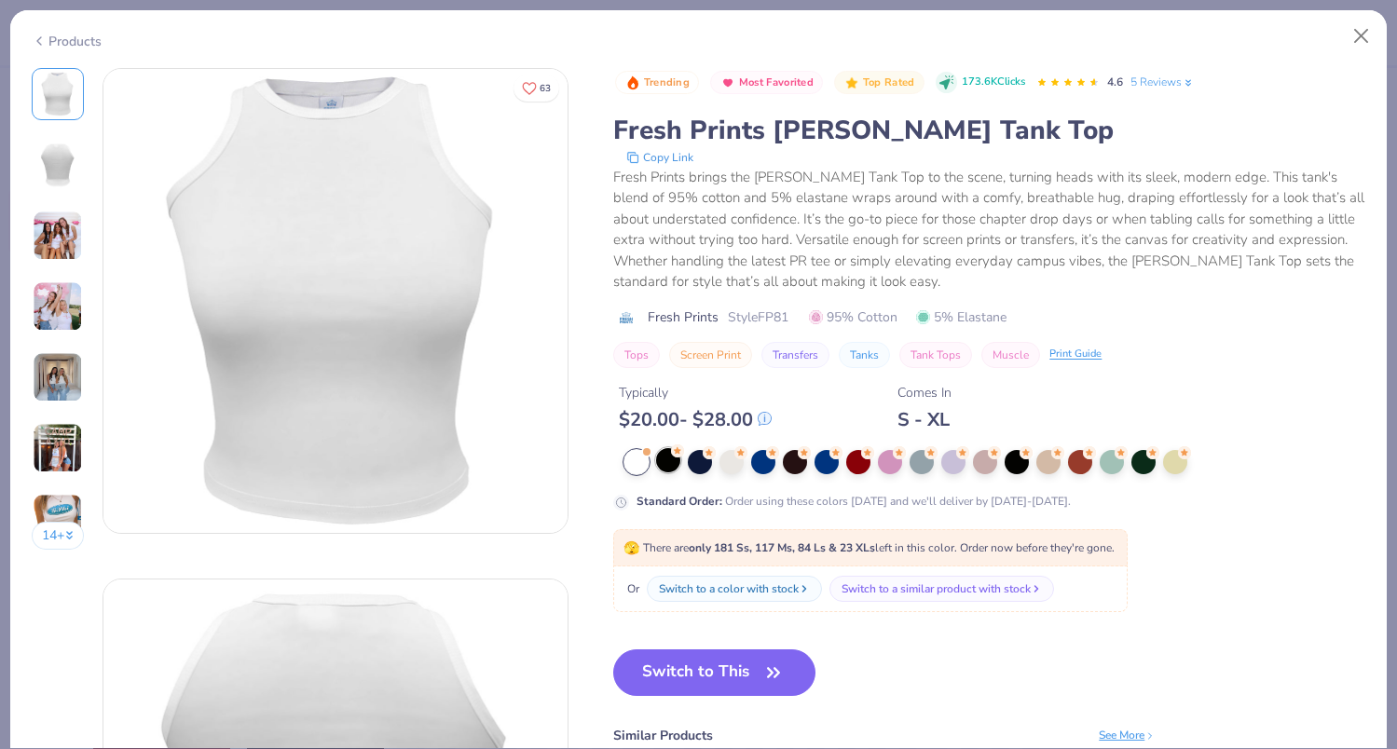
click at [669, 459] on div at bounding box center [668, 460] width 24 height 24
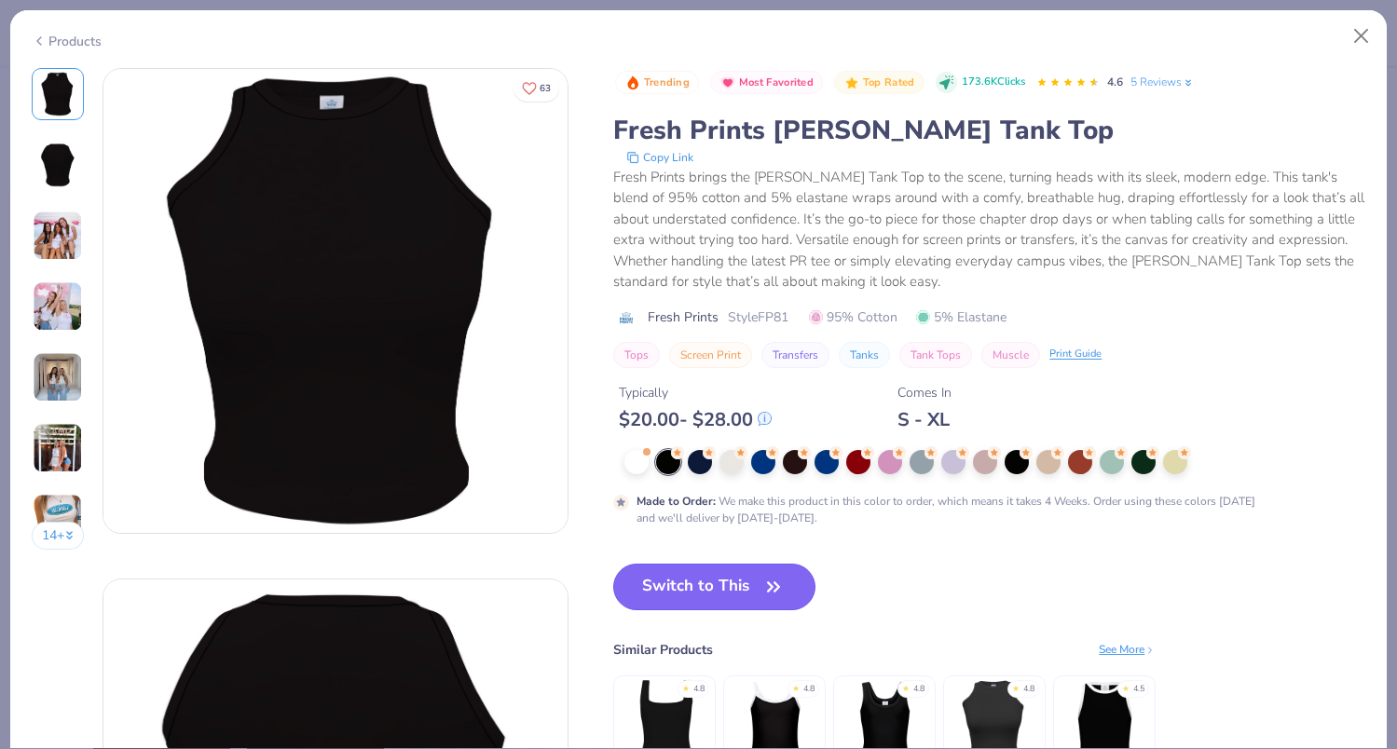
click at [671, 591] on button "Switch to This" at bounding box center [714, 587] width 202 height 47
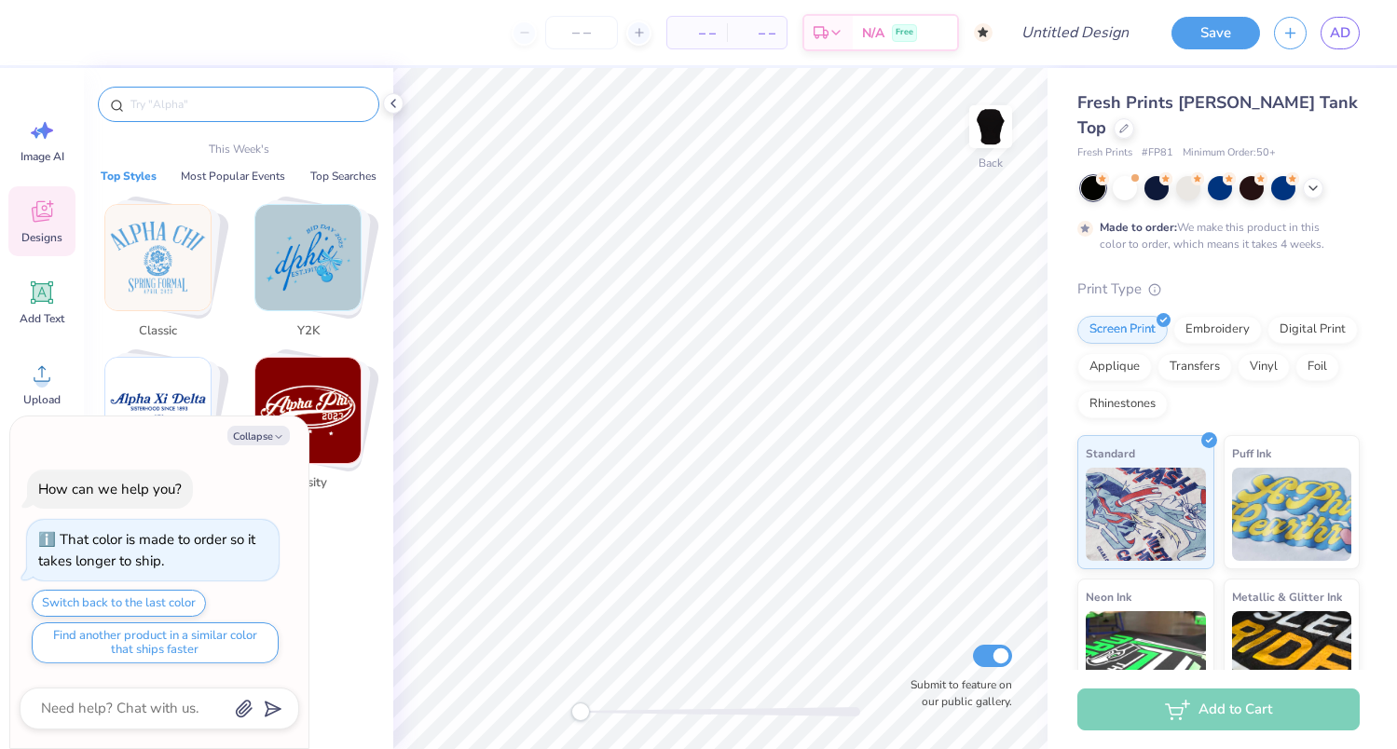
click at [283, 101] on input "text" at bounding box center [248, 104] width 239 height 19
click at [294, 244] on img "Stack Card Button Y2K" at bounding box center [307, 257] width 105 height 105
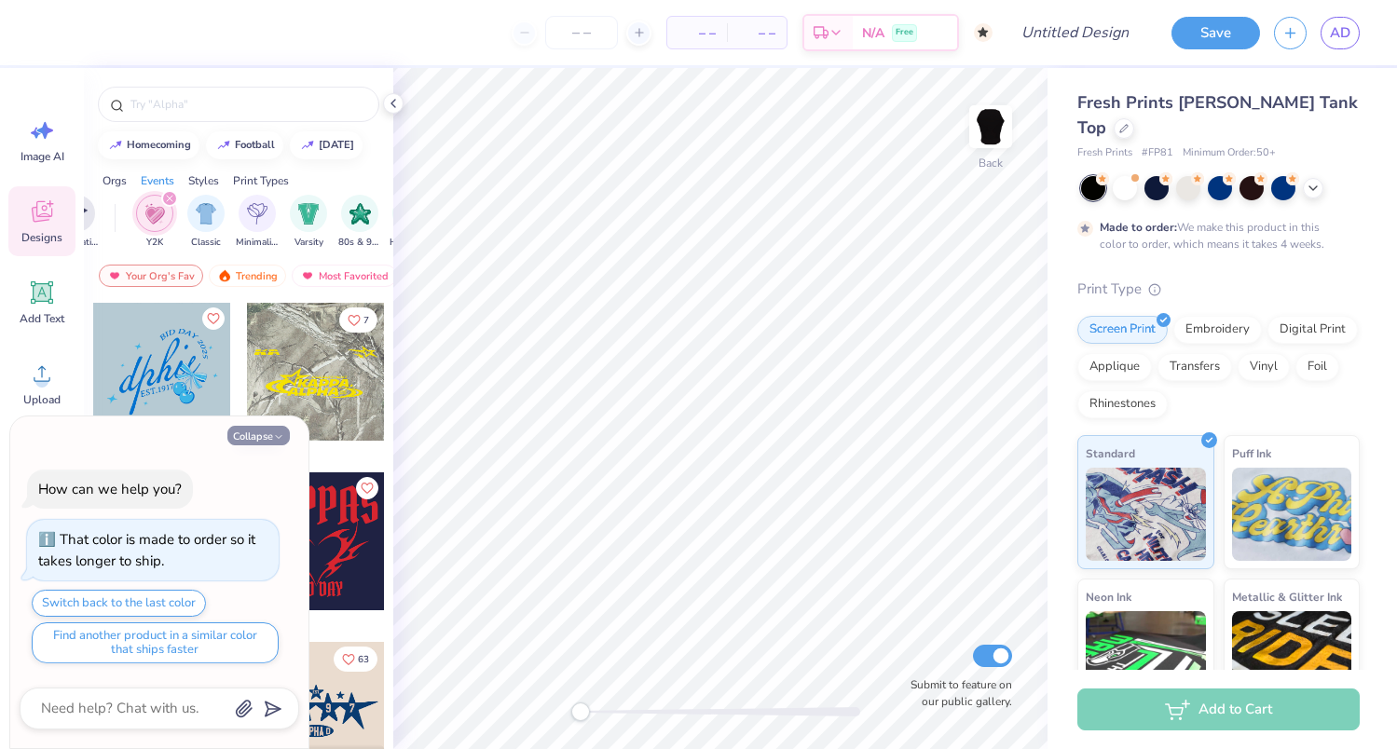
click at [273, 437] on icon "button" at bounding box center [278, 436] width 11 height 11
type textarea "x"
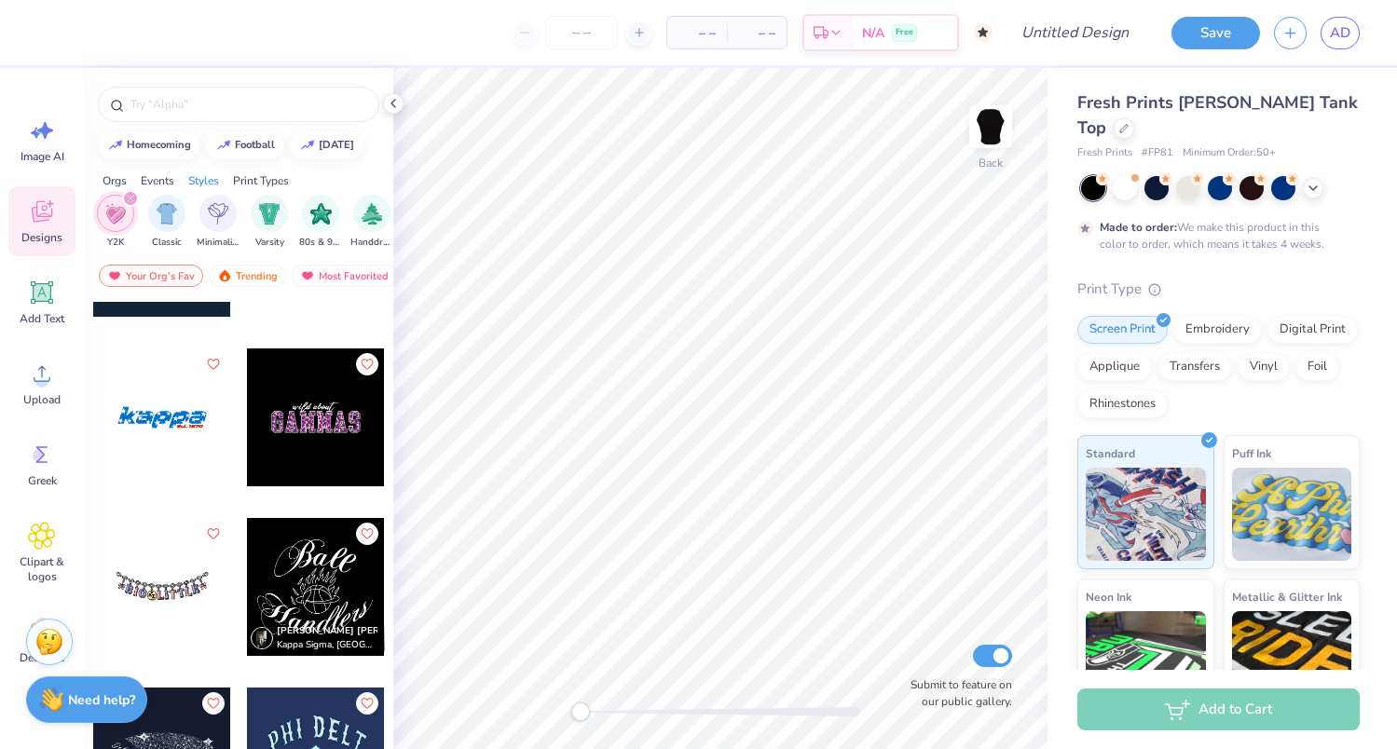
scroll to position [6216, 0]
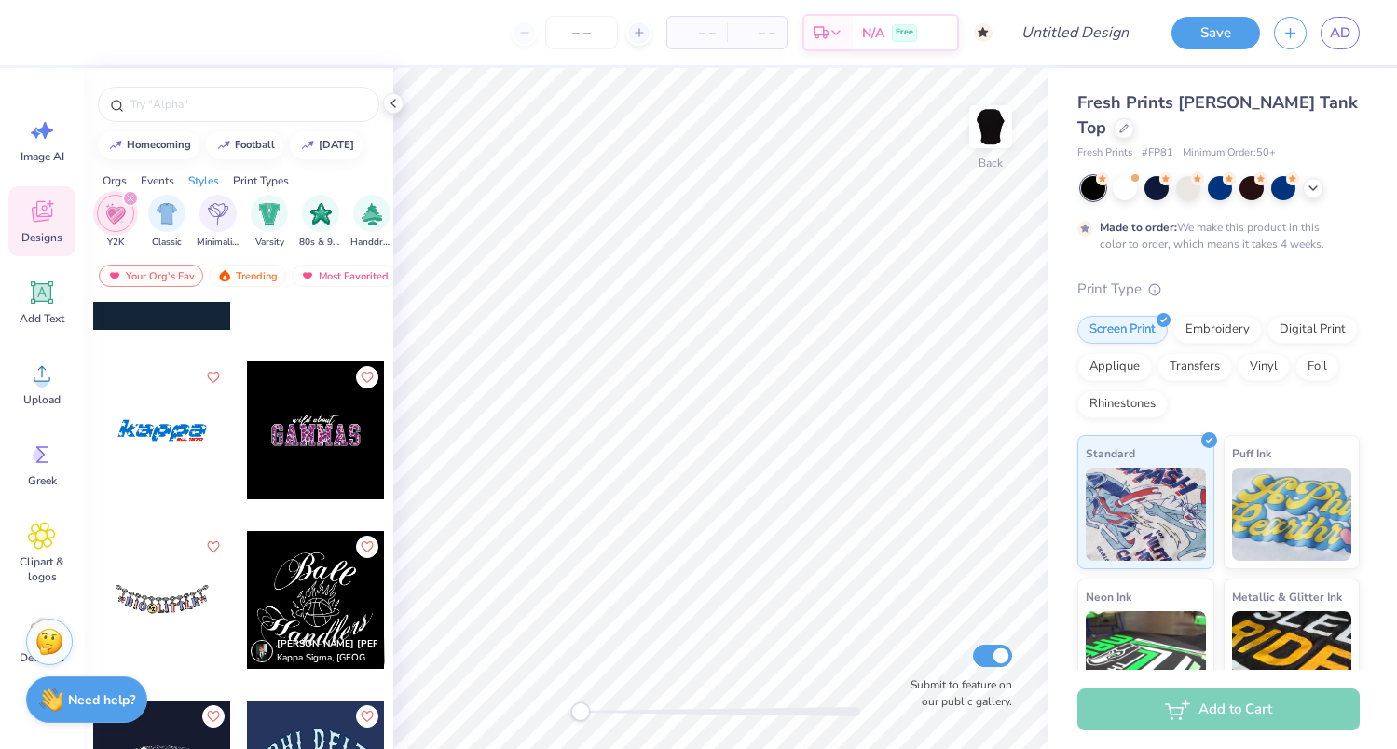
click at [311, 416] on div at bounding box center [316, 431] width 138 height 138
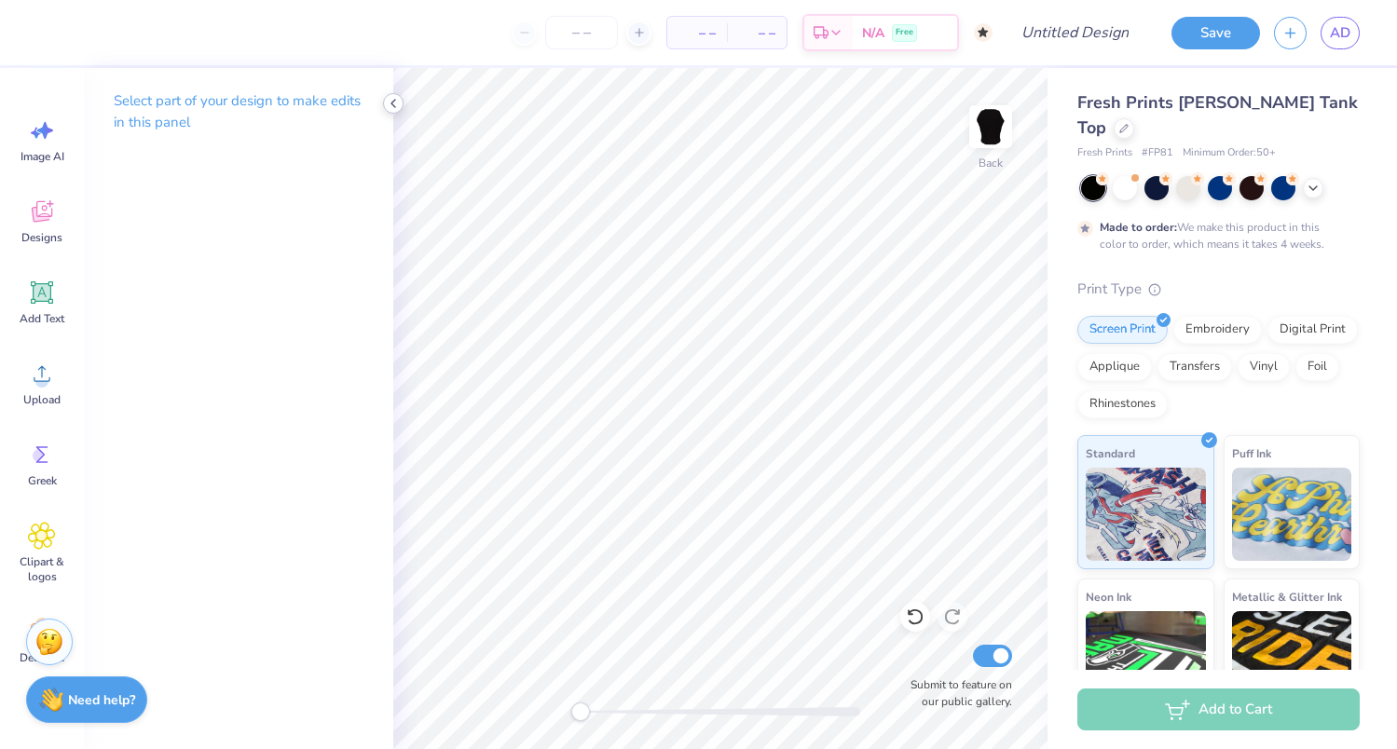
click at [390, 101] on icon at bounding box center [393, 103] width 15 height 15
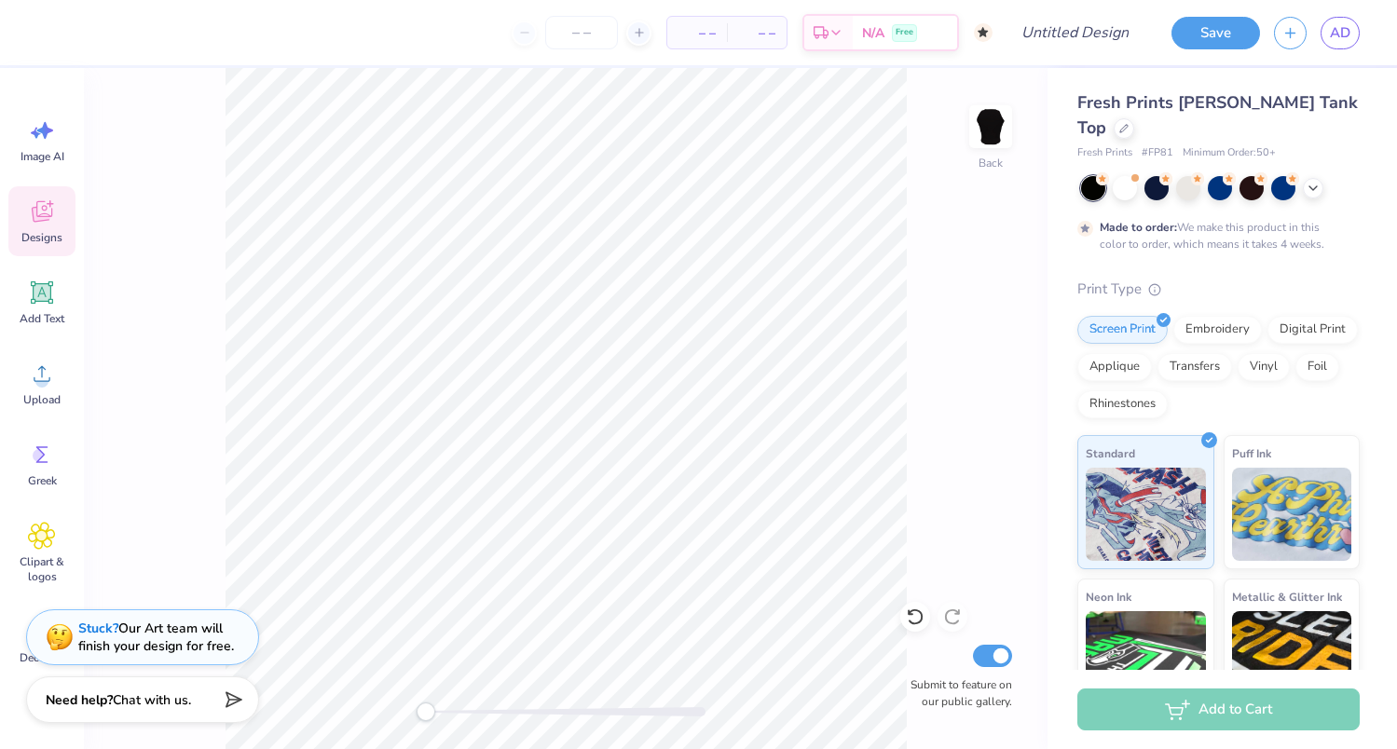
click at [42, 225] on icon at bounding box center [42, 212] width 28 height 28
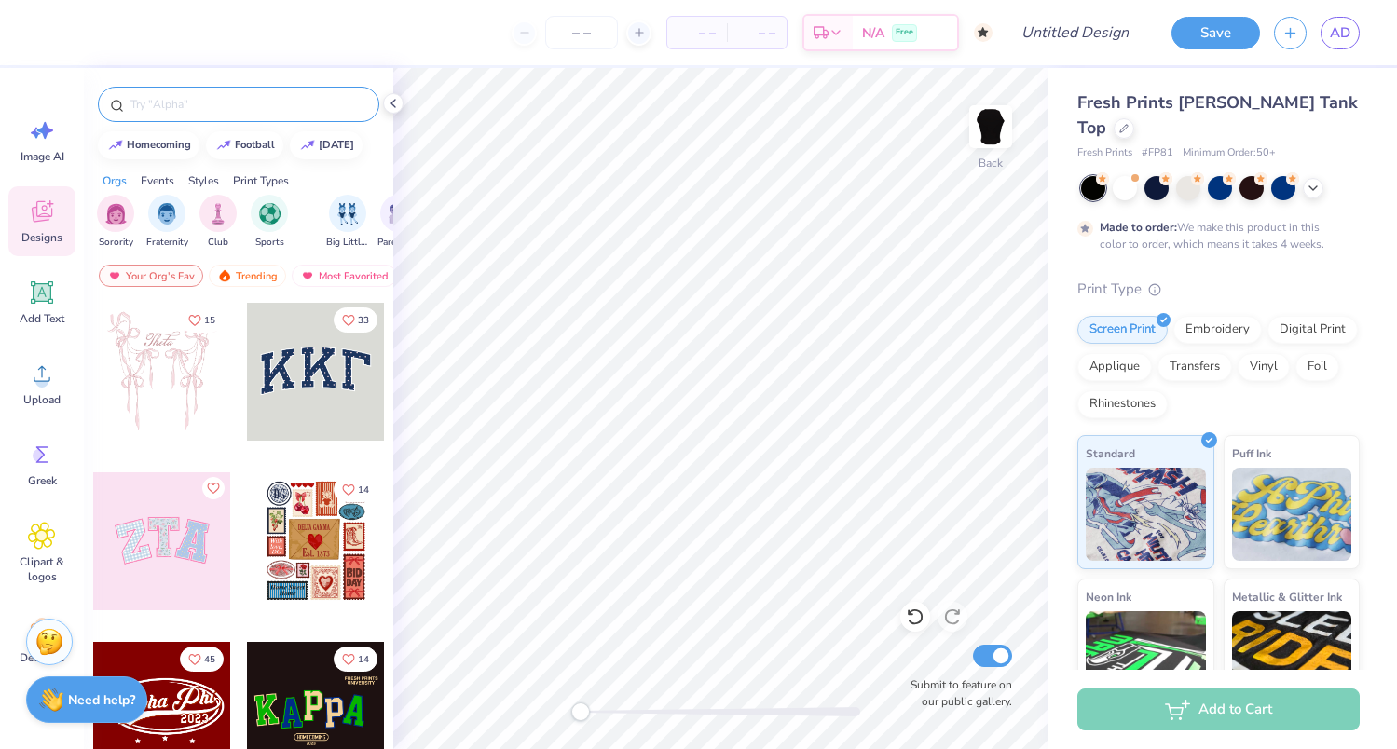
click at [272, 112] on input "text" at bounding box center [248, 104] width 239 height 19
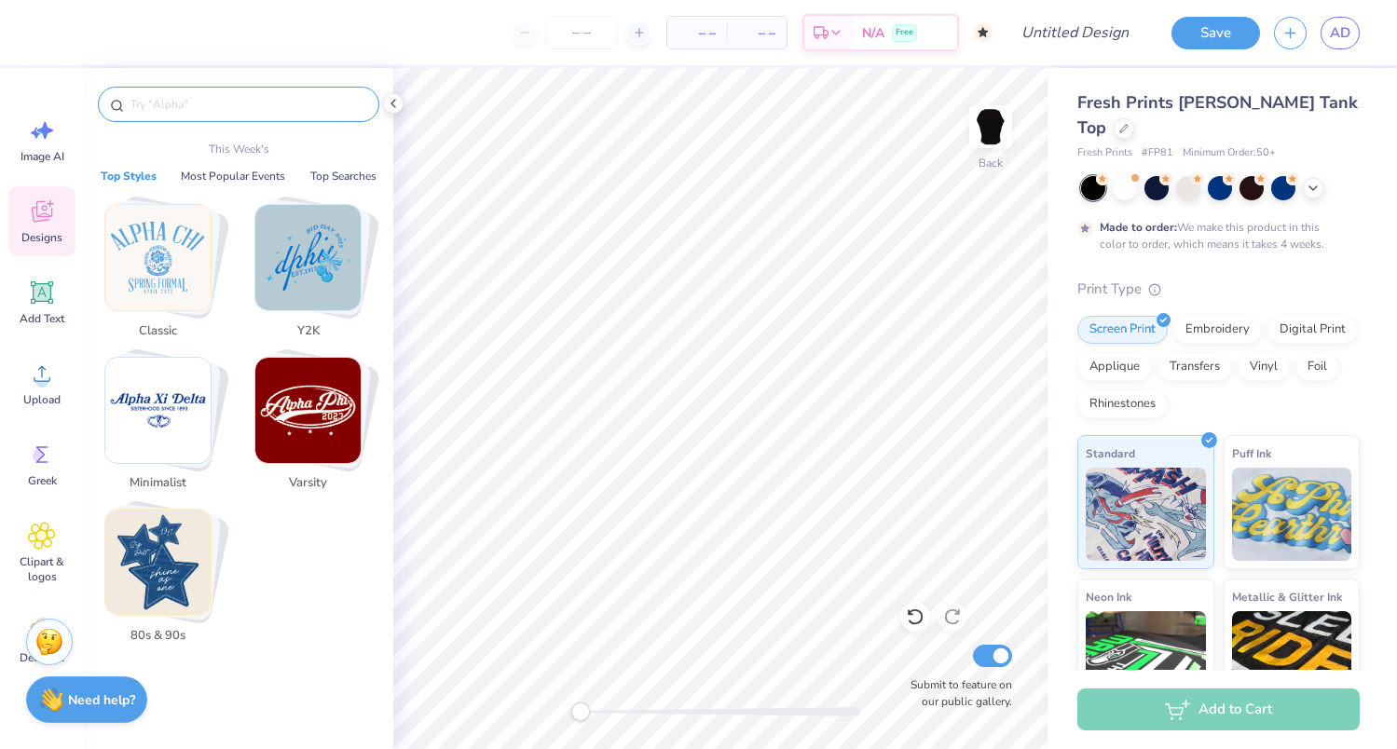
click at [311, 240] on img "Stack Card Button Y2K" at bounding box center [307, 257] width 105 height 105
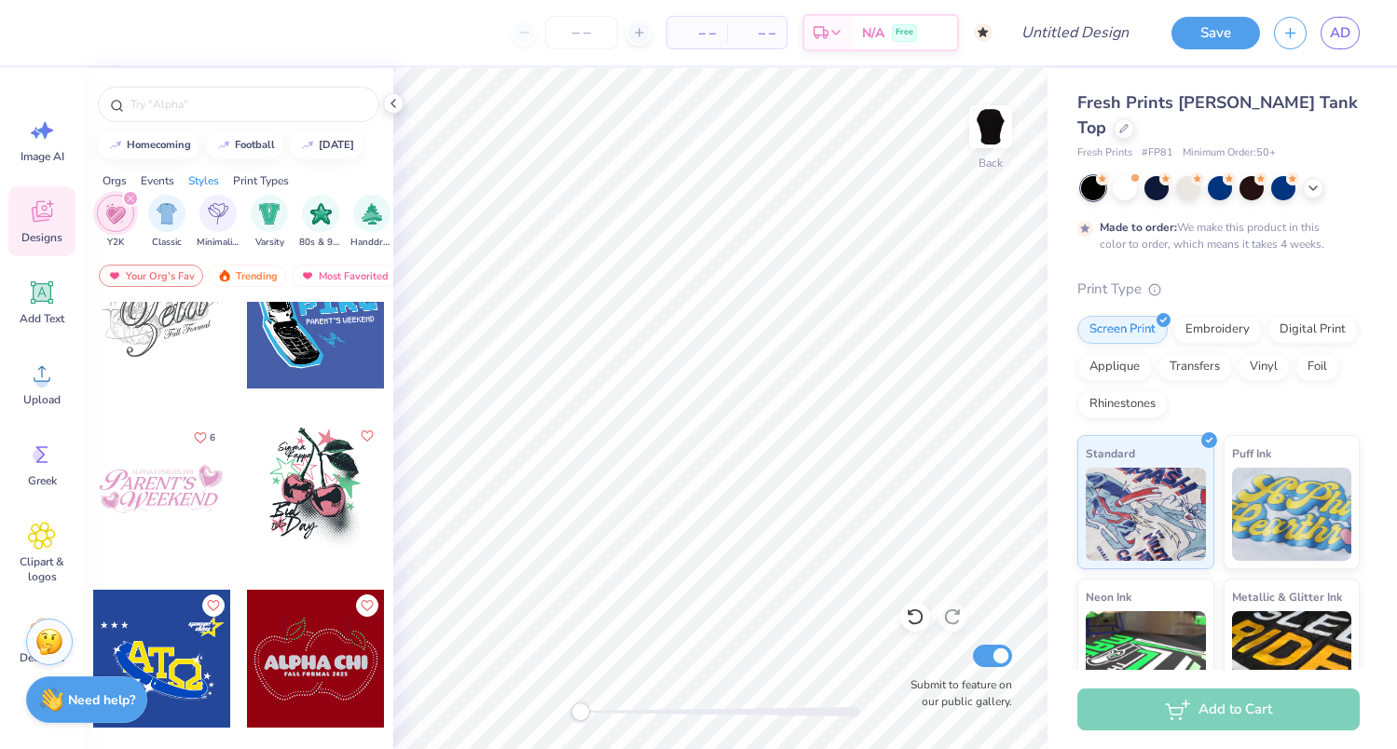
scroll to position [17006, 0]
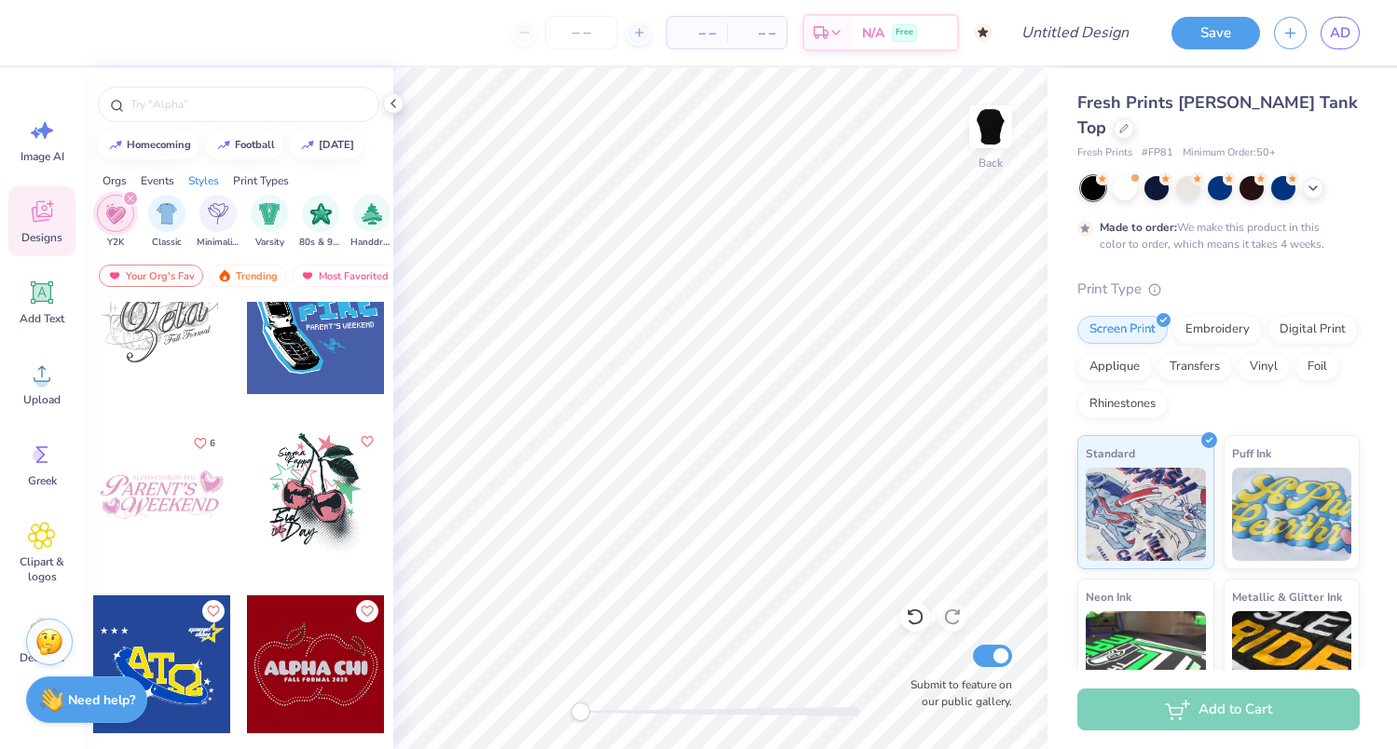
click at [311, 504] on div at bounding box center [316, 495] width 138 height 138
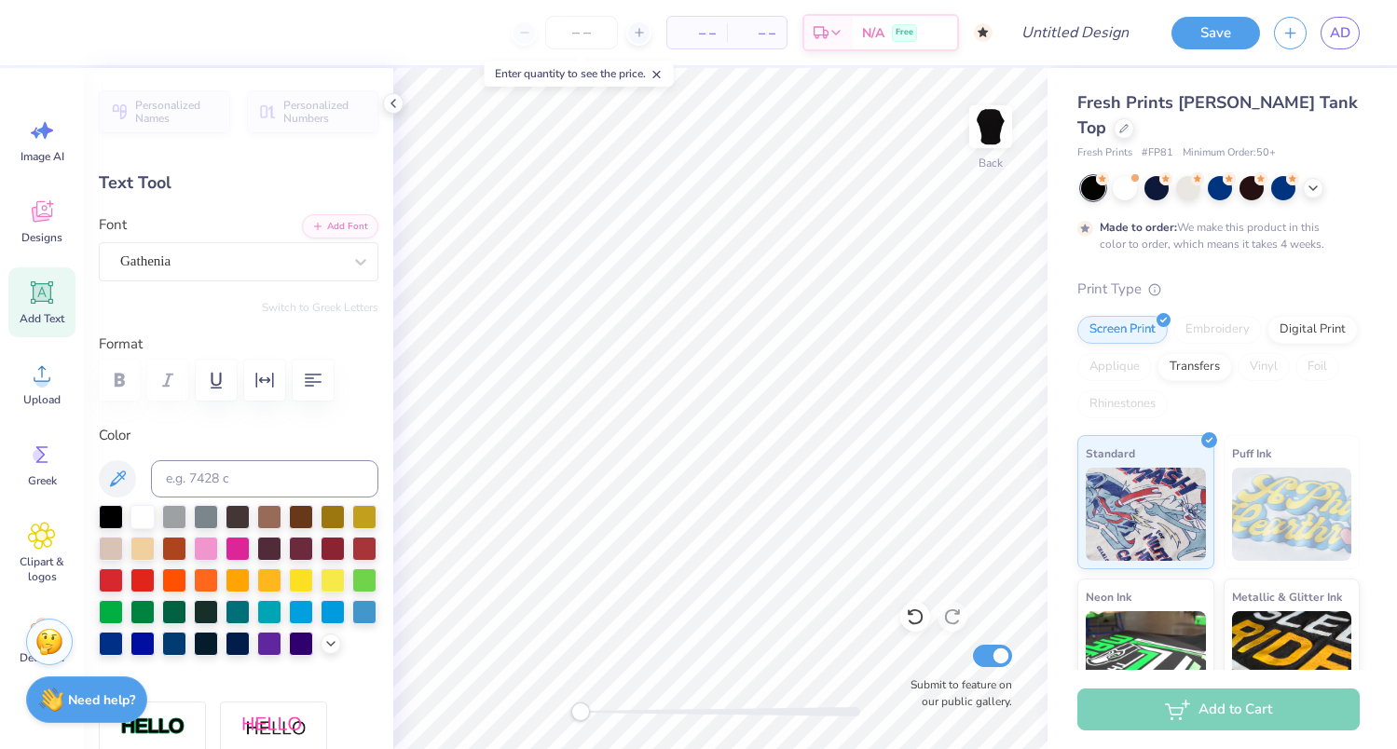
scroll to position [0, 1]
type textarea "ZetaX"
type input "1.64"
type input "0.83"
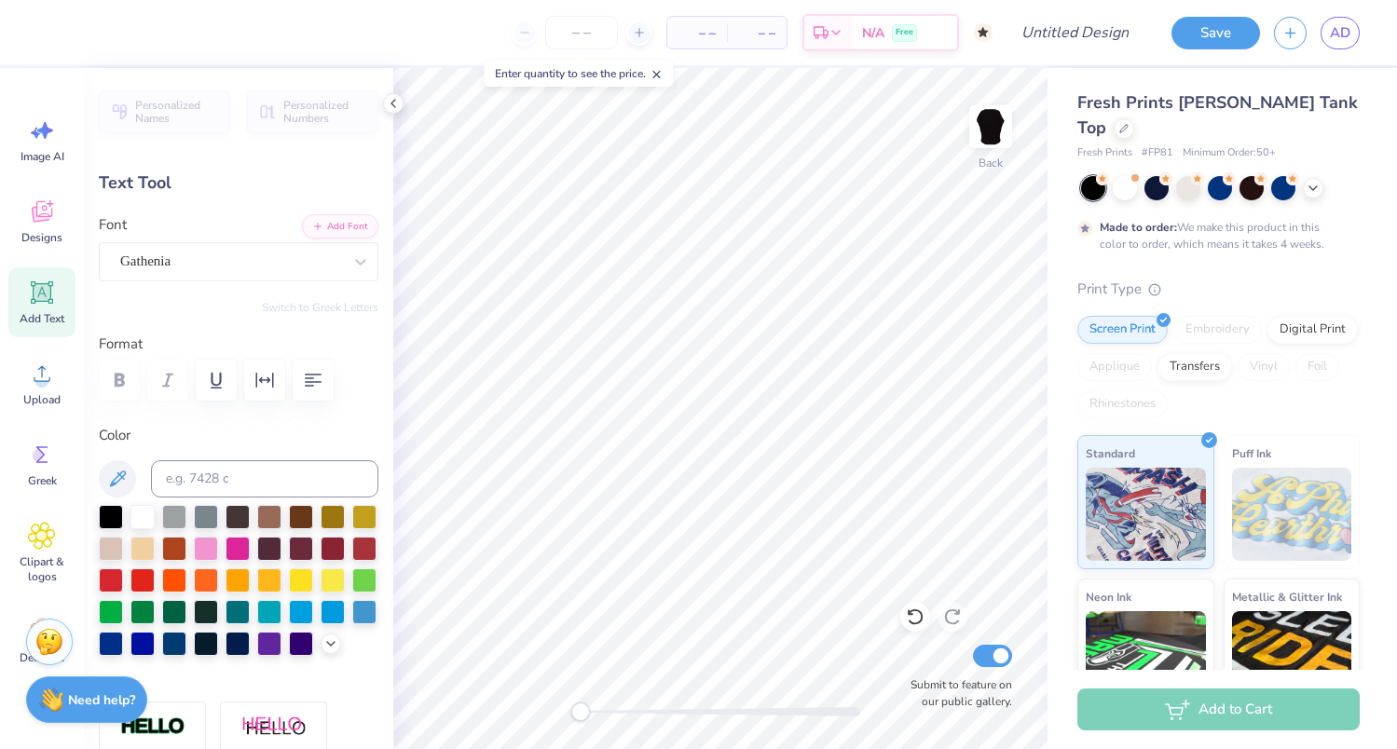
type input "4.48"
type textarea "SigChi"
type input "1.82"
type input "1.22"
type input "7.82"
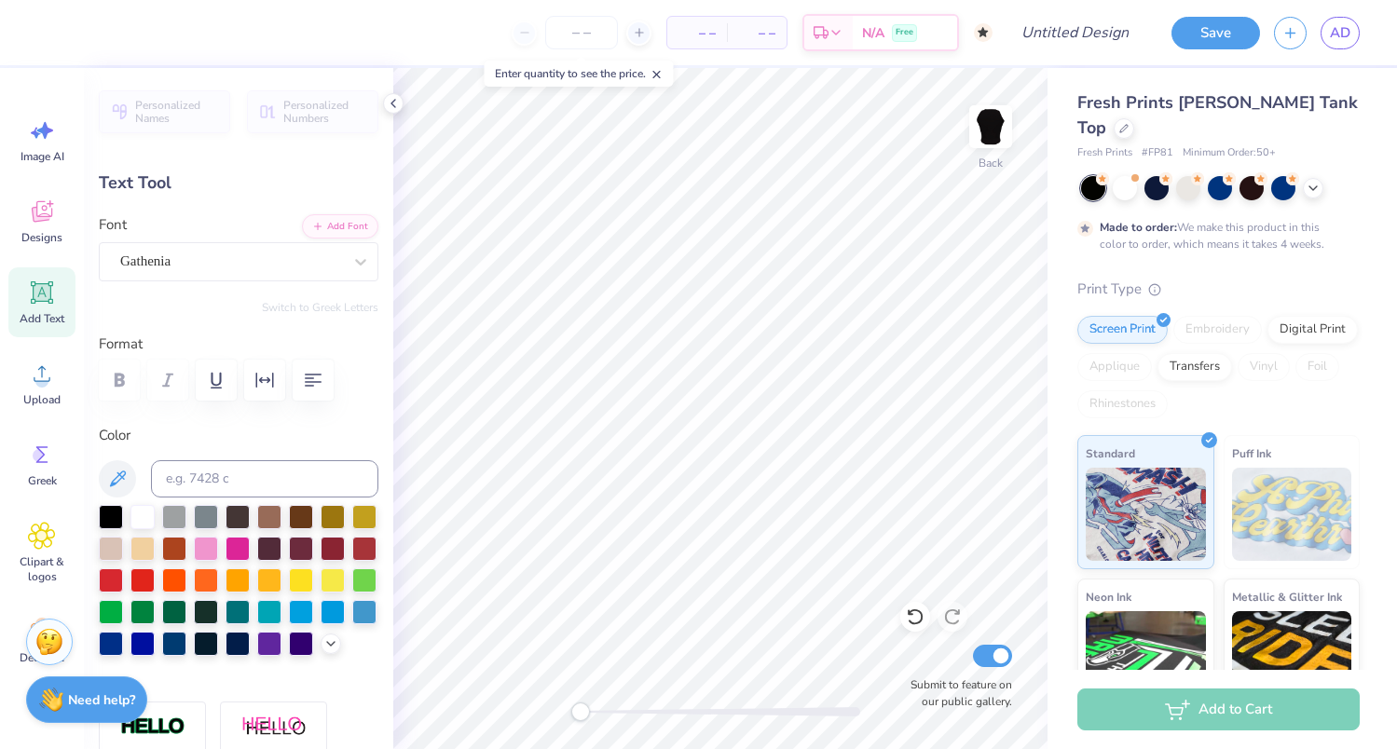
type textarea "HOCO"
type input "2.21"
type input "1.46"
type input "8.87"
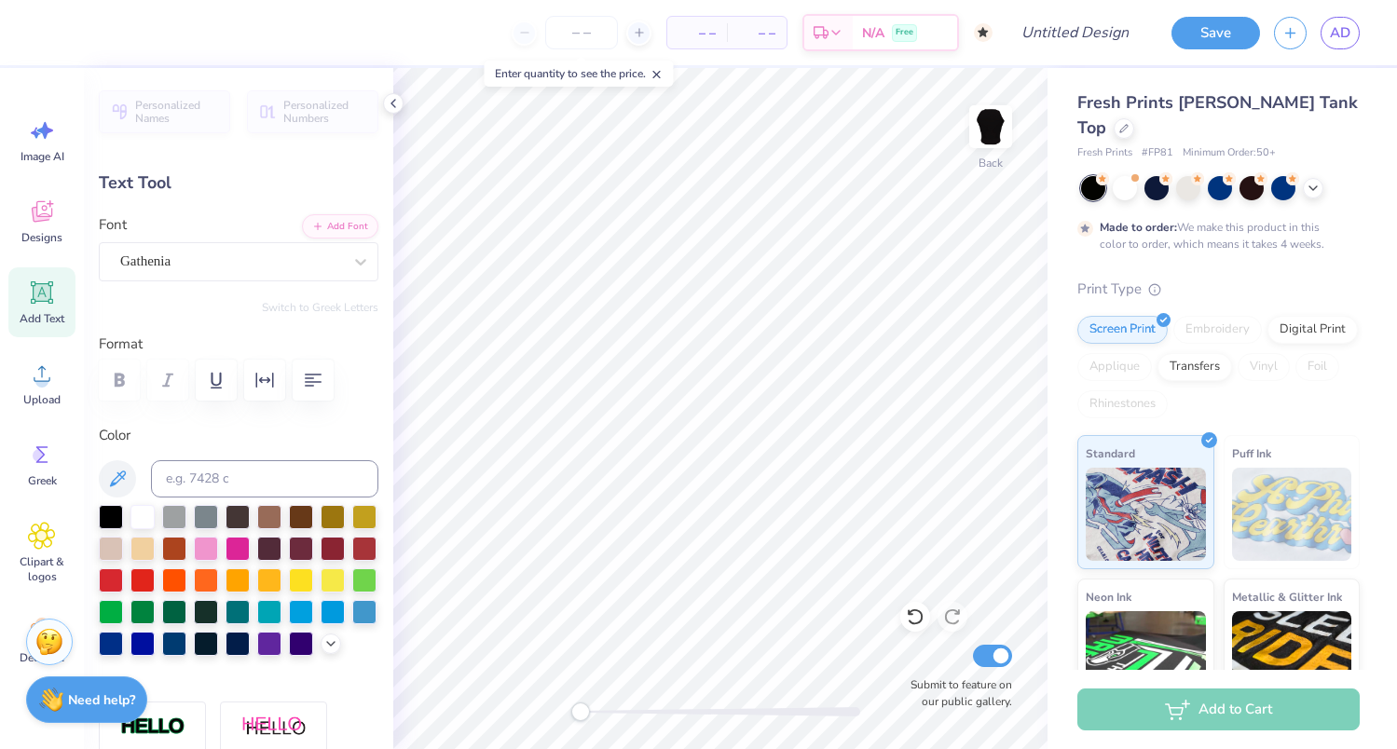
type input "1.95"
type input "0.79"
type input "3.93"
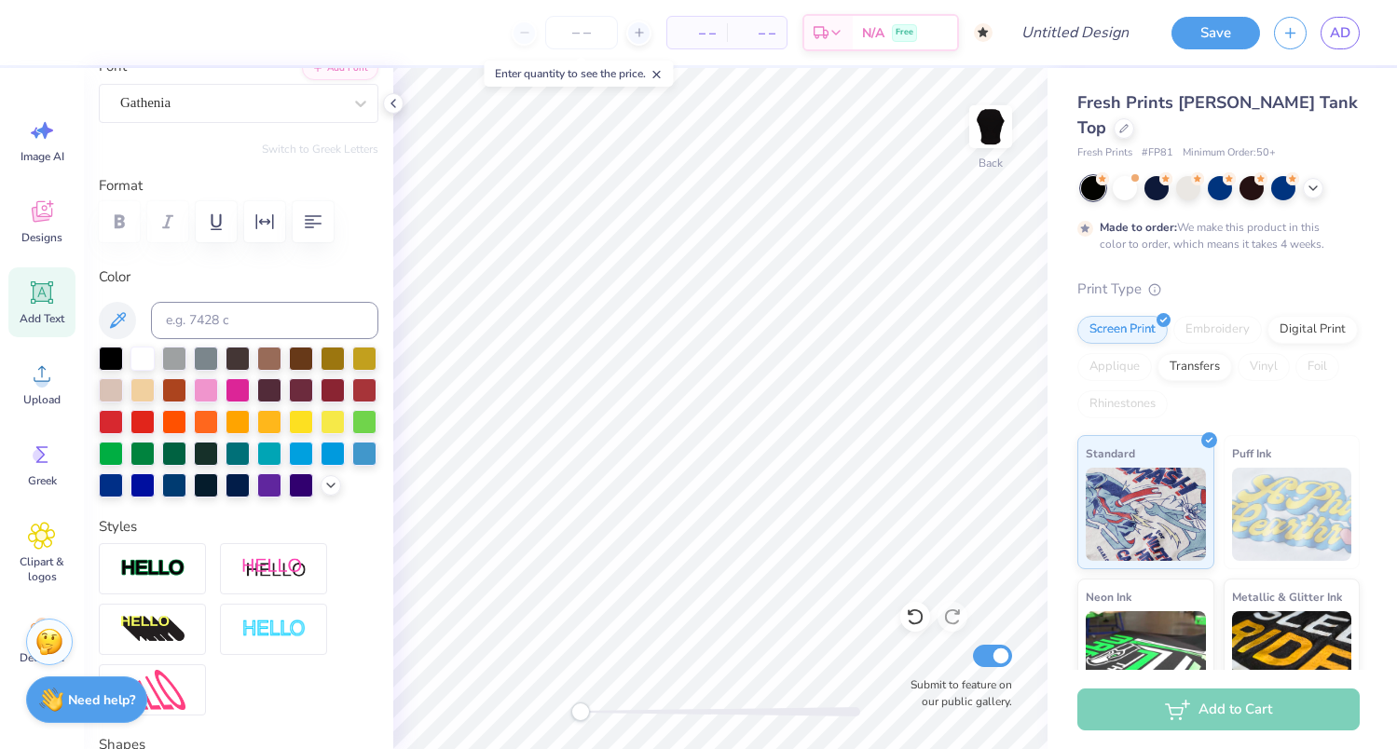
scroll to position [160, 0]
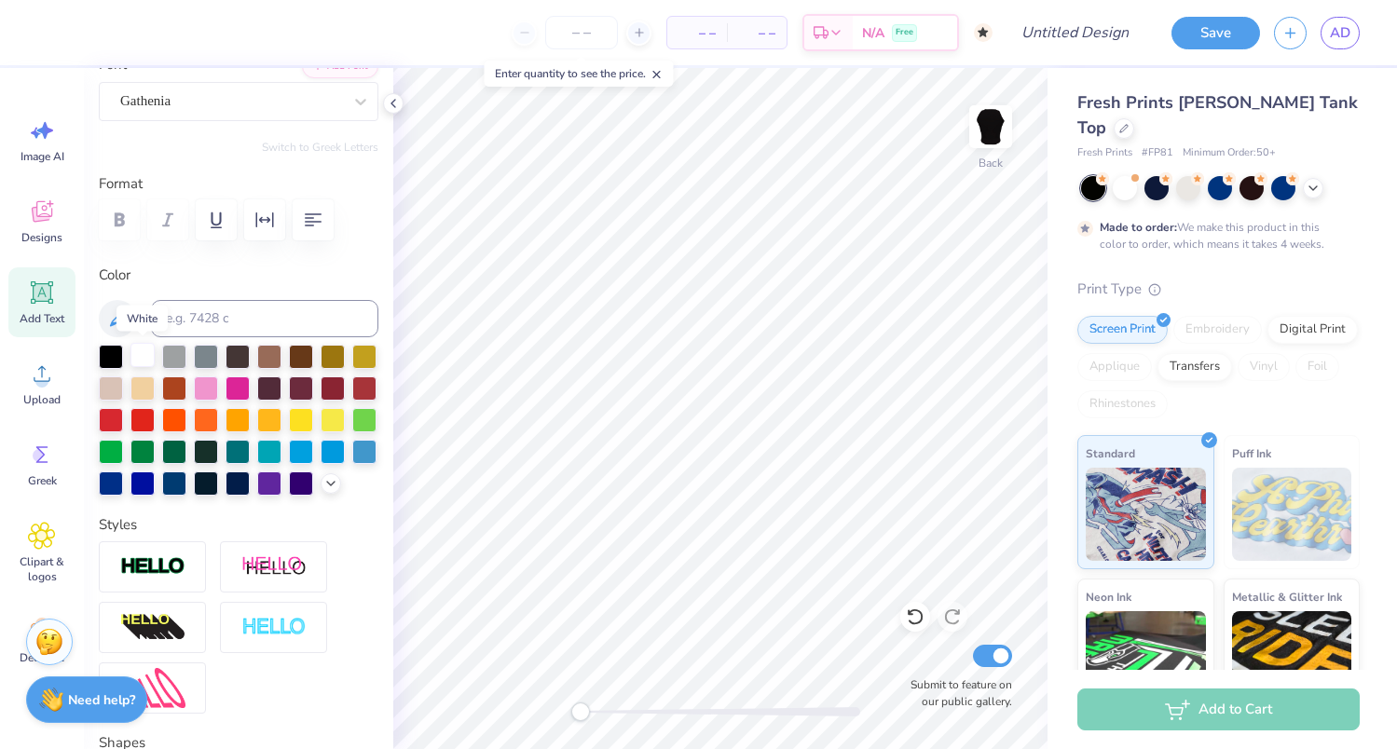
click at [138, 352] on div at bounding box center [142, 355] width 24 height 24
type input "2.03"
type input "0.88"
type input "4.43"
click at [134, 358] on div at bounding box center [142, 355] width 24 height 24
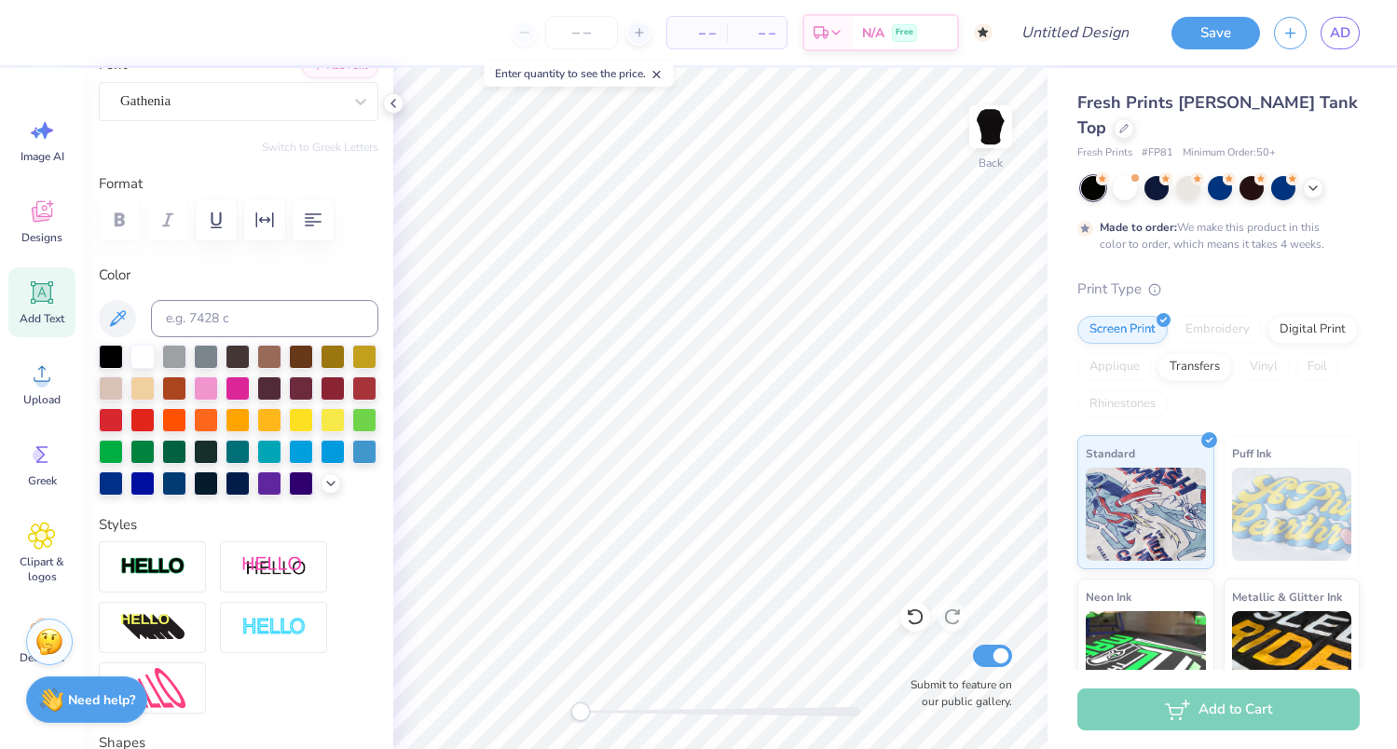
type input "3.55"
type input "1.36"
type input "7.85"
click at [147, 351] on div at bounding box center [142, 355] width 24 height 24
type input "1.04"
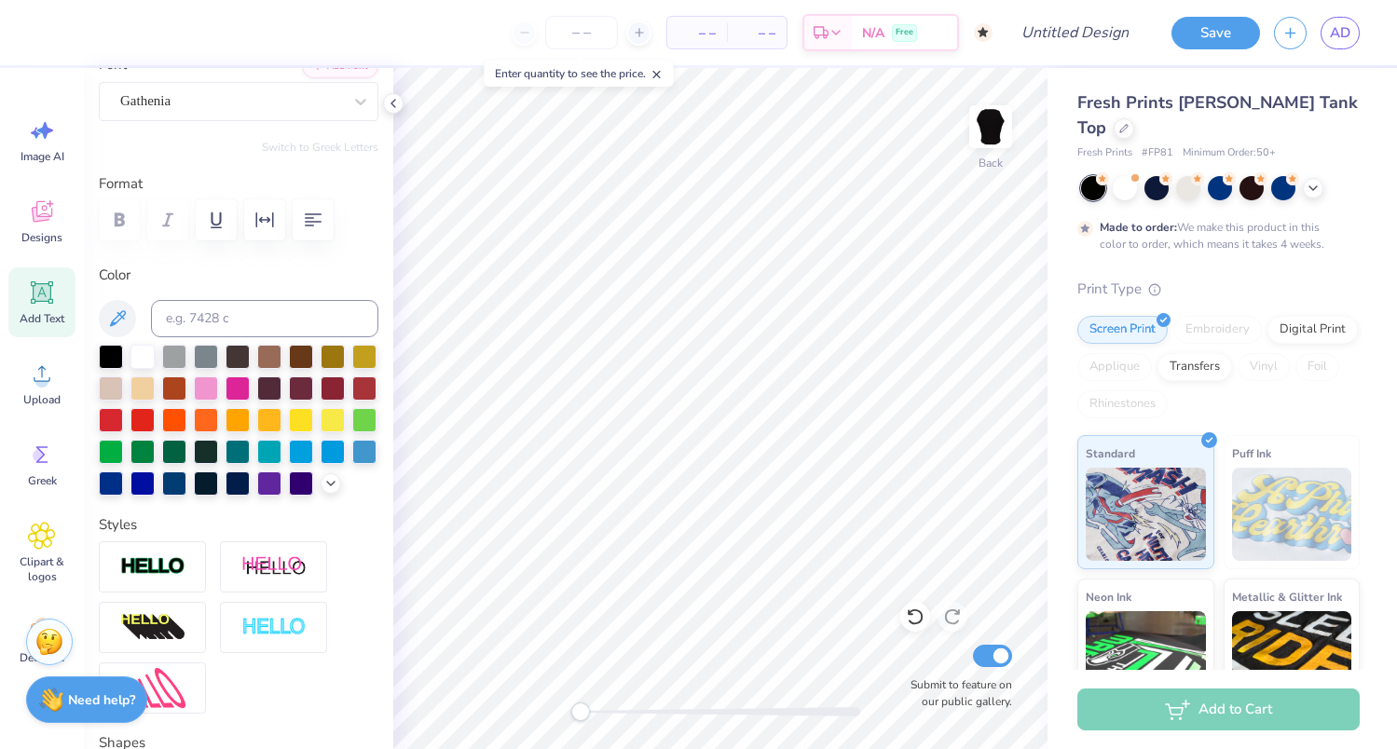
type input "0.80"
type input "9.03"
click at [139, 356] on div at bounding box center [142, 355] width 24 height 24
type input "0.0"
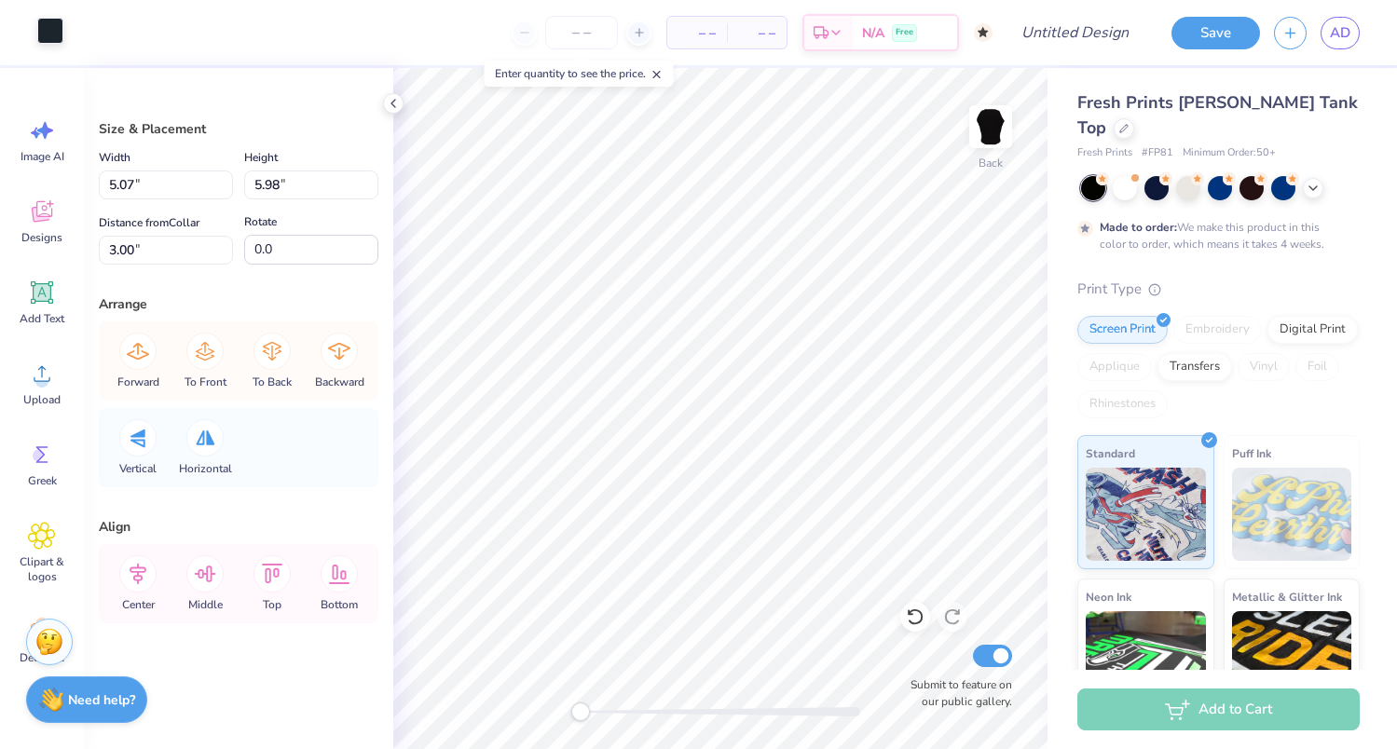
click at [60, 30] on div at bounding box center [50, 31] width 26 height 26
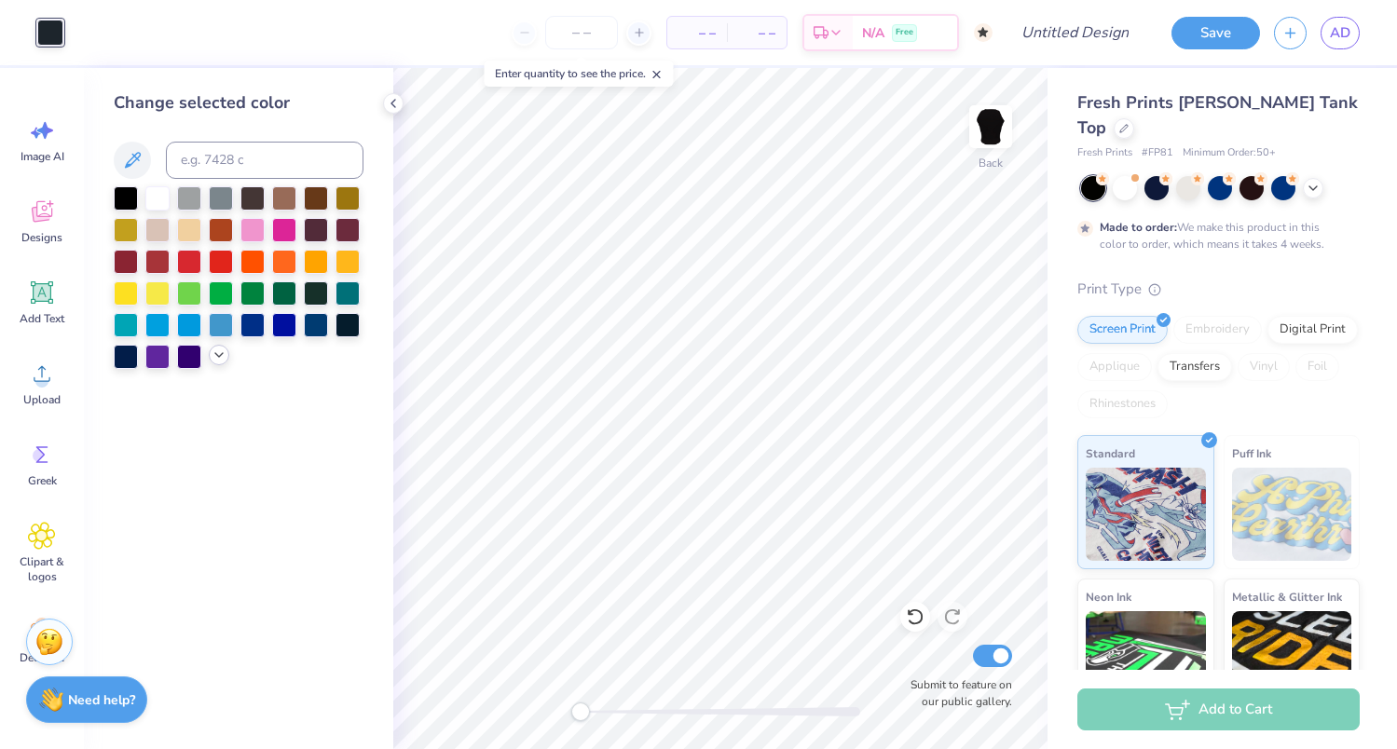
click at [217, 354] on icon at bounding box center [219, 355] width 15 height 15
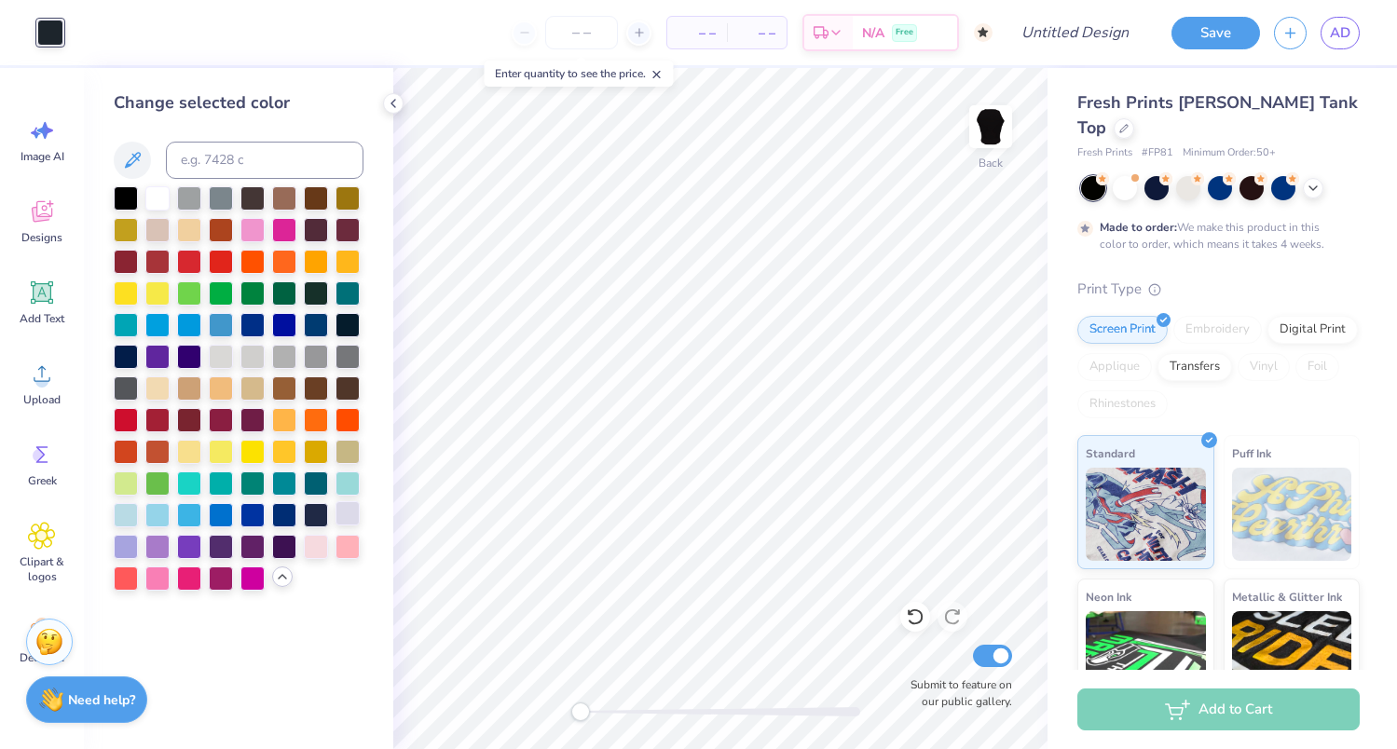
click at [349, 514] on div at bounding box center [347, 513] width 24 height 24
click at [274, 542] on div at bounding box center [284, 545] width 24 height 24
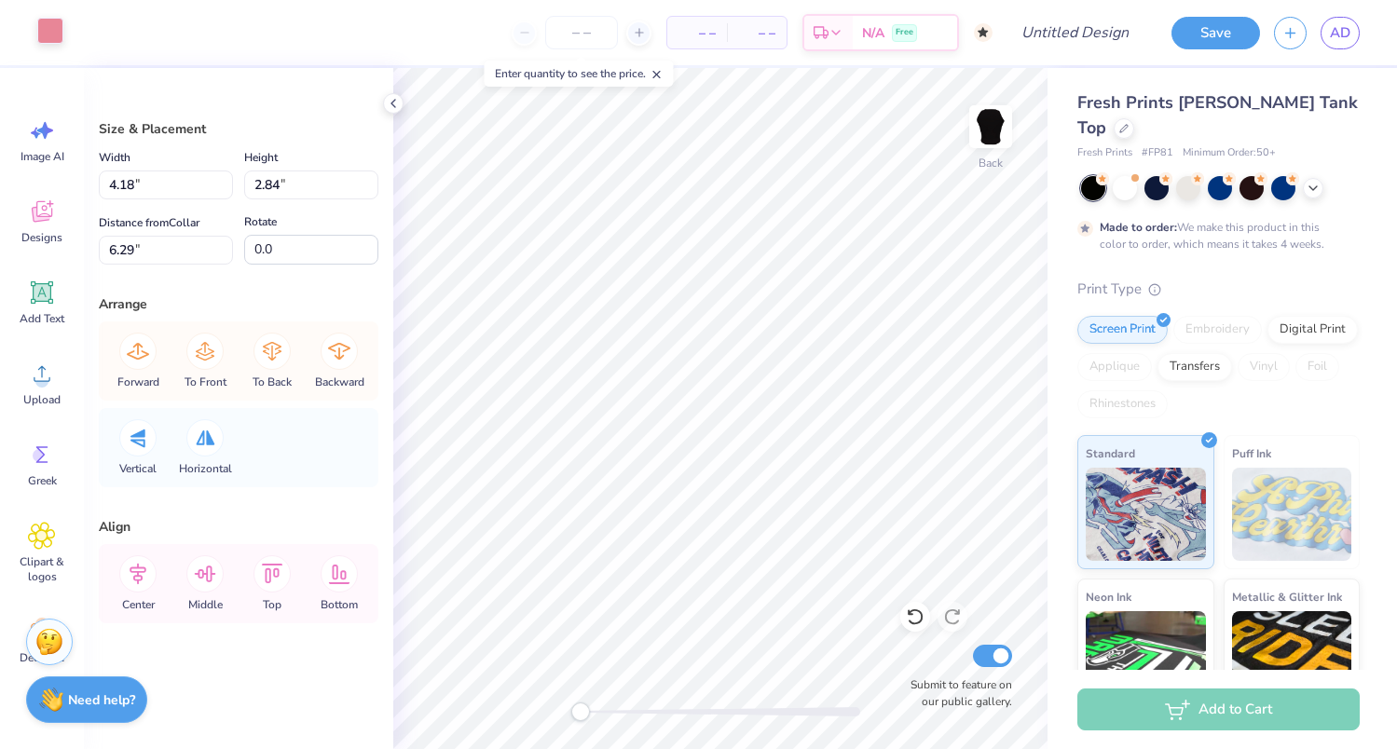
click at [57, 32] on div at bounding box center [50, 31] width 26 height 26
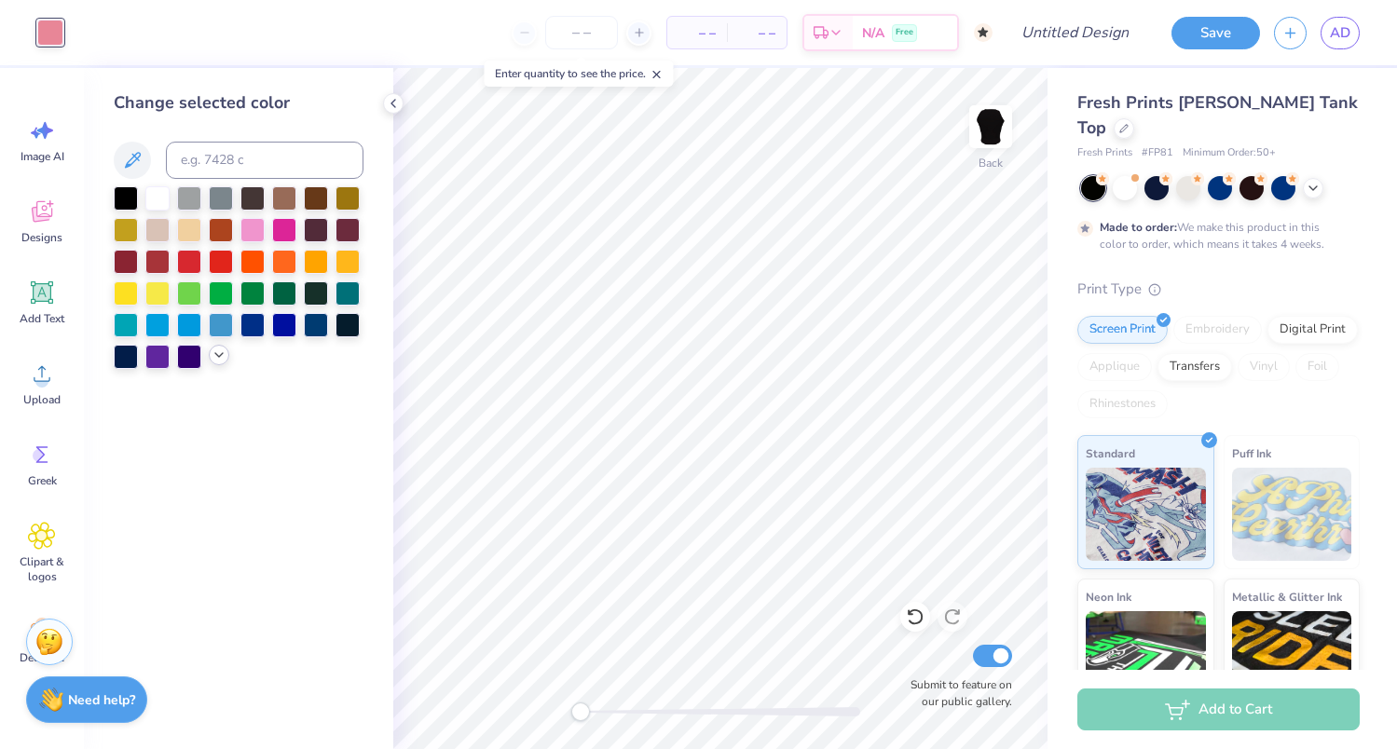
click at [223, 353] on icon at bounding box center [219, 355] width 15 height 15
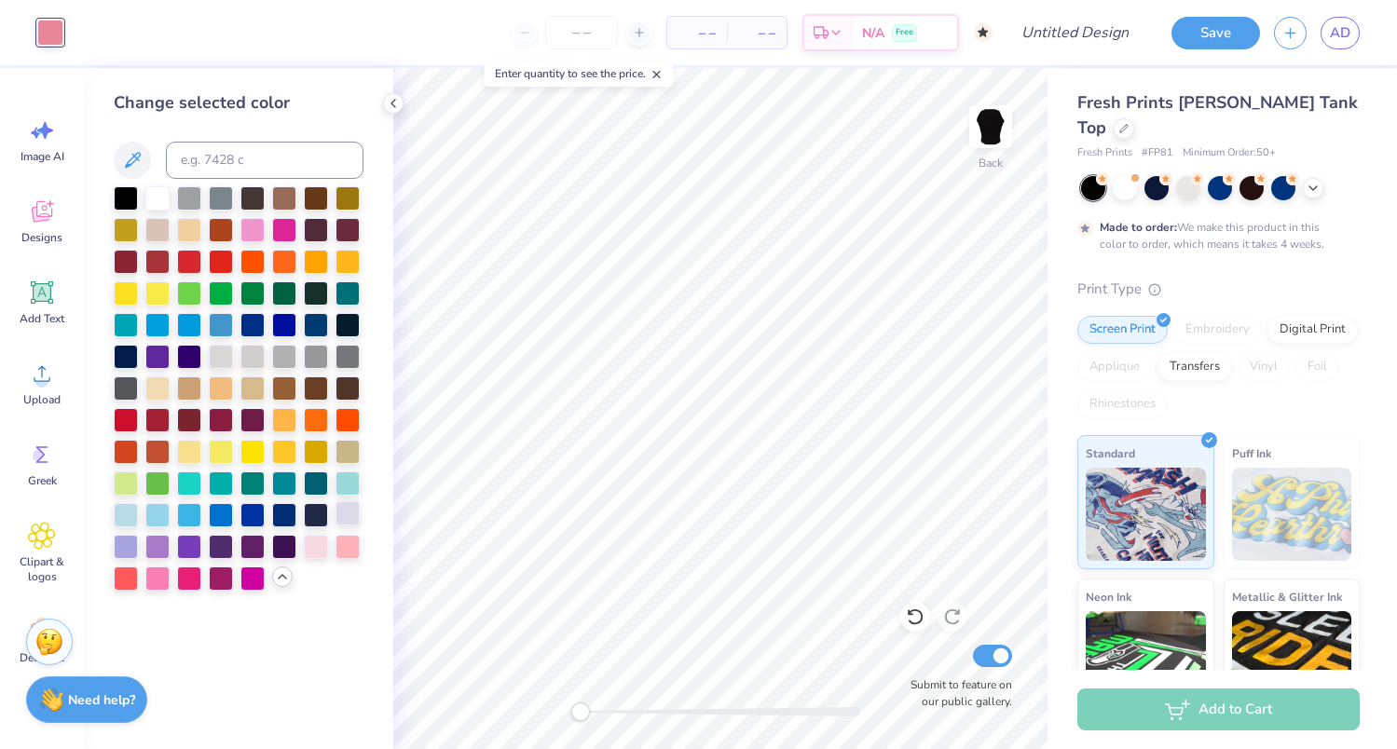
click at [343, 510] on div at bounding box center [347, 513] width 24 height 24
click at [123, 550] on div at bounding box center [126, 545] width 24 height 24
click at [157, 544] on div at bounding box center [157, 545] width 24 height 24
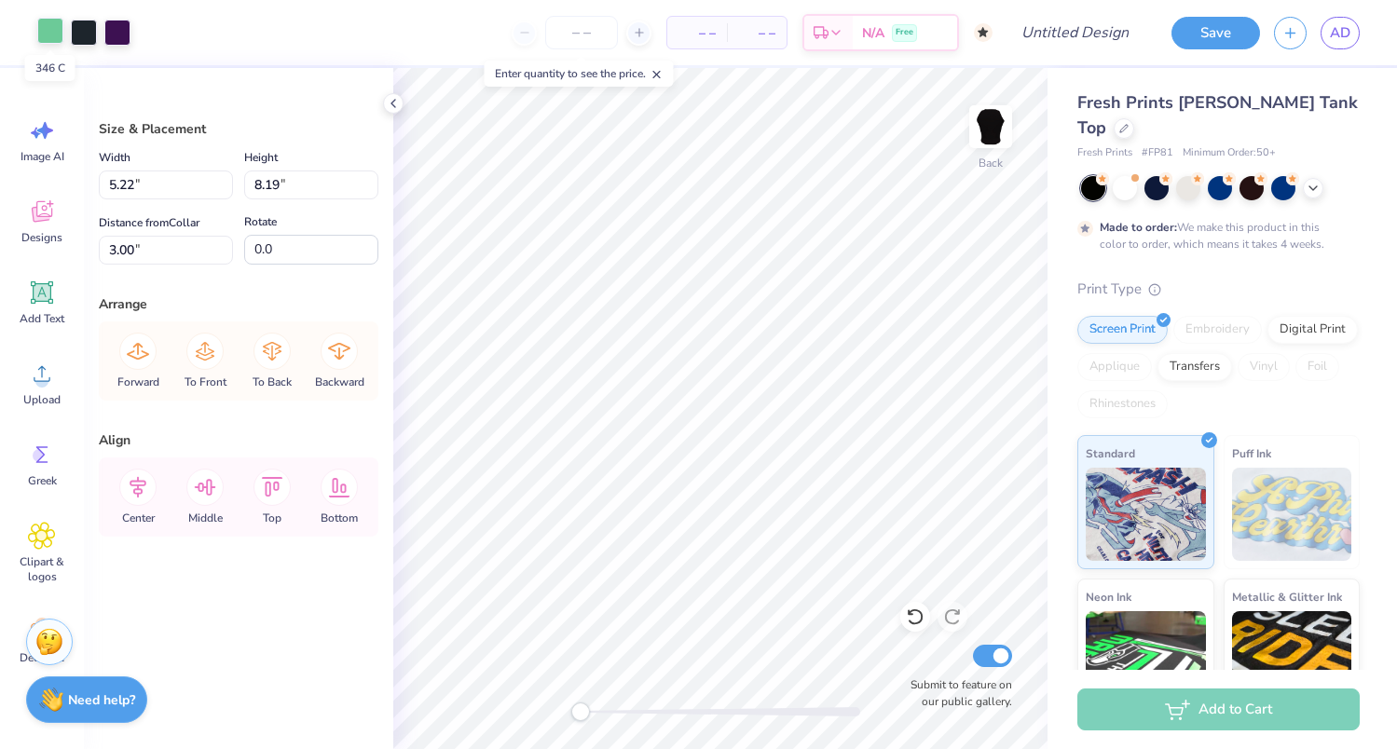
click at [51, 26] on div at bounding box center [50, 31] width 26 height 26
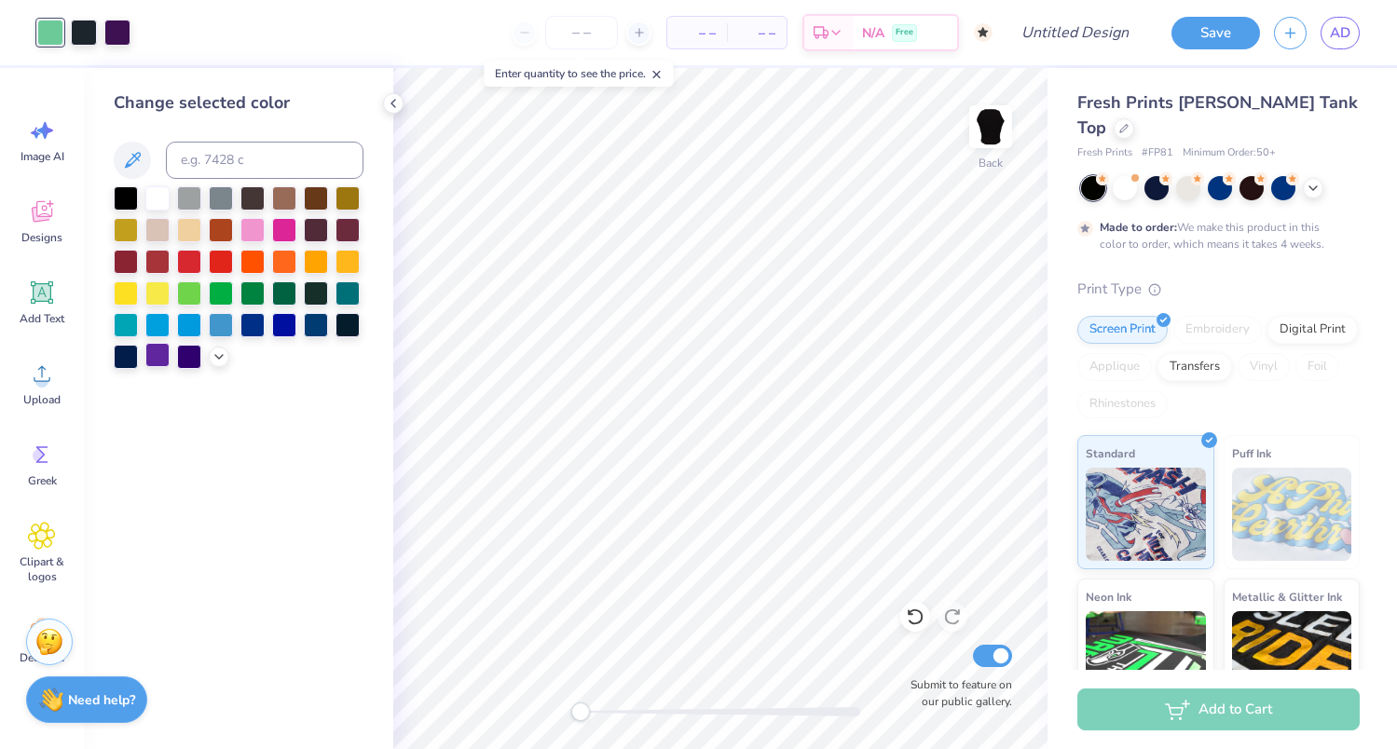
click at [152, 355] on div at bounding box center [157, 355] width 24 height 24
click at [218, 352] on icon at bounding box center [219, 355] width 15 height 15
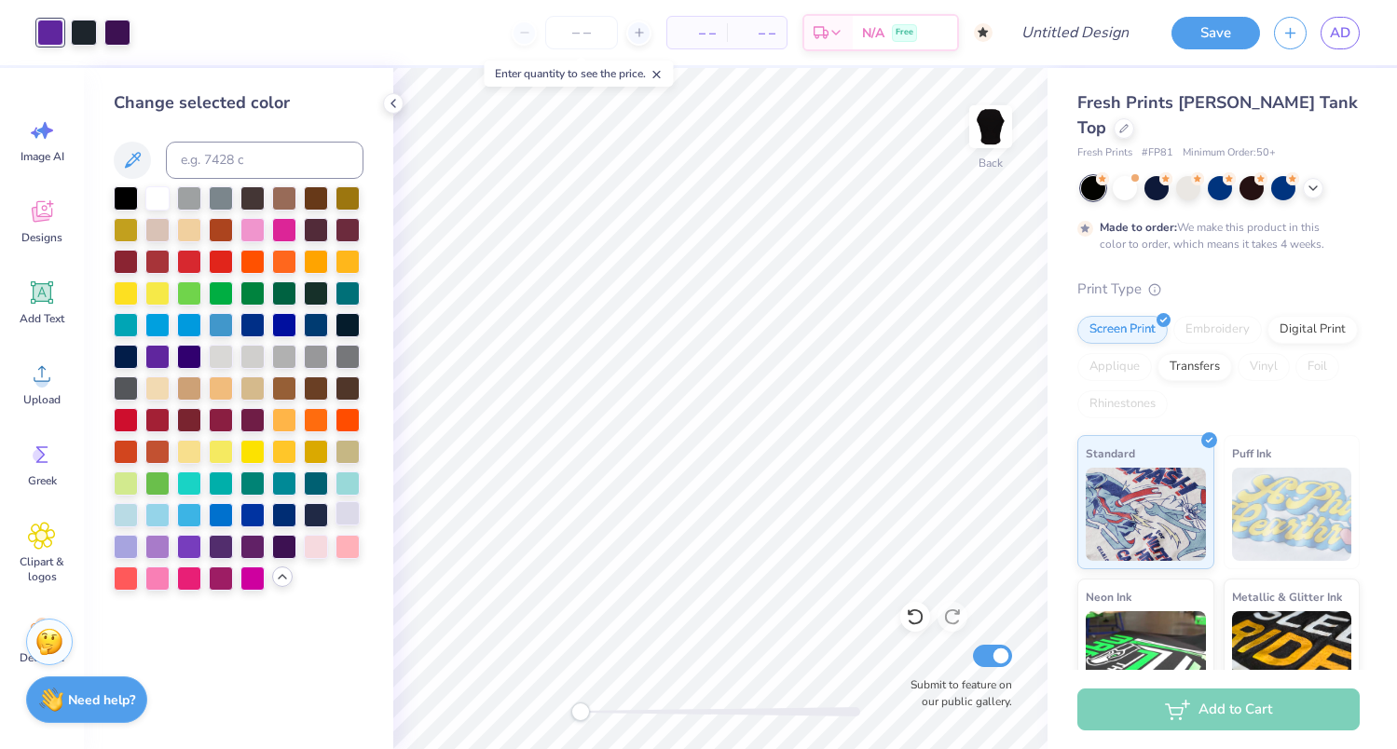
click at [351, 510] on div at bounding box center [347, 513] width 24 height 24
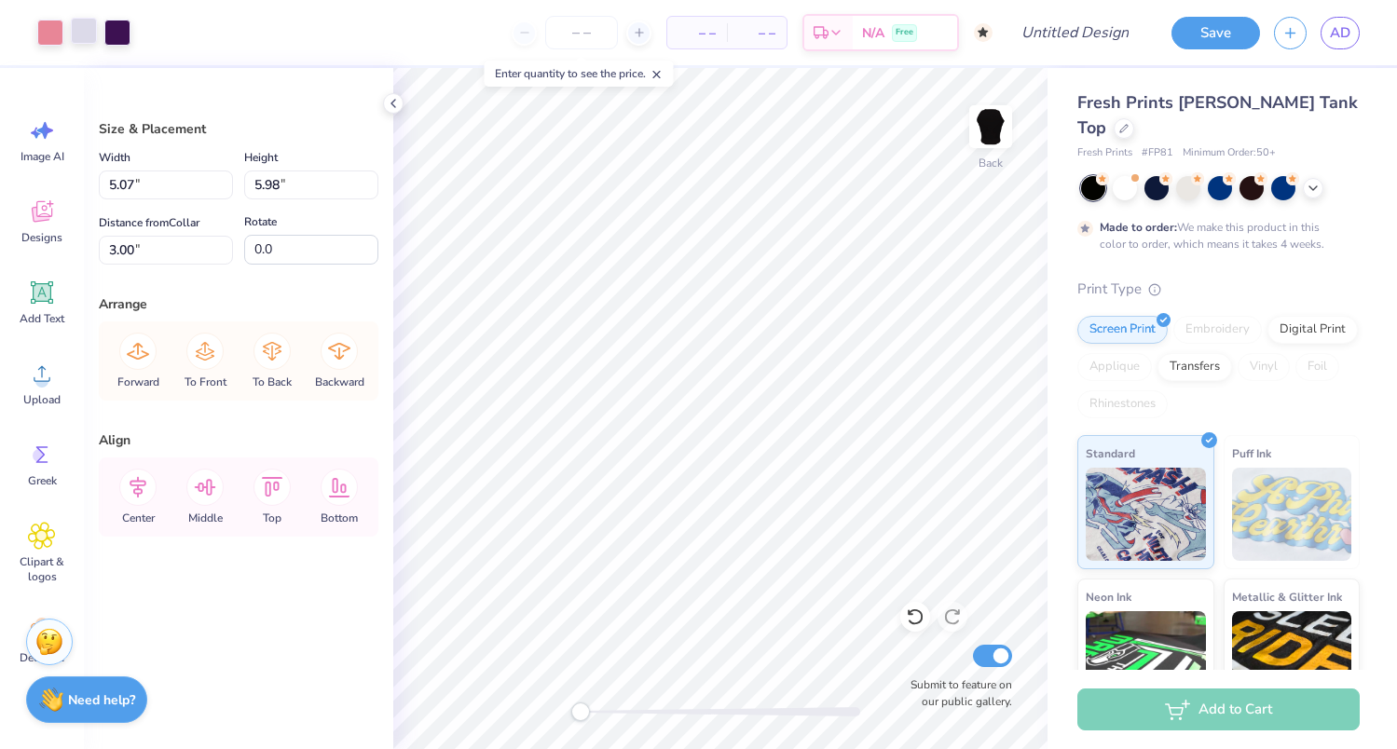
click at [87, 33] on div at bounding box center [84, 31] width 26 height 26
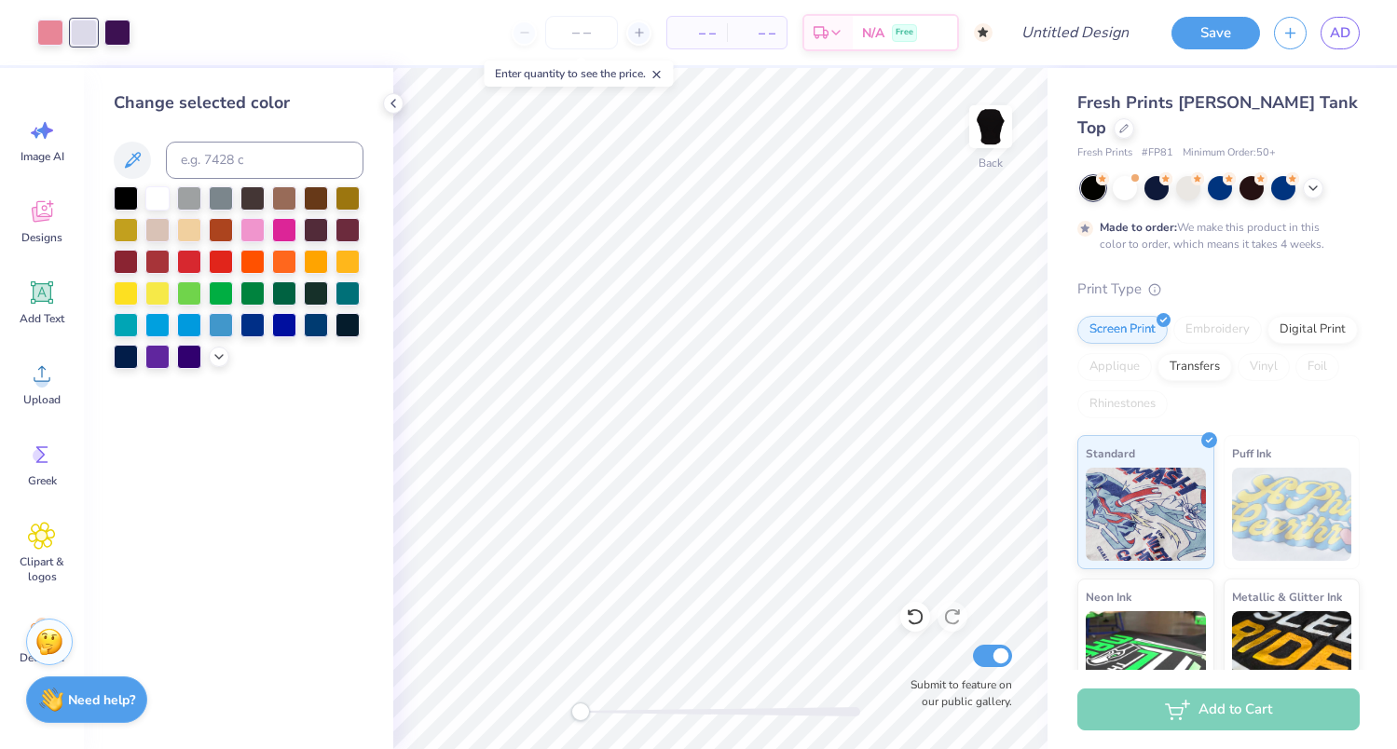
click at [91, 27] on div at bounding box center [84, 33] width 26 height 26
click at [223, 355] on icon at bounding box center [219, 355] width 15 height 15
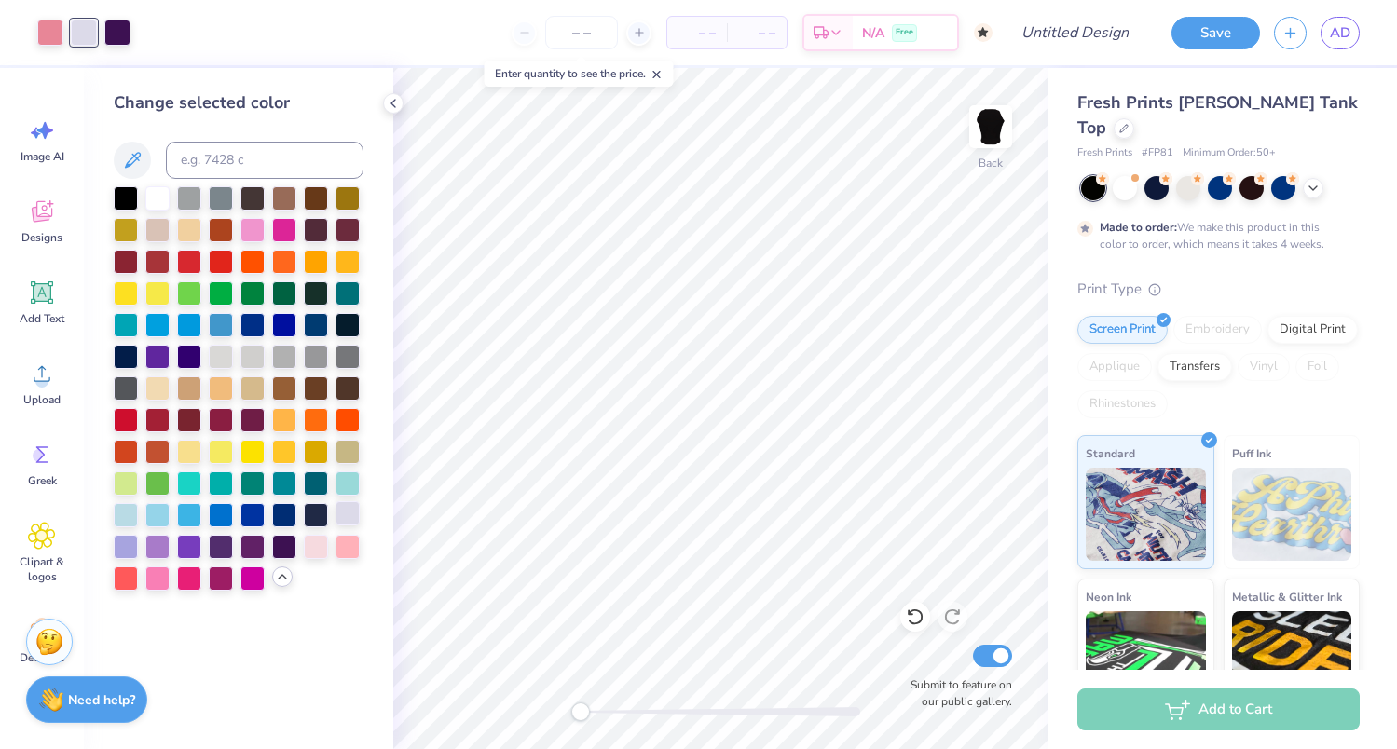
click at [341, 519] on div at bounding box center [347, 513] width 24 height 24
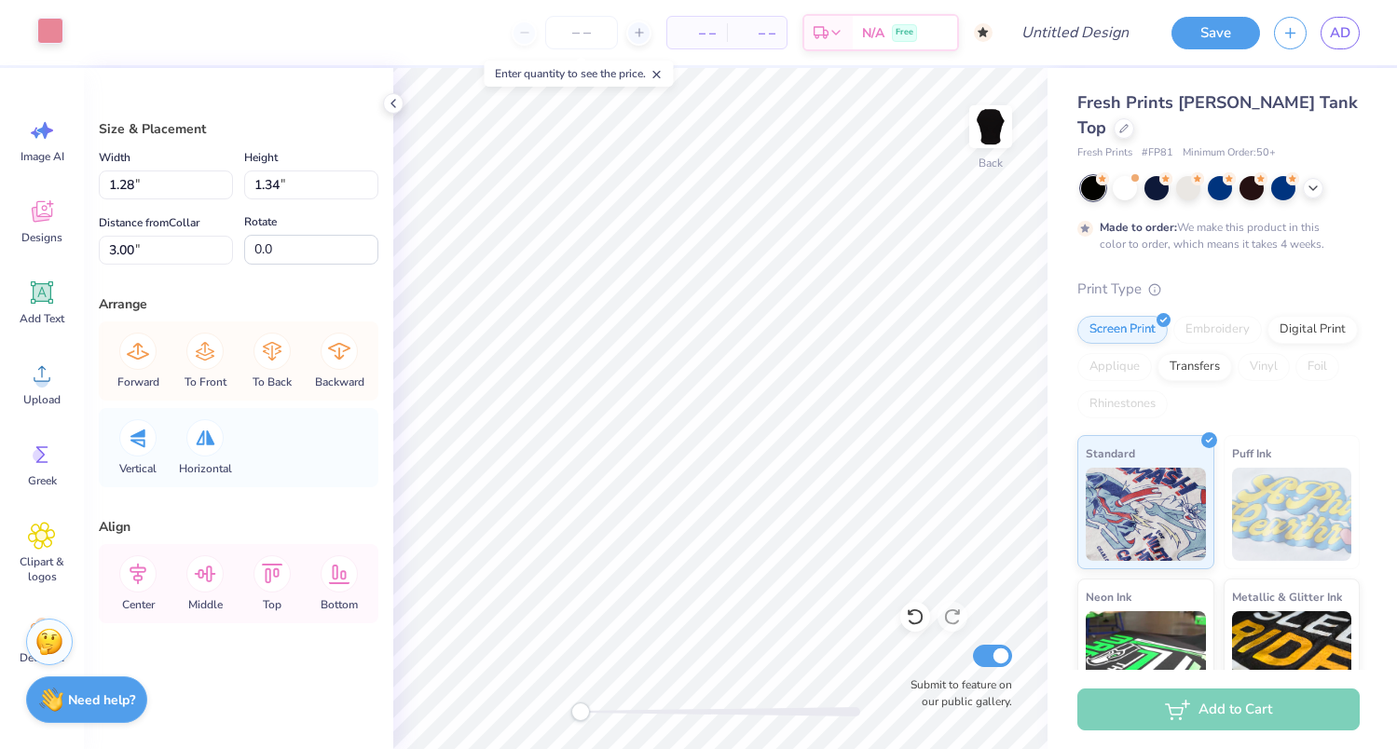
click at [56, 27] on div at bounding box center [50, 31] width 26 height 26
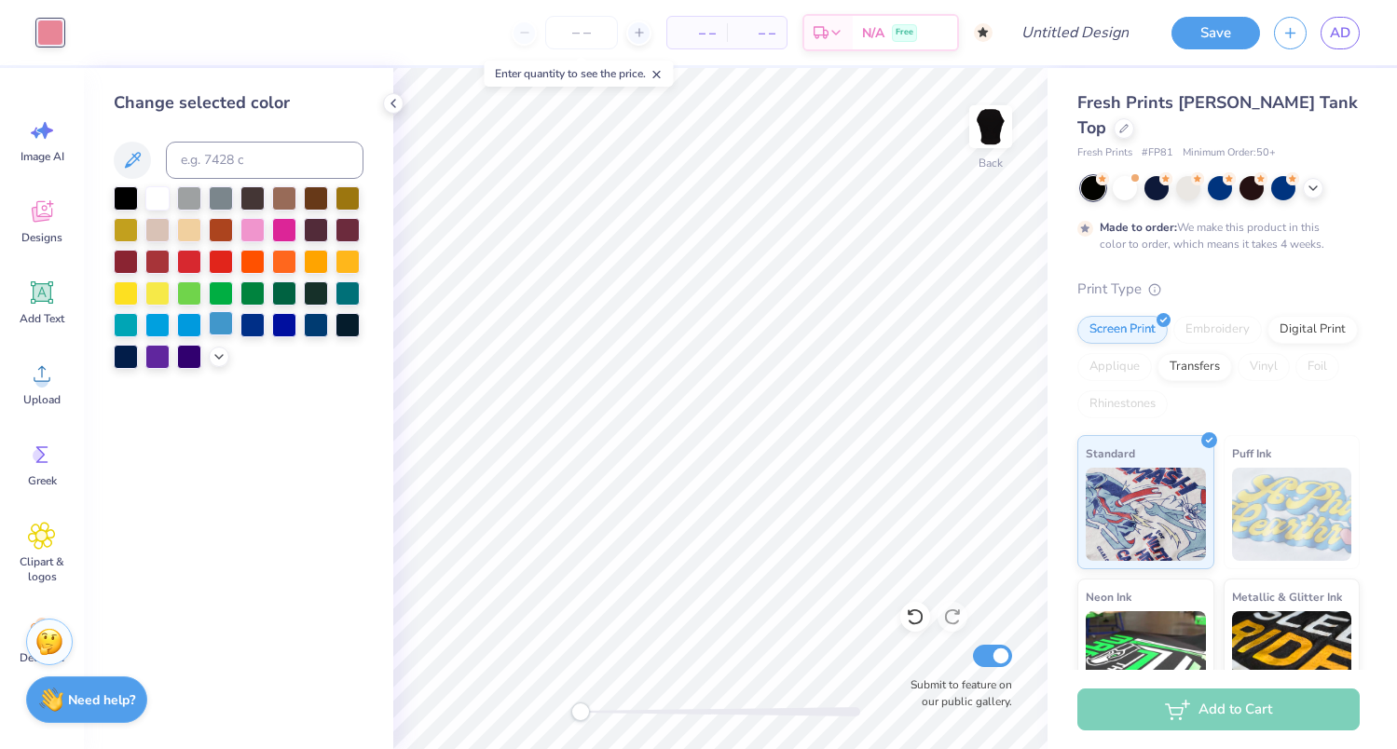
click at [214, 318] on div at bounding box center [221, 323] width 24 height 24
click at [216, 350] on icon at bounding box center [219, 355] width 15 height 15
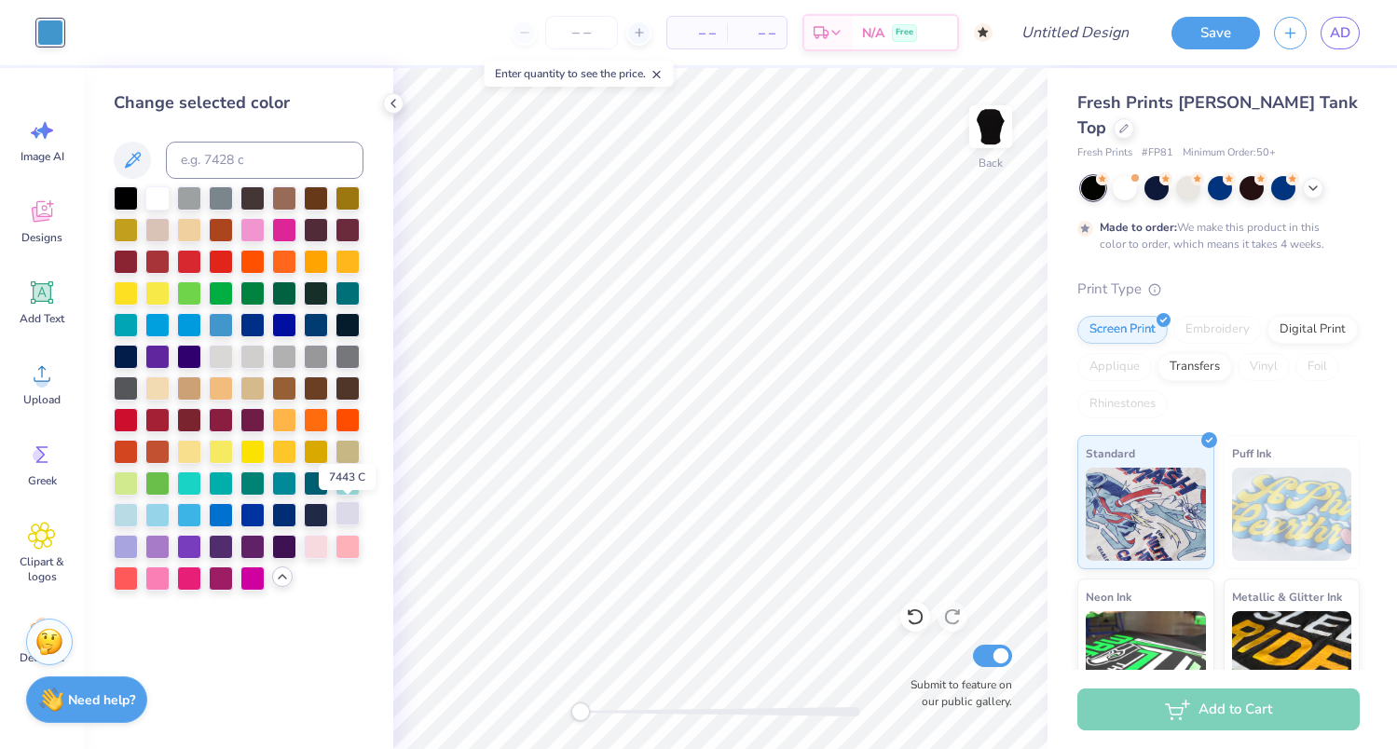
click at [344, 512] on div at bounding box center [347, 513] width 24 height 24
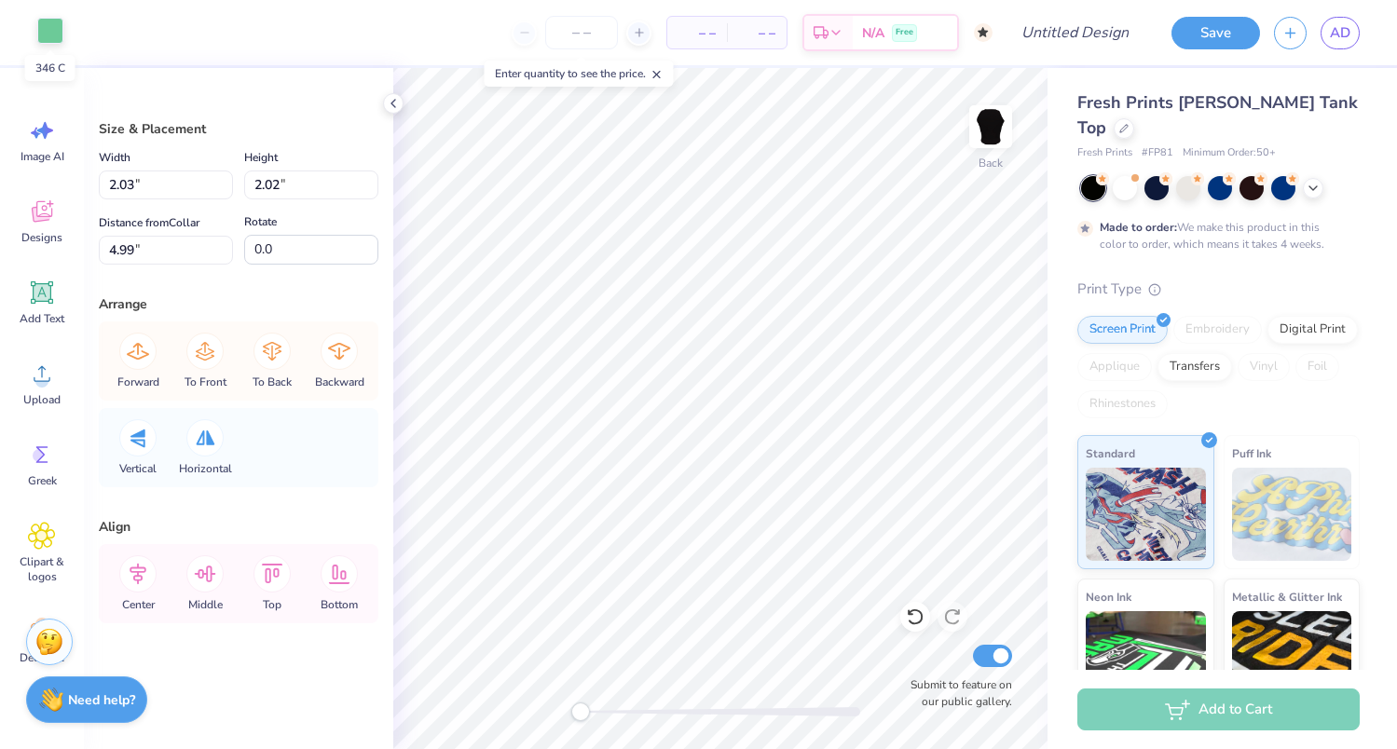
click at [58, 25] on div at bounding box center [50, 31] width 26 height 26
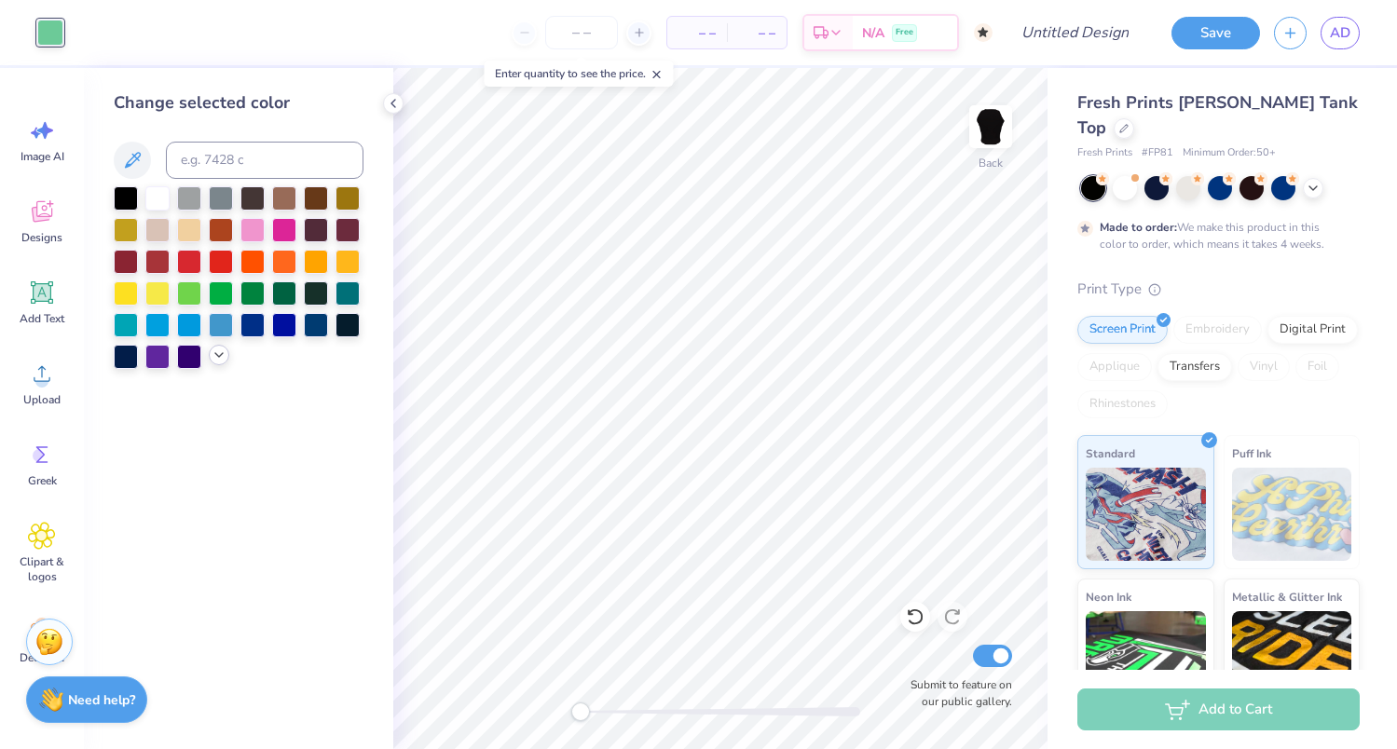
click at [214, 363] on div at bounding box center [219, 355] width 21 height 21
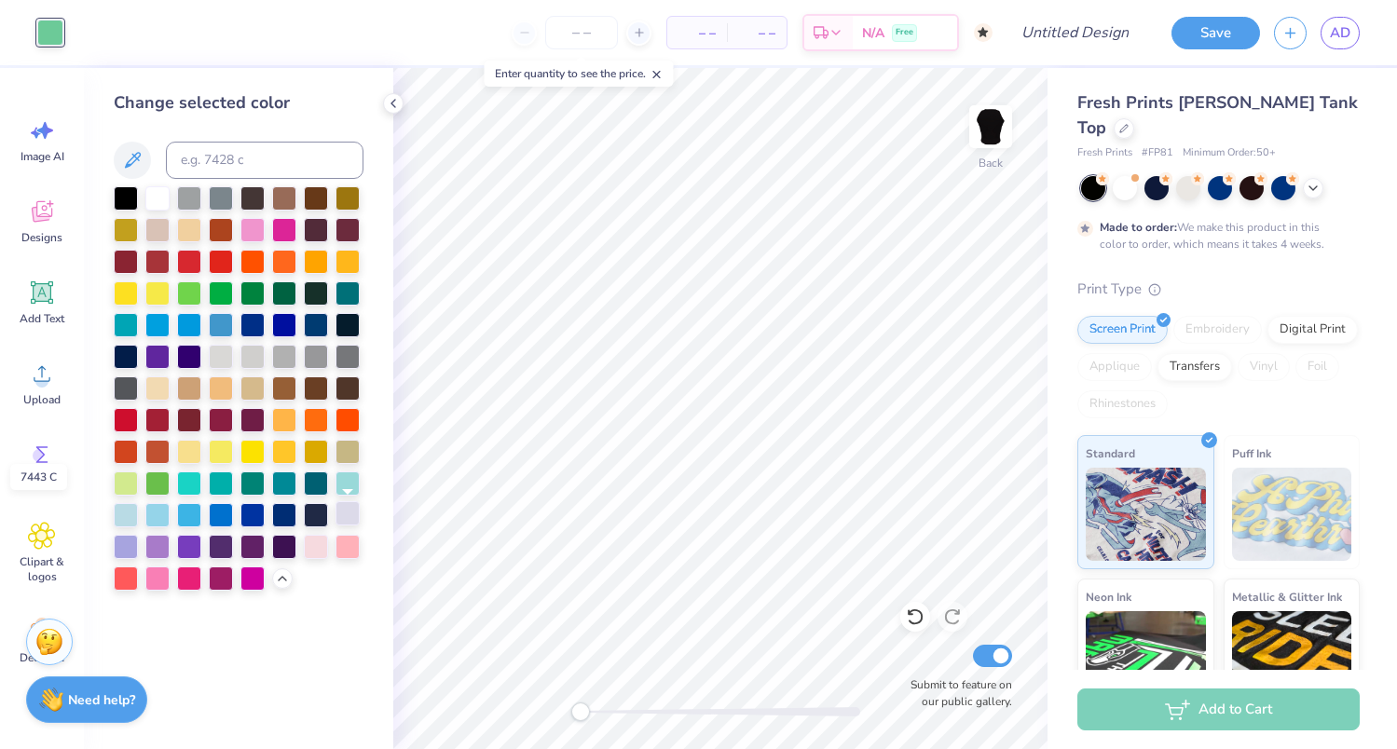
click at [344, 516] on div at bounding box center [347, 513] width 24 height 24
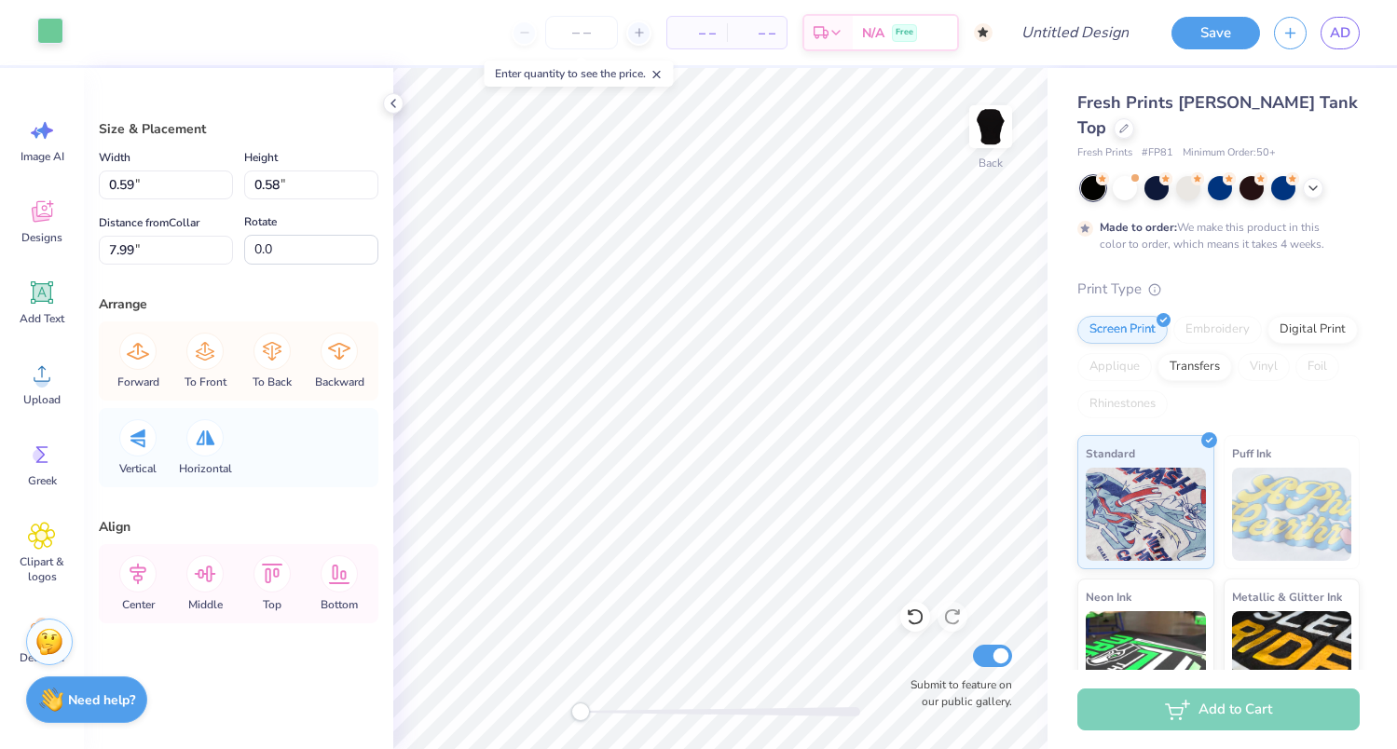
click at [56, 36] on div at bounding box center [50, 31] width 26 height 26
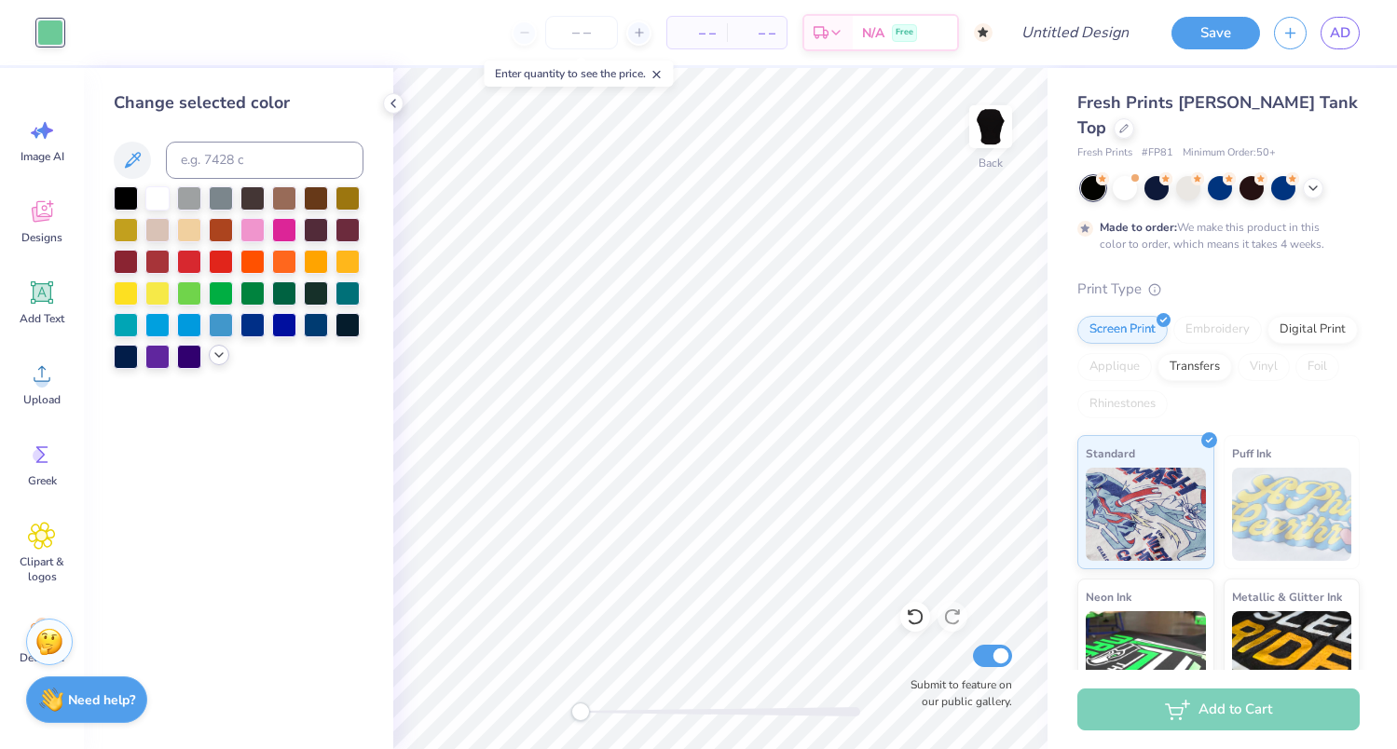
click at [218, 352] on icon at bounding box center [219, 355] width 15 height 15
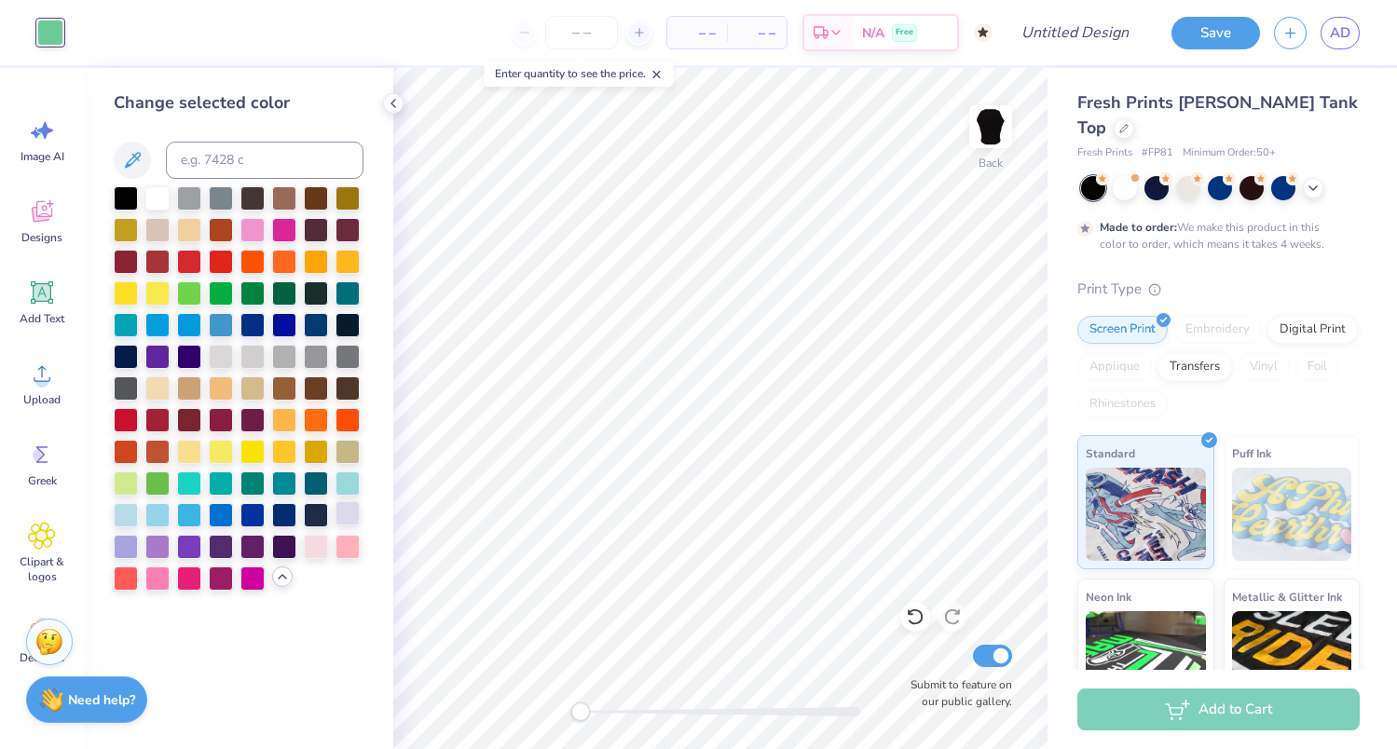
click at [352, 509] on div at bounding box center [347, 513] width 24 height 24
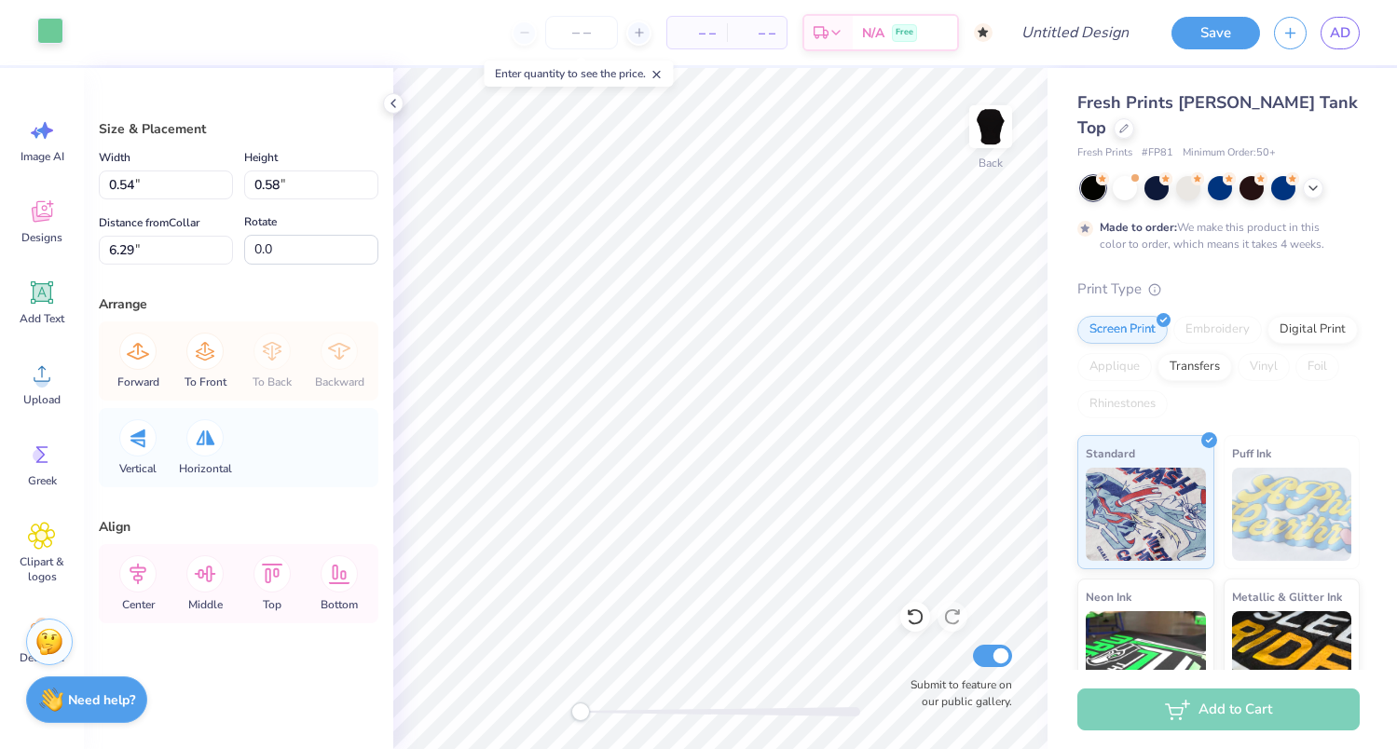
click at [55, 34] on div at bounding box center [50, 31] width 26 height 26
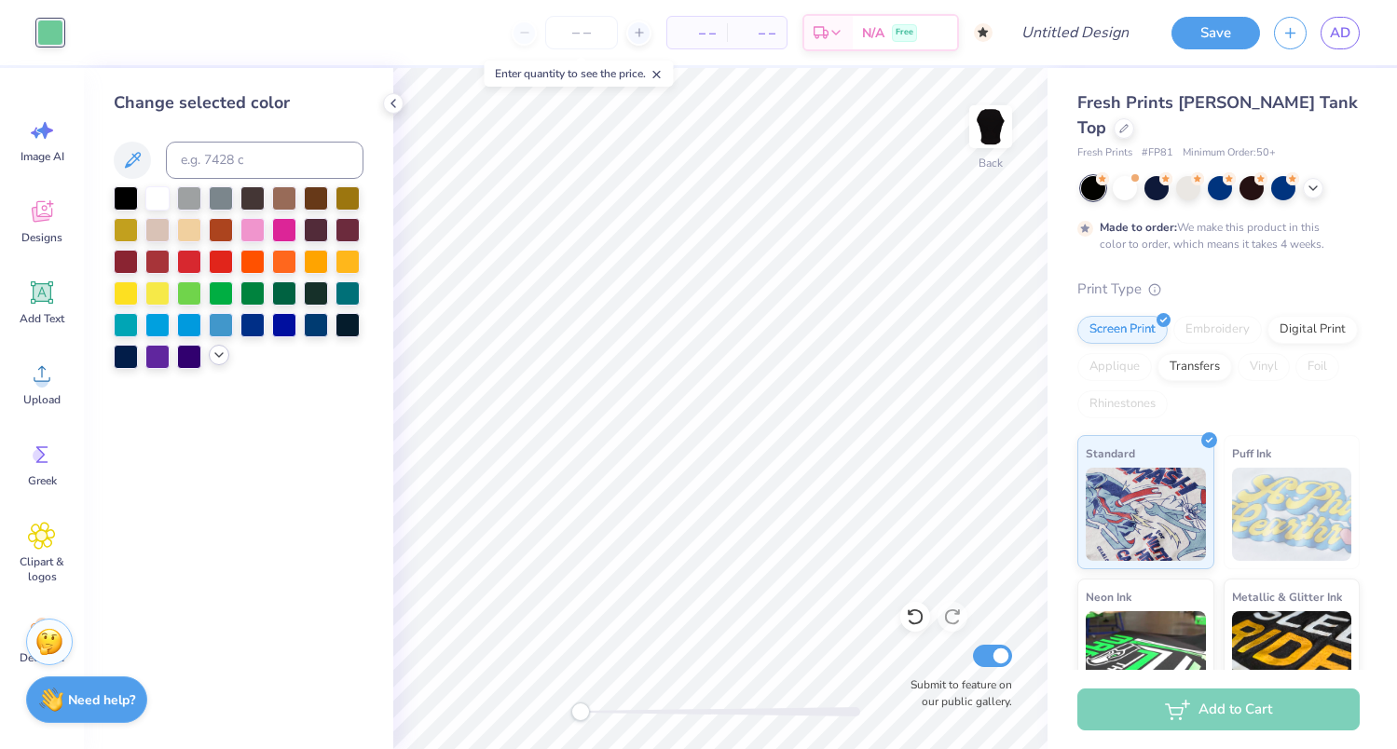
click at [212, 355] on icon at bounding box center [219, 355] width 15 height 15
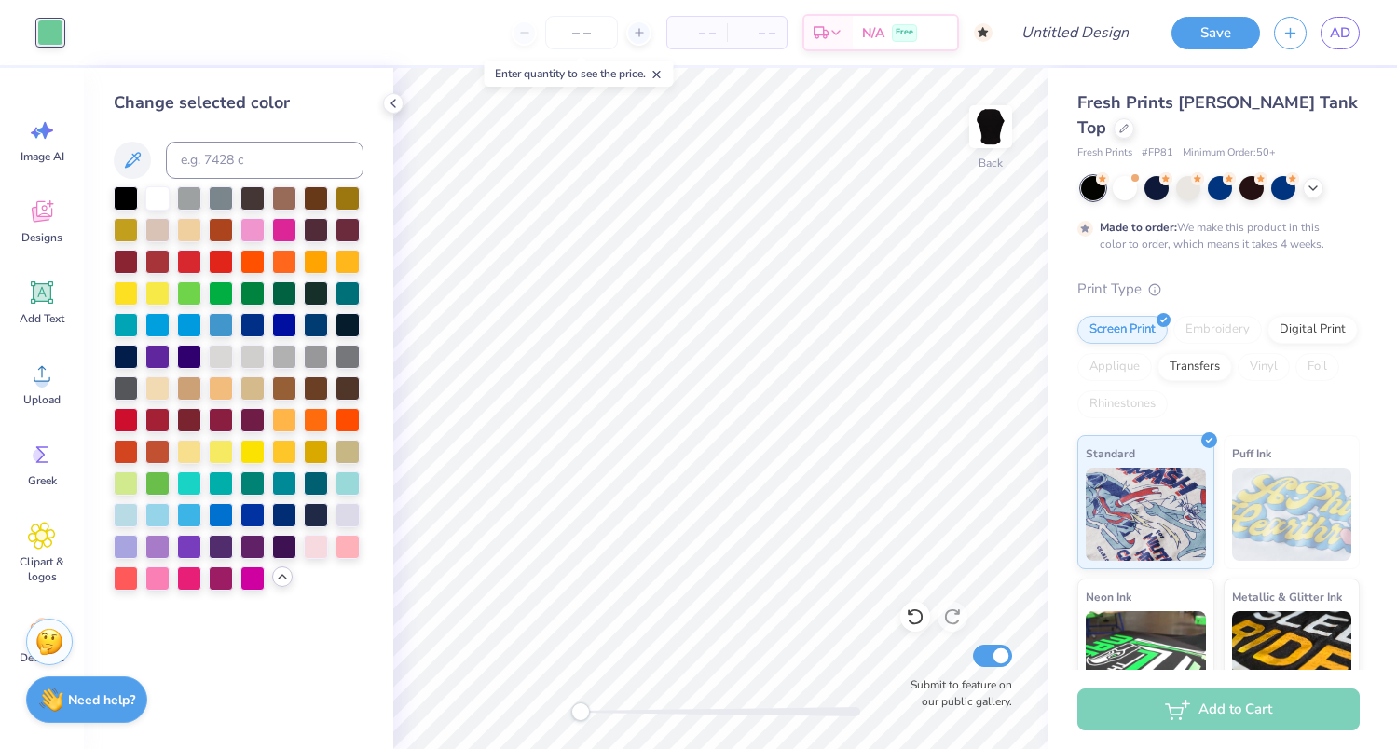
click at [333, 505] on div at bounding box center [239, 388] width 250 height 404
click at [356, 513] on div at bounding box center [347, 513] width 24 height 24
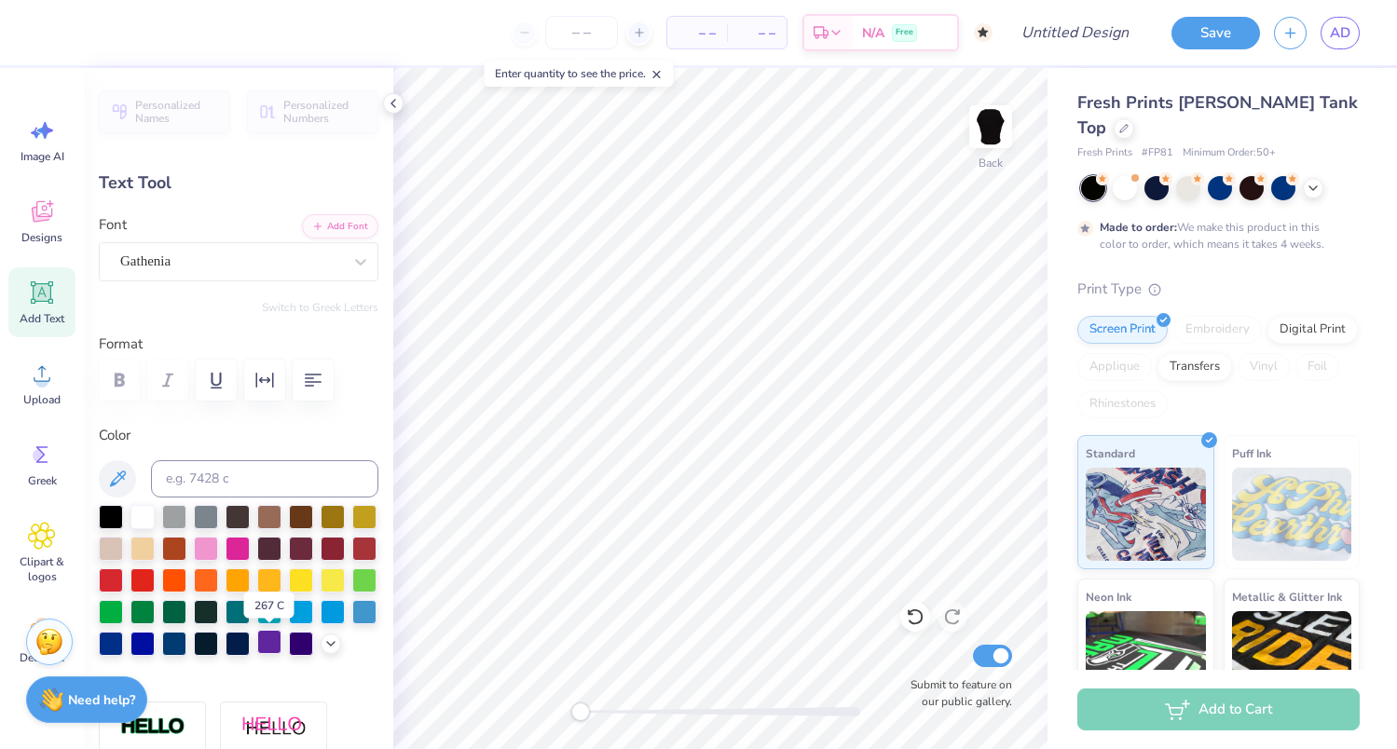
click at [264, 641] on div at bounding box center [269, 642] width 24 height 24
click at [331, 643] on polyline at bounding box center [330, 642] width 7 height 4
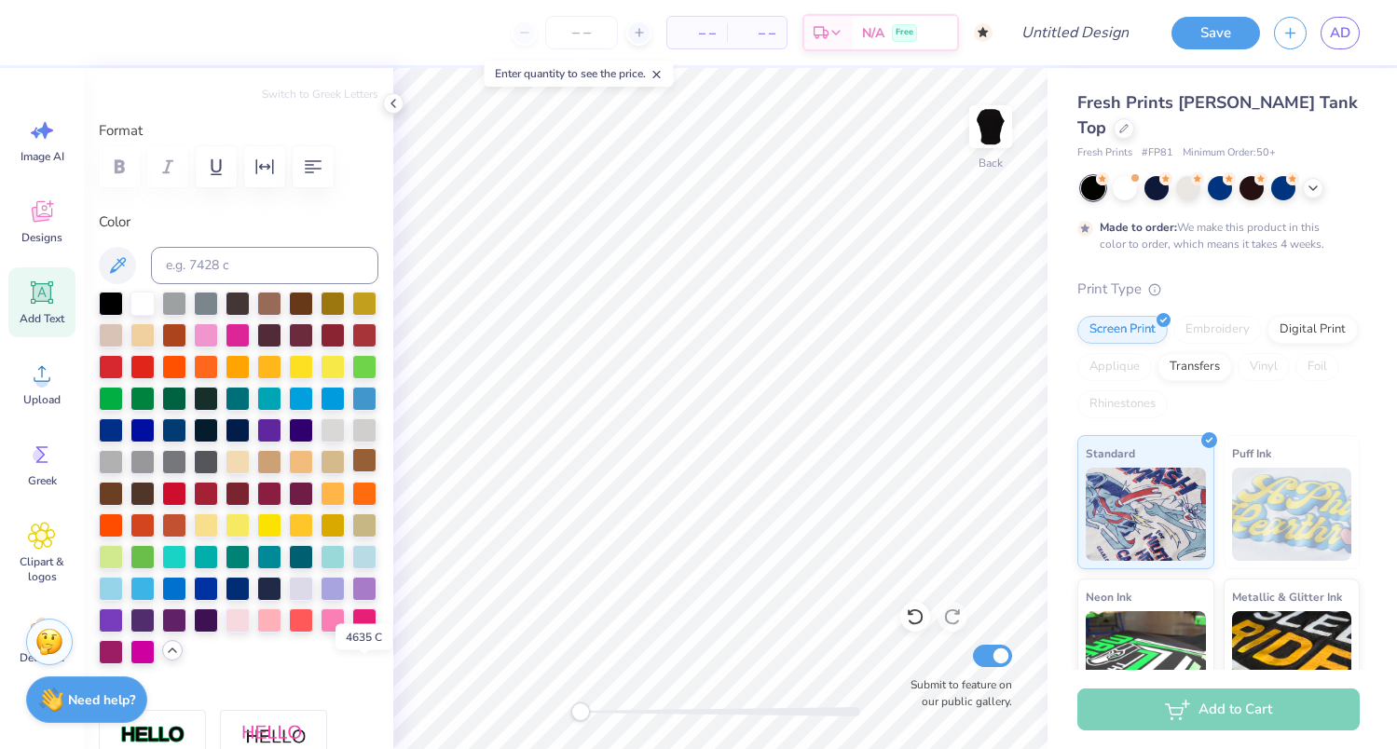
scroll to position [221, 0]
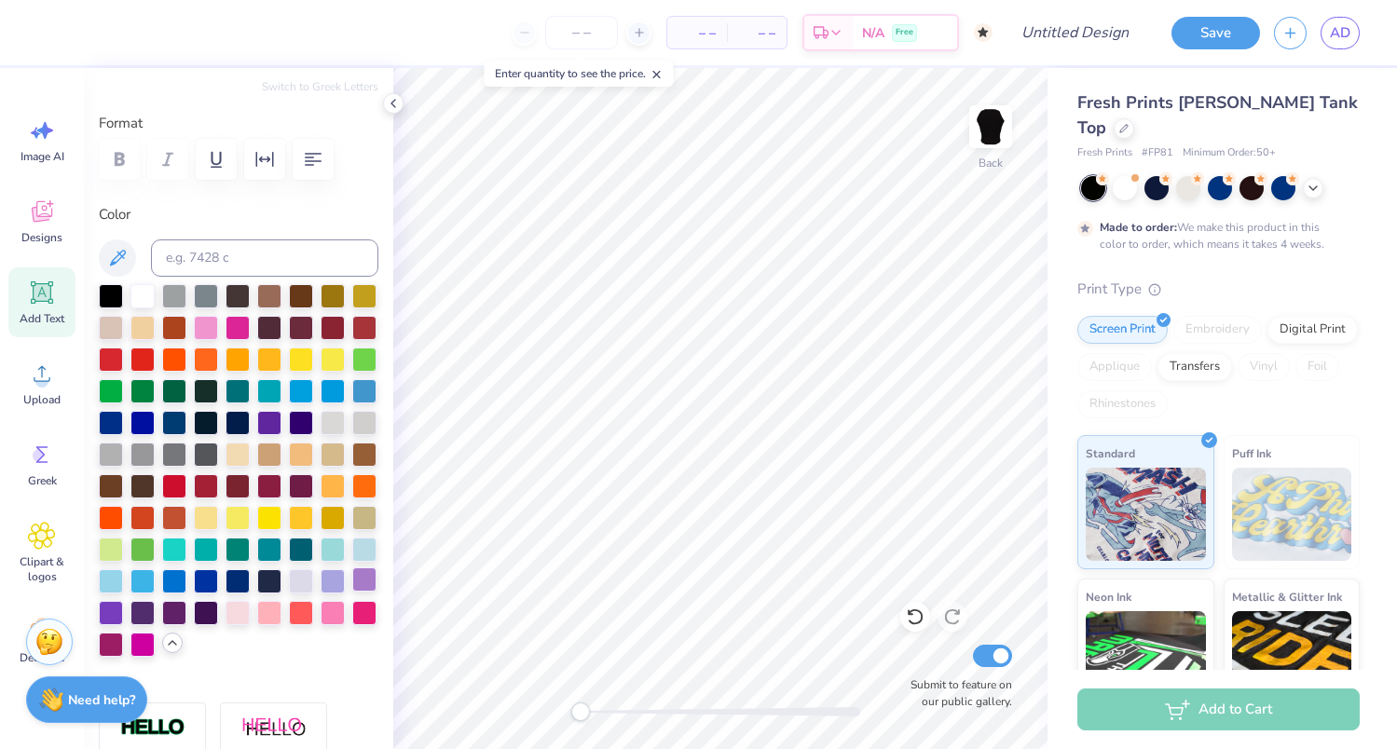
click at [365, 581] on div at bounding box center [364, 579] width 24 height 24
click at [331, 577] on div at bounding box center [333, 579] width 24 height 24
click at [299, 579] on div at bounding box center [301, 579] width 24 height 24
type input "1.95"
type input "0.79"
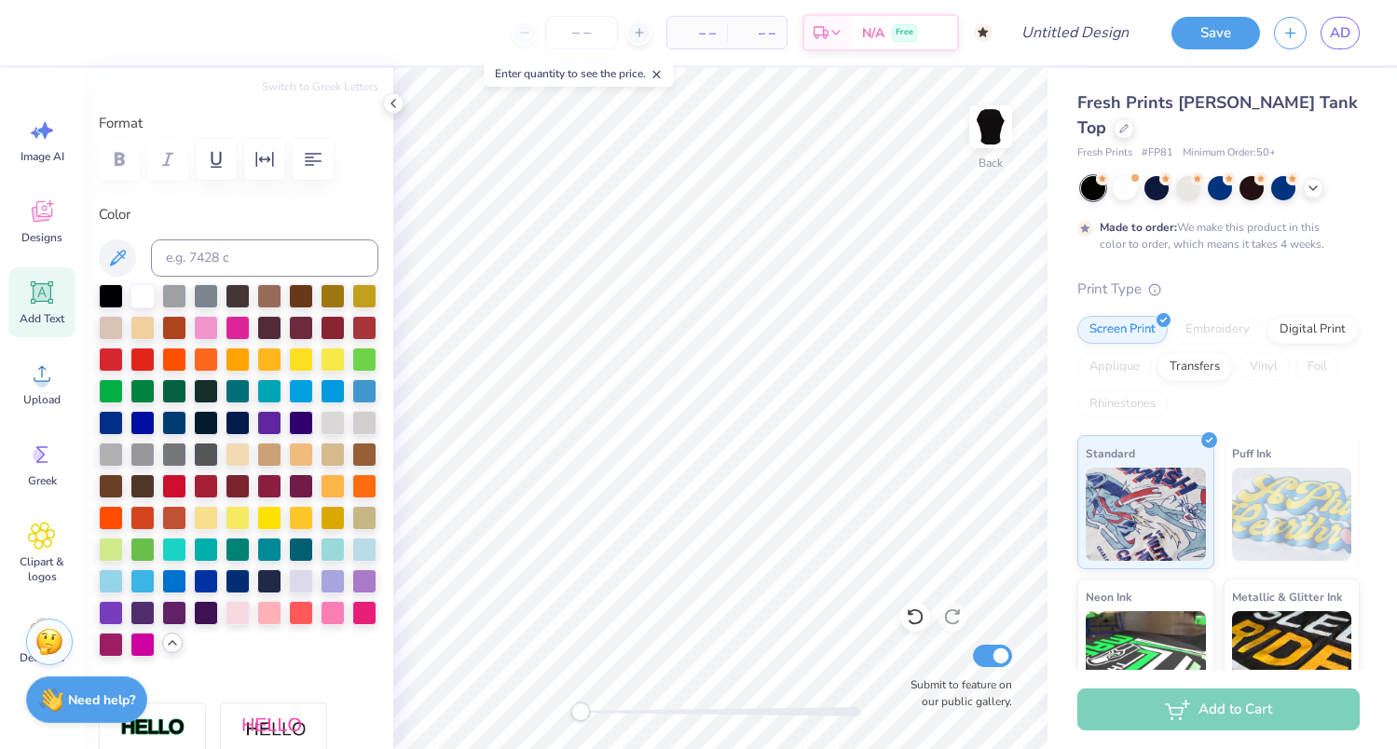
type input "3.93"
click at [306, 578] on div at bounding box center [301, 579] width 24 height 24
type input "2.03"
type input "0.88"
type input "4.43"
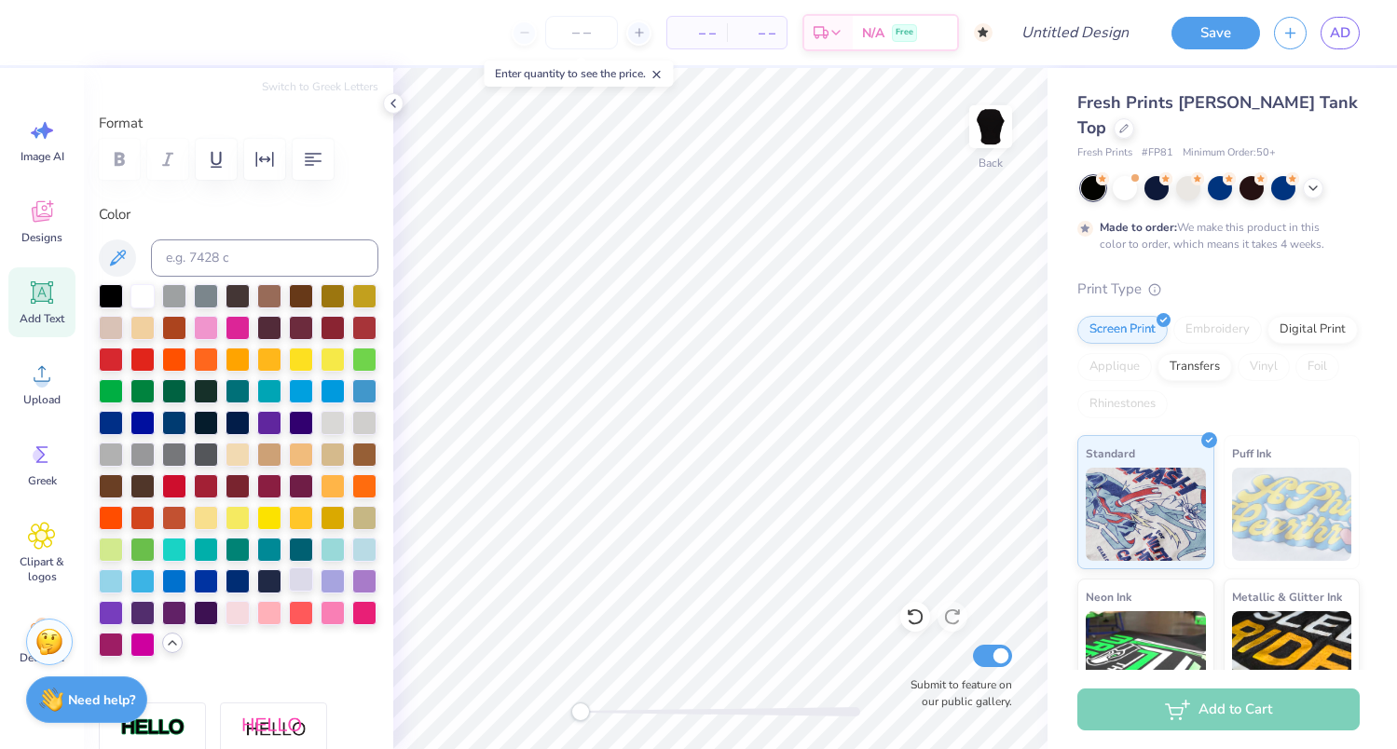
click at [301, 580] on div at bounding box center [301, 579] width 24 height 24
type input "1.01"
type input "0.78"
type input "9.13"
click at [294, 583] on div at bounding box center [301, 579] width 24 height 24
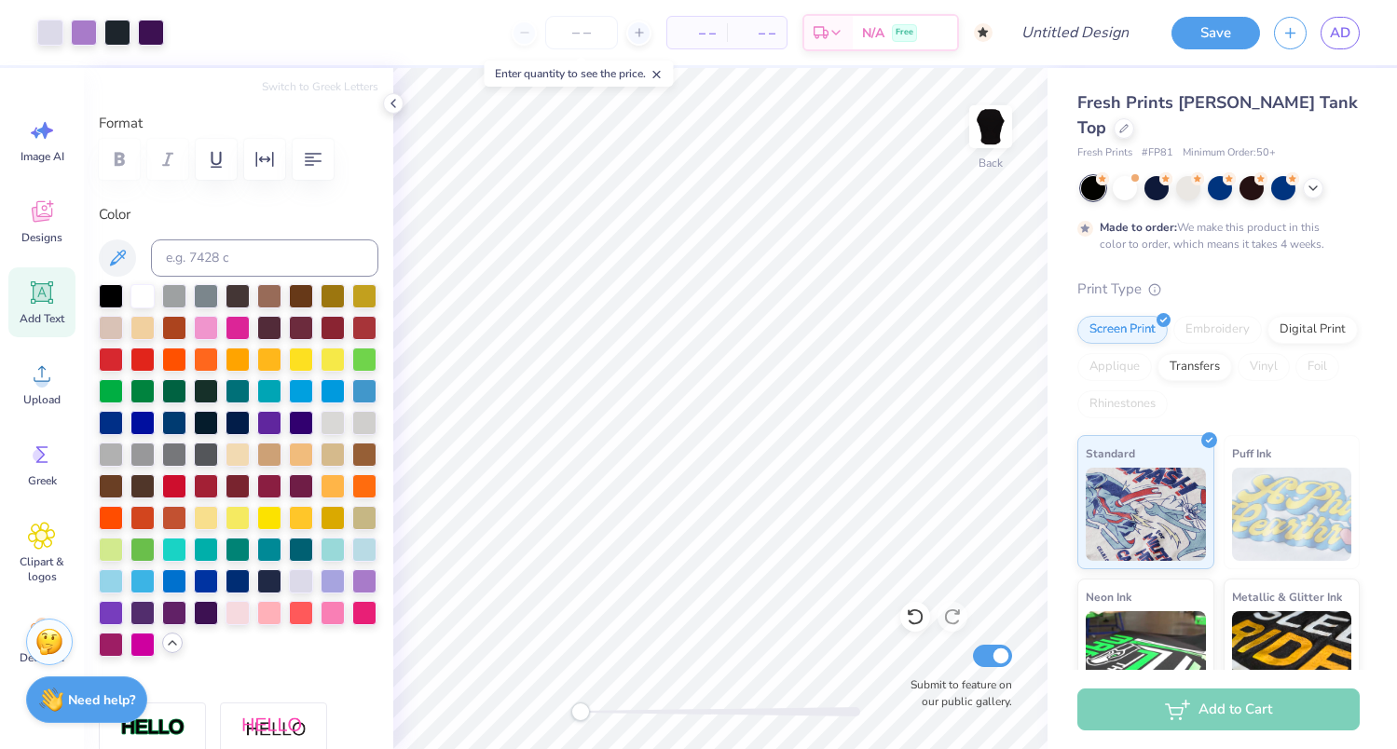
type input "0.0"
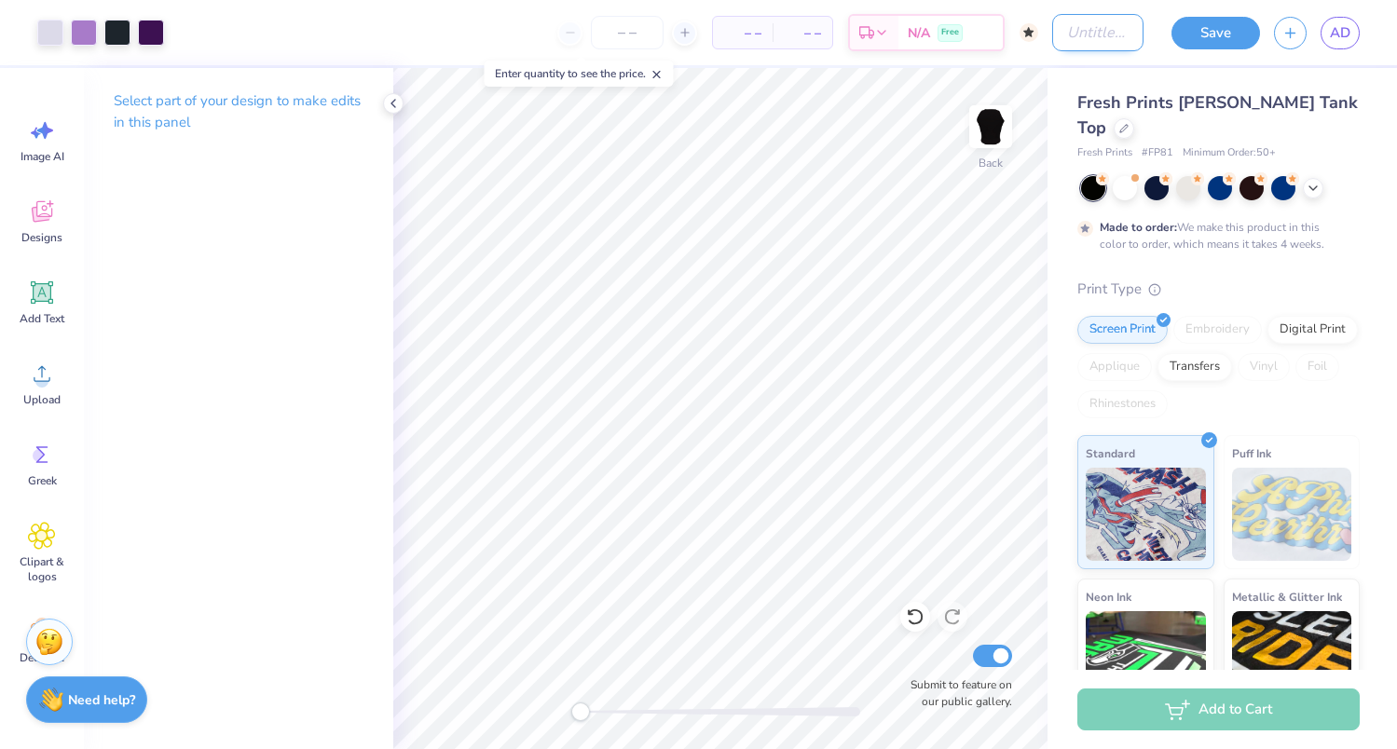
click at [1088, 46] on input "Design Title" at bounding box center [1097, 32] width 91 height 37
type input "HOCO draft3"
click at [1188, 32] on button "Save" at bounding box center [1215, 33] width 89 height 33
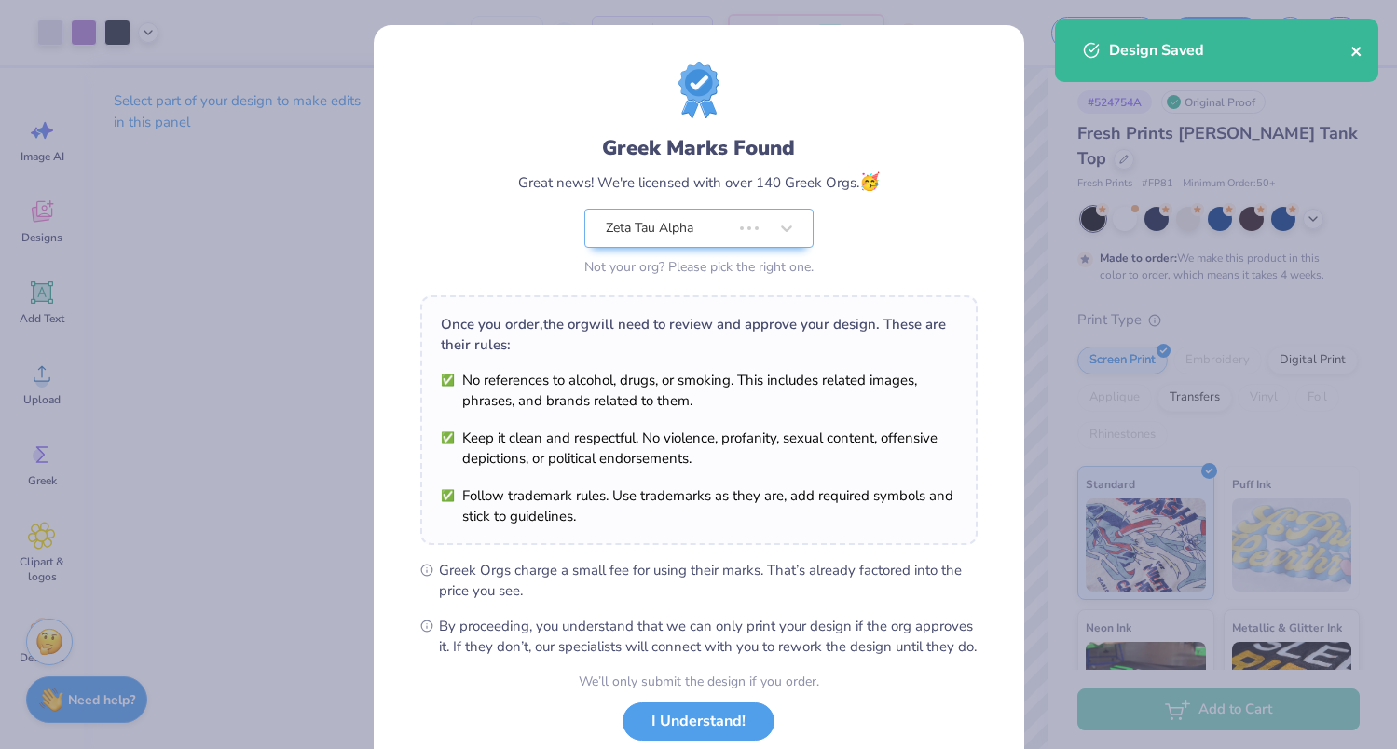
click at [1359, 52] on icon "close" at bounding box center [1355, 51] width 9 height 9
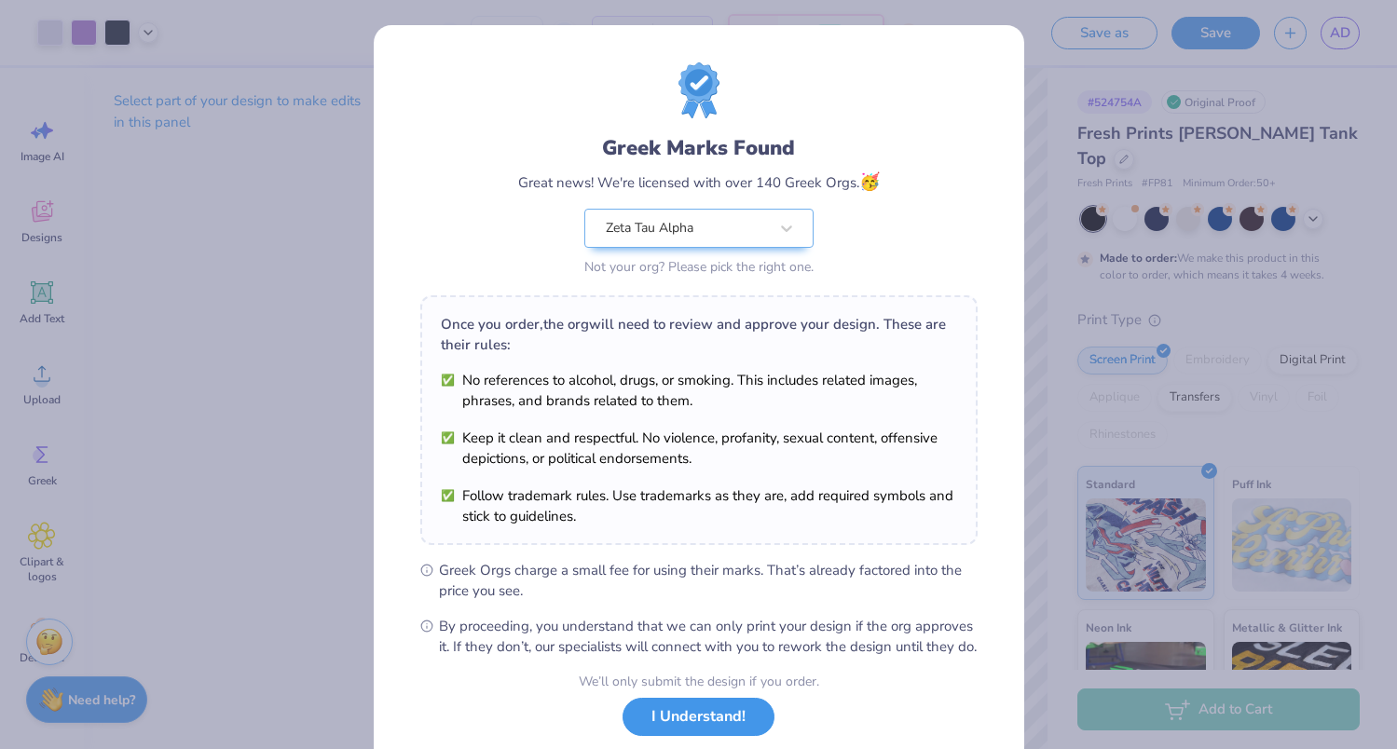
click at [714, 732] on button "I Understand!" at bounding box center [698, 717] width 152 height 38
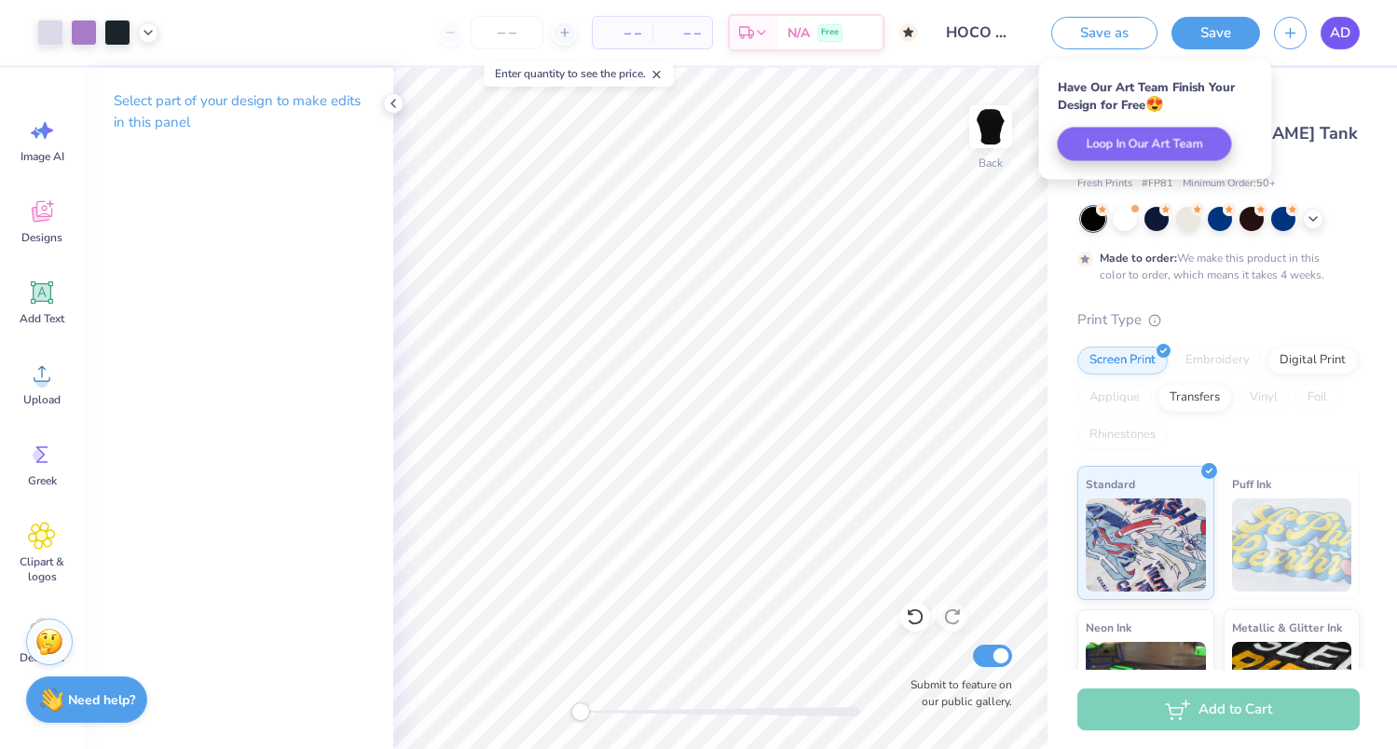
click at [1352, 33] on link "AD" at bounding box center [1339, 33] width 39 height 33
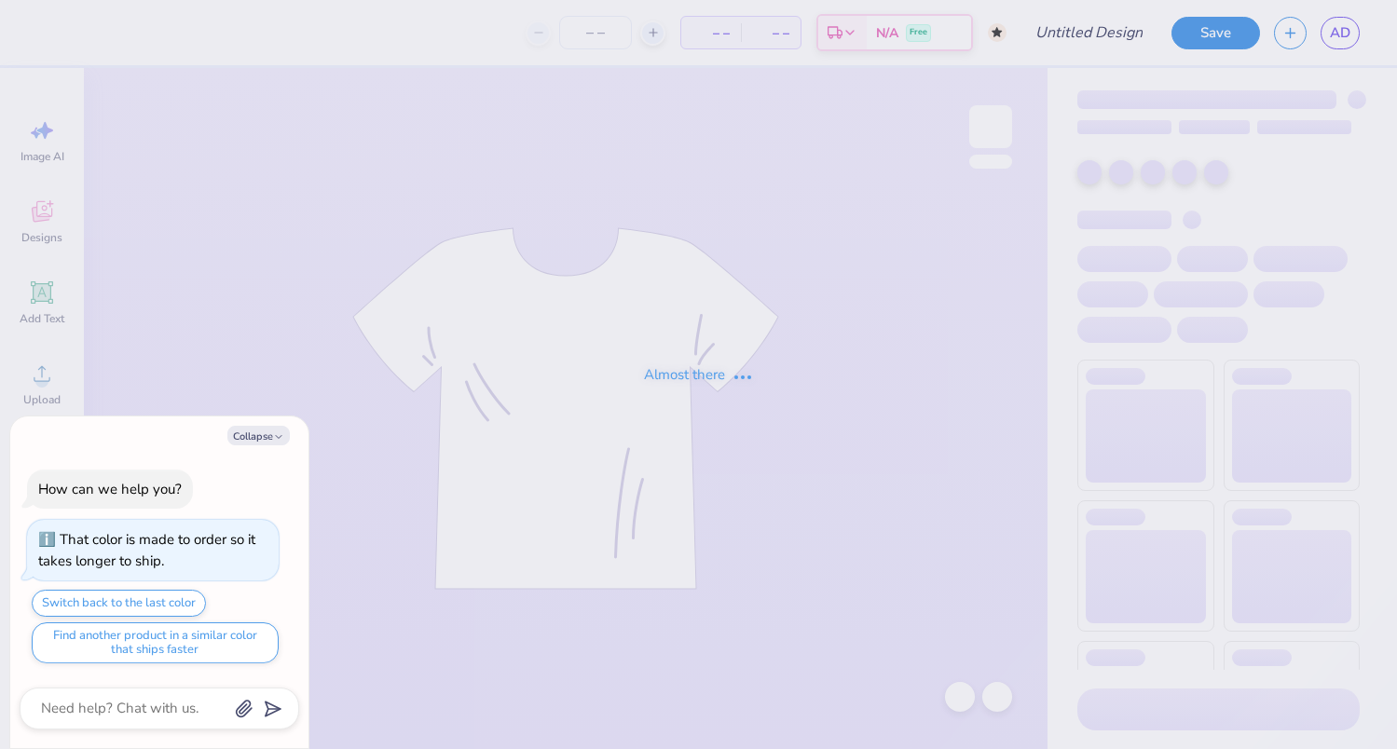
type textarea "x"
type input "HOCO draft1"
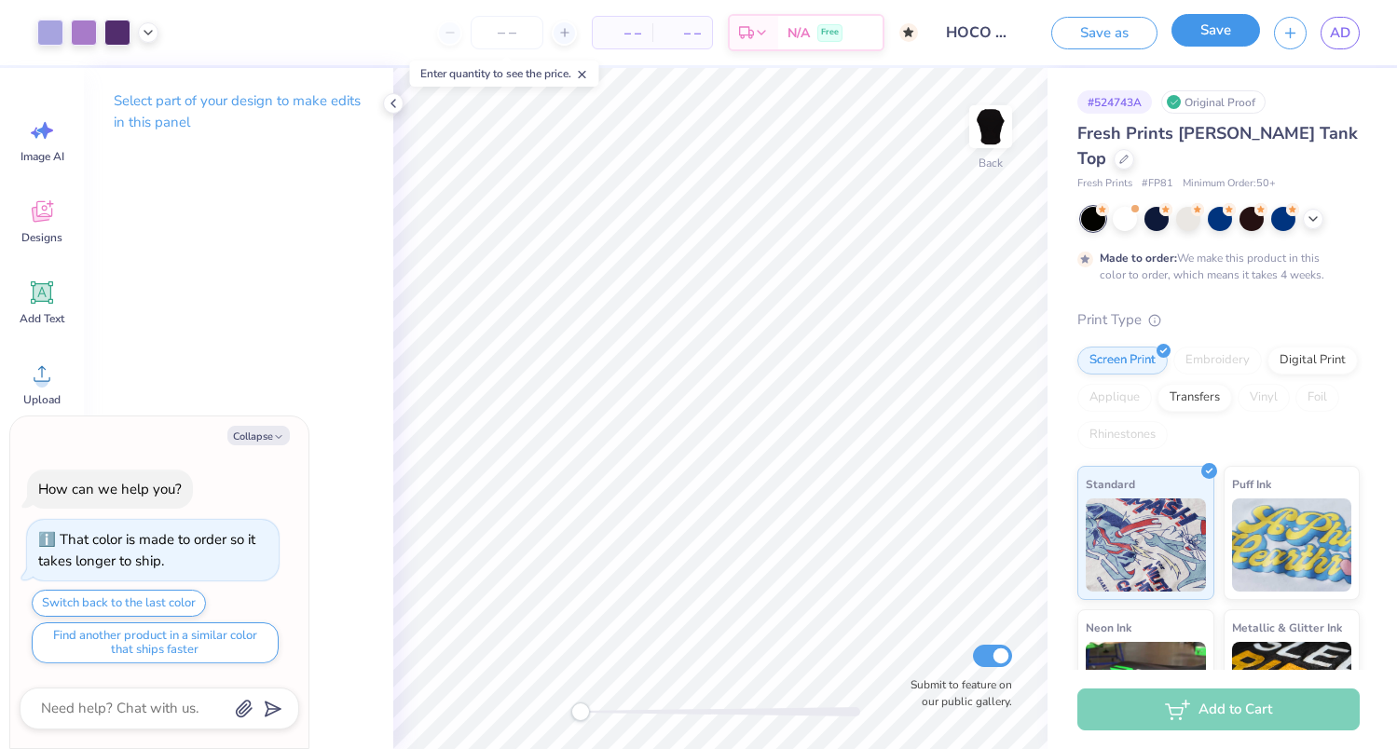
click at [1240, 24] on button "Save" at bounding box center [1215, 30] width 89 height 33
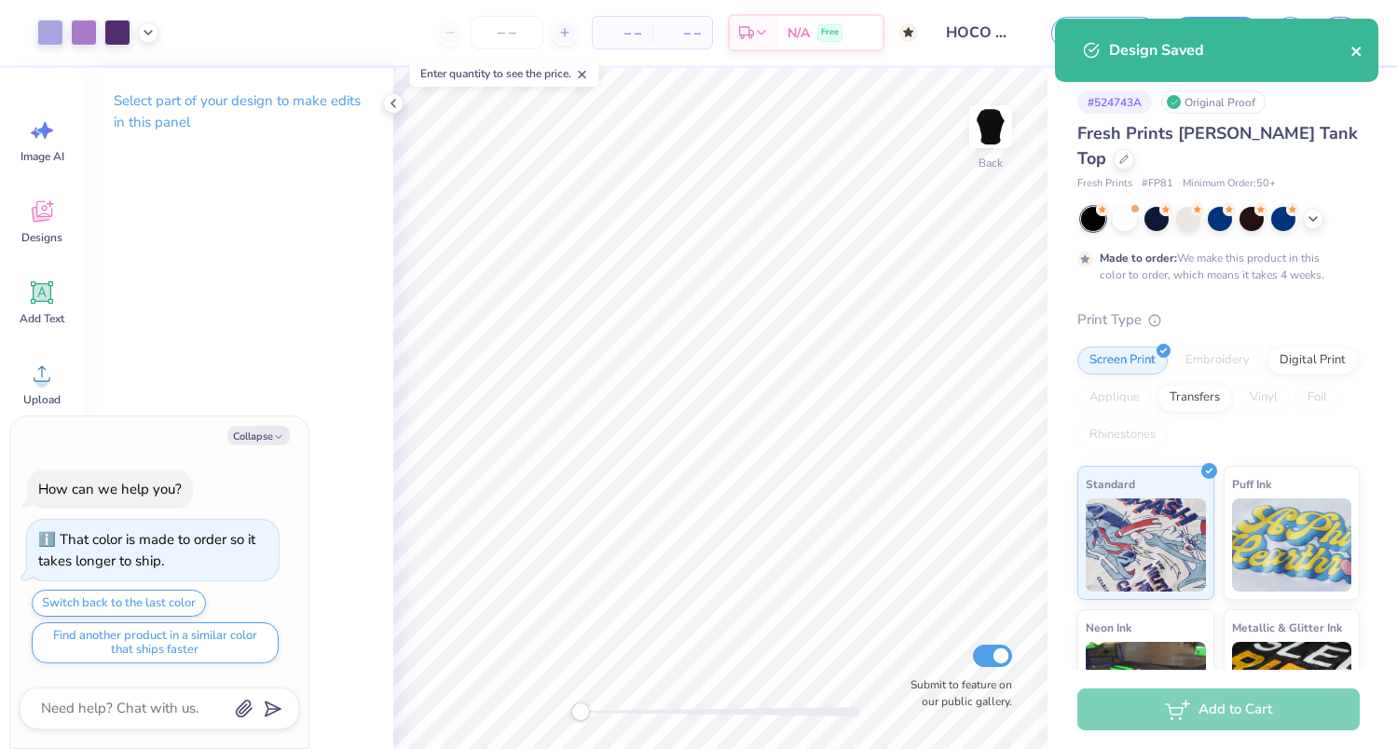
click at [1359, 55] on icon "close" at bounding box center [1355, 51] width 9 height 9
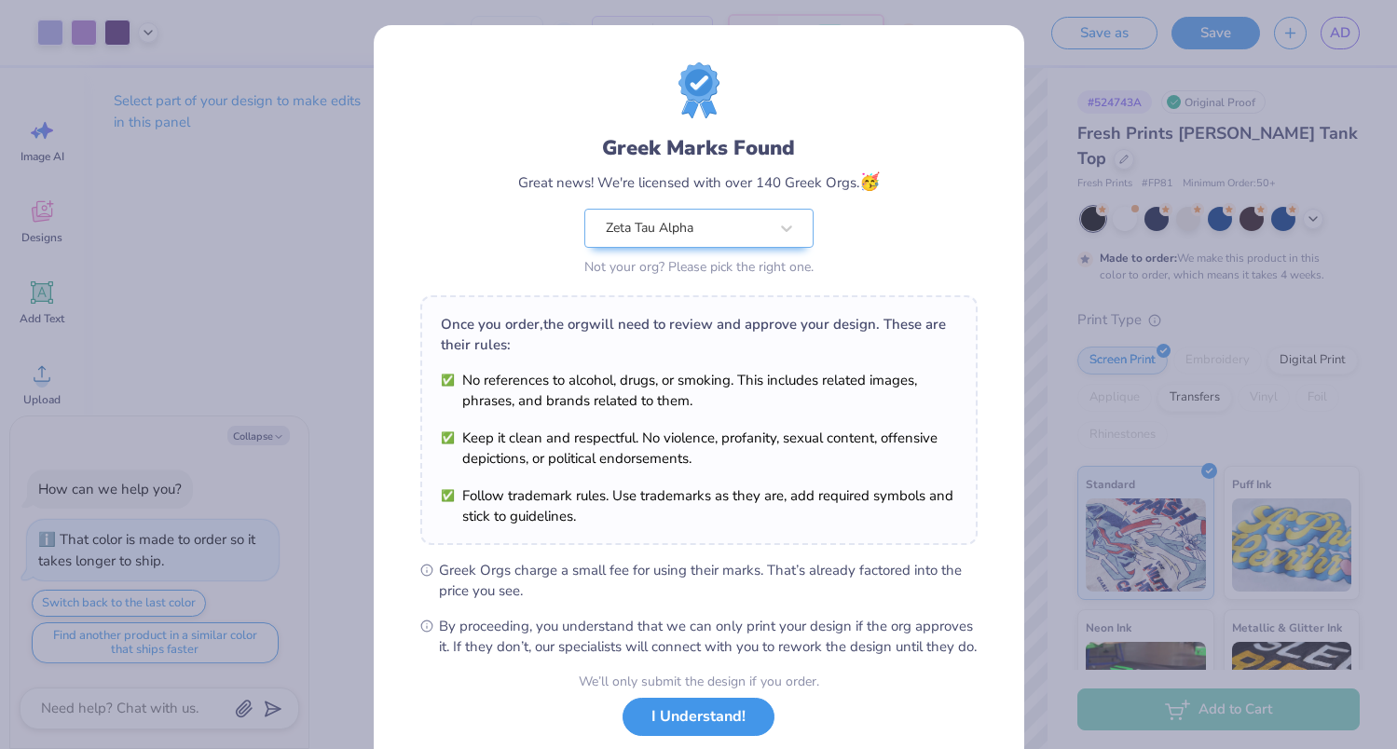
click at [711, 736] on button "I Understand!" at bounding box center [698, 717] width 152 height 38
type textarea "x"
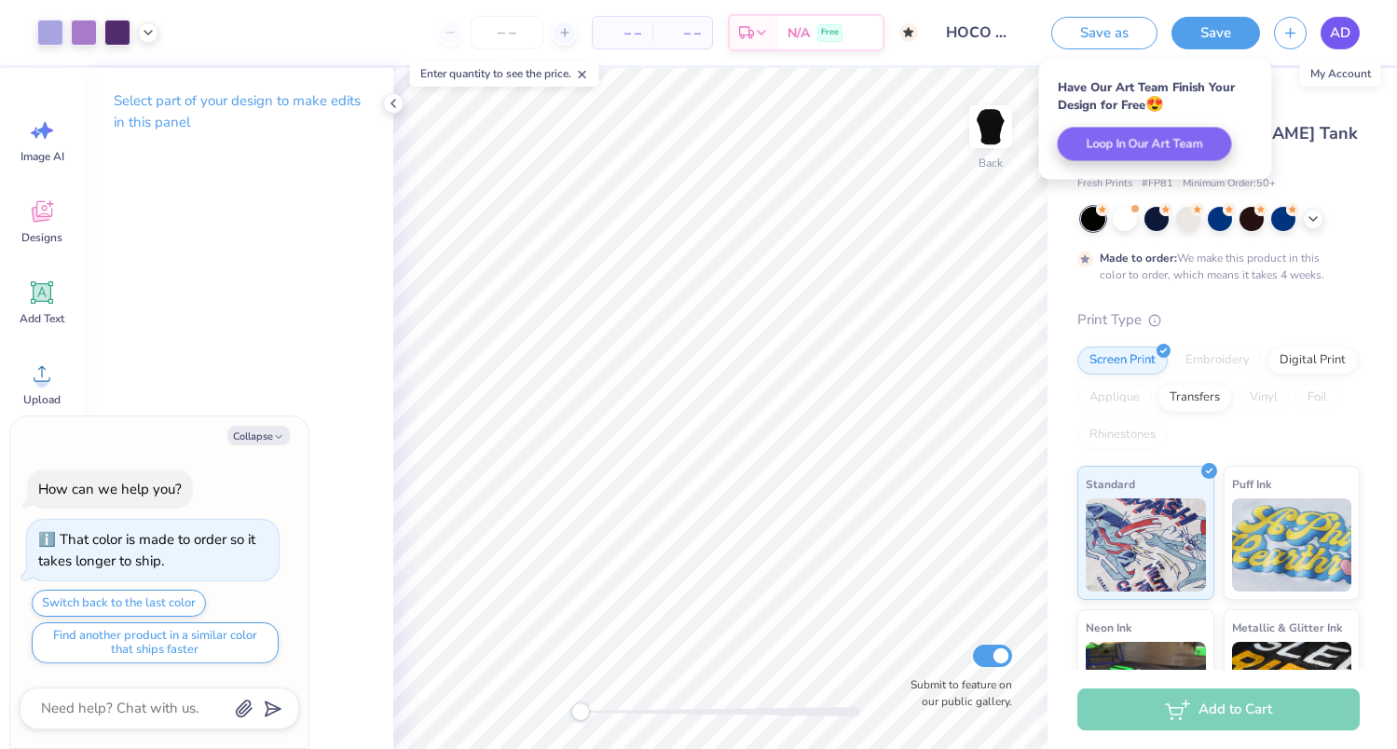
click at [1337, 45] on link "AD" at bounding box center [1339, 33] width 39 height 33
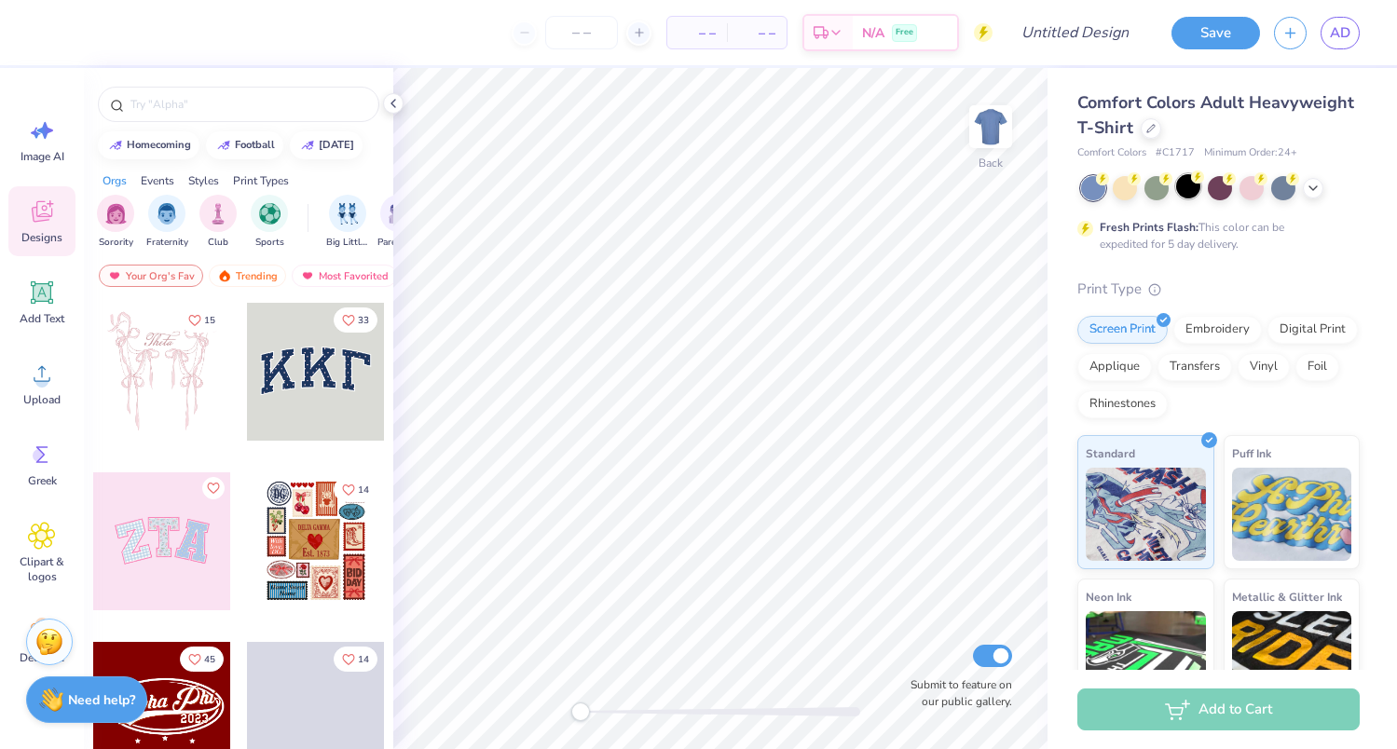
click at [1193, 189] on div at bounding box center [1188, 186] width 24 height 24
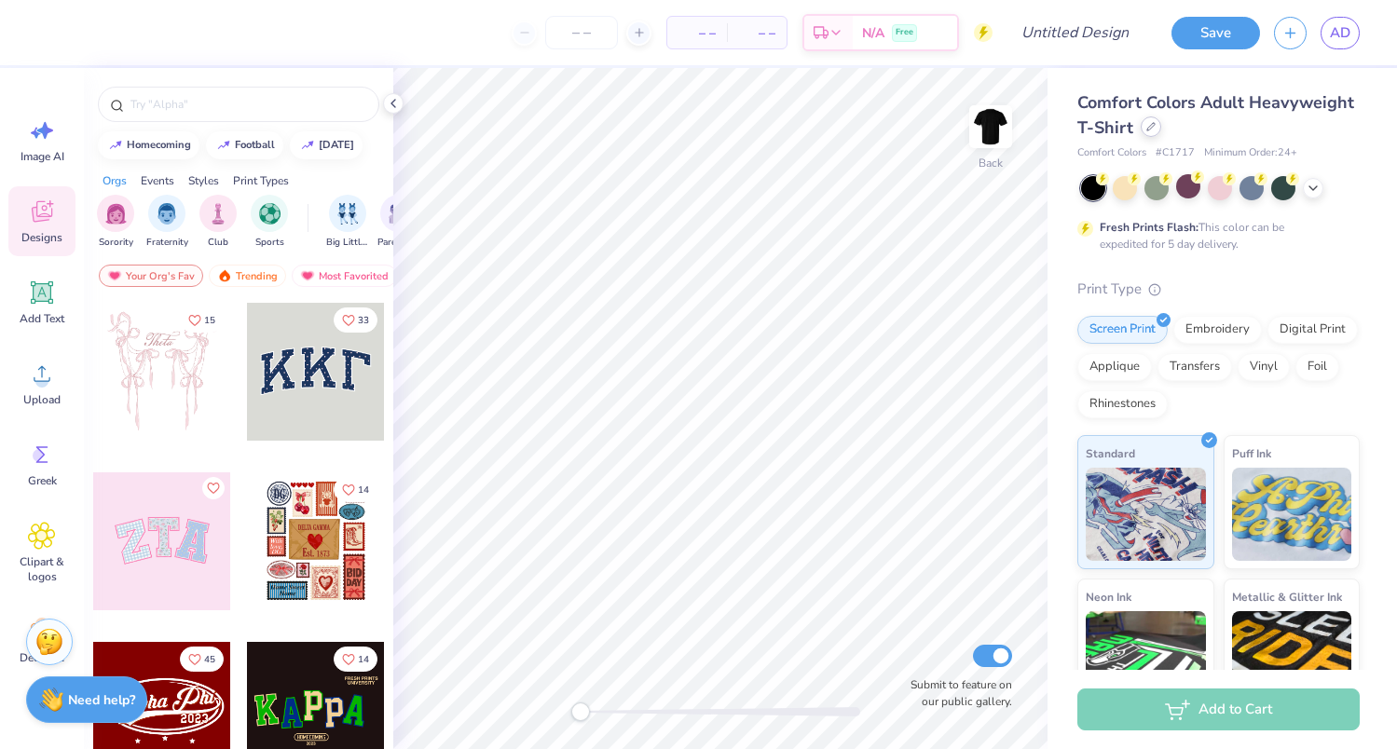
click at [1147, 130] on icon at bounding box center [1150, 126] width 7 height 7
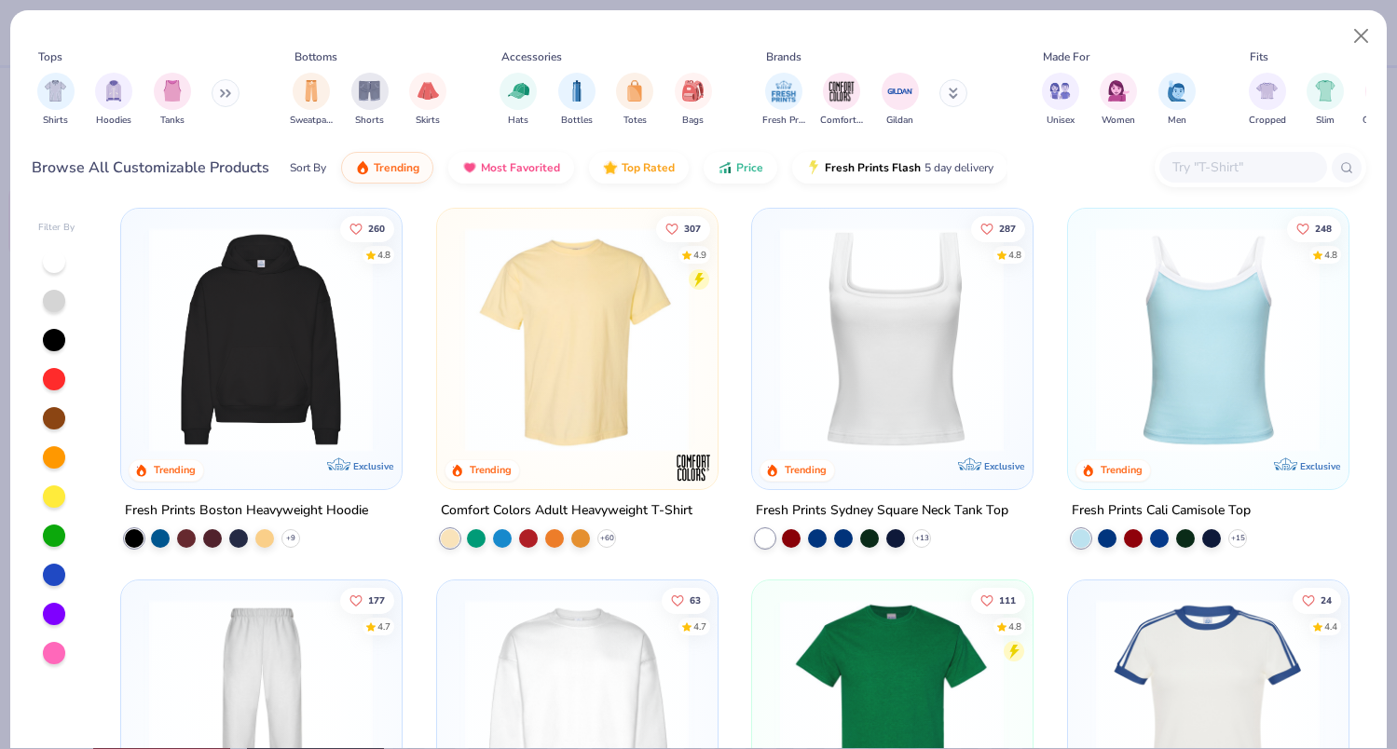
scroll to position [365, 0]
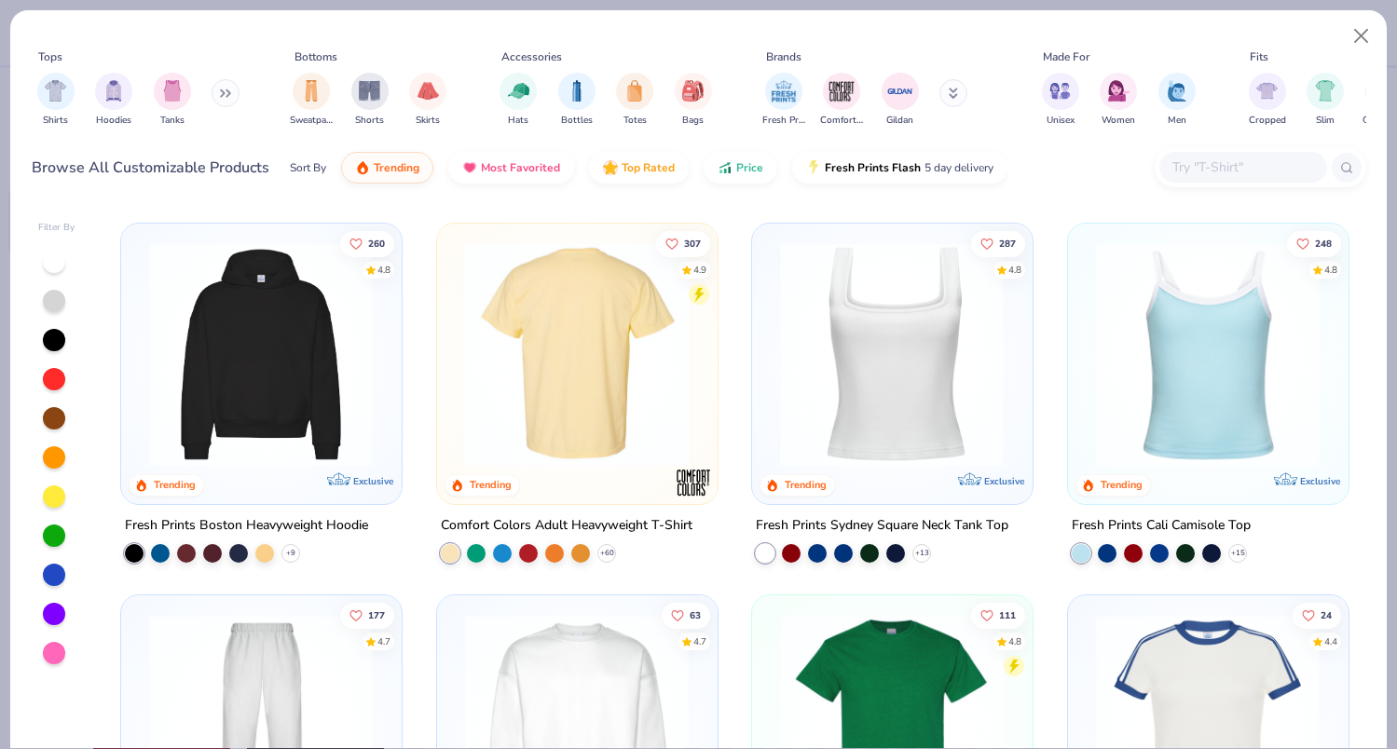
click at [455, 359] on img at bounding box center [333, 353] width 242 height 225
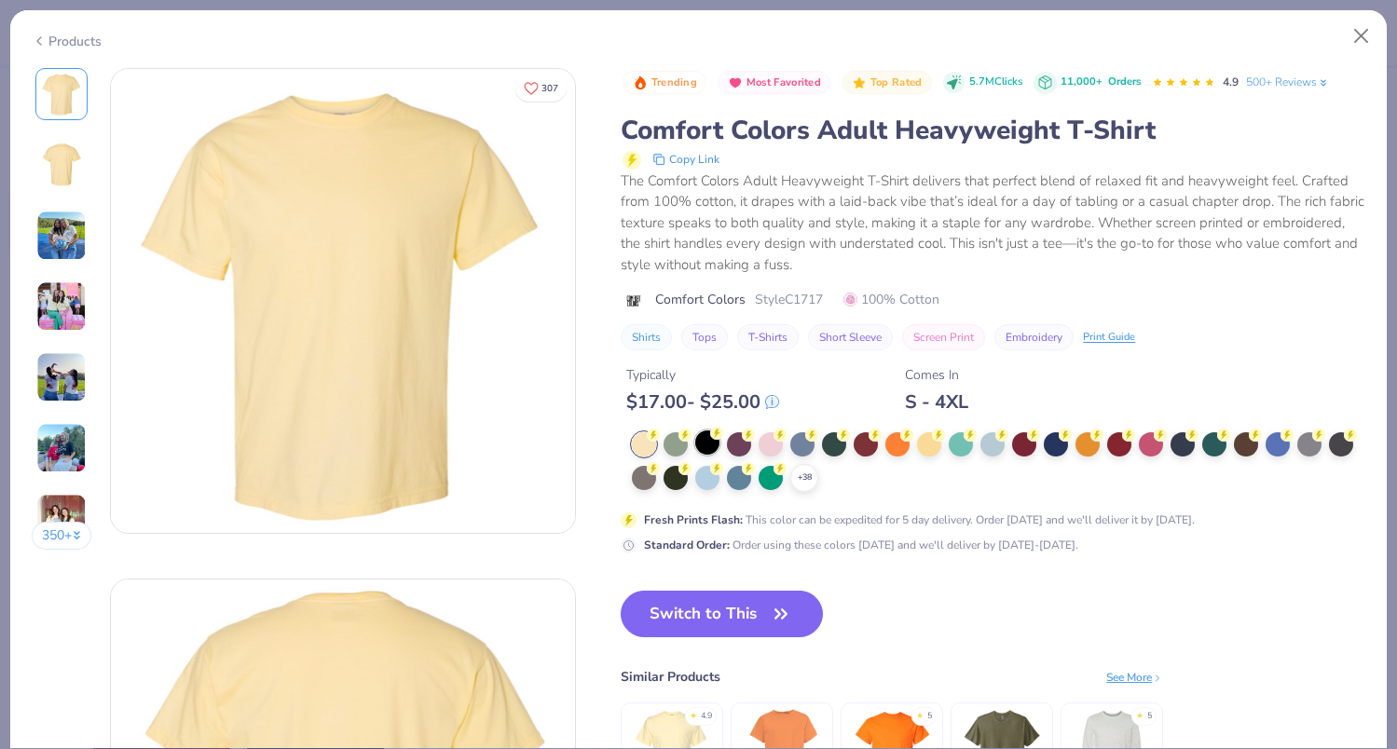
click at [709, 436] on div at bounding box center [707, 443] width 24 height 24
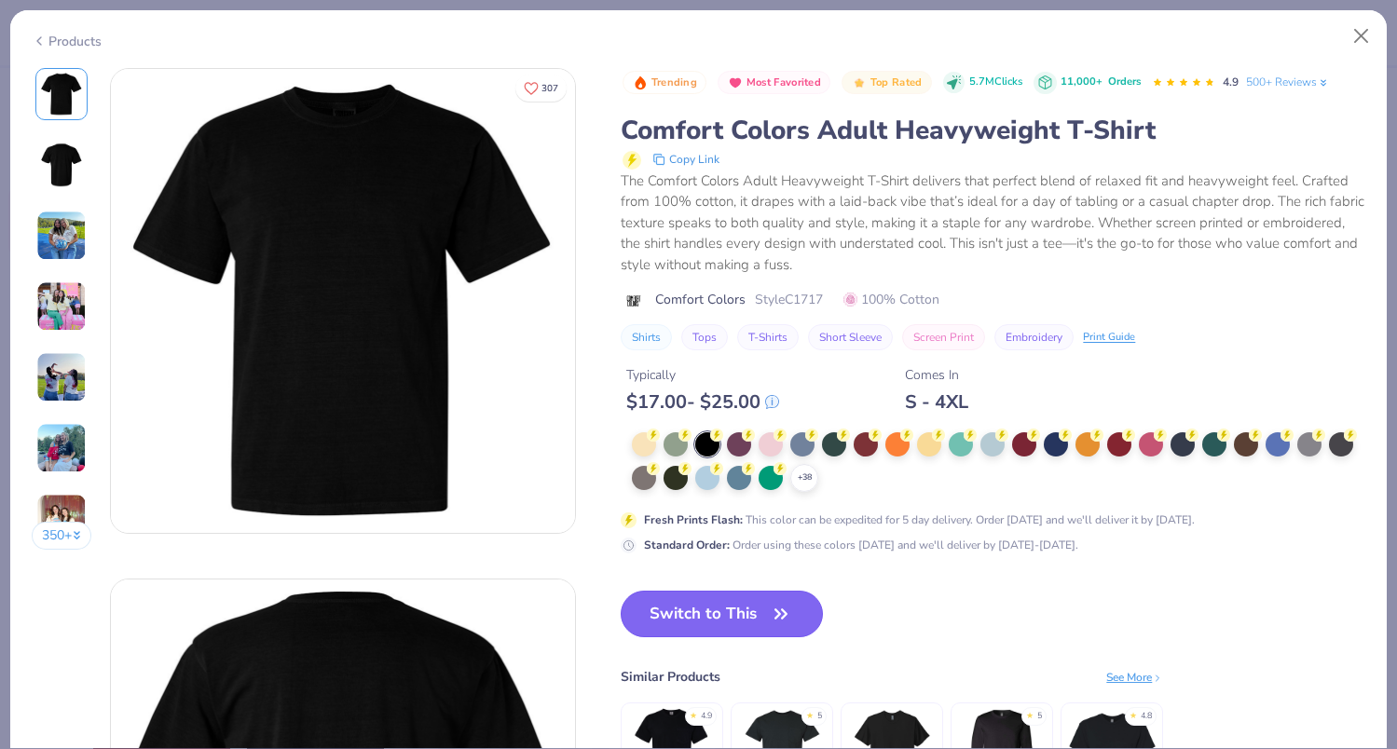
click at [730, 622] on button "Switch to This" at bounding box center [722, 614] width 202 height 47
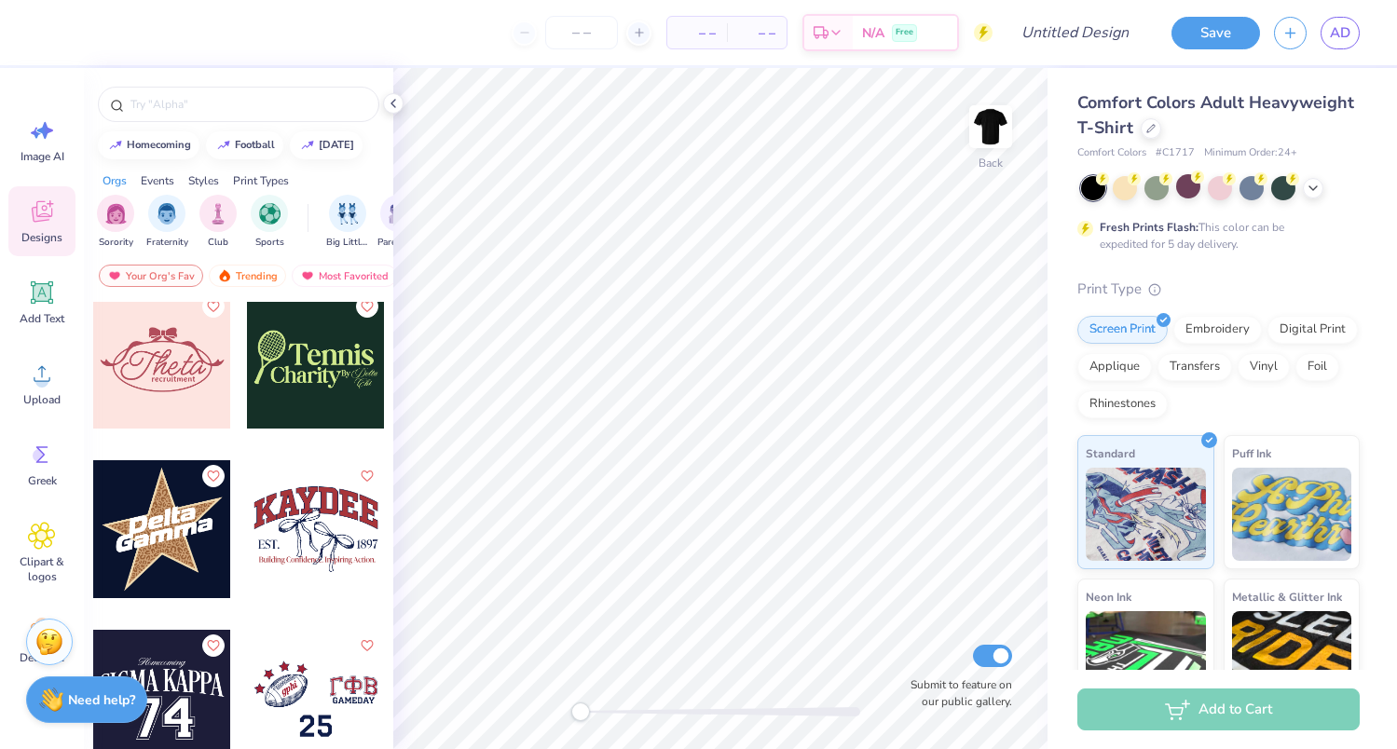
scroll to position [14008, 0]
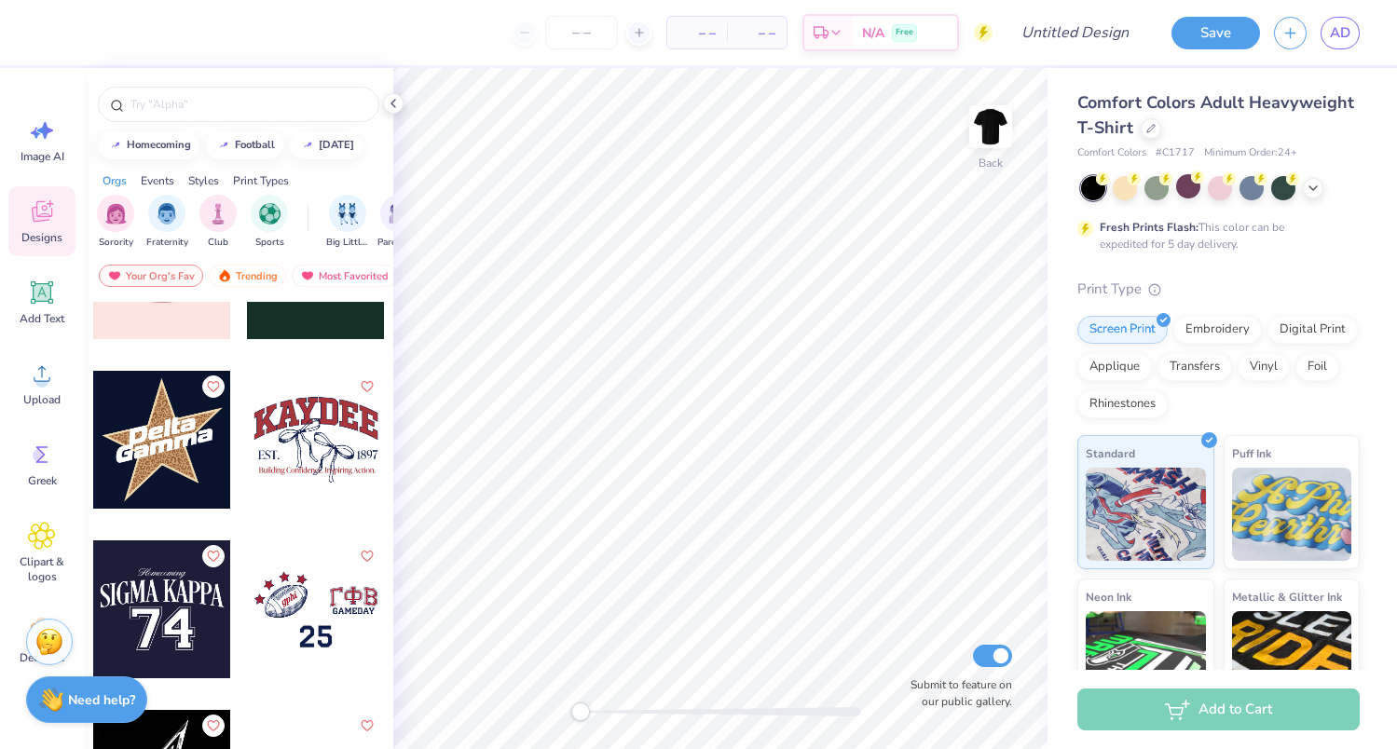
click at [171, 445] on div at bounding box center [162, 440] width 138 height 138
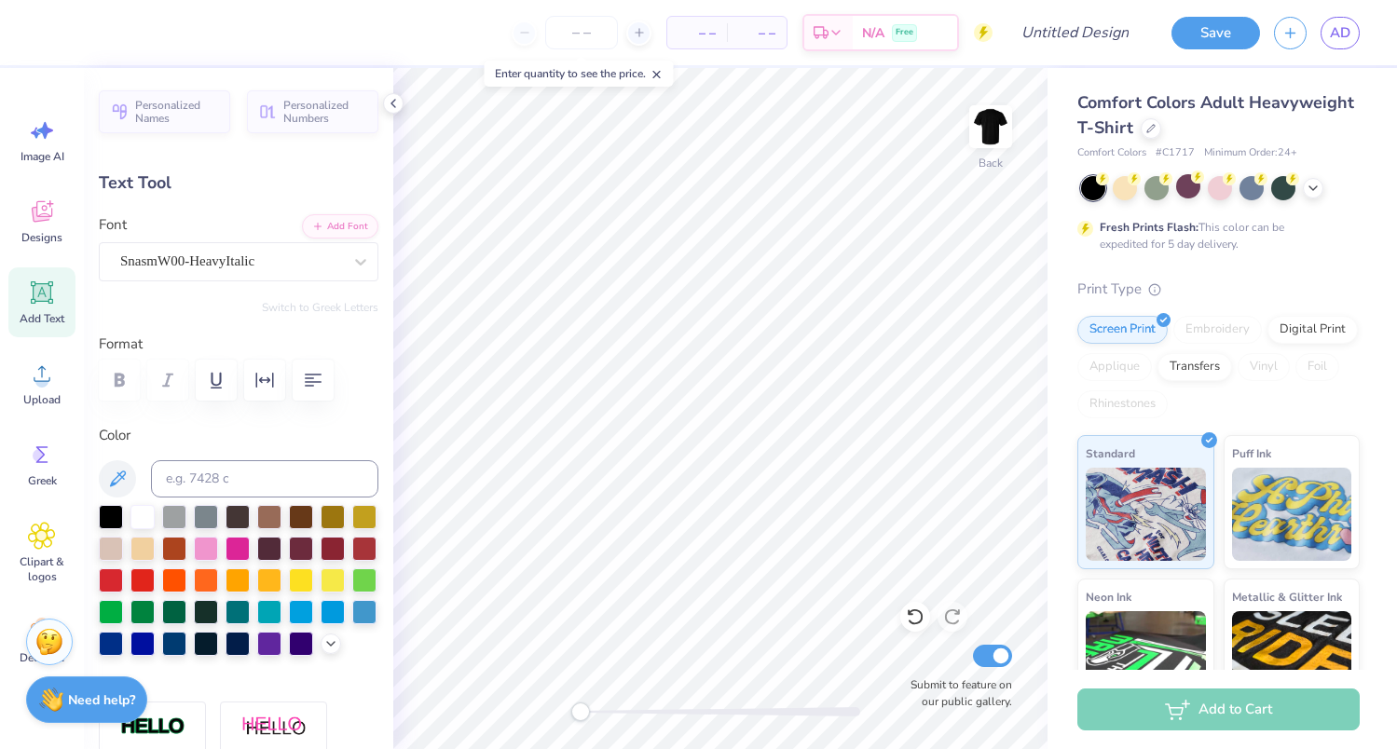
scroll to position [0, 0]
type textarea "ZetaX"
type input "7.57"
type input "2.67"
type input "6.98"
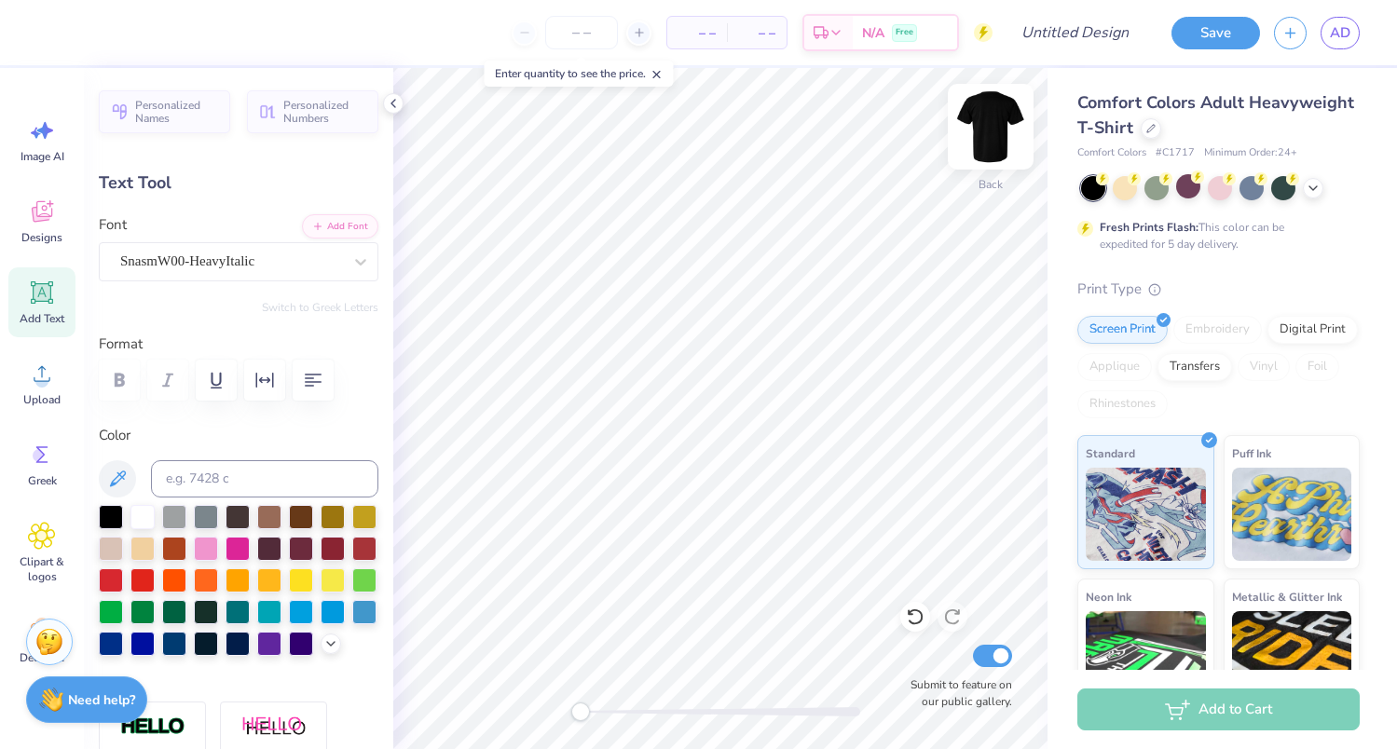
type textarea "SigChi"
type input "0.0"
type input "6.49"
type input "2.93"
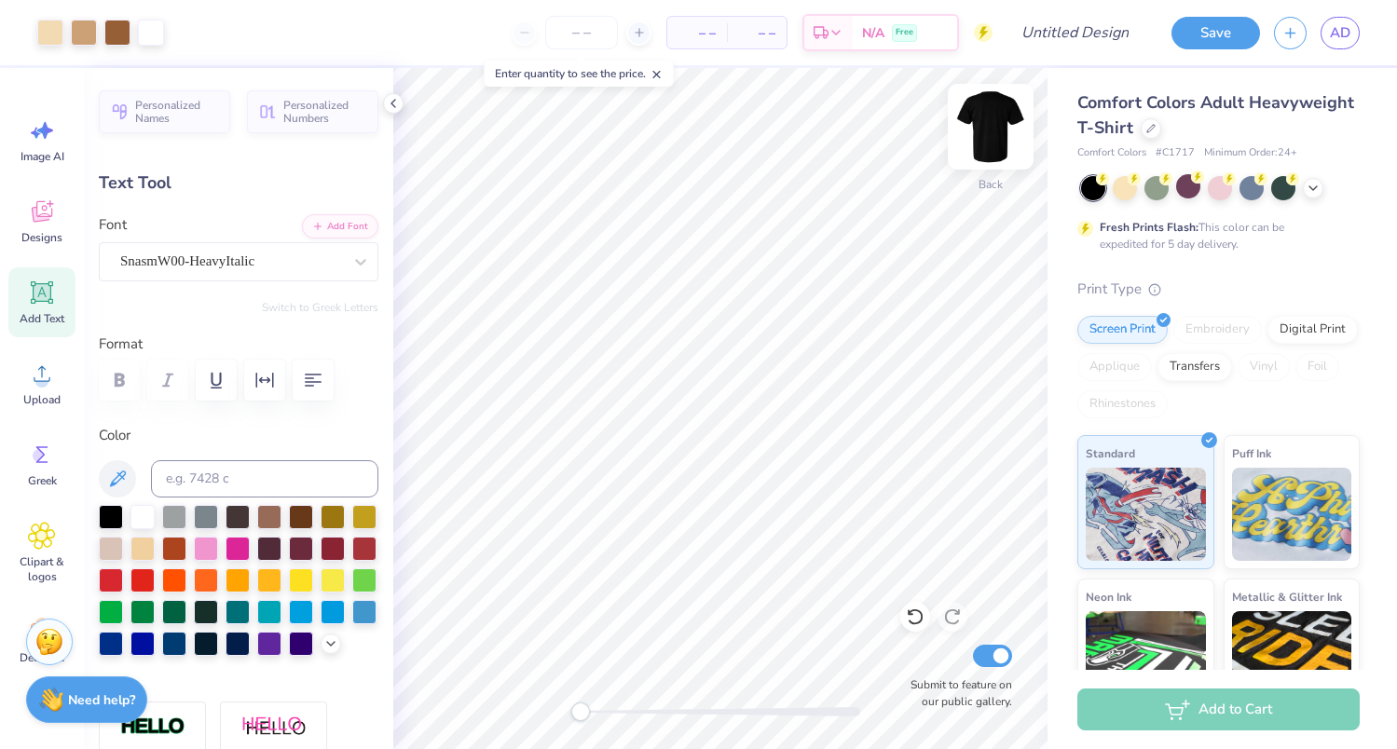
type input "6.53"
type input "-13.9"
type input "6.43"
type input "2.87"
type input "5.61"
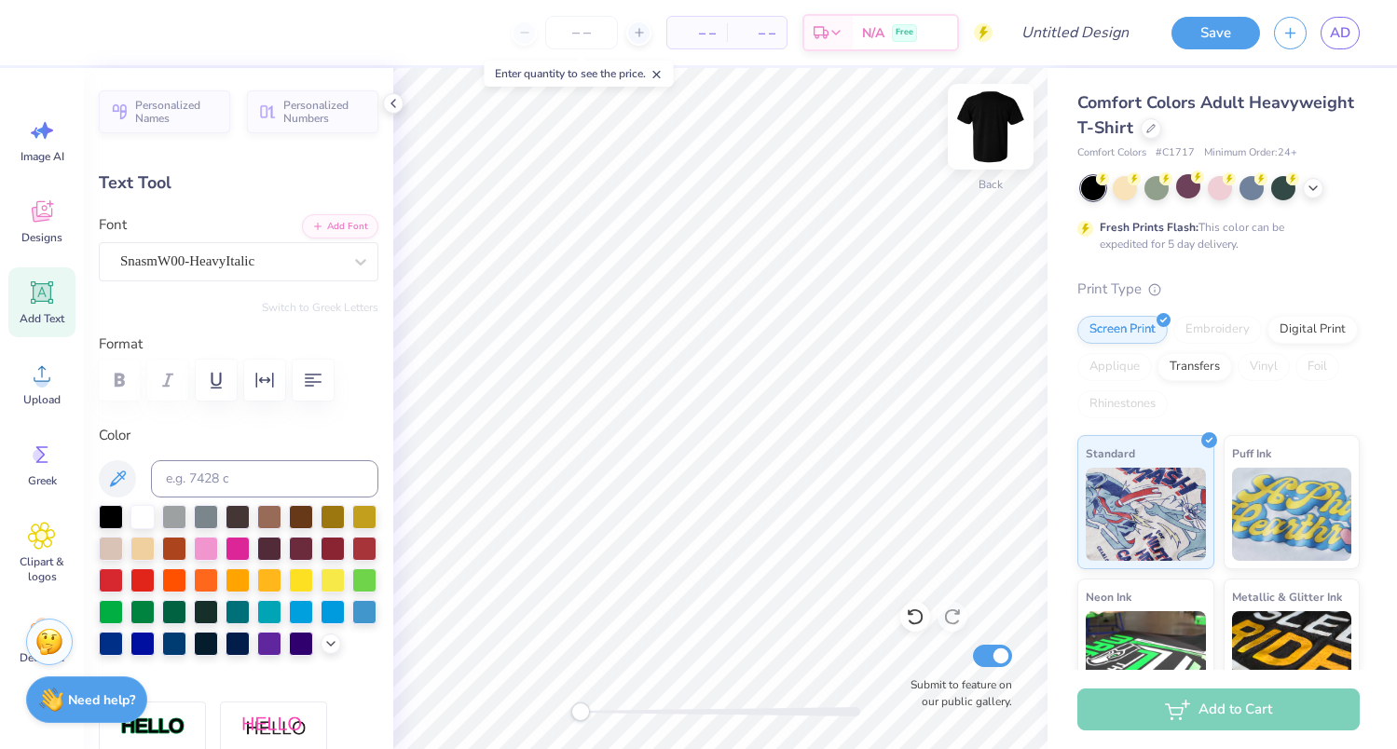
type input "0.0"
type input "6.49"
type input "2.93"
type input "7.01"
type input "0.0"
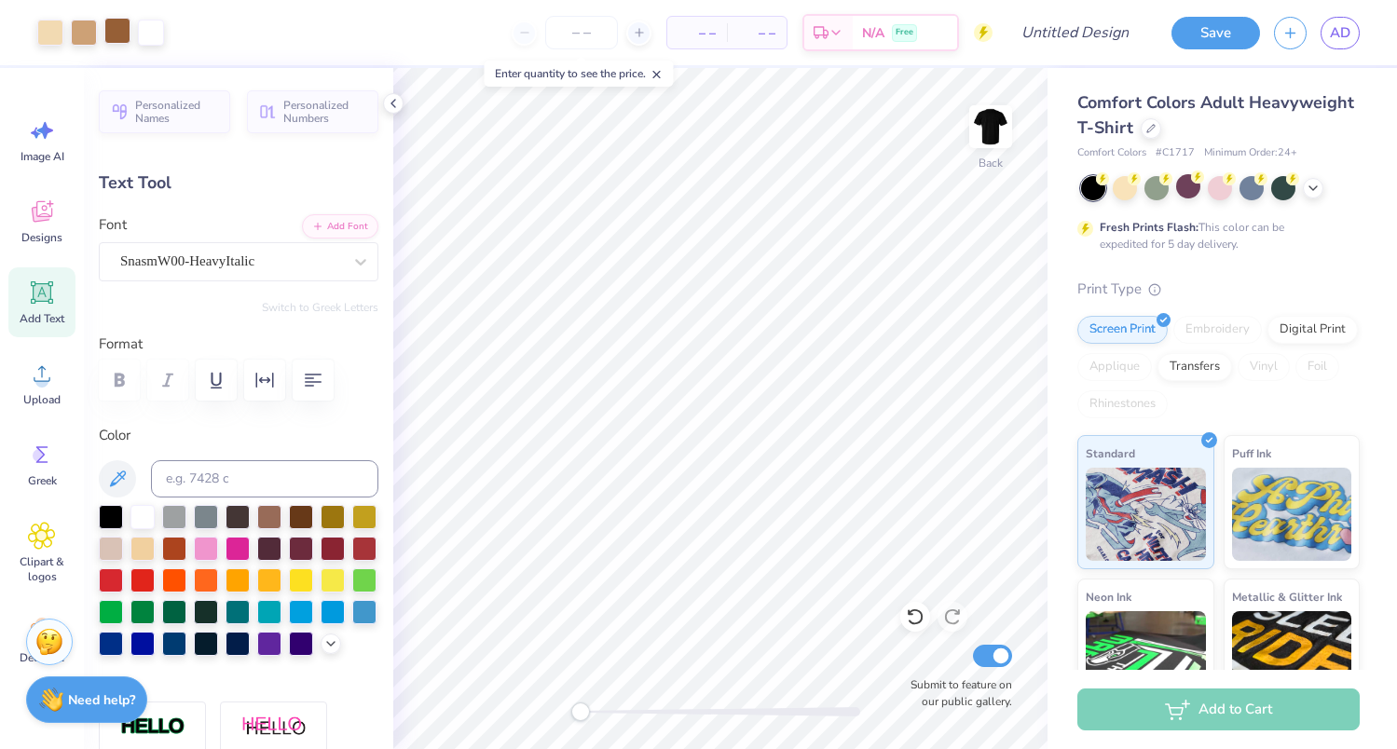
click at [121, 29] on div at bounding box center [117, 31] width 26 height 26
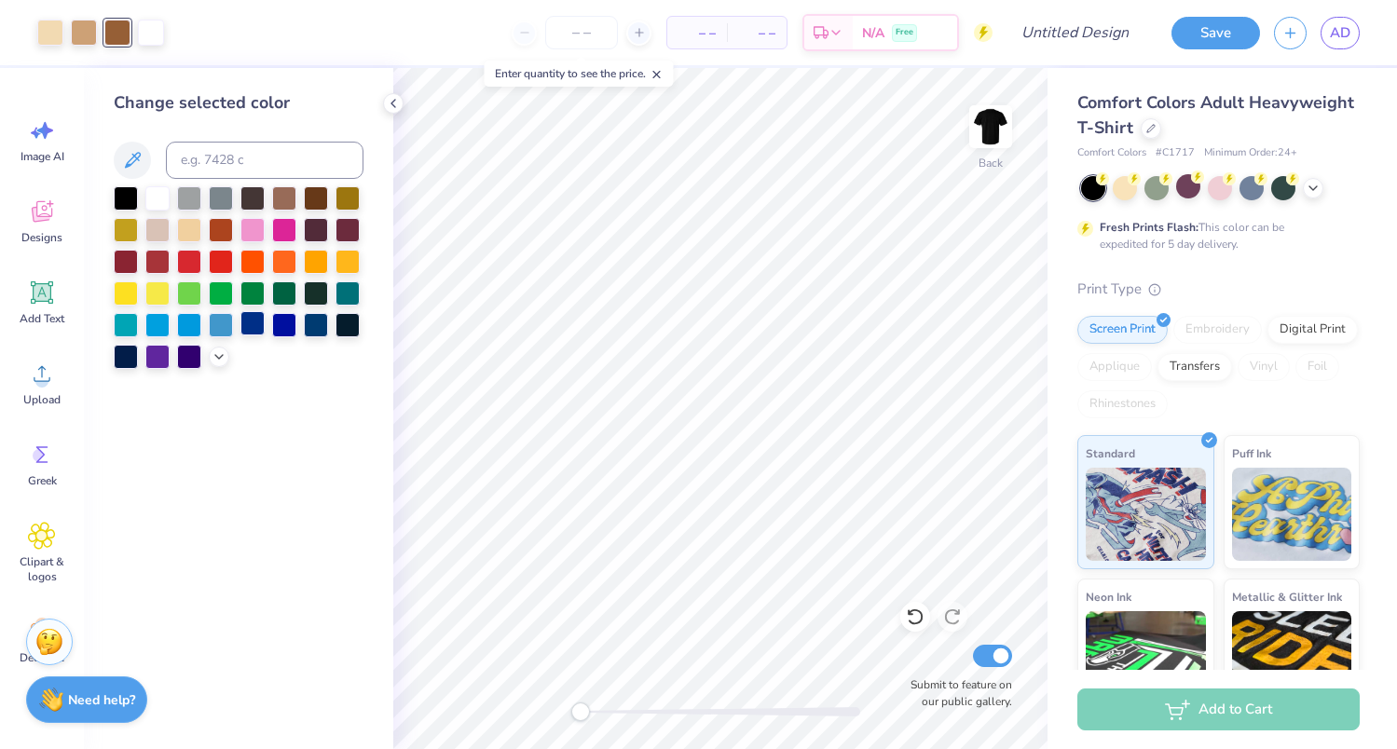
click at [252, 327] on div at bounding box center [252, 323] width 24 height 24
click at [80, 35] on div at bounding box center [84, 31] width 26 height 26
click at [193, 323] on div at bounding box center [189, 323] width 24 height 24
click at [50, 30] on div at bounding box center [50, 31] width 26 height 26
click at [220, 353] on icon at bounding box center [219, 355] width 15 height 15
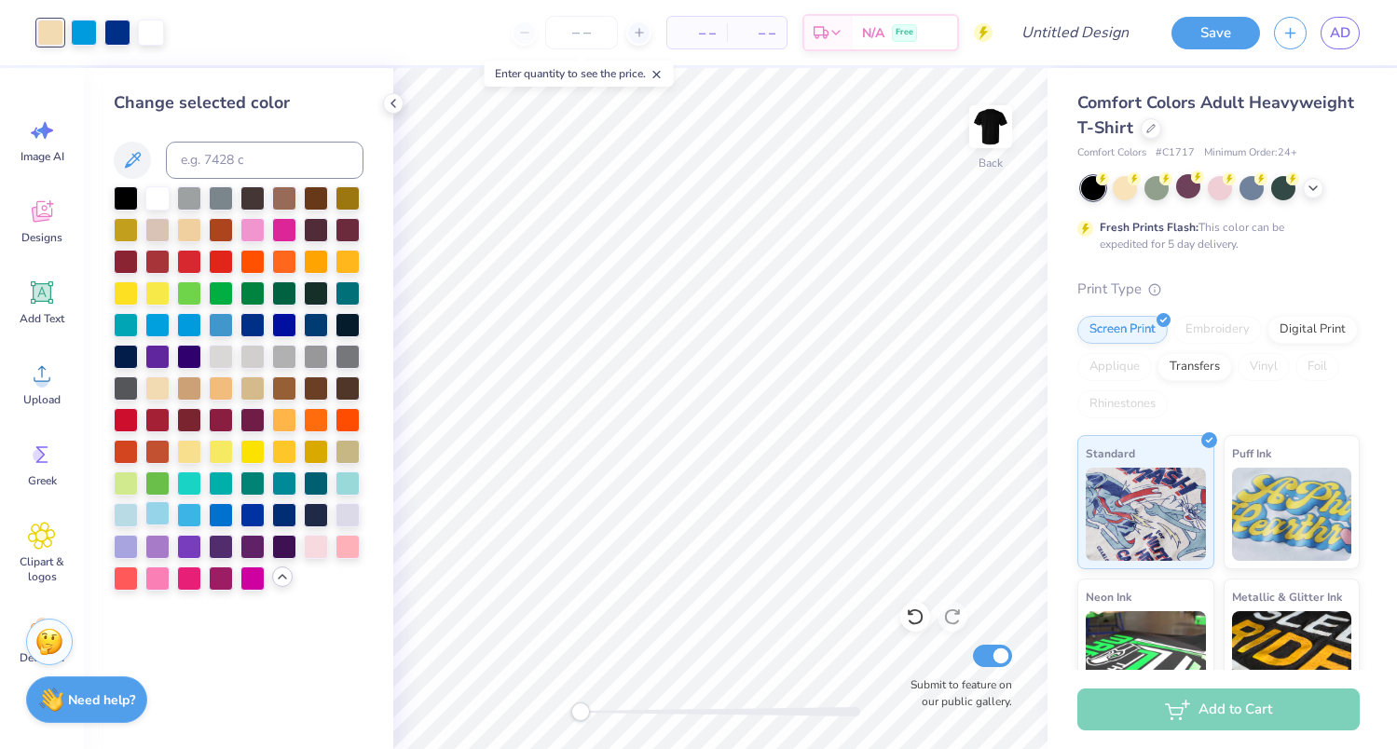
click at [157, 518] on div at bounding box center [157, 513] width 24 height 24
click at [157, 359] on div at bounding box center [157, 355] width 24 height 24
click at [128, 551] on div at bounding box center [126, 545] width 24 height 24
click at [156, 540] on div at bounding box center [157, 545] width 24 height 24
click at [122, 538] on div at bounding box center [126, 545] width 24 height 24
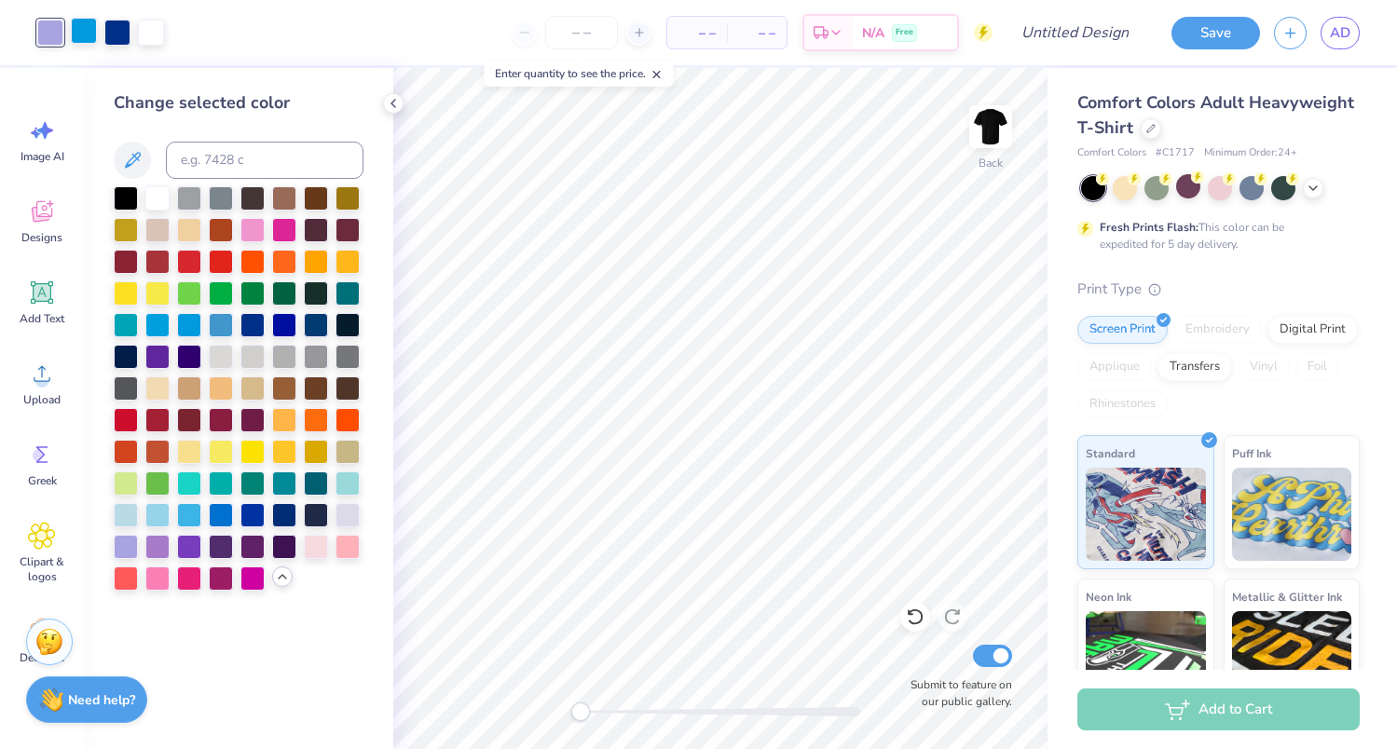
click at [79, 38] on div at bounding box center [84, 31] width 26 height 26
click at [154, 544] on div at bounding box center [157, 545] width 24 height 24
click at [213, 545] on div at bounding box center [221, 545] width 24 height 24
click at [154, 545] on div at bounding box center [157, 545] width 24 height 24
click at [111, 21] on div at bounding box center [117, 31] width 26 height 26
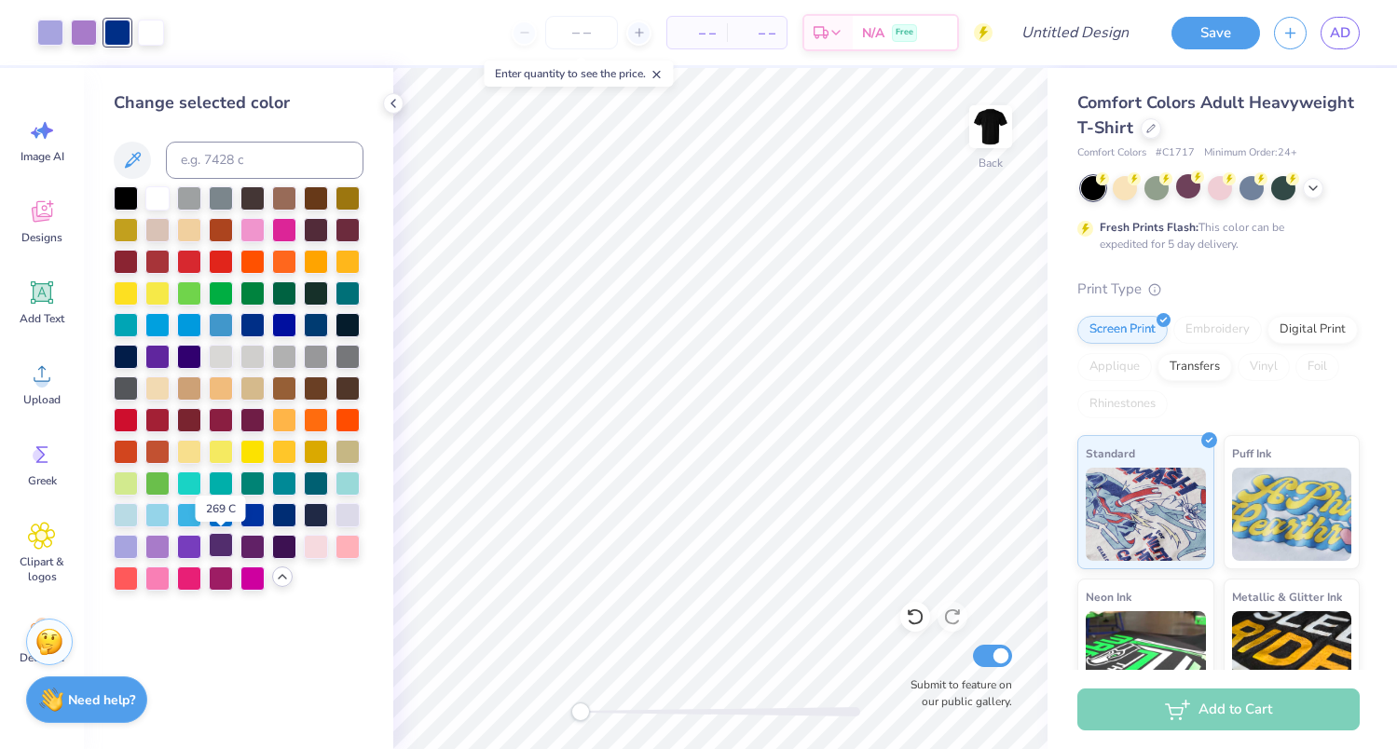
click at [222, 547] on div at bounding box center [221, 545] width 24 height 24
click at [45, 243] on span "Designs" at bounding box center [41, 237] width 41 height 15
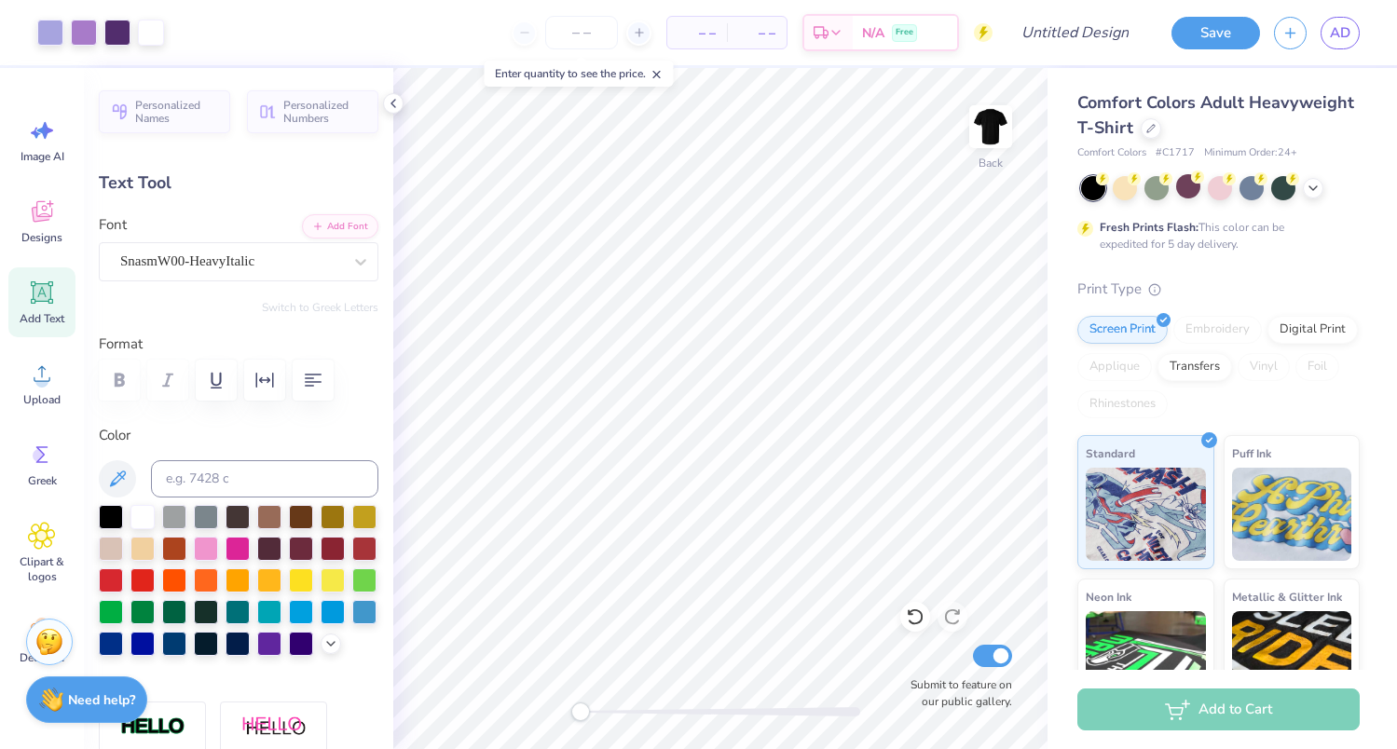
type input "0.0"
click at [1064, 35] on input "Design Title" at bounding box center [1097, 32] width 91 height 37
type input "HOCOboys"
click at [1228, 32] on button "Save" at bounding box center [1215, 30] width 89 height 33
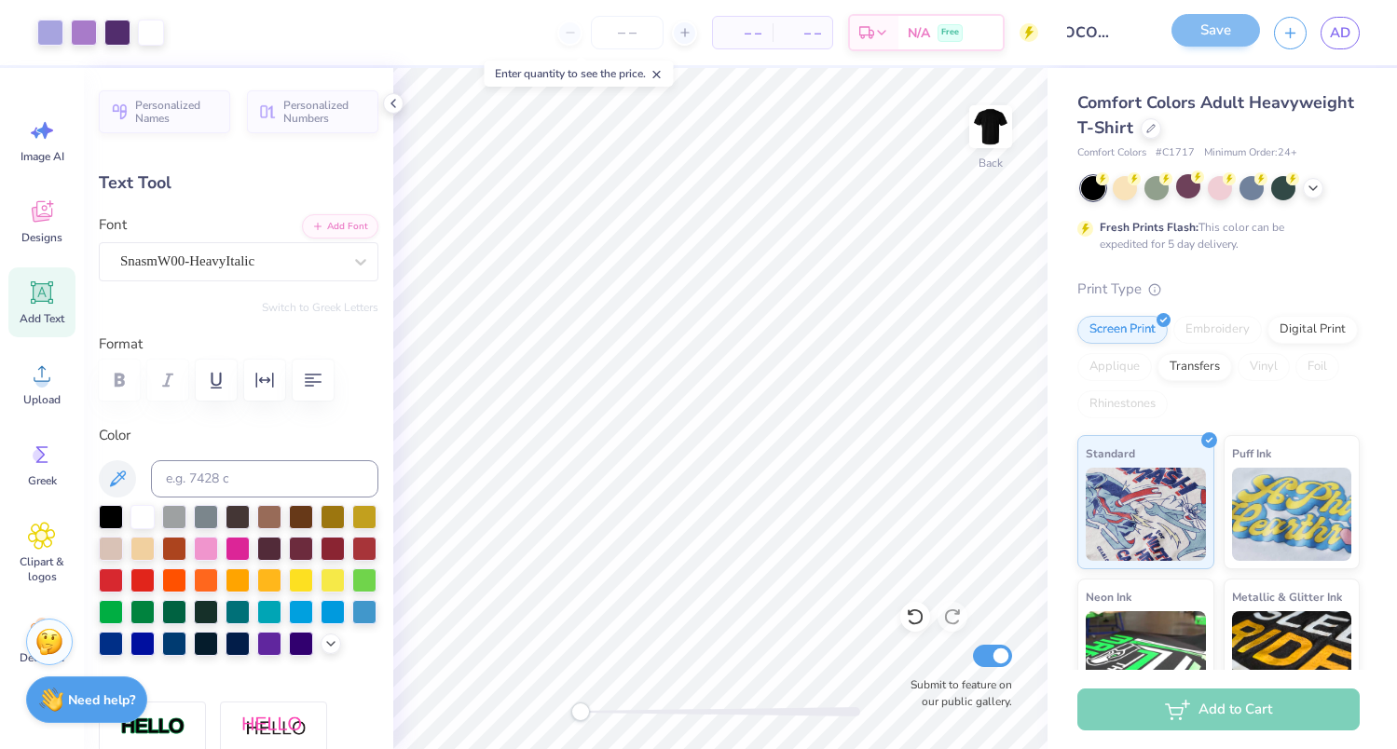
scroll to position [0, 0]
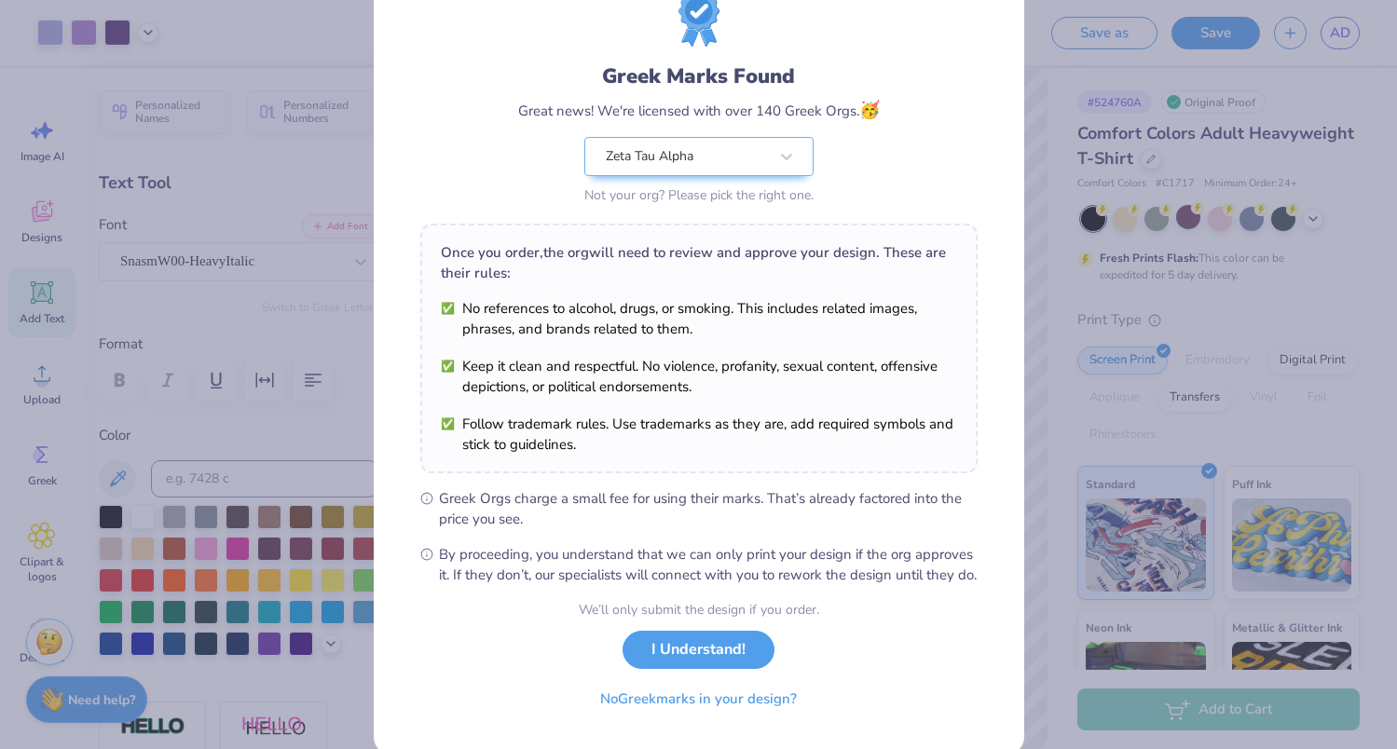
scroll to position [92, 0]
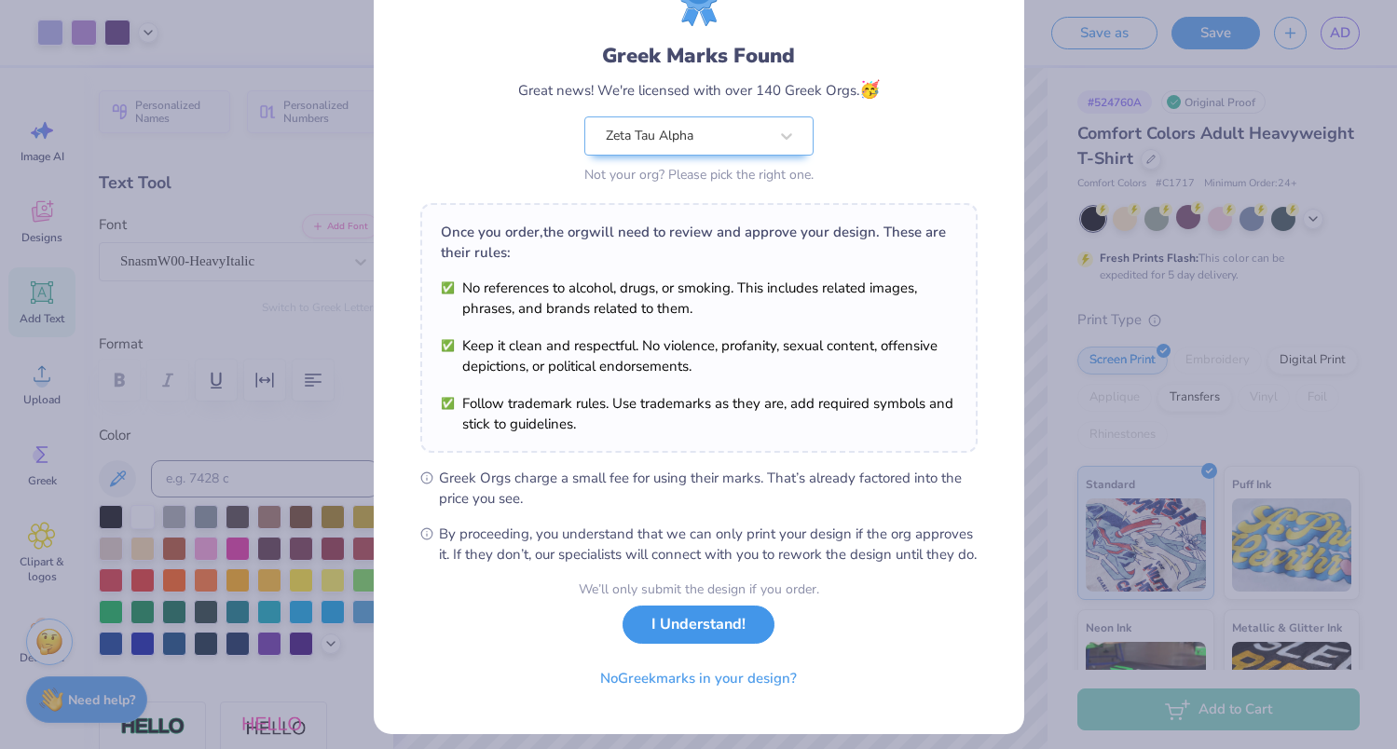
click at [671, 644] on button "I Understand!" at bounding box center [698, 625] width 152 height 38
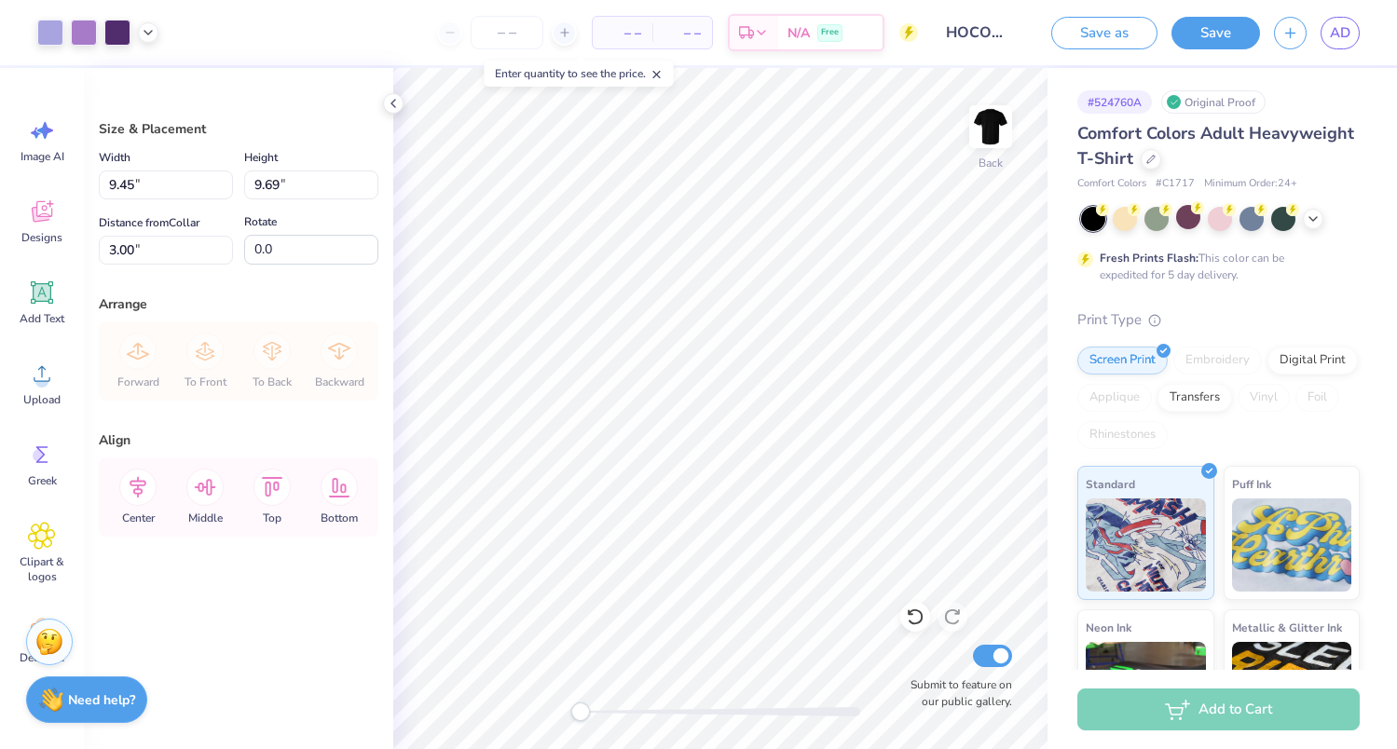
type input "3.34"
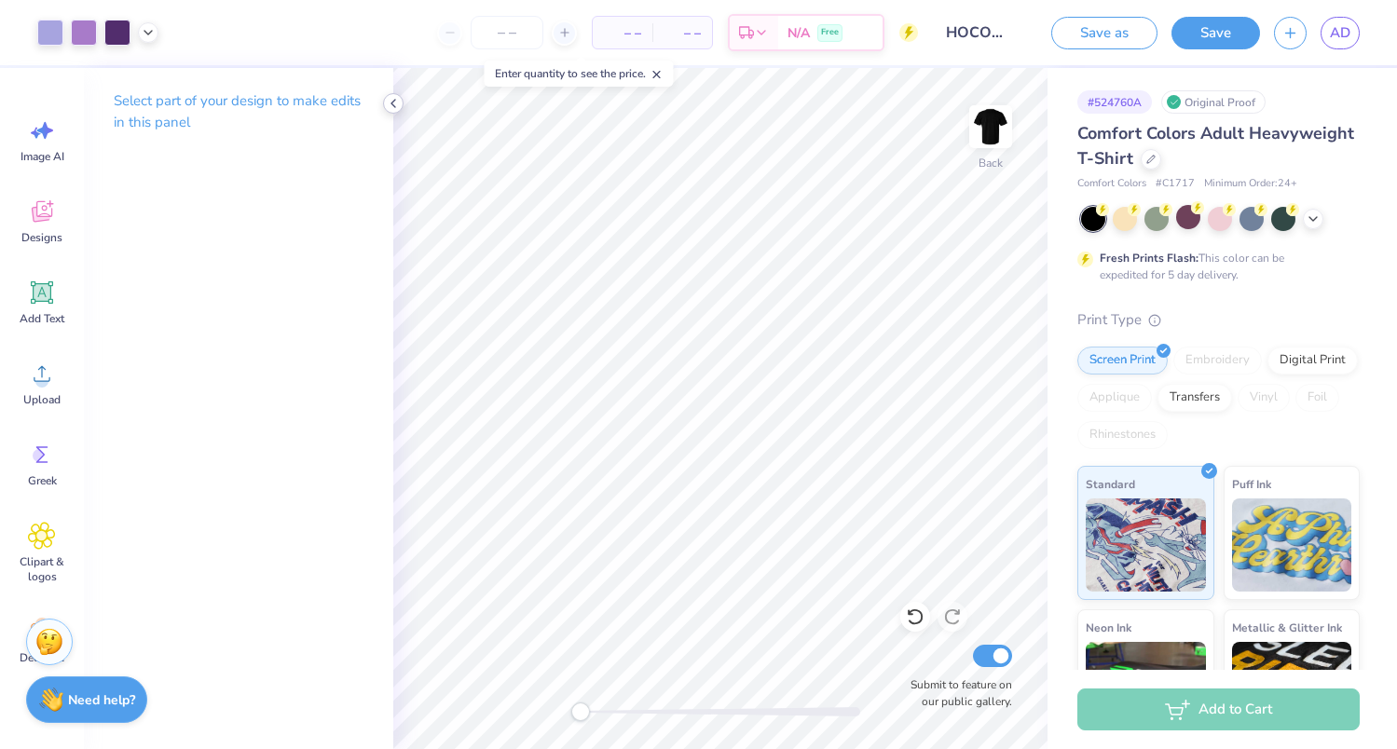
click at [392, 110] on icon at bounding box center [393, 103] width 15 height 15
